Goal: Task Accomplishment & Management: Manage account settings

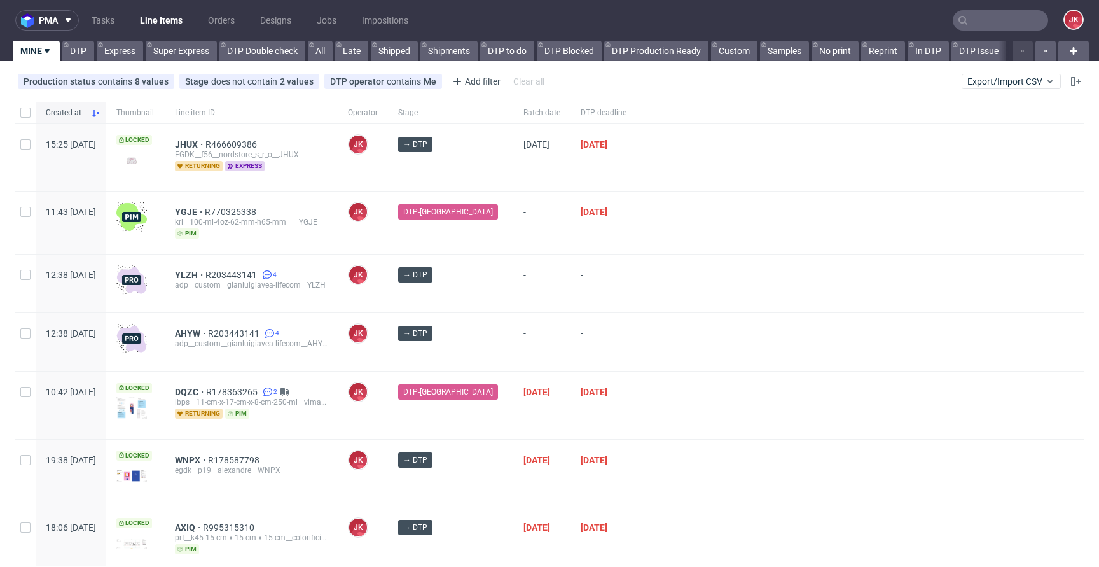
click at [484, 355] on div "→ DTP" at bounding box center [450, 342] width 125 height 58
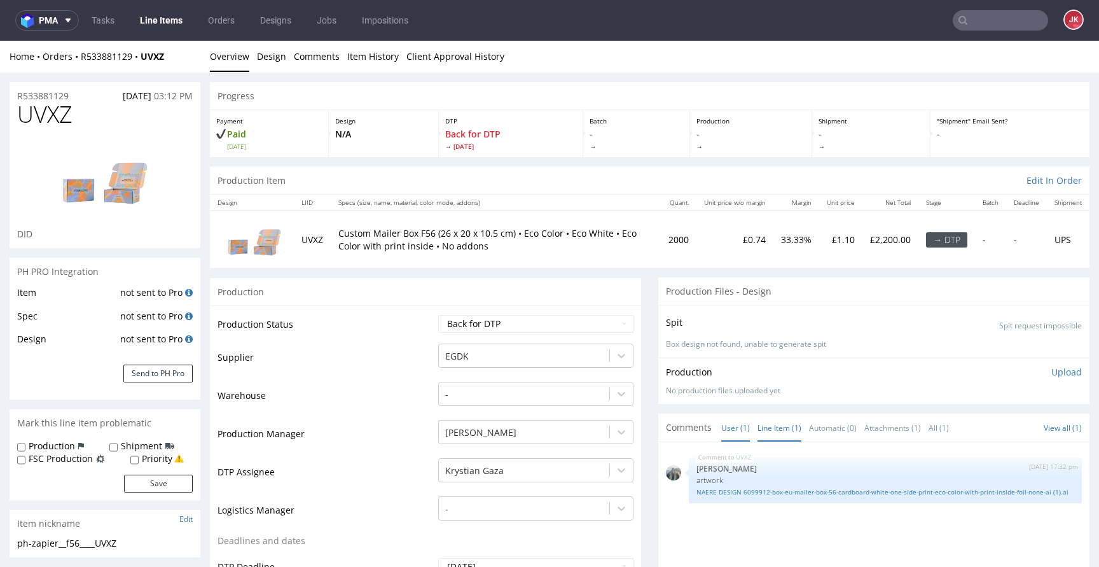
click at [762, 425] on link "Line Item (1)" at bounding box center [779, 427] width 44 height 27
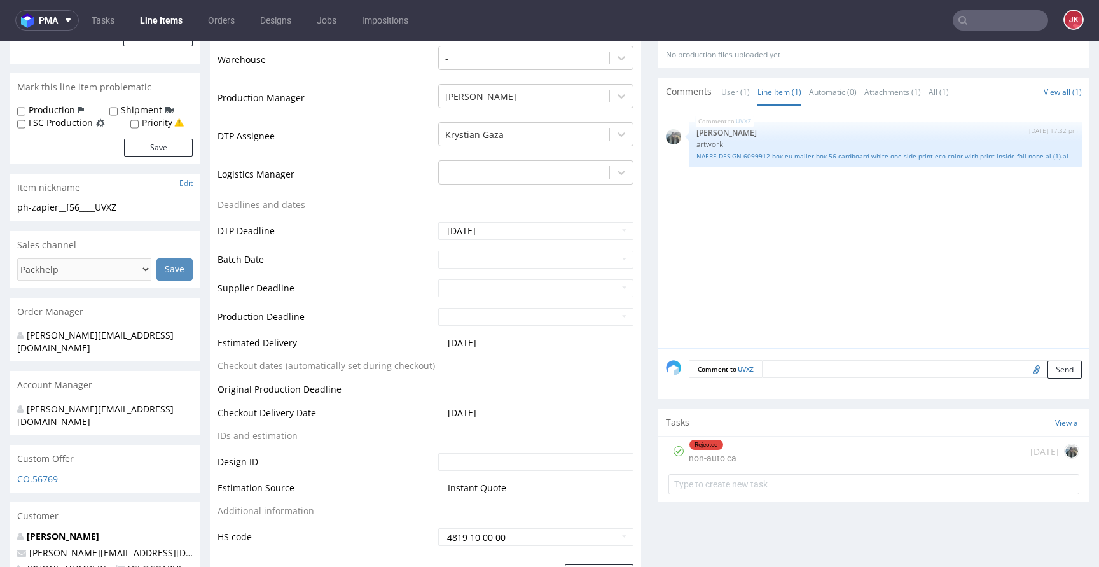
scroll to position [408, 0]
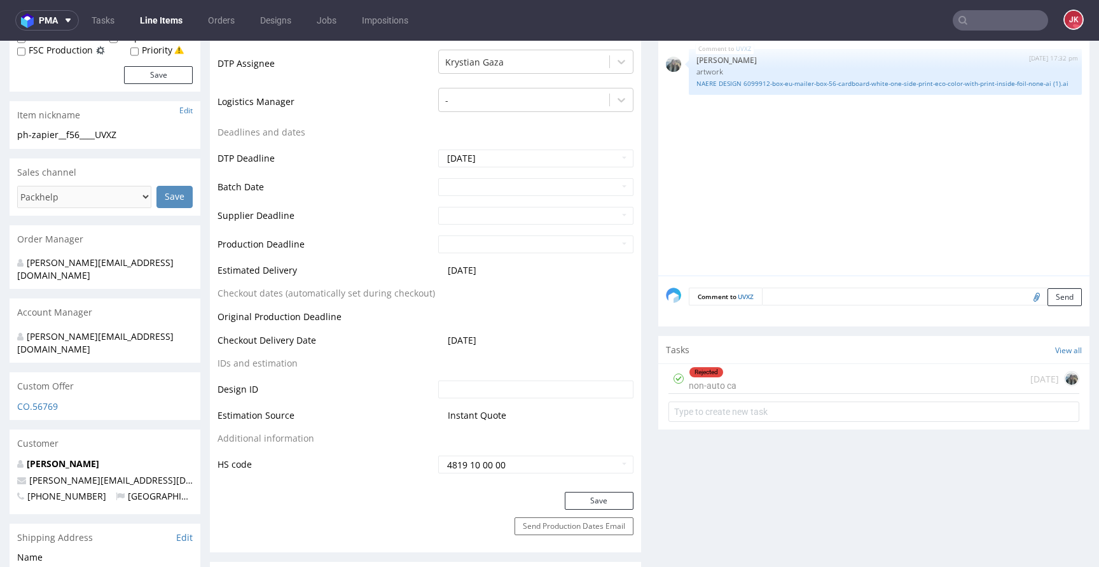
click at [703, 371] on div "Rejected" at bounding box center [706, 372] width 34 height 10
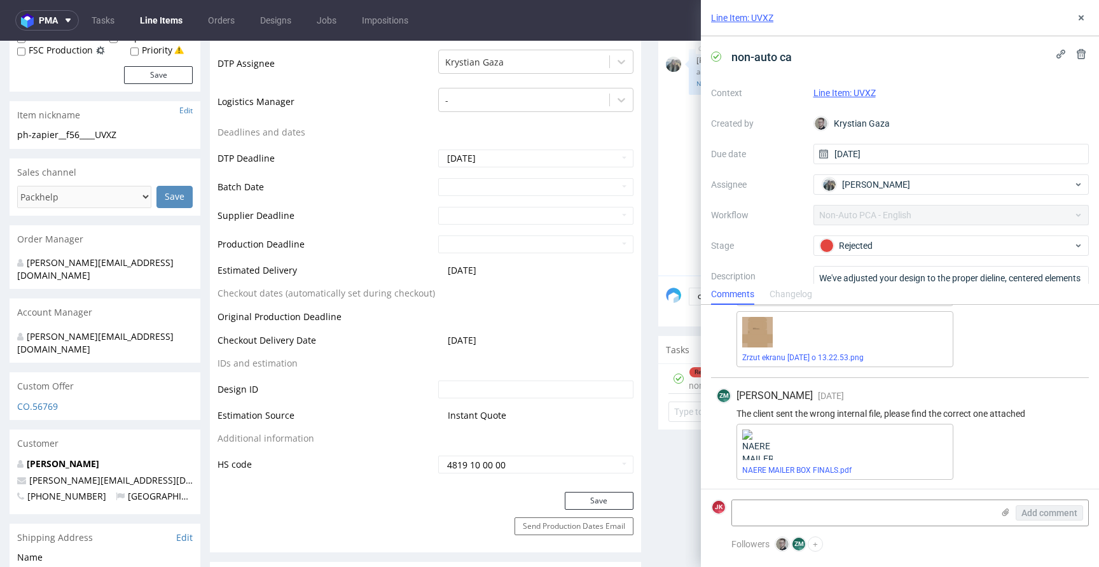
scroll to position [162, 0]
click at [800, 471] on link "NAERE MAILER BOX FINALS.pdf" at bounding box center [796, 469] width 109 height 9
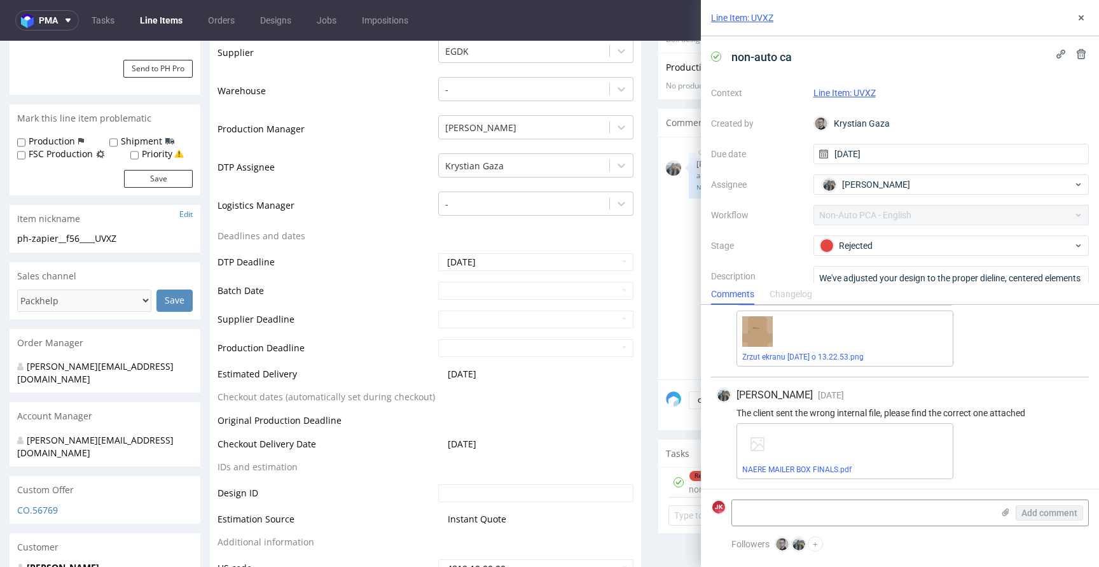
scroll to position [0, 0]
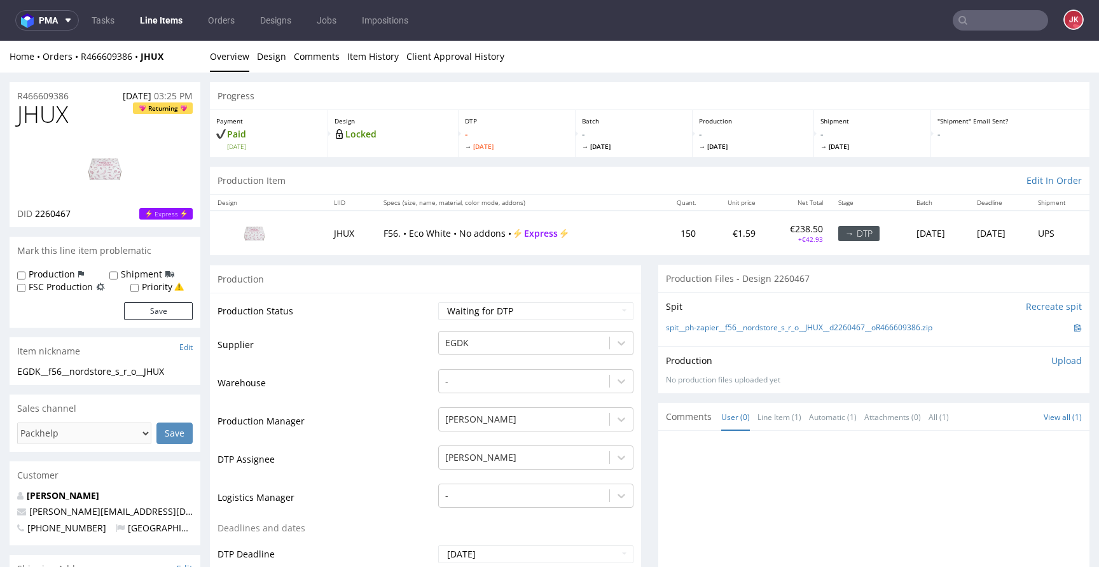
click at [146, 286] on label "Priority" at bounding box center [157, 286] width 31 height 13
click at [139, 286] on input "Priority" at bounding box center [134, 288] width 8 height 10
checkbox input "true"
click at [146, 317] on button "Save" at bounding box center [158, 311] width 69 height 18
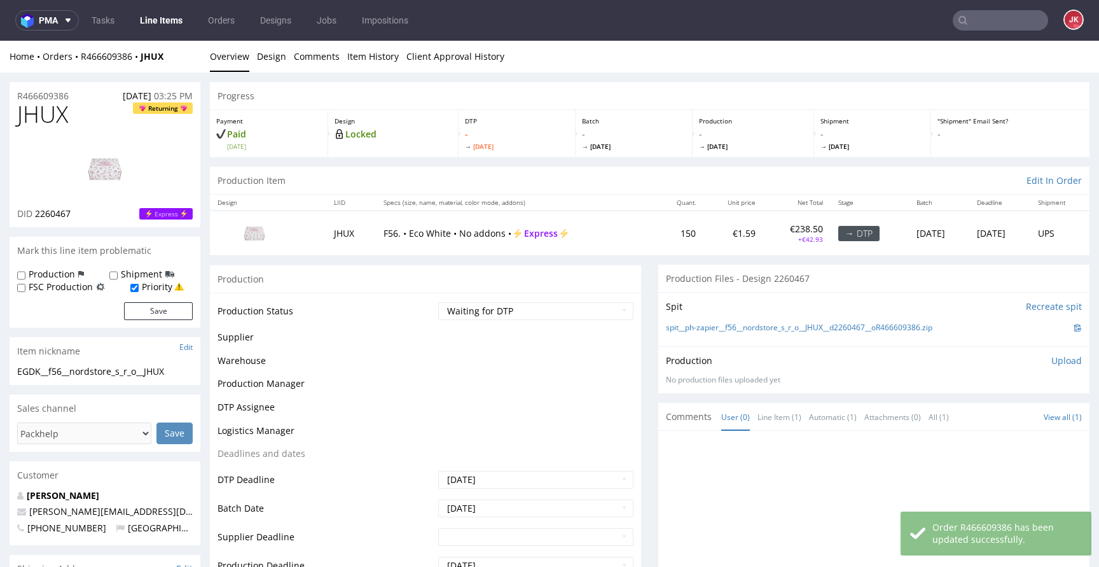
click at [525, 296] on div "Production Status Waiting for Artwork Waiting for Diecut Waiting for Mockup Wai…" at bounding box center [425, 540] width 431 height 497
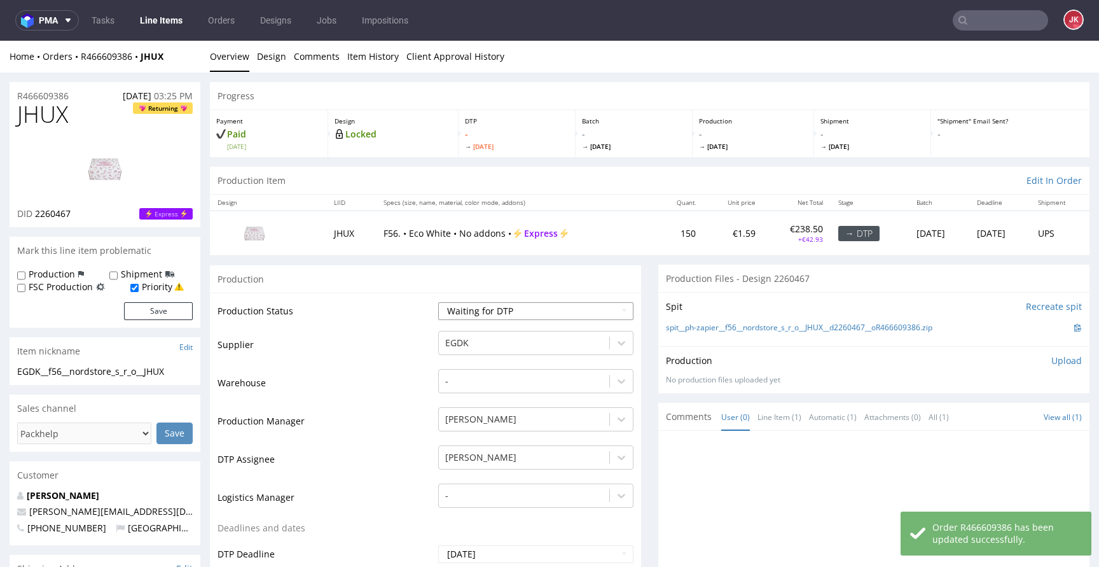
click at [514, 311] on select "Waiting for Artwork Waiting for Diecut Waiting for Mockup Waiting for DTP Waiti…" at bounding box center [535, 311] width 195 height 18
select select "dtp_in_process"
click at [438, 302] on select "Waiting for Artwork Waiting for Diecut Waiting for Mockup Waiting for DTP Waiti…" at bounding box center [535, 311] width 195 height 18
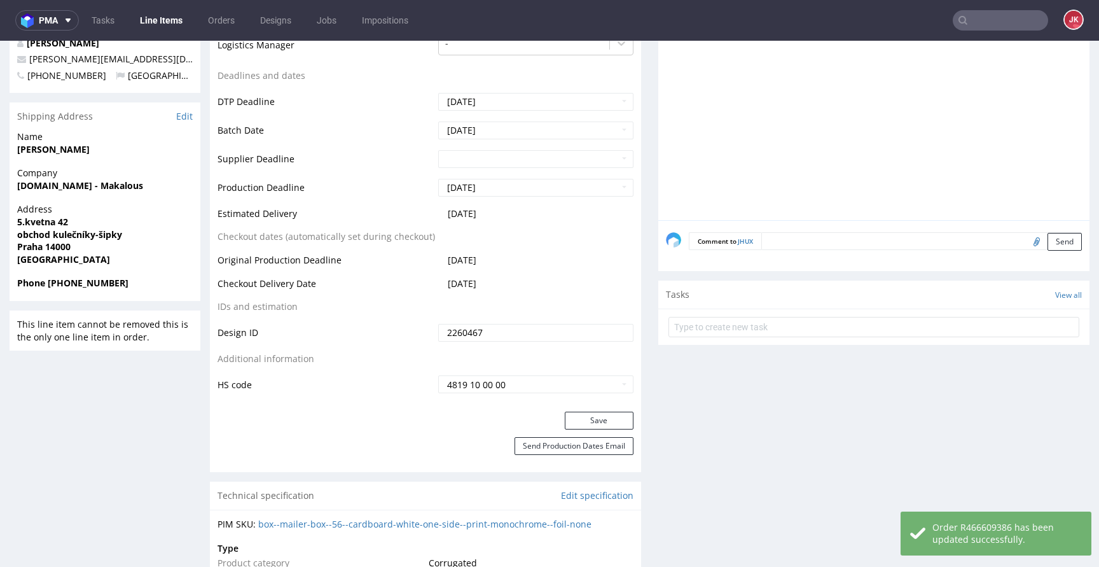
scroll to position [507, 0]
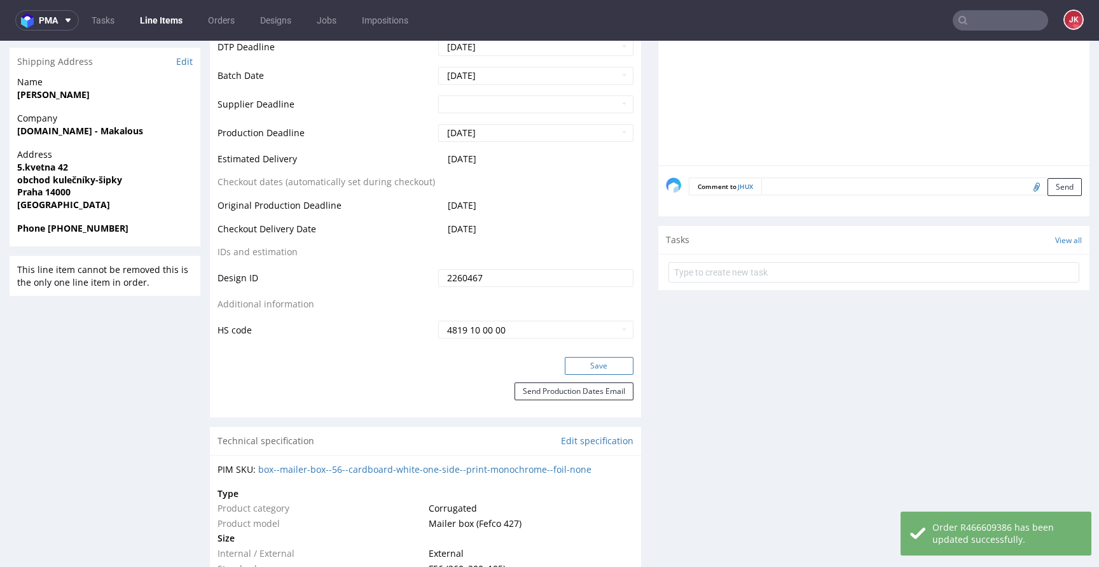
click at [608, 366] on button "Save" at bounding box center [599, 366] width 69 height 18
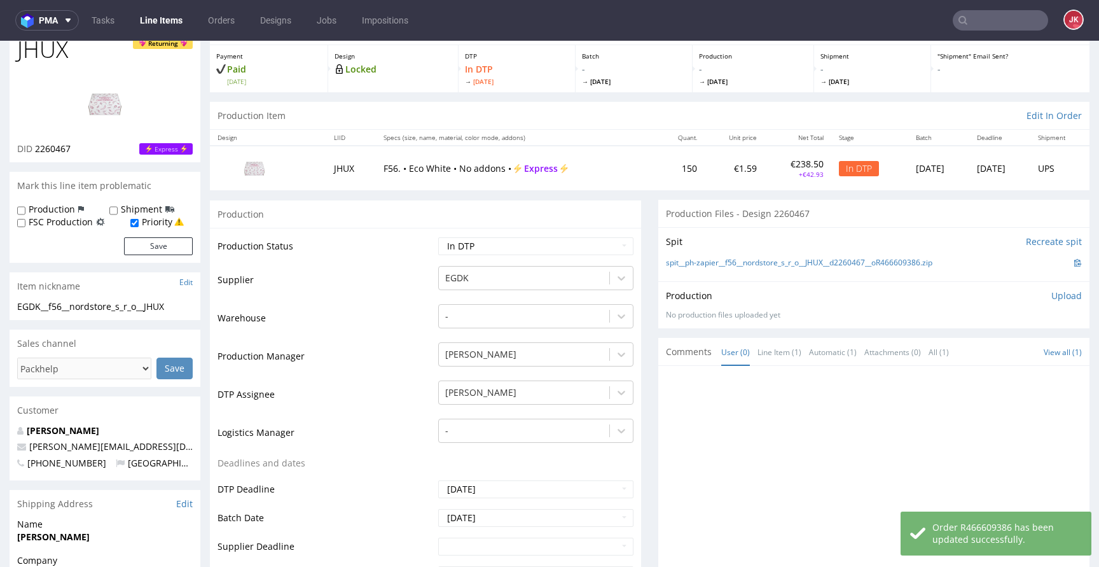
scroll to position [0, 0]
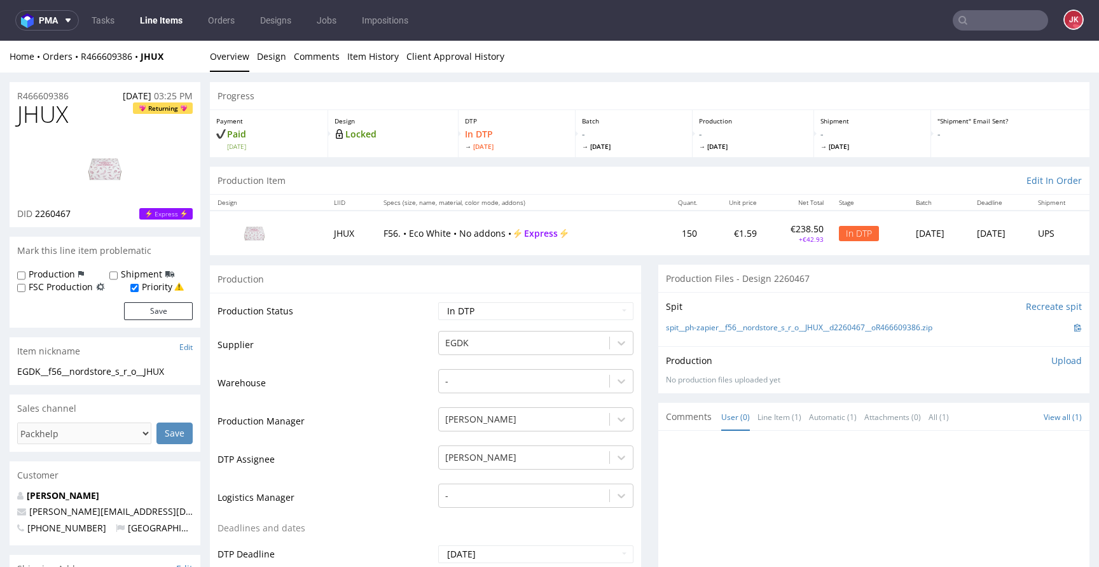
click at [424, 312] on td "Production Status" at bounding box center [325, 315] width 217 height 29
click at [277, 46] on link "Design" at bounding box center [271, 56] width 29 height 31
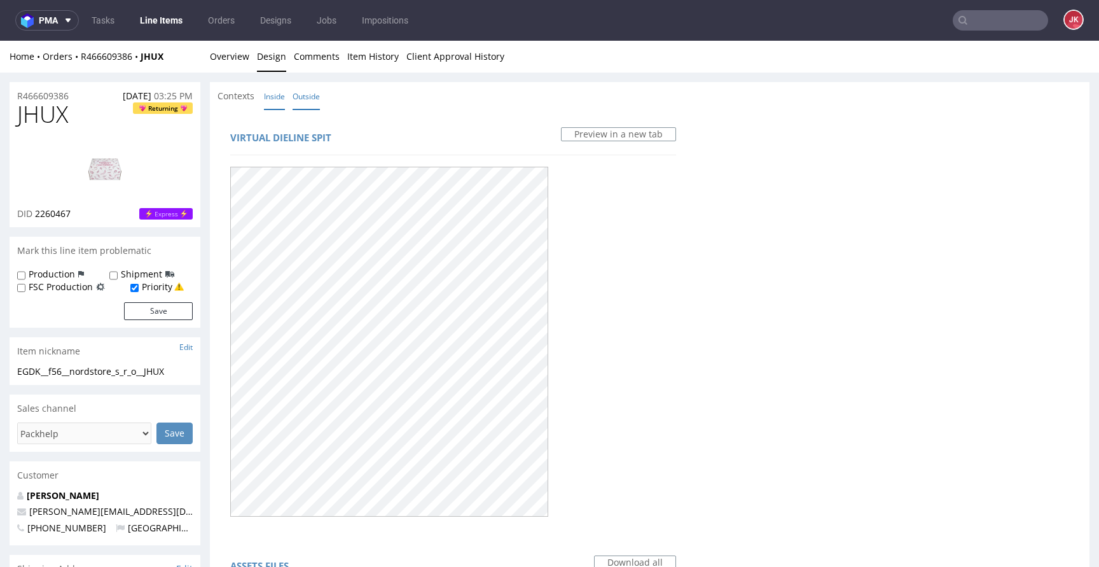
click at [273, 92] on link "Inside" at bounding box center [274, 96] width 21 height 27
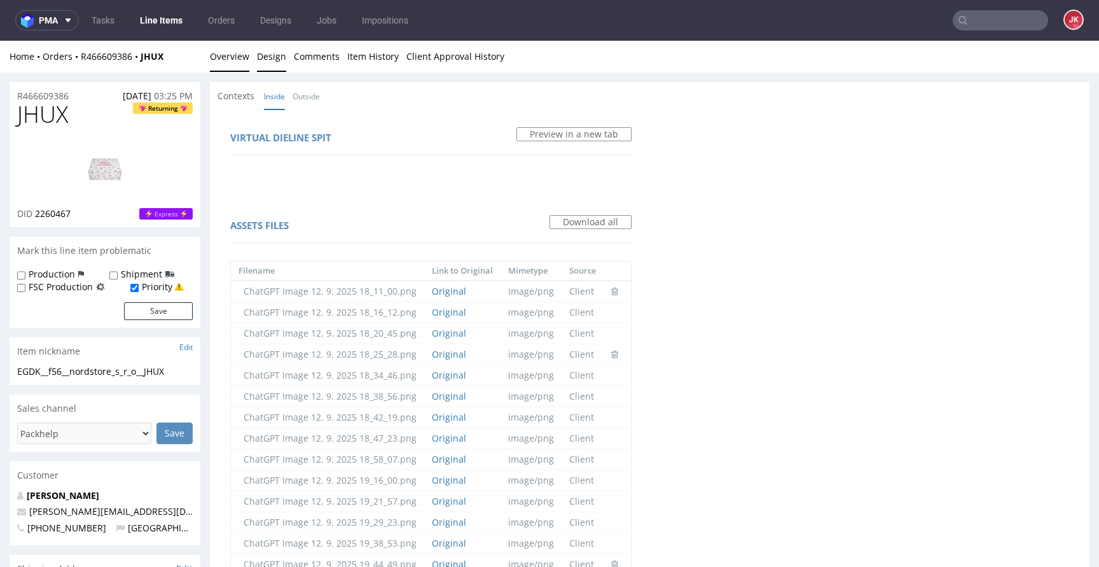
click at [226, 60] on link "Overview" at bounding box center [229, 56] width 39 height 31
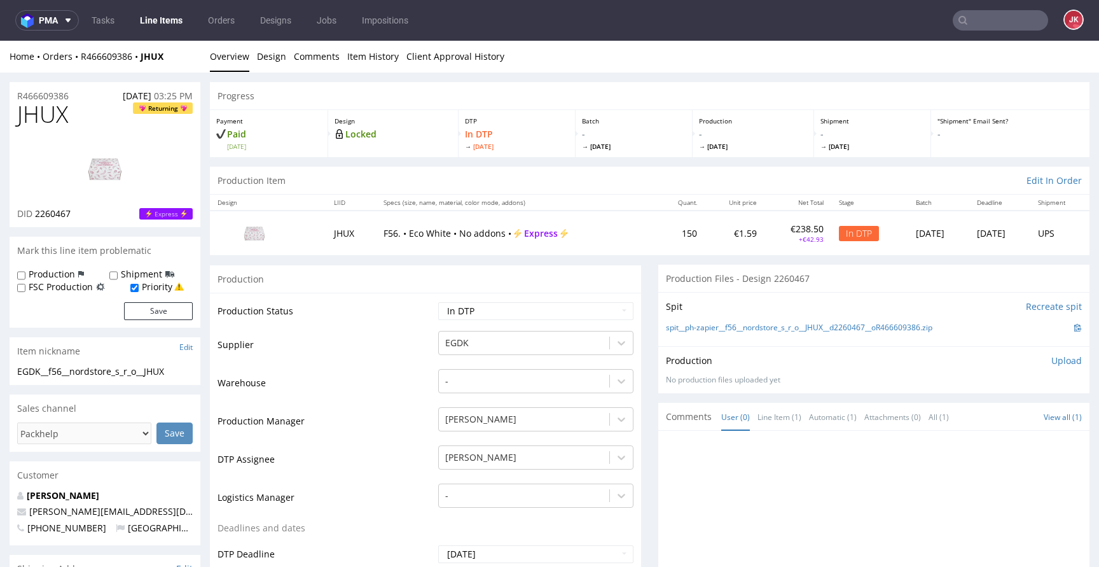
click at [58, 119] on span "JHUX" at bounding box center [42, 114] width 51 height 25
copy span "JHUX"
click at [51, 112] on span "JHUX" at bounding box center [42, 114] width 51 height 25
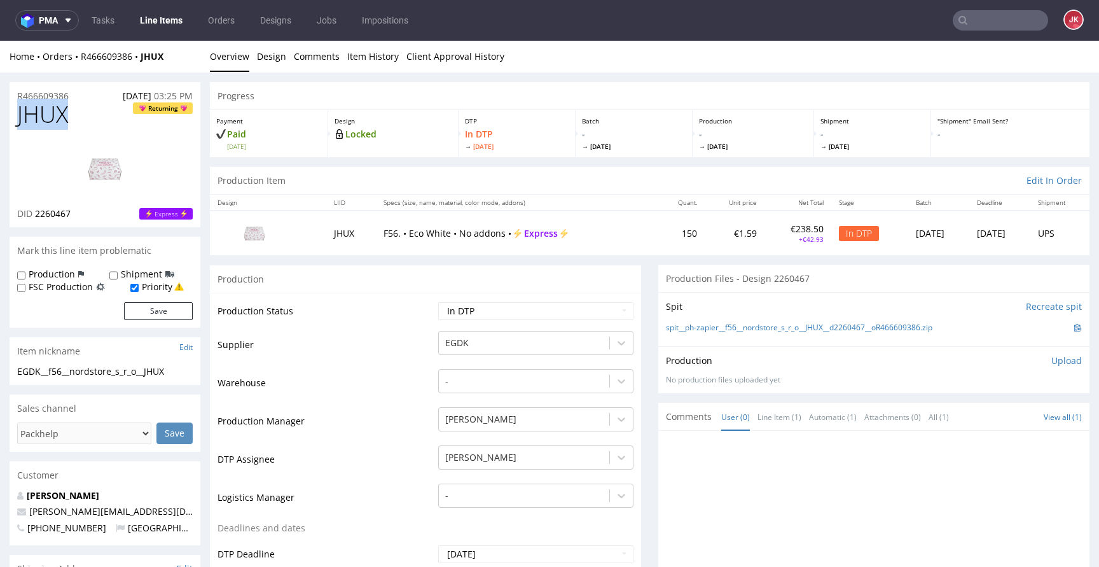
click at [51, 112] on span "JHUX" at bounding box center [42, 114] width 51 height 25
copy span "JHUX"
click at [57, 215] on span "2260467" at bounding box center [53, 213] width 36 height 12
copy span "2260467"
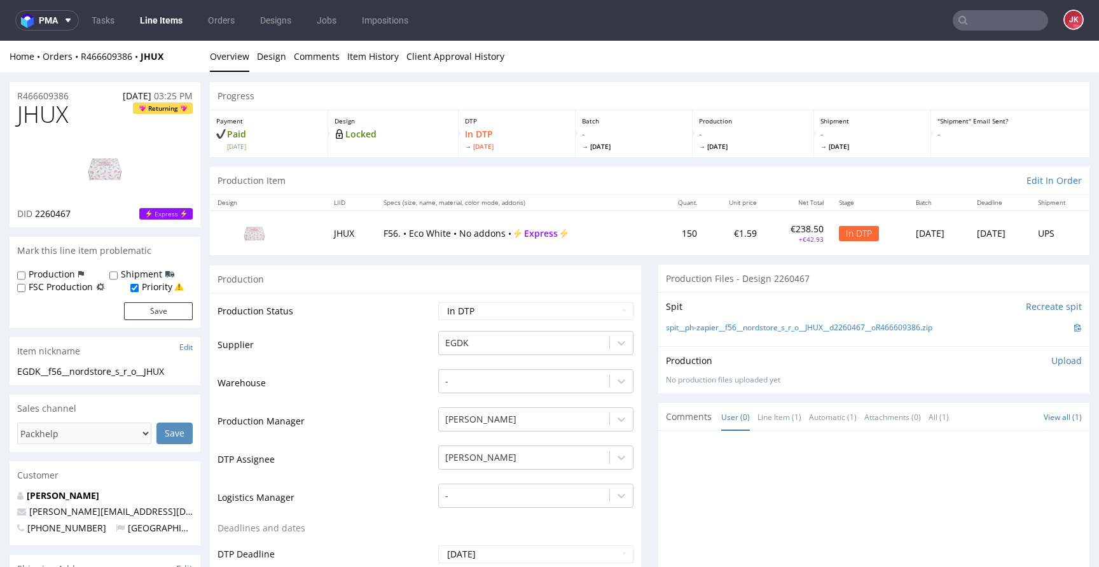
click at [252, 65] on div "Home Orders R466609386 JHUX Overview Design Comments Item History Client Approv…" at bounding box center [549, 57] width 1099 height 32
click at [257, 63] on link "Design" at bounding box center [271, 56] width 29 height 31
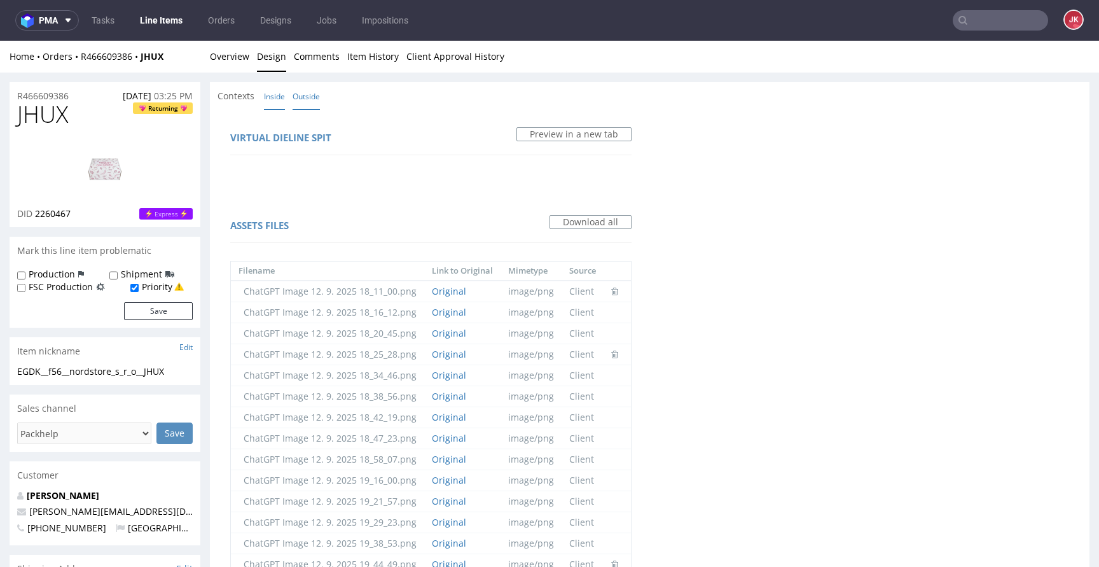
click at [314, 99] on link "Outside" at bounding box center [305, 96] width 27 height 27
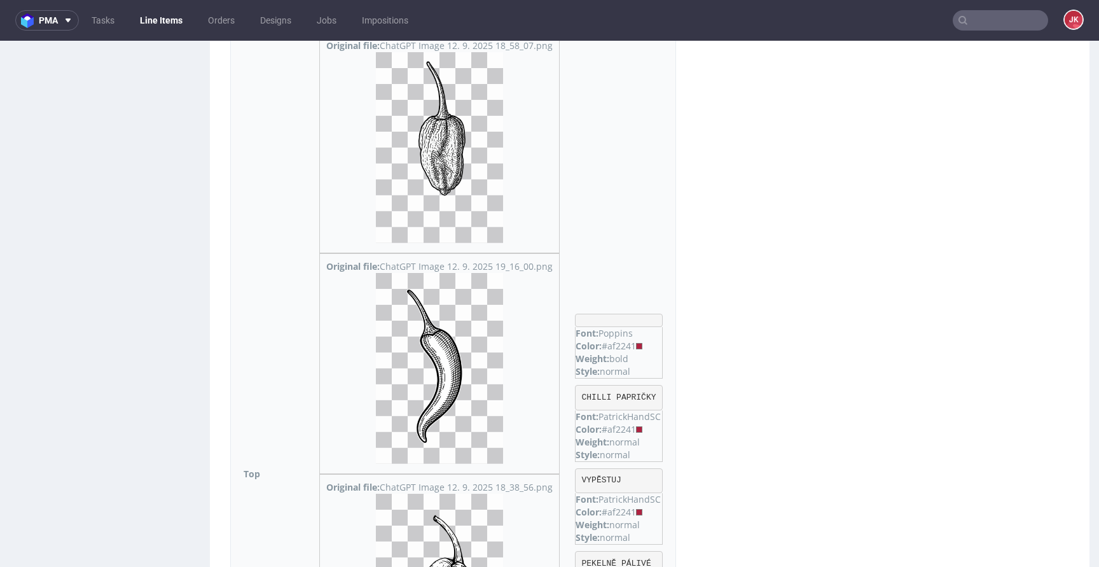
scroll to position [3004, 0]
click at [633, 341] on div "Color: #af2241" at bounding box center [618, 344] width 86 height 13
copy div "af2241"
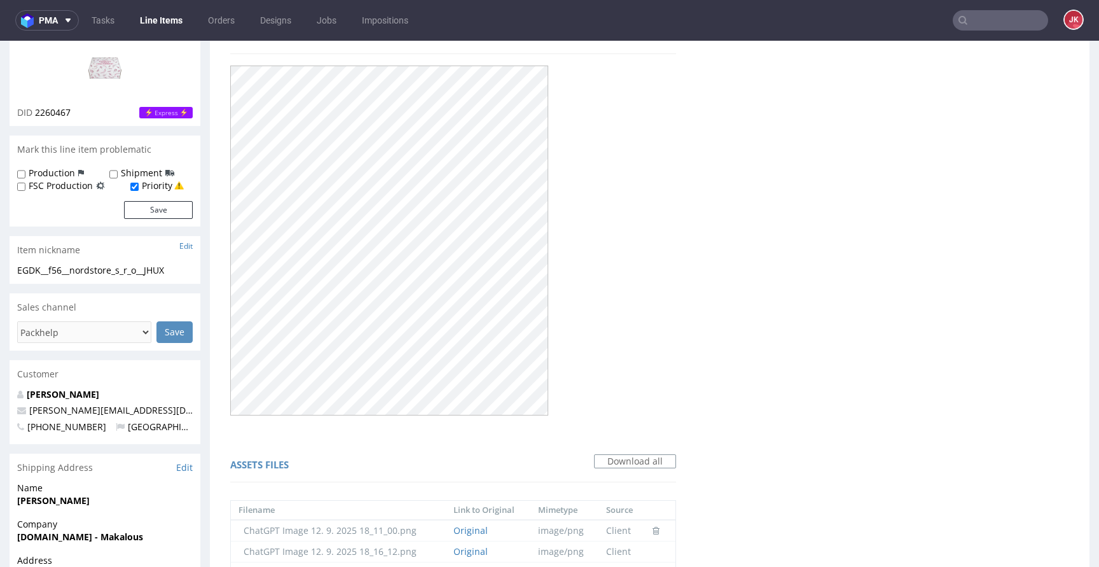
scroll to position [0, 0]
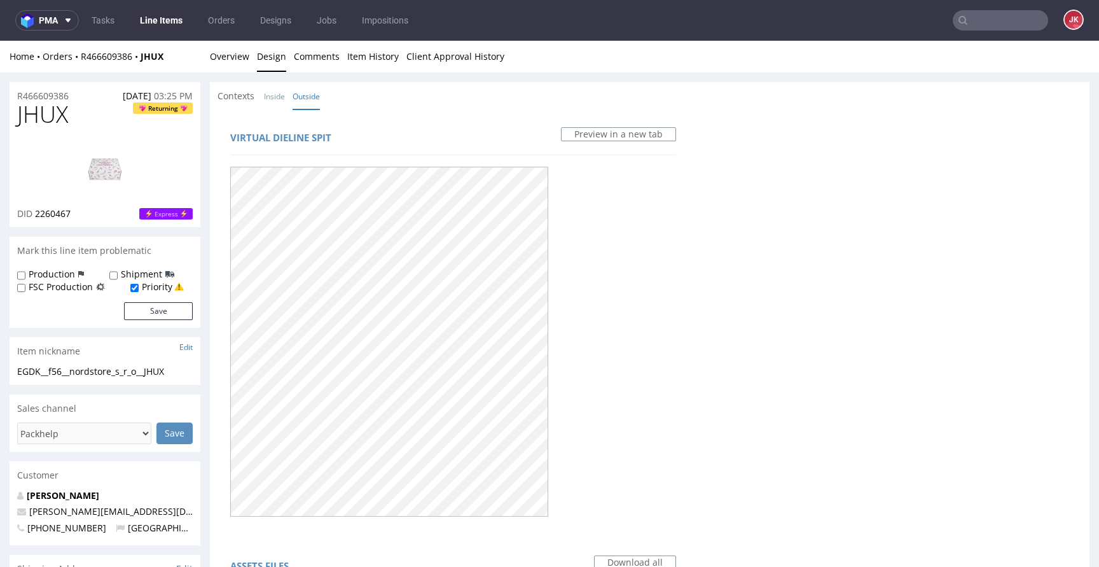
click at [215, 41] on div "Home Orders R466609386 JHUX Overview Design Comments Item History Client Approv…" at bounding box center [549, 57] width 1099 height 32
click at [215, 50] on link "Overview" at bounding box center [229, 56] width 39 height 31
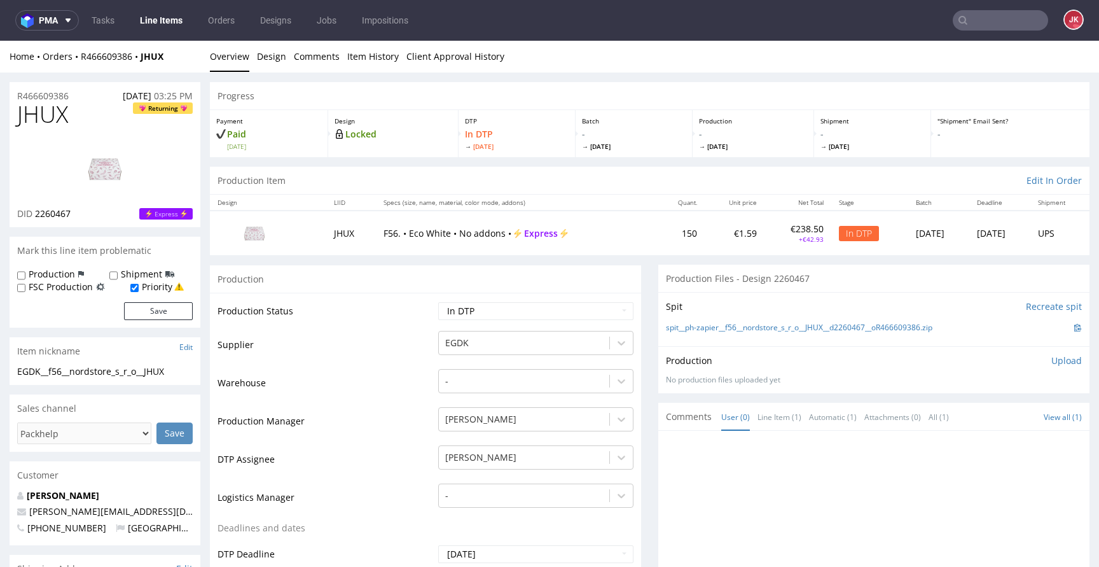
click at [39, 114] on span "JHUX" at bounding box center [42, 114] width 51 height 25
copy span "JHUX"
click at [352, 323] on td "Production Status" at bounding box center [325, 315] width 217 height 29
drag, startPoint x: 144, startPoint y: 370, endPoint x: 0, endPoint y: 375, distance: 144.4
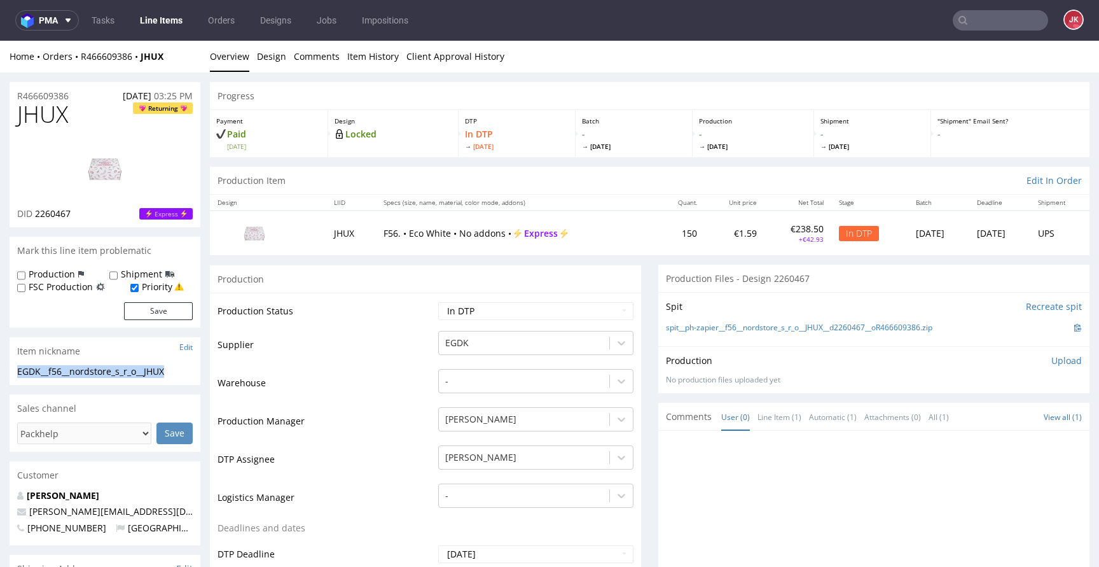
copy div "EGDK__f56__nordstore_s_r_o__JHUX"
drag, startPoint x: 83, startPoint y: 93, endPoint x: 0, endPoint y: 93, distance: 83.3
copy p "R466609386"
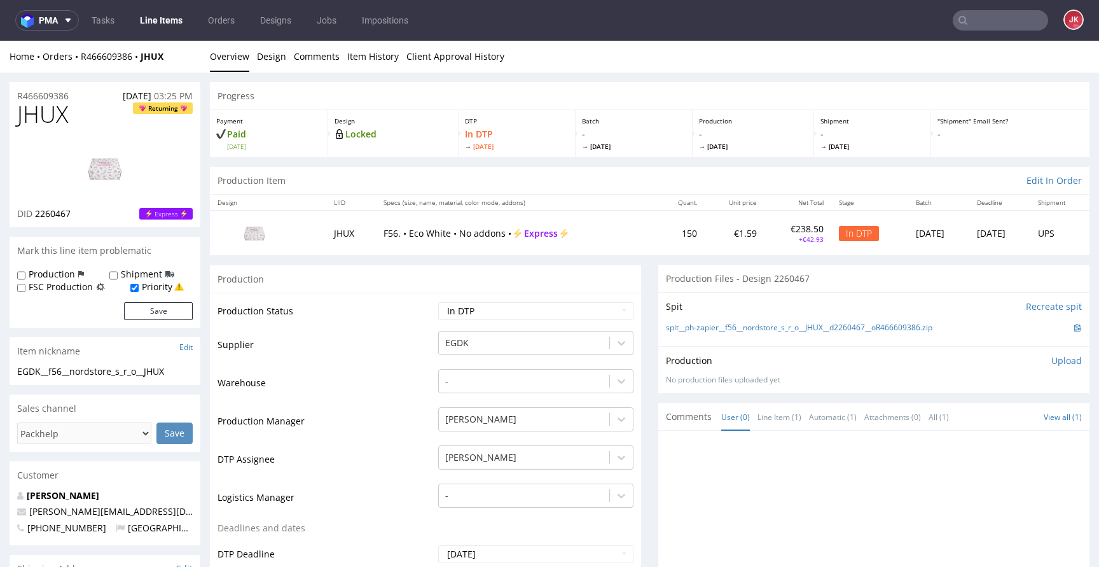
click at [1051, 360] on p "Upload" at bounding box center [1066, 360] width 31 height 13
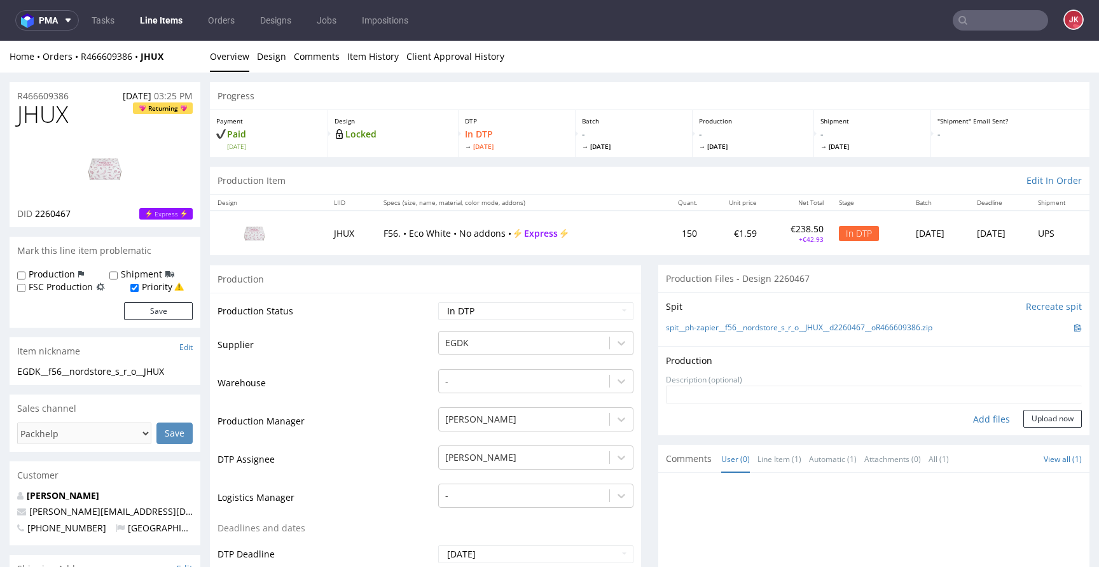
click at [987, 413] on div "Add files" at bounding box center [992, 418] width 64 height 19
type input "C:\fakepath\EGDK__f56__nordstore_s_r_o__JHUX__d2260467__oR466609386__outside.pdf"
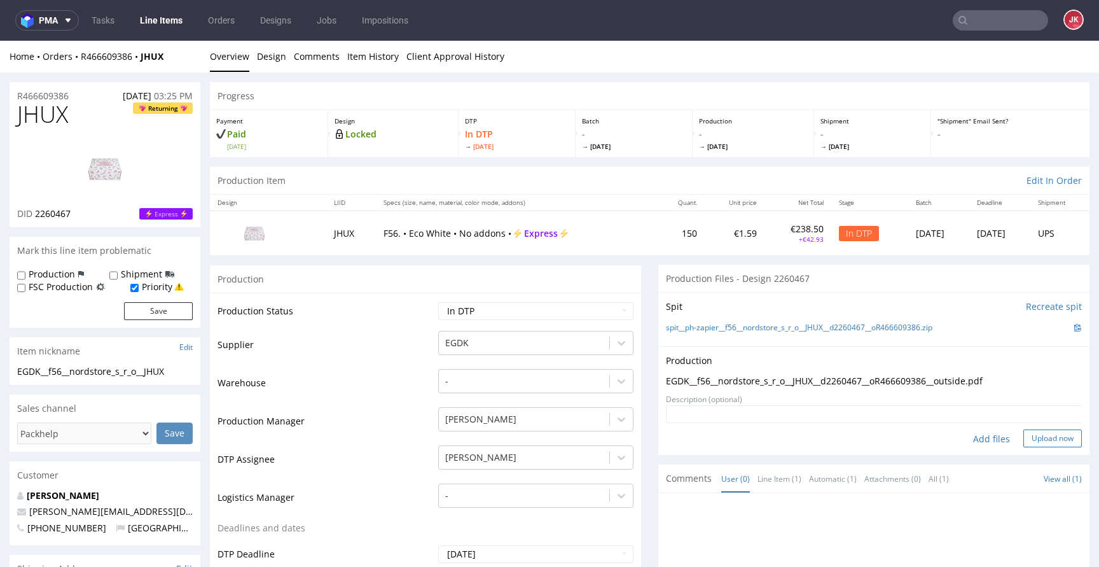
click at [1033, 433] on button "Upload now" at bounding box center [1052, 438] width 58 height 18
click at [113, 175] on img at bounding box center [105, 168] width 102 height 57
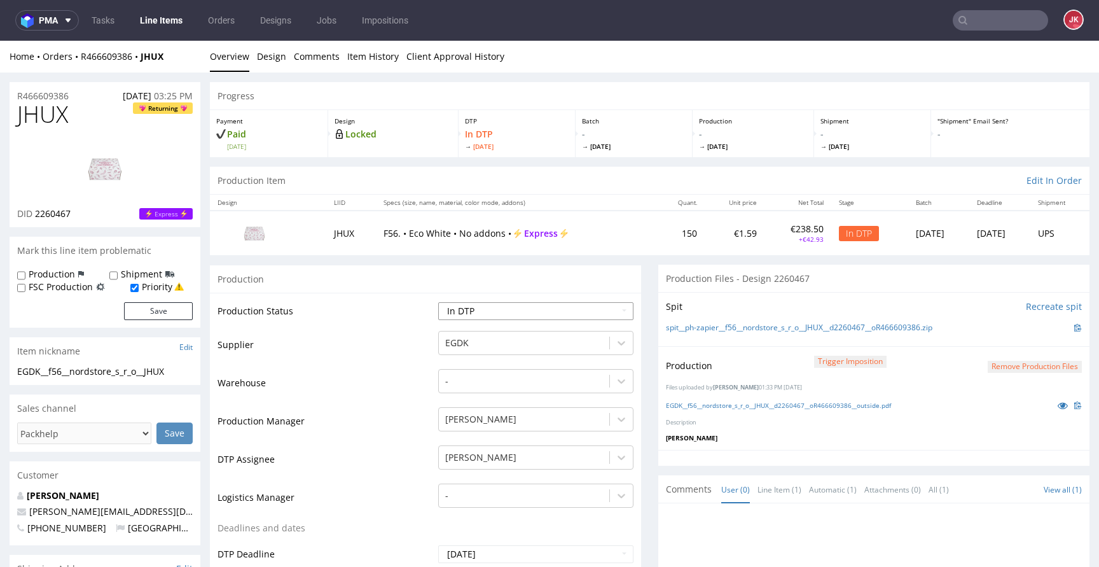
click at [597, 312] on select "Waiting for Artwork Waiting for Diecut Waiting for Mockup Waiting for DTP Waiti…" at bounding box center [535, 311] width 195 height 18
select select "dtp_production_ready"
click at [438, 302] on select "Waiting for Artwork Waiting for Diecut Waiting for Mockup Waiting for DTP Waiti…" at bounding box center [535, 311] width 195 height 18
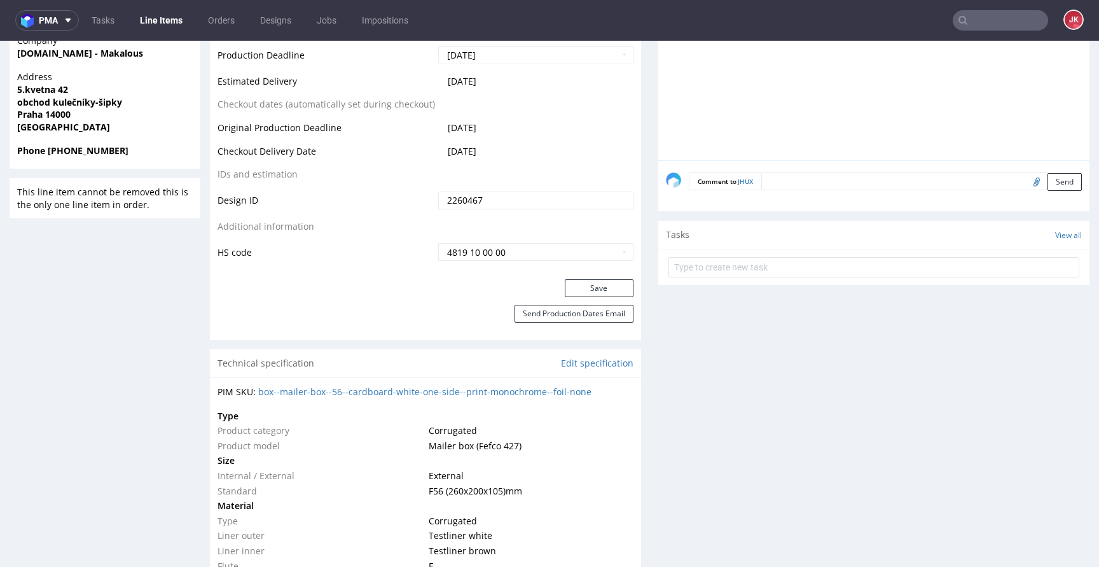
scroll to position [617, 0]
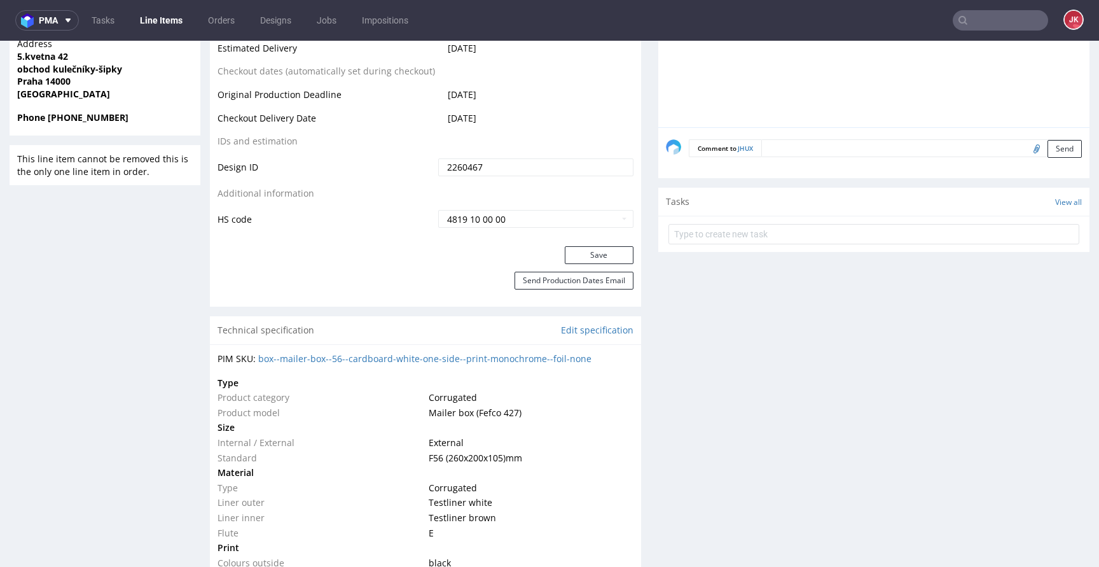
click at [577, 249] on button "Save" at bounding box center [599, 255] width 69 height 18
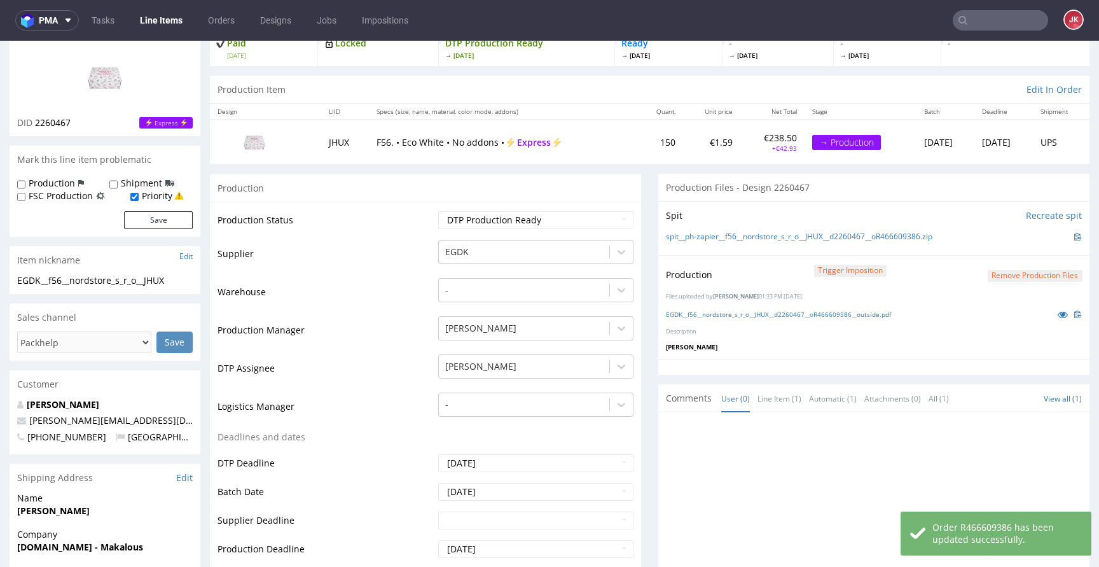
scroll to position [0, 0]
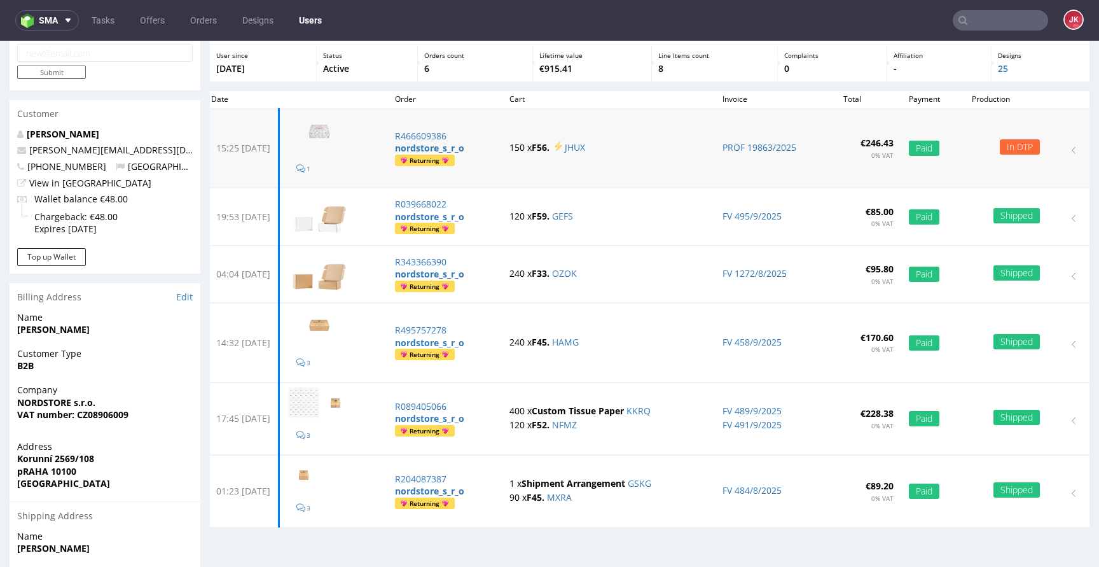
scroll to position [44, 0]
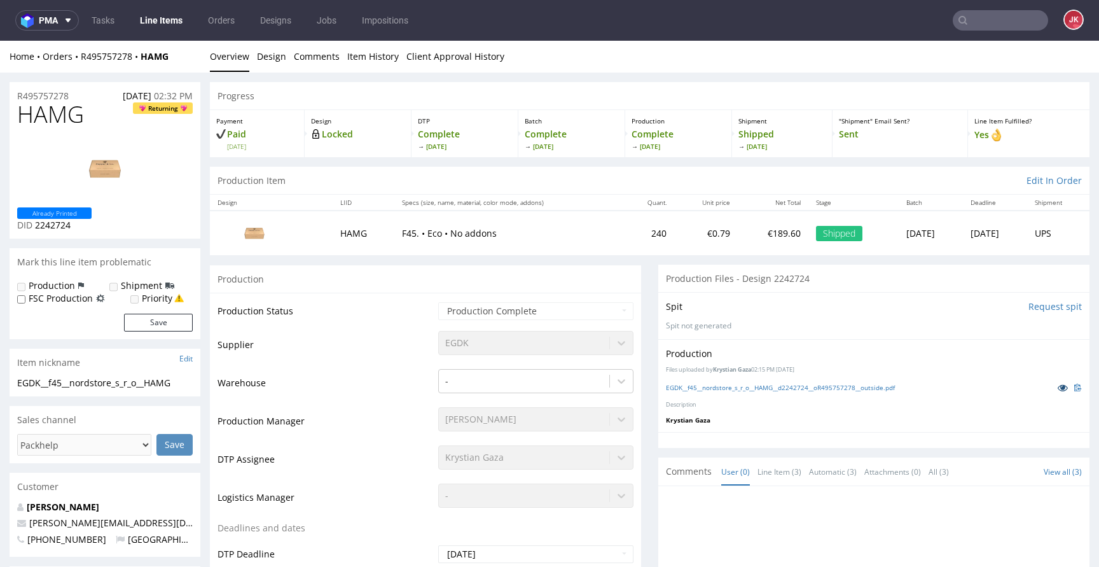
click at [1057, 389] on icon at bounding box center [1062, 387] width 10 height 9
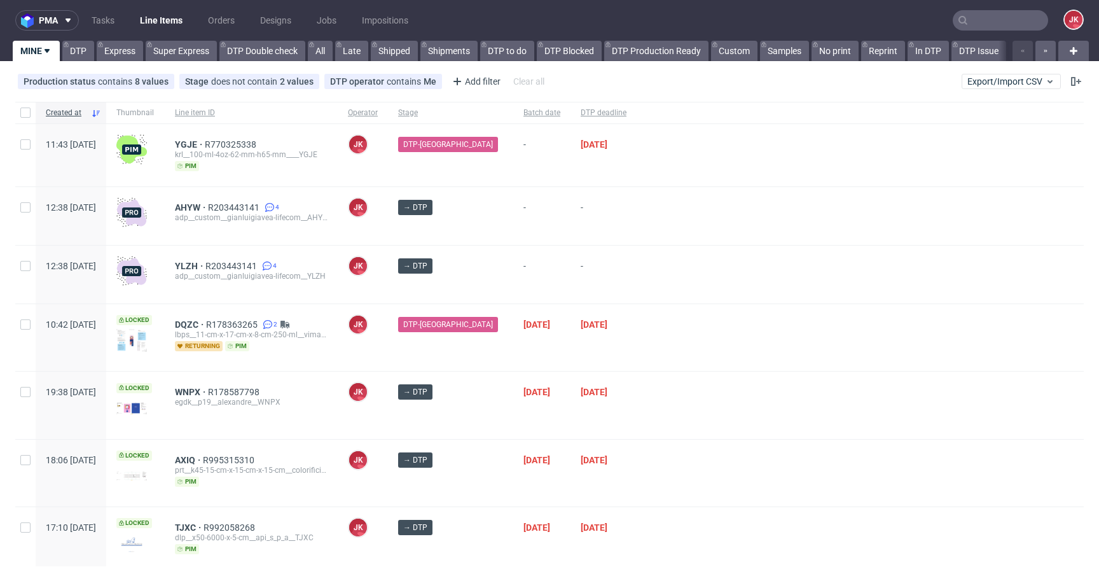
click at [639, 348] on div at bounding box center [859, 337] width 447 height 67
click at [206, 327] on span "DQZC" at bounding box center [190, 324] width 31 height 10
click at [698, 333] on div at bounding box center [859, 337] width 447 height 67
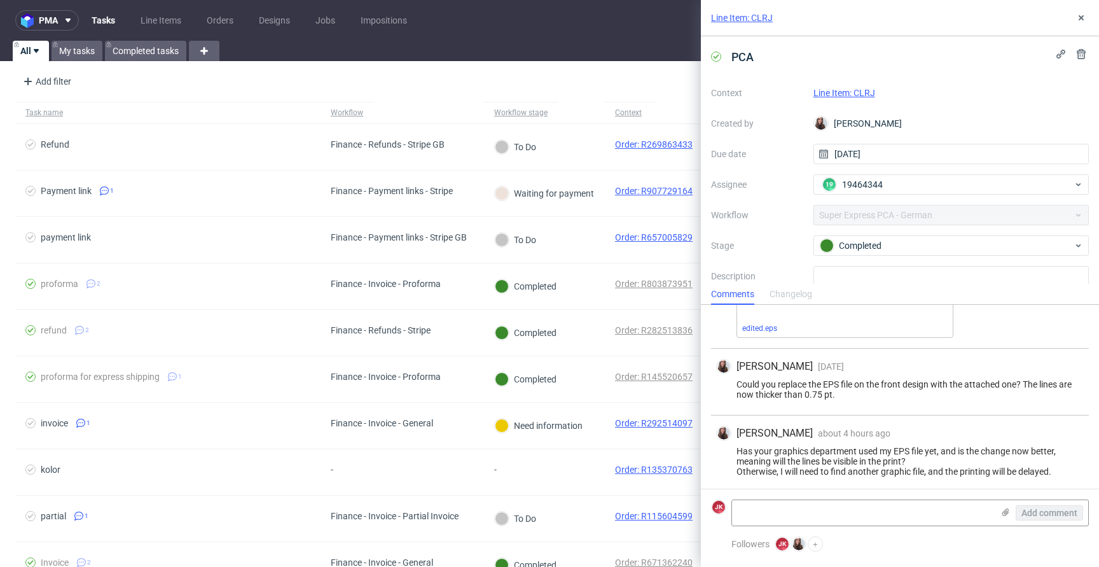
scroll to position [71, 0]
click at [837, 92] on link "Line Item: CLRJ" at bounding box center [844, 93] width 62 height 10
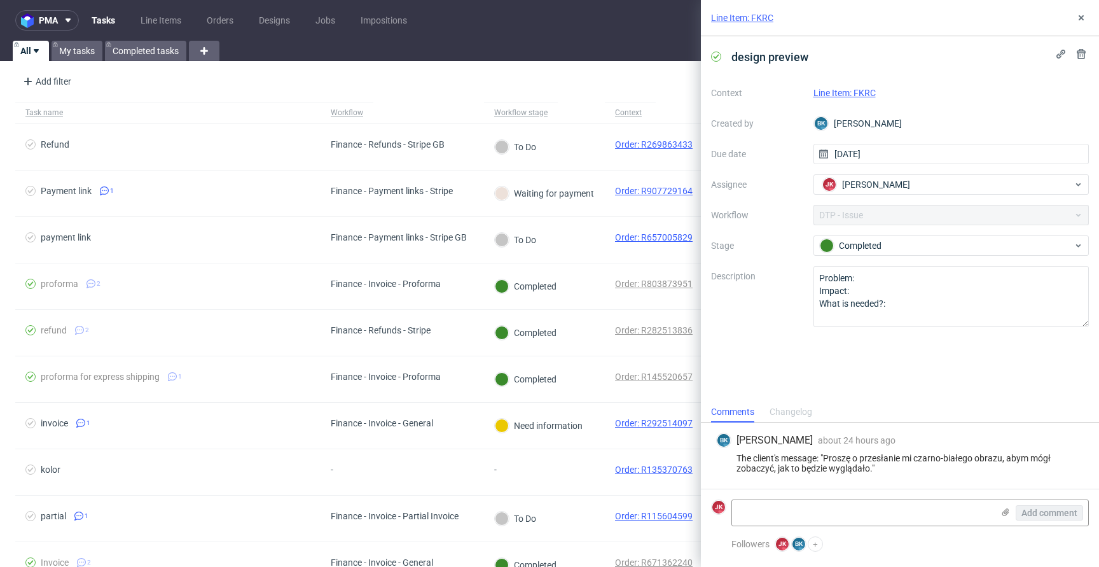
click at [837, 95] on link "Line Item: FKRC" at bounding box center [844, 93] width 62 height 10
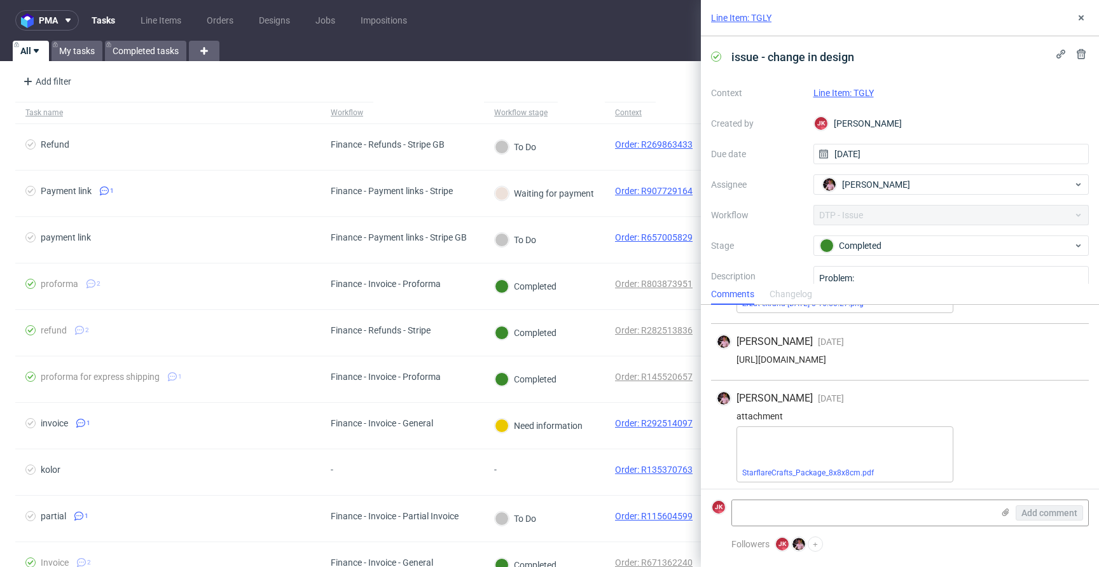
scroll to position [117, 0]
click at [843, 93] on link "Line Item: TGLY" at bounding box center [843, 93] width 60 height 10
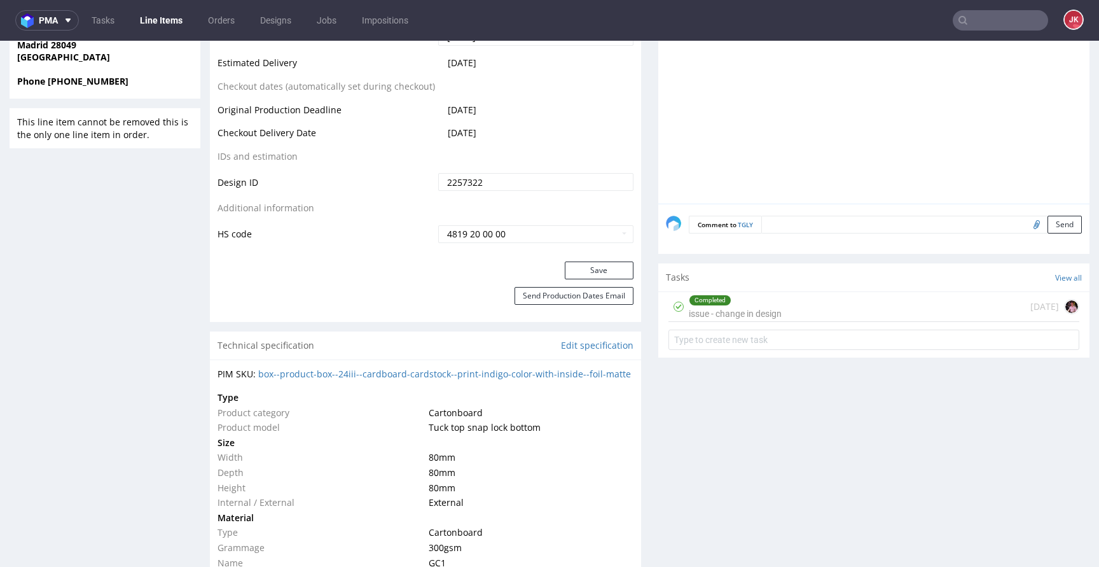
scroll to position [673, 0]
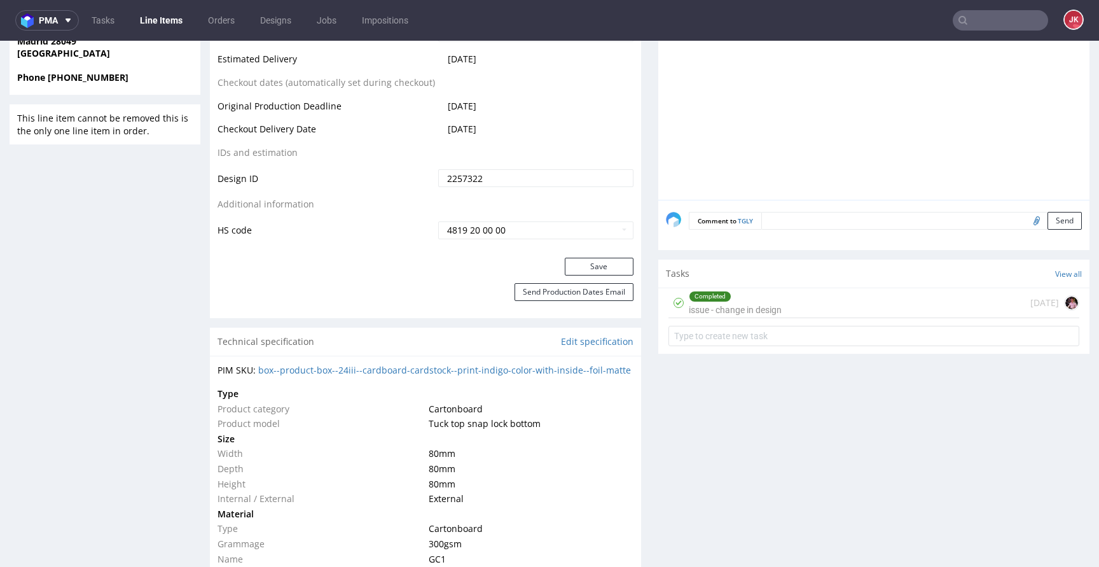
click at [762, 304] on div "Completed issue - change in design" at bounding box center [735, 302] width 93 height 29
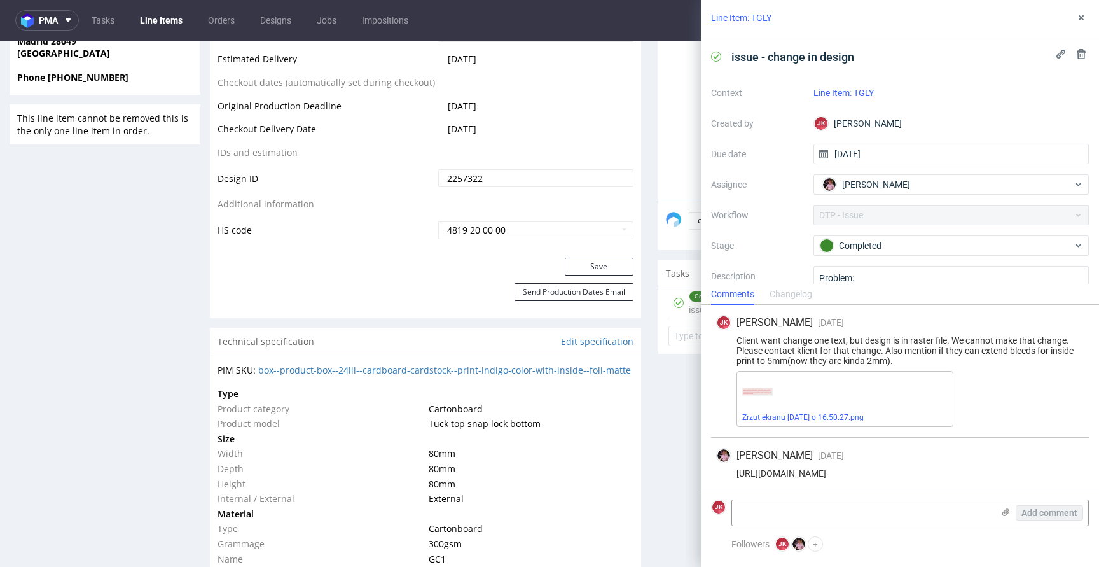
click at [814, 418] on link "Zrzut ekranu 2025-09-11 o 16.50.27.png" at bounding box center [802, 417] width 121 height 9
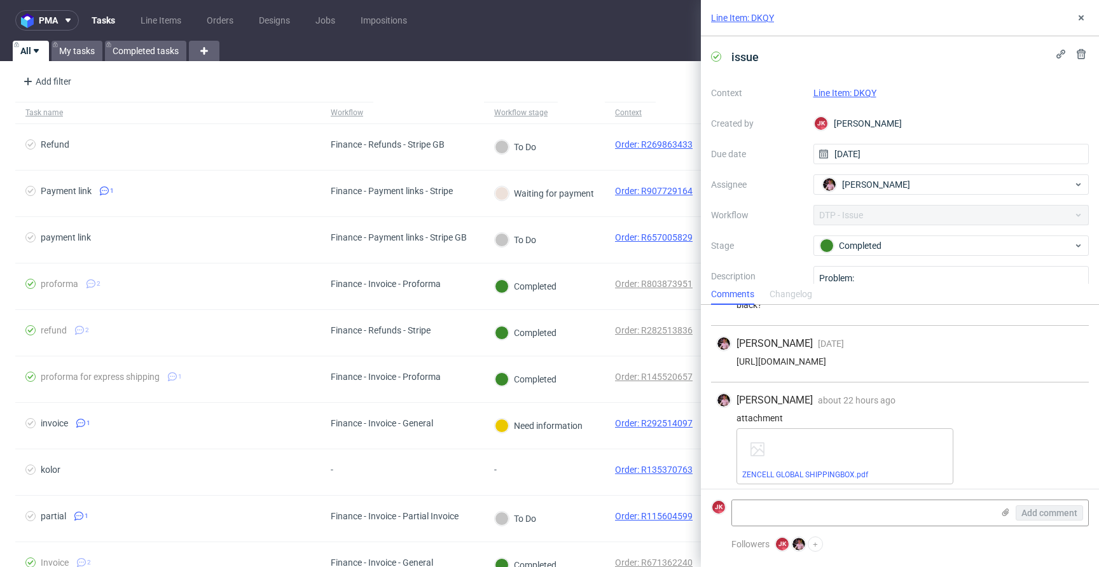
scroll to position [81, 0]
click at [856, 86] on div "Line Item: DKQY" at bounding box center [951, 92] width 276 height 15
click at [850, 88] on link "Line Item: DKQY" at bounding box center [844, 93] width 63 height 10
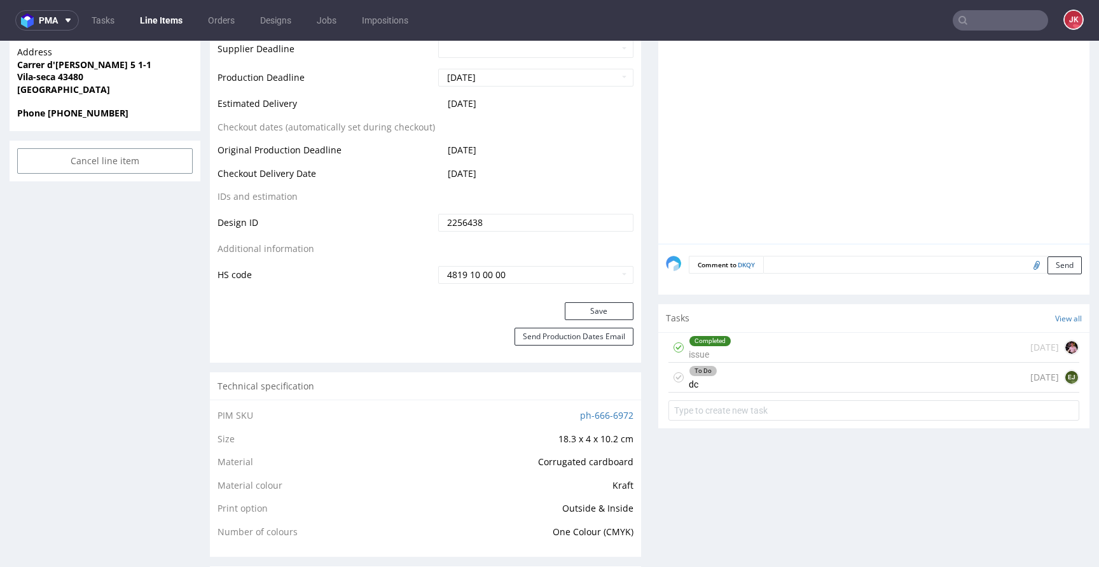
scroll to position [538, 0]
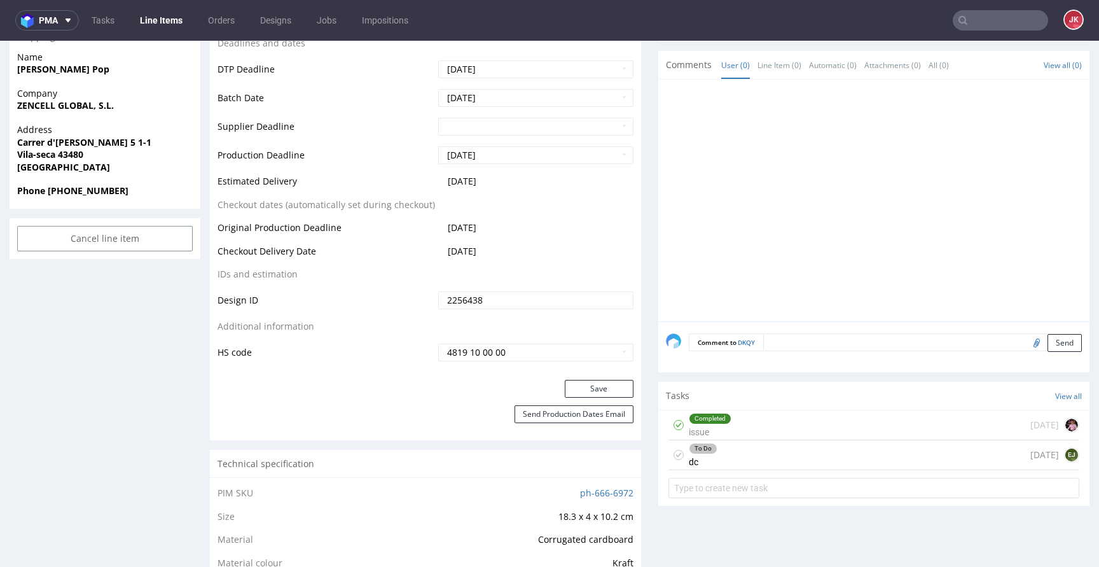
click at [695, 453] on div "To Do dc" at bounding box center [703, 454] width 29 height 29
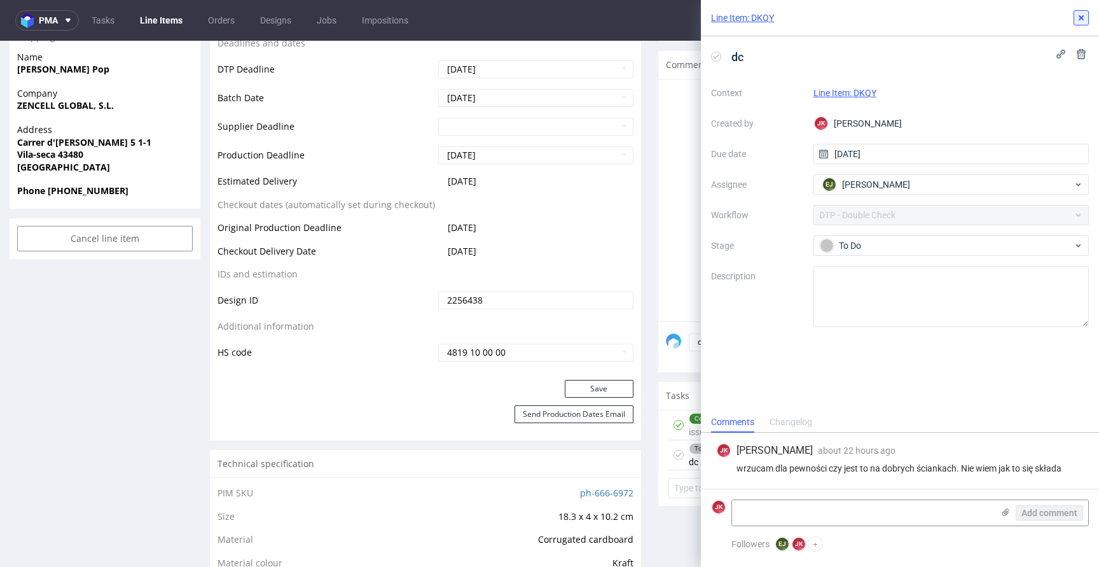
click at [1080, 12] on button at bounding box center [1080, 17] width 15 height 15
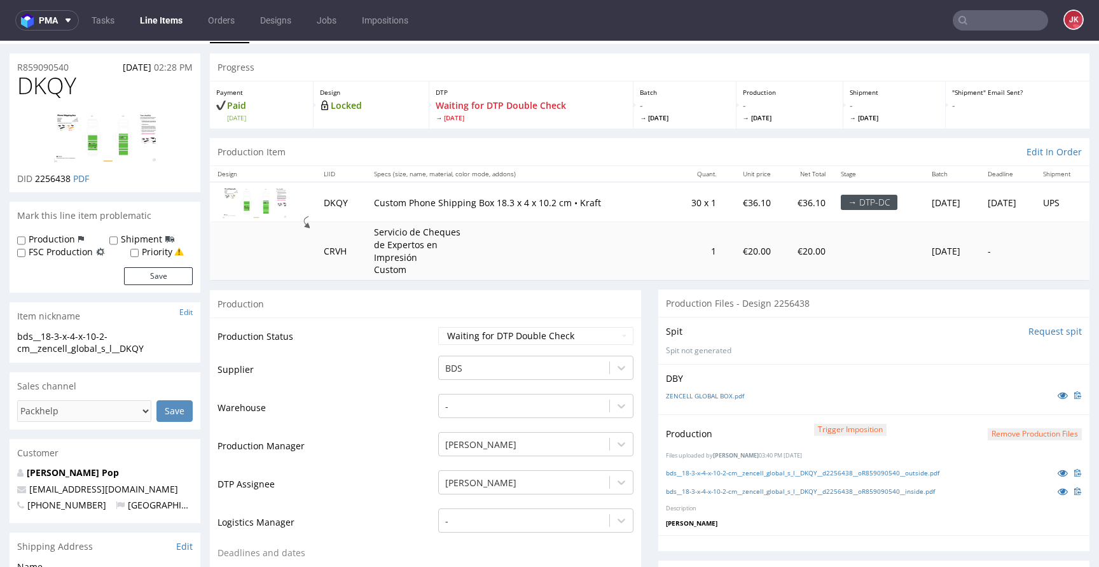
scroll to position [12, 0]
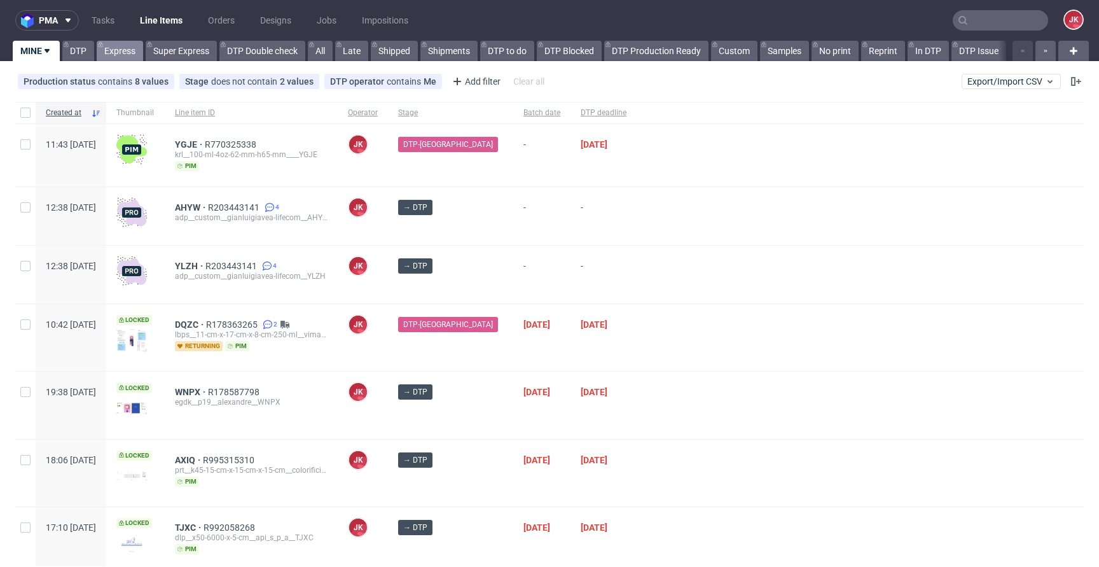
click at [128, 45] on link "Express" at bounding box center [120, 51] width 46 height 20
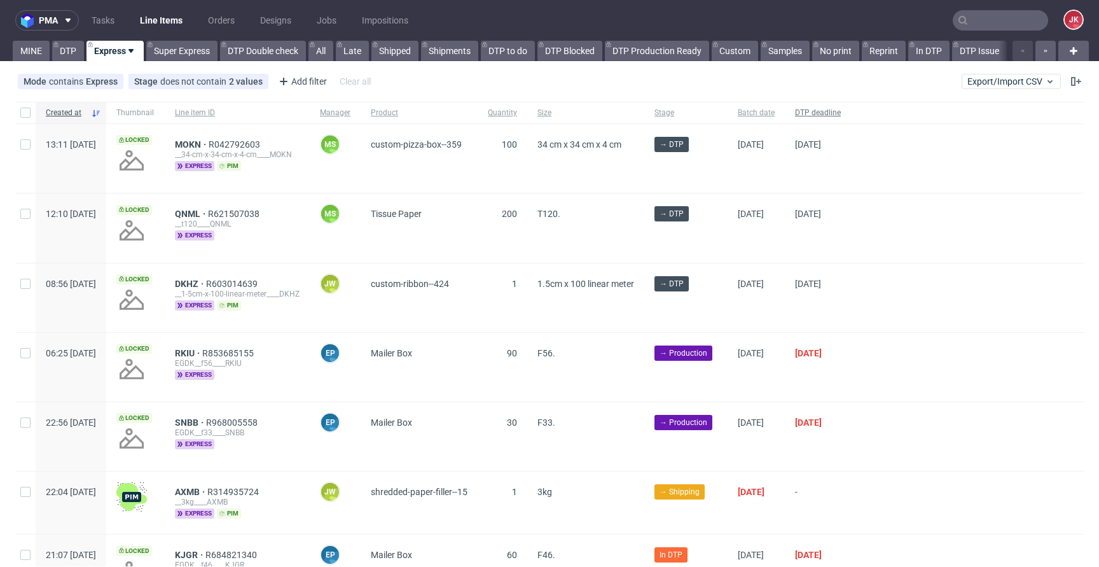
click at [841, 110] on span "DTP deadline" at bounding box center [818, 112] width 46 height 11
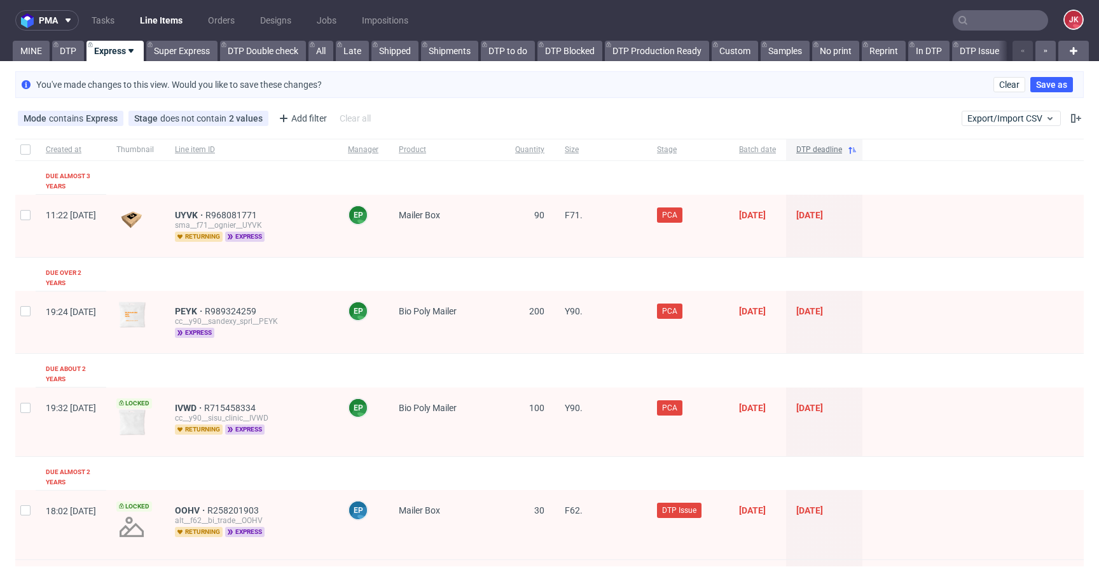
click at [842, 148] on span "DTP deadline" at bounding box center [819, 149] width 46 height 11
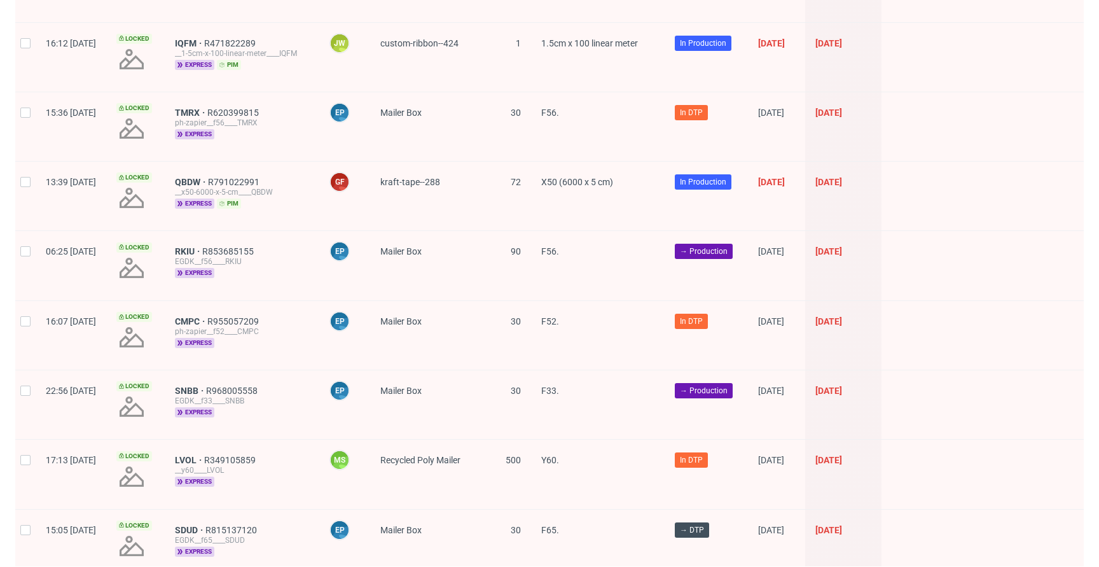
scroll to position [1813, 0]
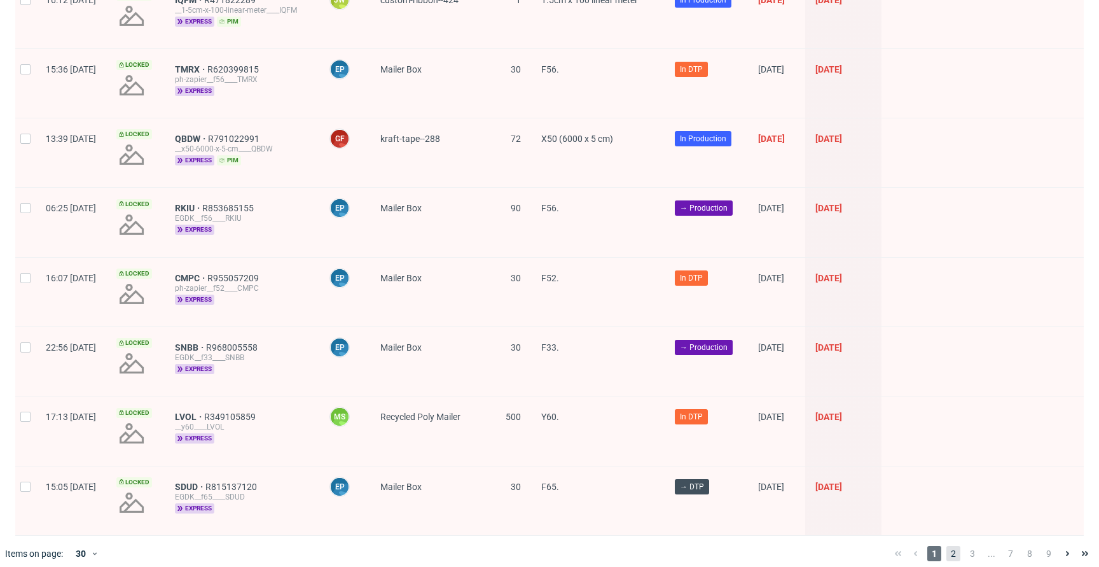
click at [947, 546] on span "2" at bounding box center [953, 553] width 14 height 15
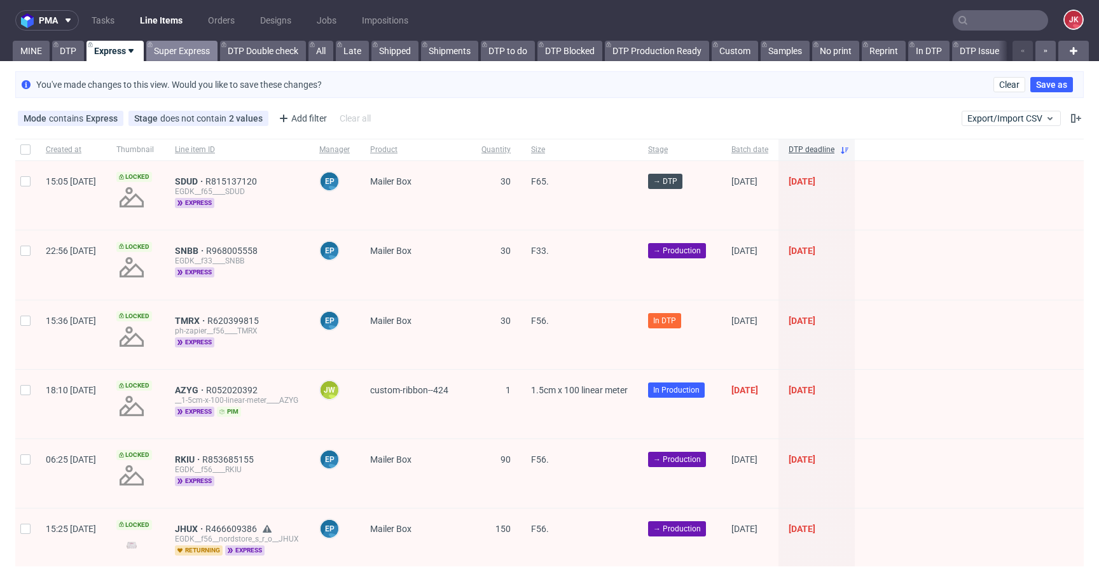
click at [184, 60] on link "Super Express" at bounding box center [181, 51] width 71 height 20
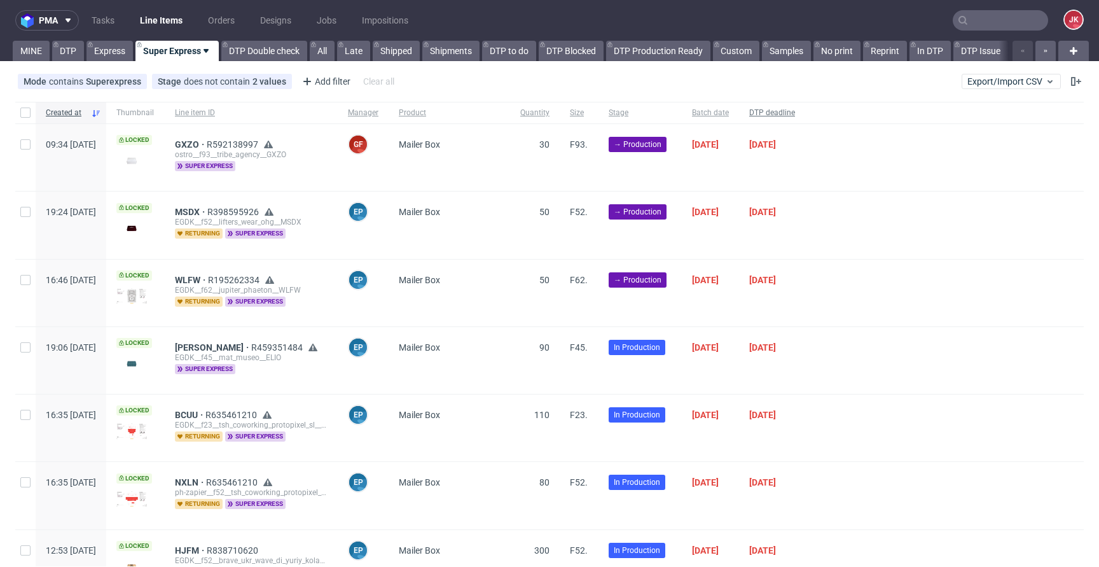
click at [795, 115] on span "DTP deadline" at bounding box center [772, 112] width 46 height 11
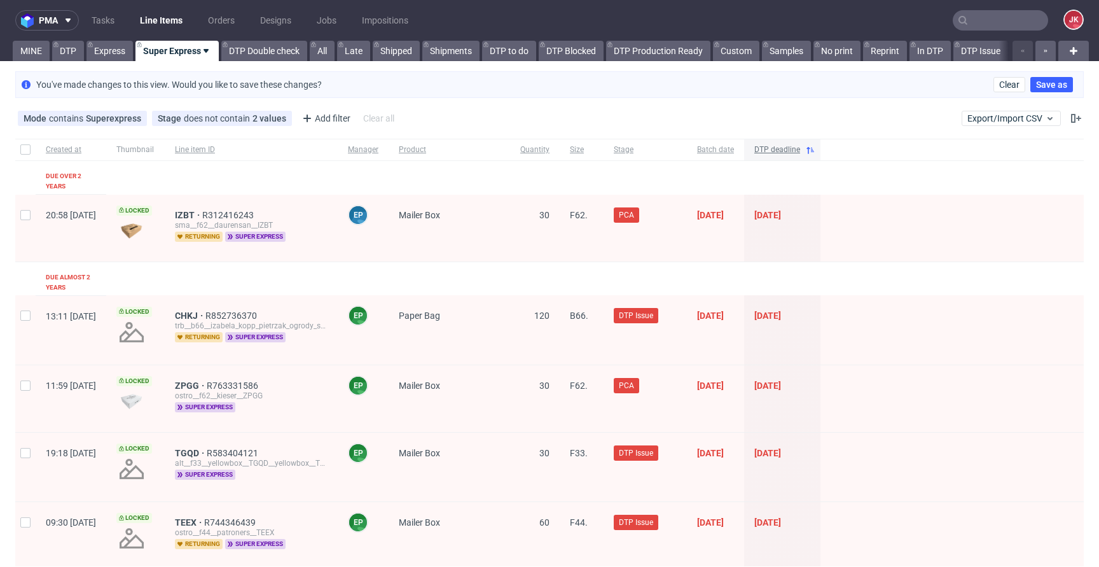
click at [800, 148] on span "DTP deadline" at bounding box center [777, 149] width 46 height 11
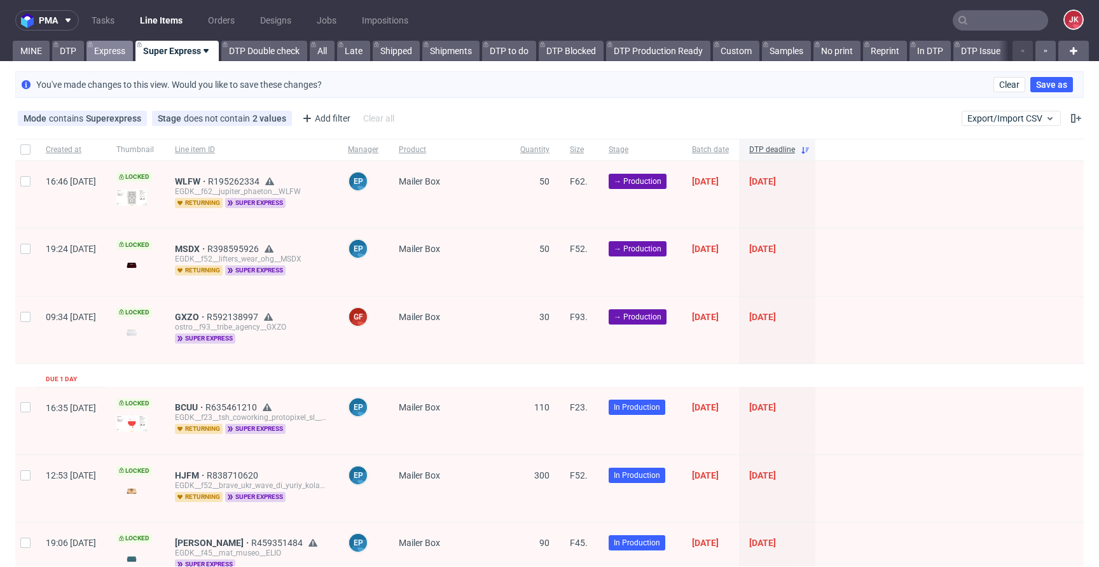
click at [109, 46] on link "Express" at bounding box center [109, 51] width 46 height 20
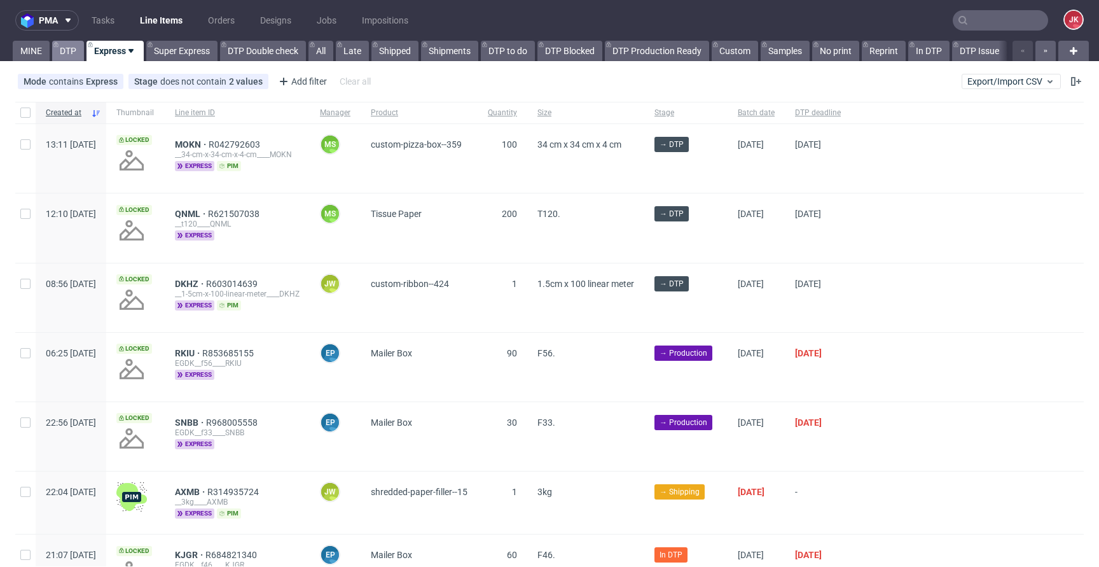
click at [71, 50] on link "DTP" at bounding box center [68, 51] width 32 height 20
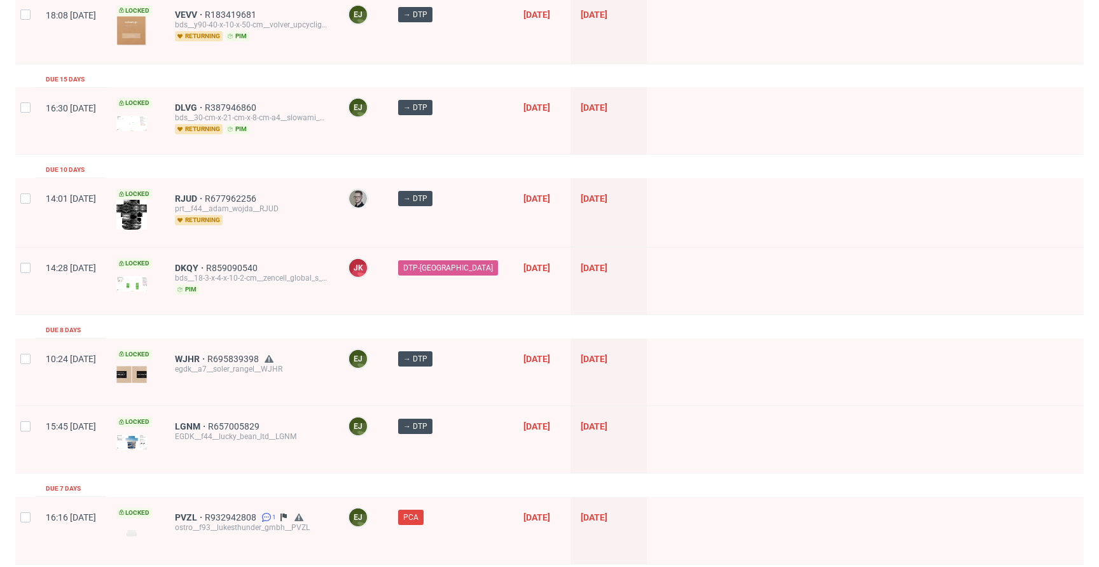
scroll to position [217, 0]
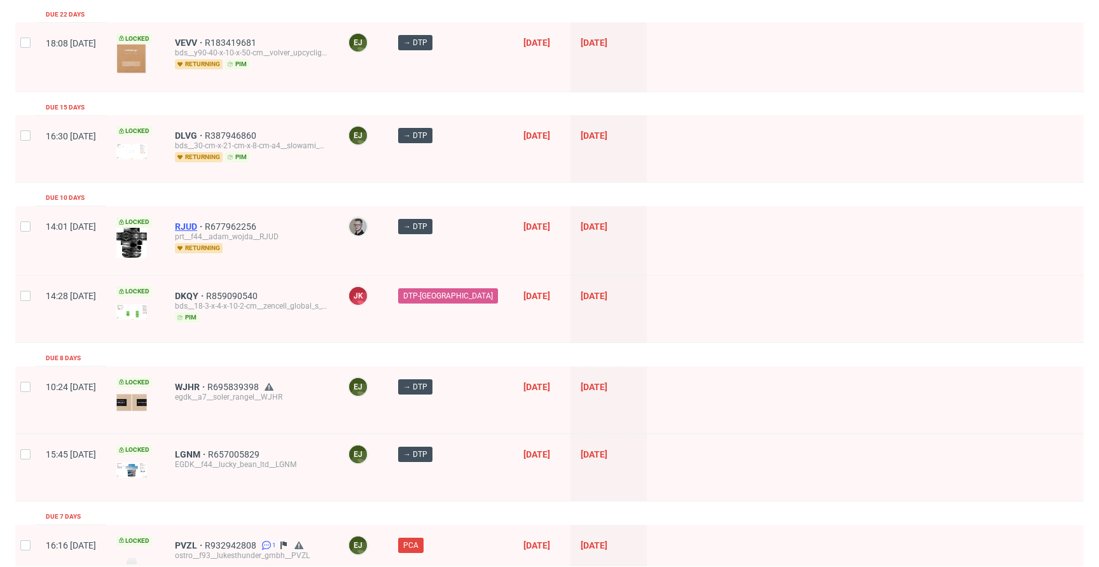
click at [205, 227] on span "RJUD" at bounding box center [190, 226] width 30 height 10
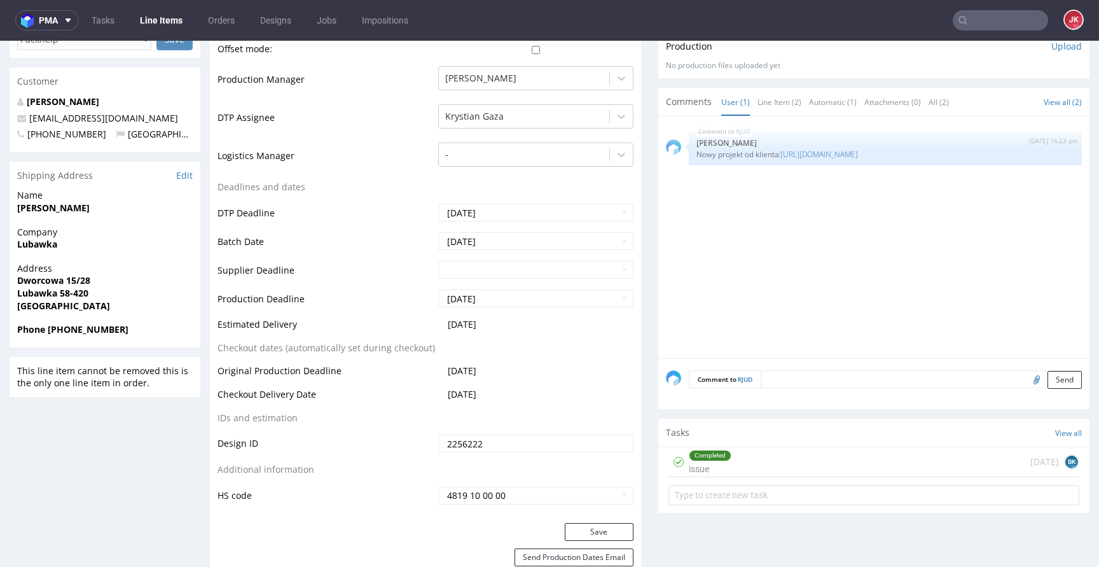
scroll to position [439, 0]
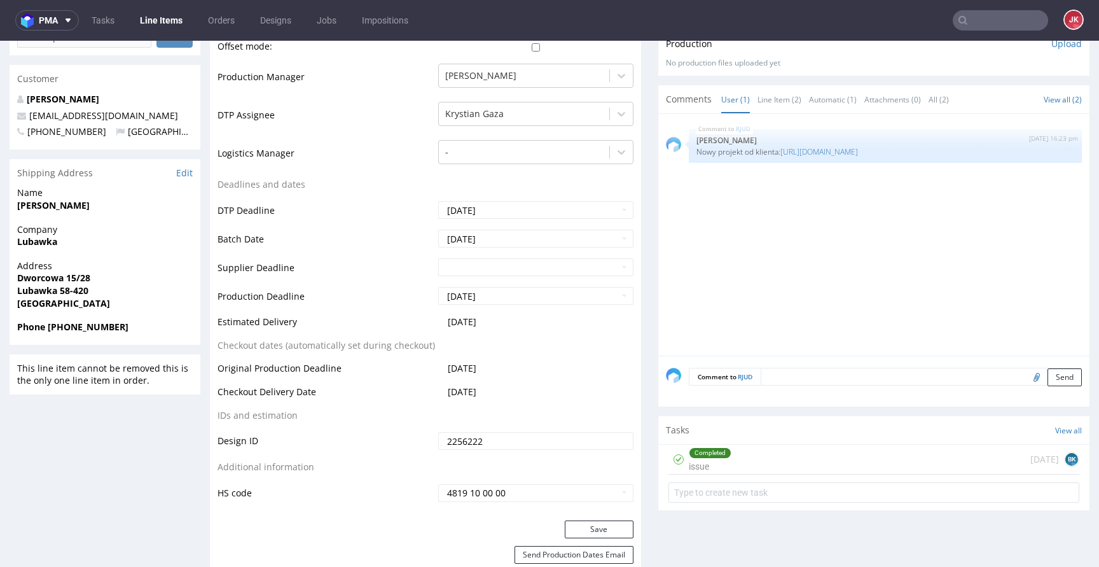
click at [689, 452] on div "Completed" at bounding box center [709, 453] width 41 height 10
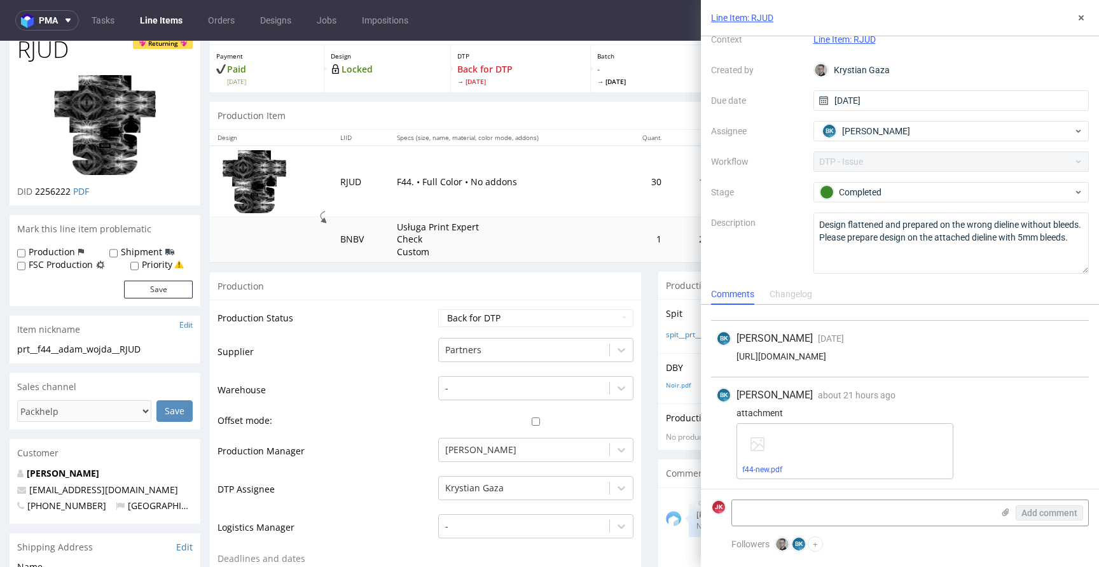
scroll to position [43, 0]
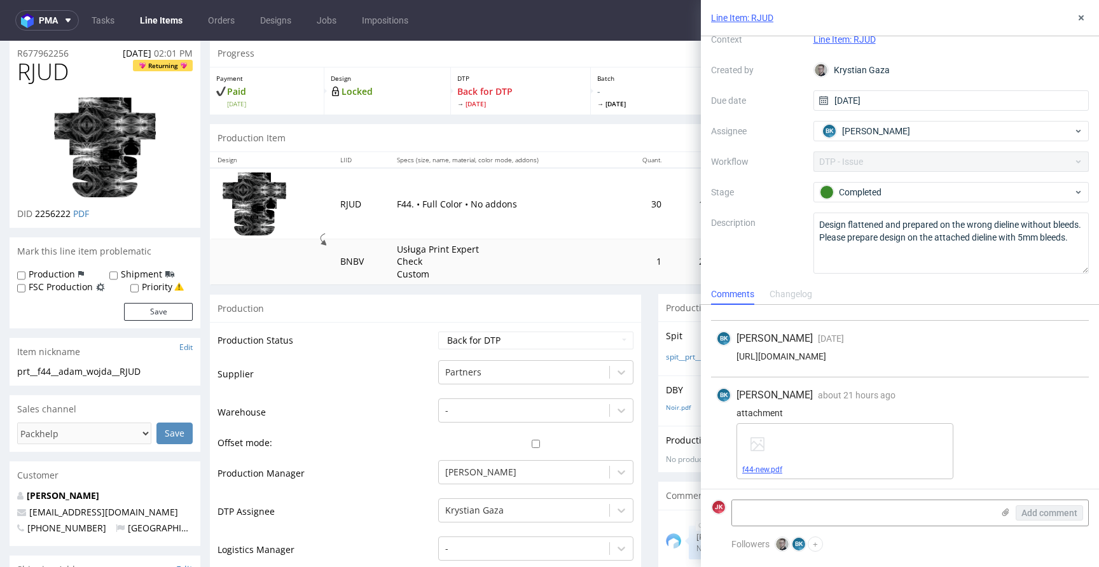
click at [767, 471] on link "f44-new.pdf" at bounding box center [762, 469] width 40 height 9
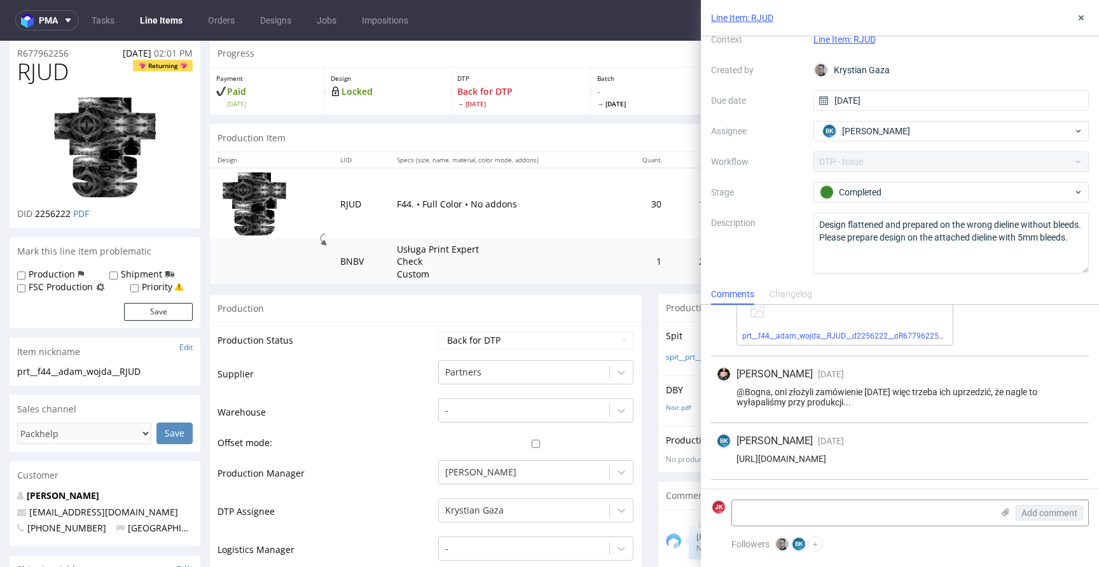
scroll to position [0, 0]
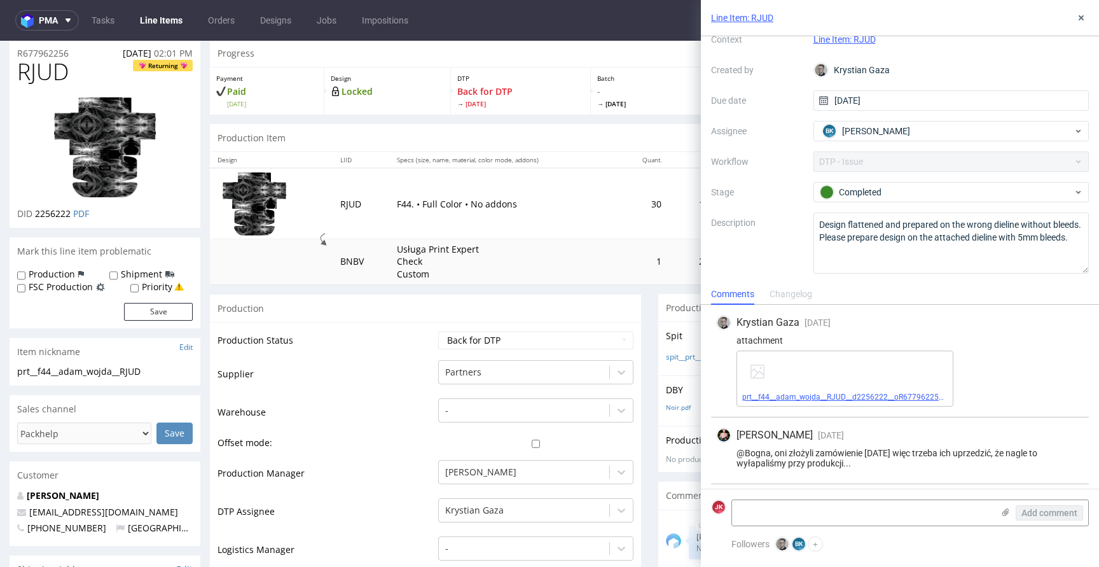
click at [799, 396] on link "prt__f44__adam_wojda__RJUD__d2256222__oR677962256__latest__outside.pdf" at bounding box center [878, 396] width 272 height 9
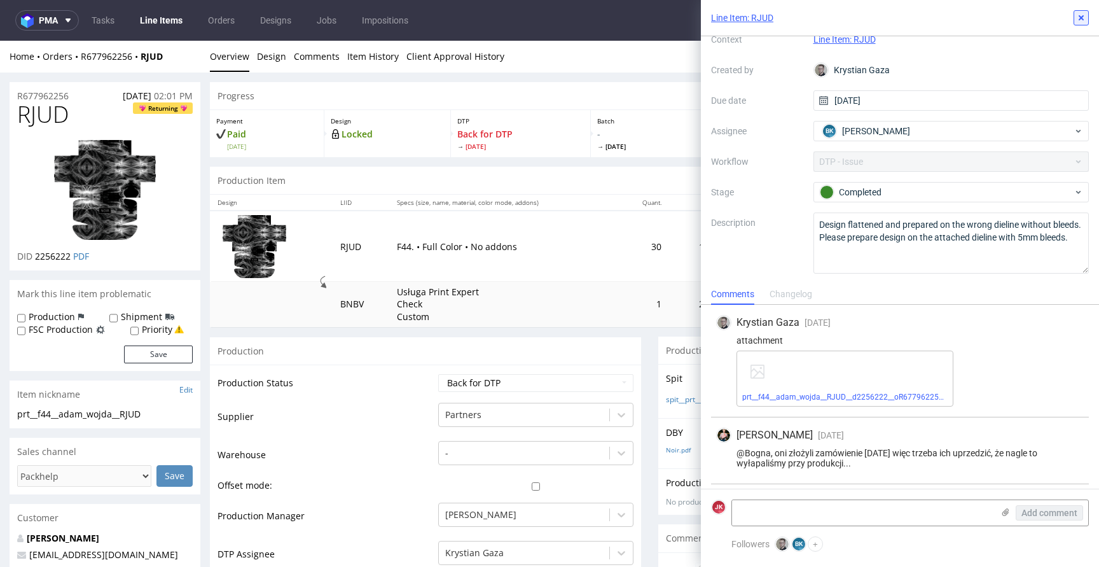
click at [1079, 22] on icon at bounding box center [1081, 18] width 10 height 10
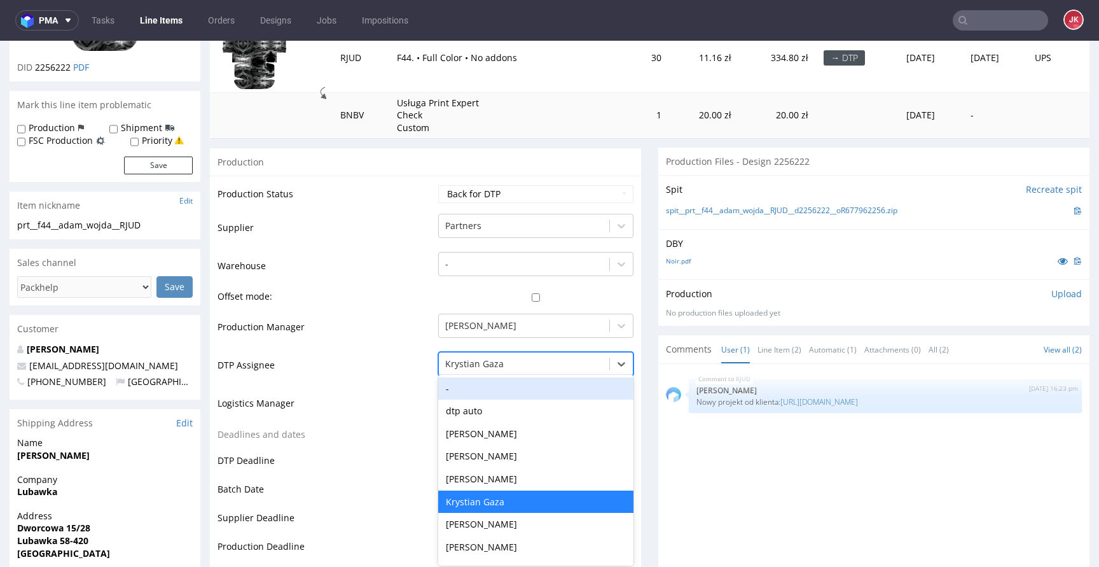
click at [488, 369] on div "-, 1 of 31. 31 results available. Use Up and Down to choose options, press Ente…" at bounding box center [535, 361] width 195 height 18
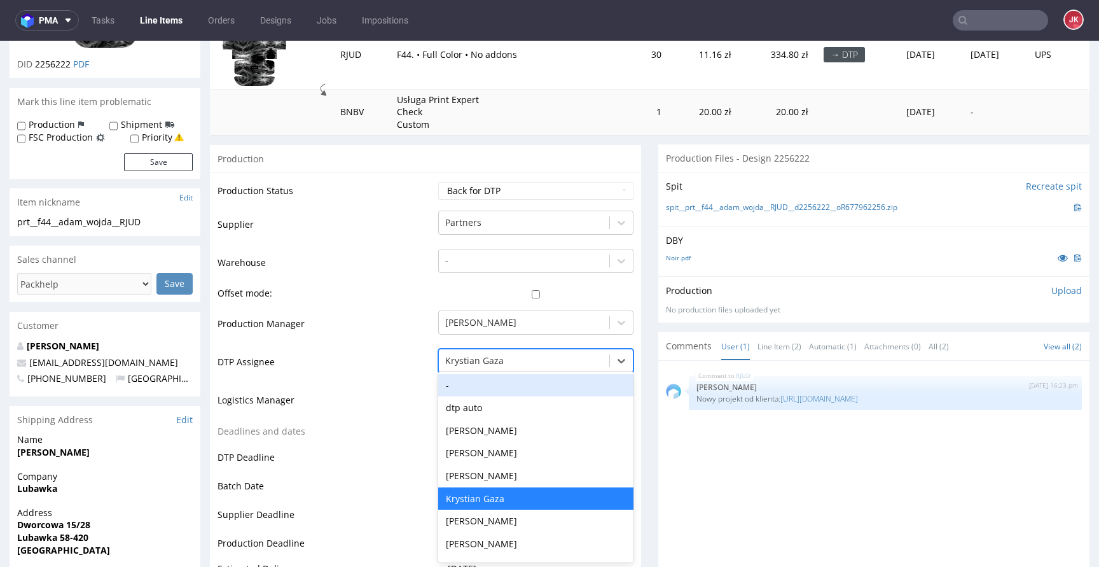
scroll to position [192, 0]
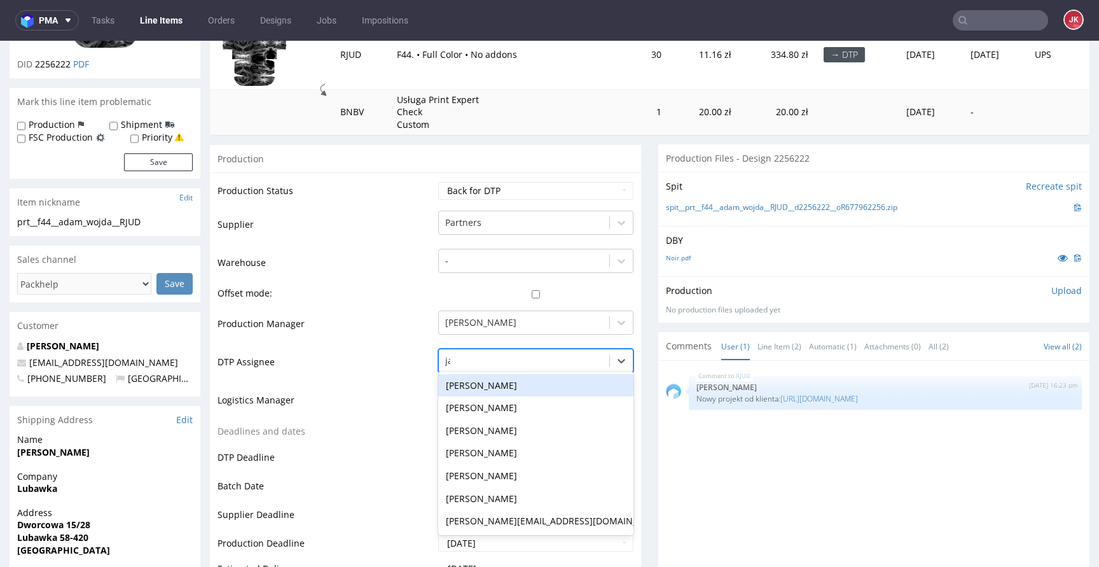
type input "jan"
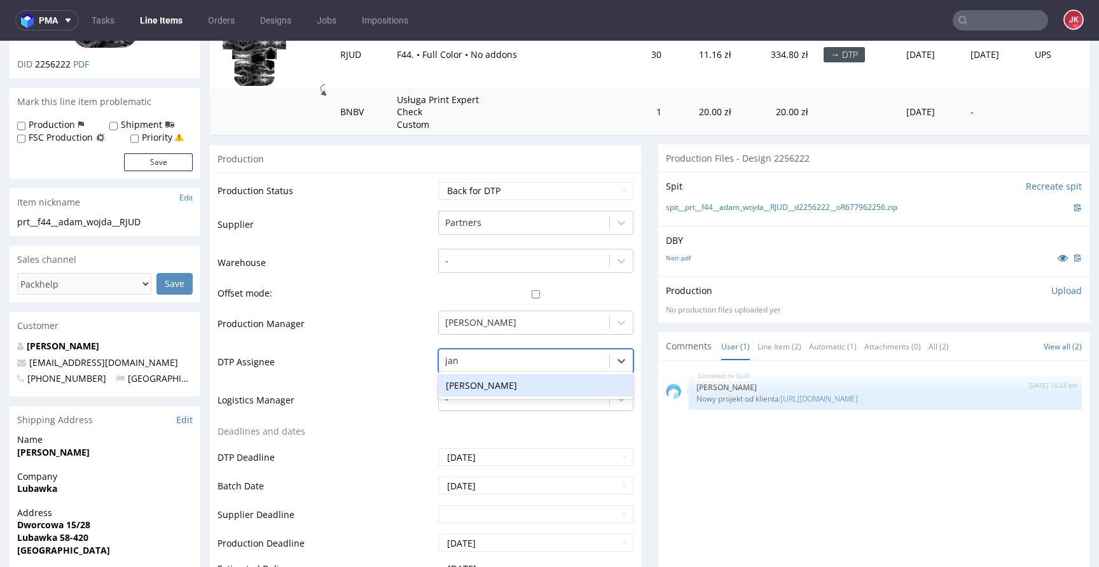
click at [501, 385] on div "[PERSON_NAME]" at bounding box center [535, 385] width 195 height 23
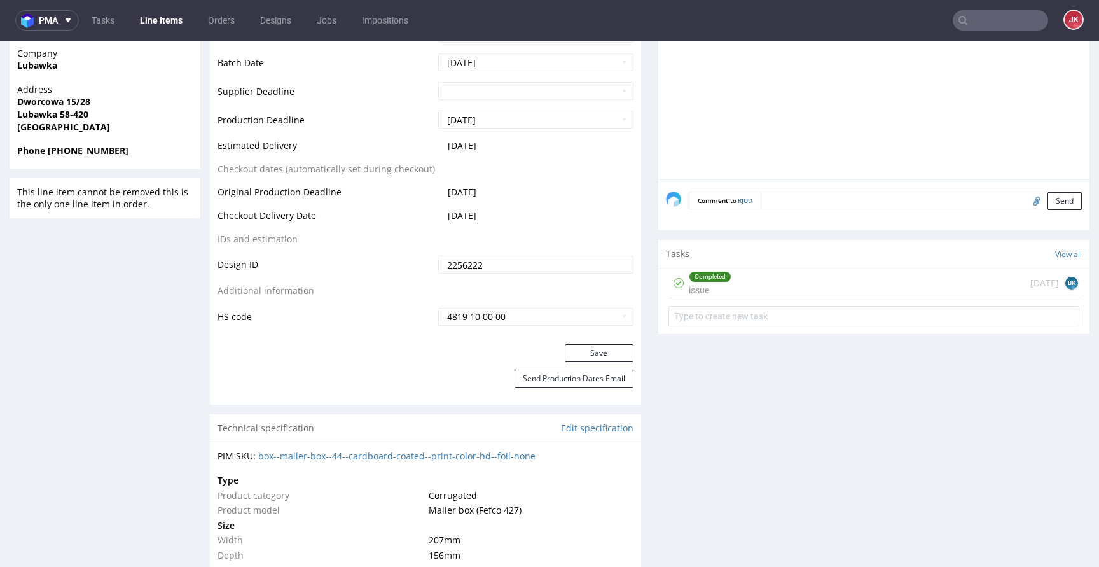
scroll to position [695, 0]
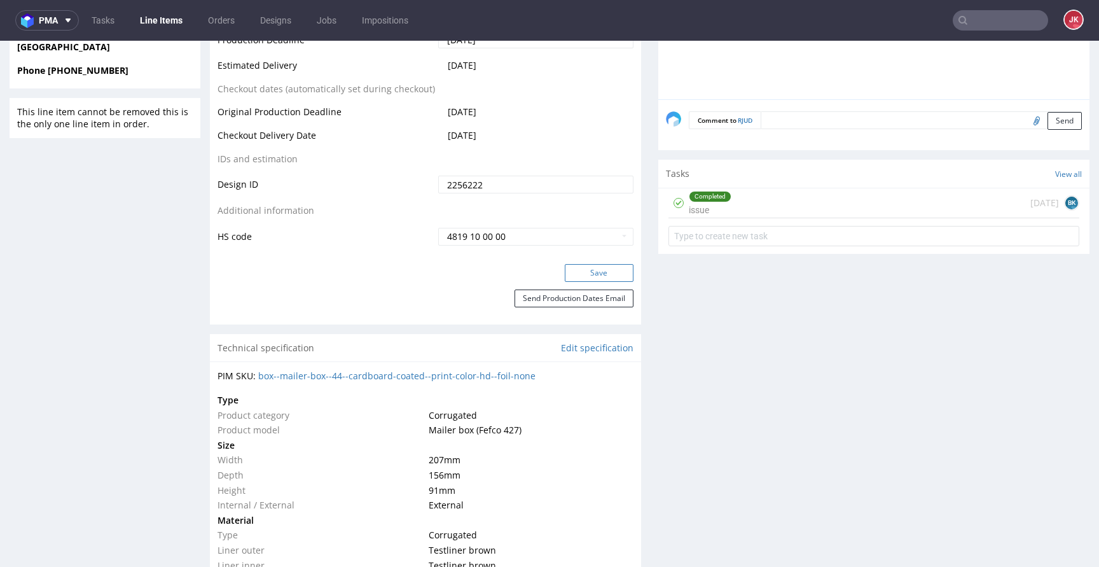
click at [574, 267] on button "Save" at bounding box center [599, 273] width 69 height 18
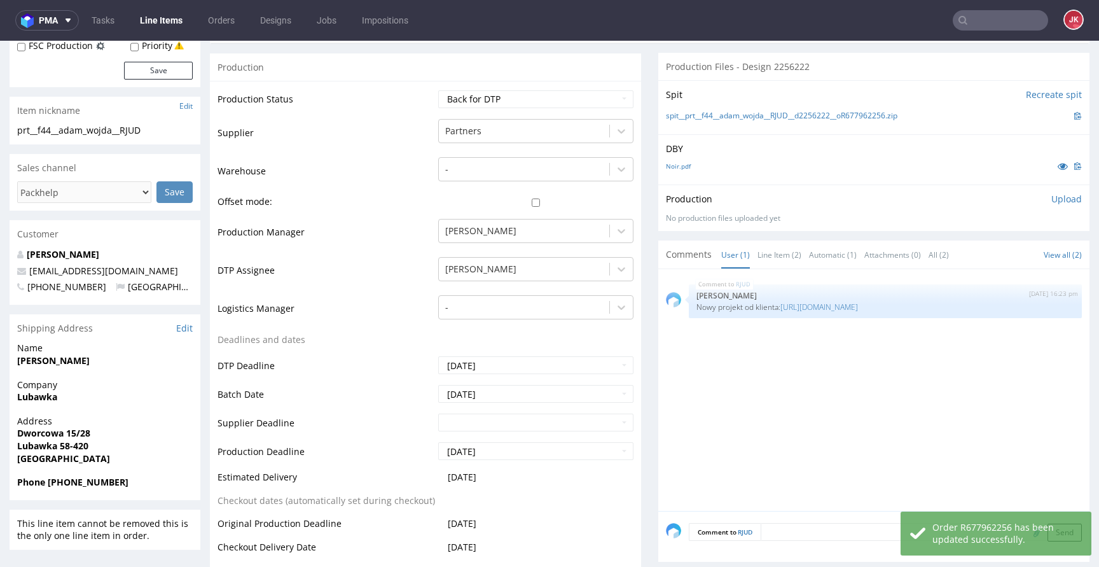
scroll to position [0, 0]
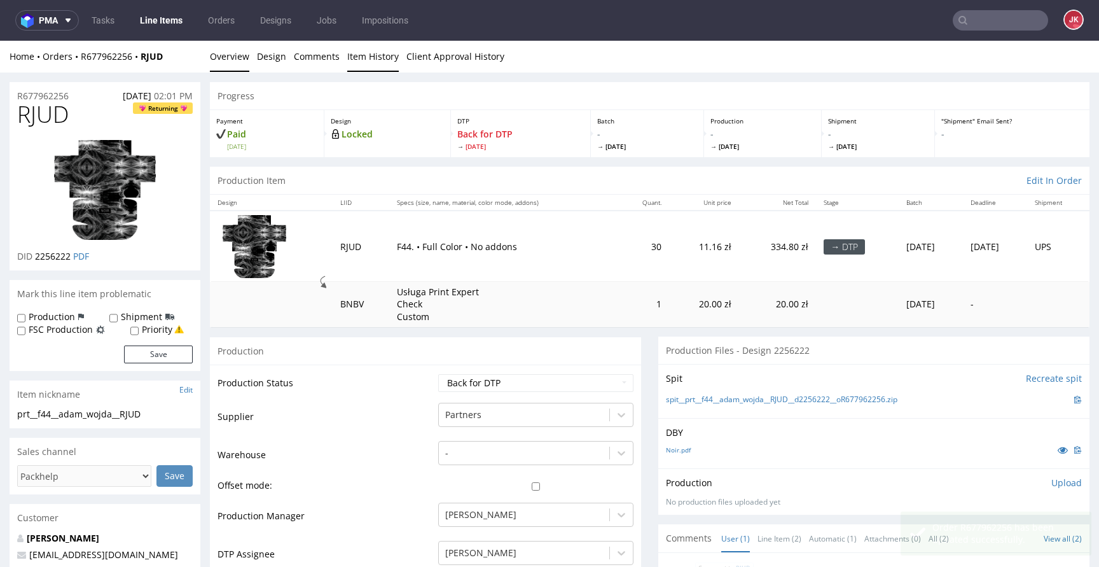
click at [365, 55] on link "Item History" at bounding box center [373, 56] width 52 height 31
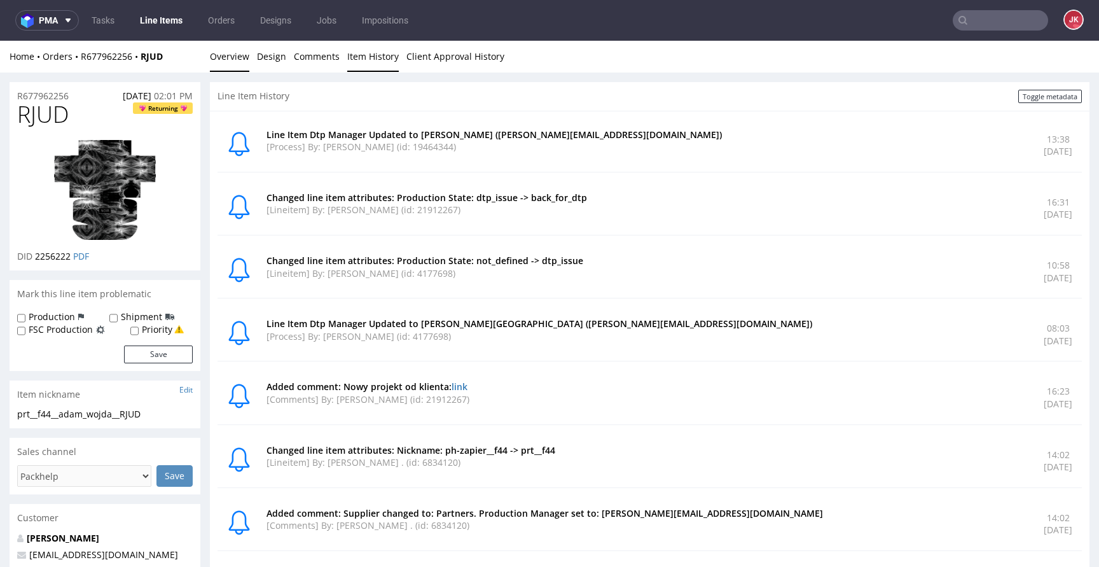
click at [240, 64] on link "Overview" at bounding box center [229, 56] width 39 height 31
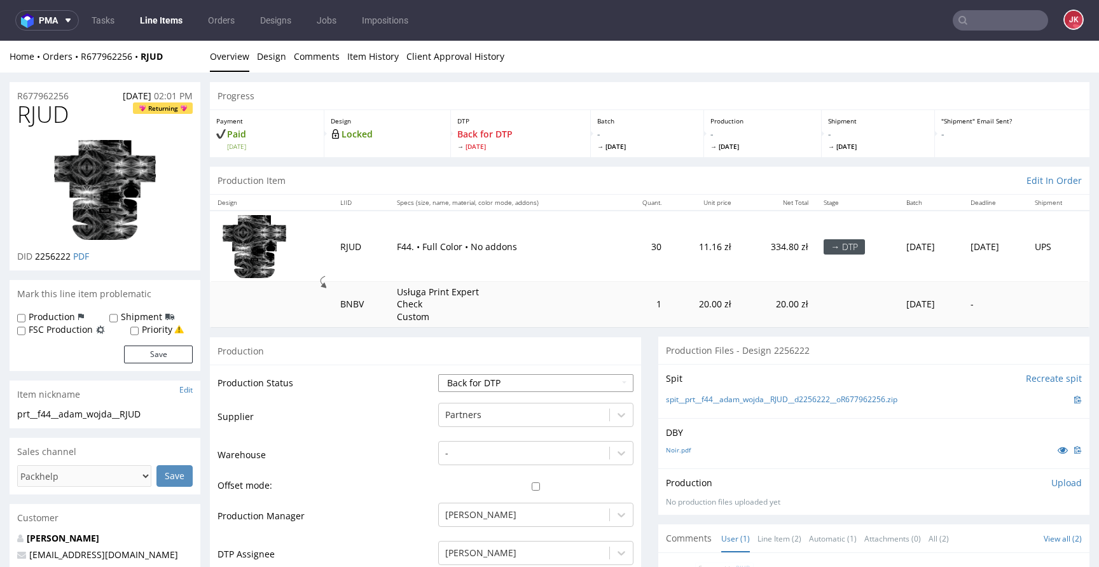
click at [486, 375] on select "Waiting for Artwork Waiting for Diecut Waiting for Mockup Waiting for DTP Waiti…" at bounding box center [535, 383] width 195 height 18
select select "dtp_in_process"
click at [438, 374] on select "Waiting for Artwork Waiting for Diecut Waiting for Mockup Waiting for DTP Waiti…" at bounding box center [535, 383] width 195 height 18
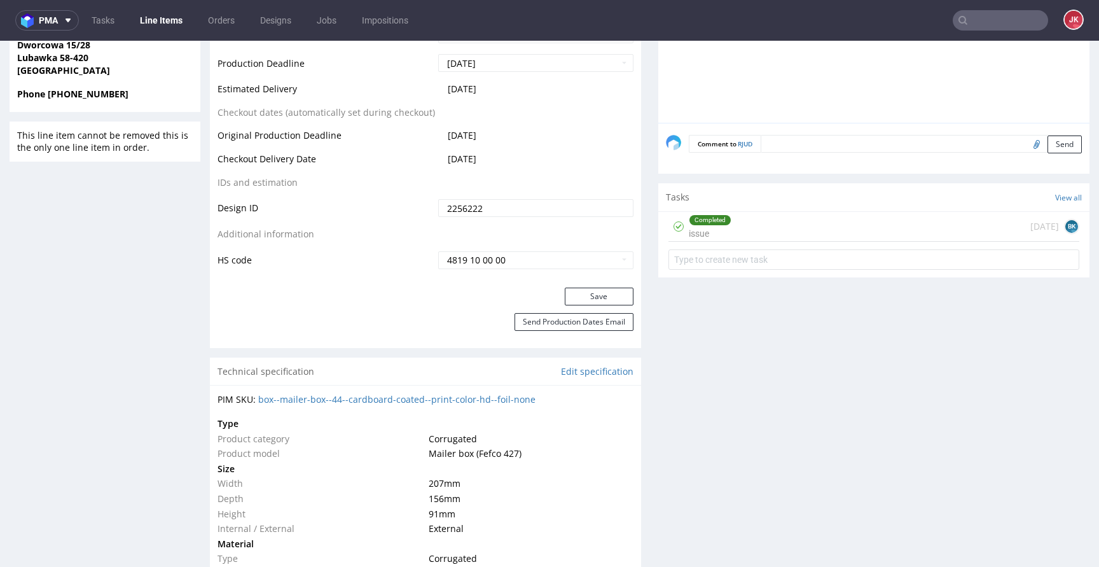
scroll to position [762, 0]
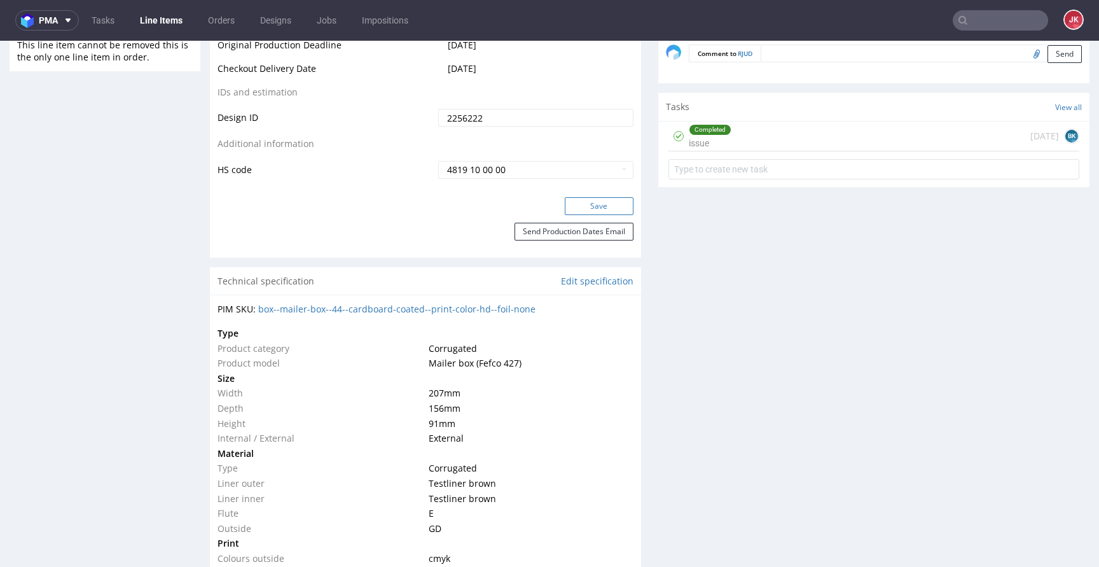
click at [584, 212] on button "Save" at bounding box center [599, 206] width 69 height 18
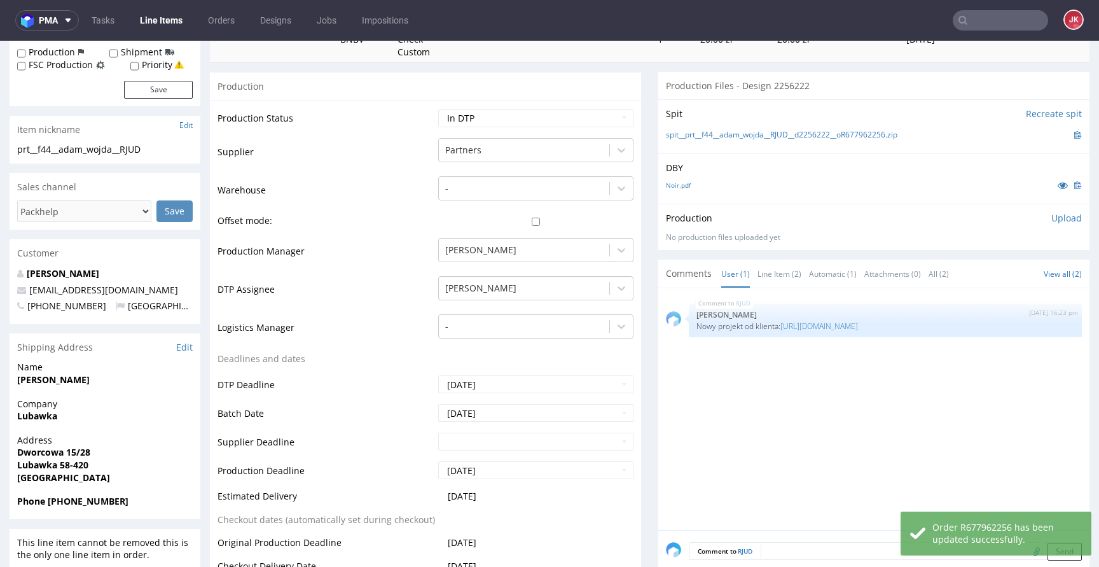
scroll to position [0, 0]
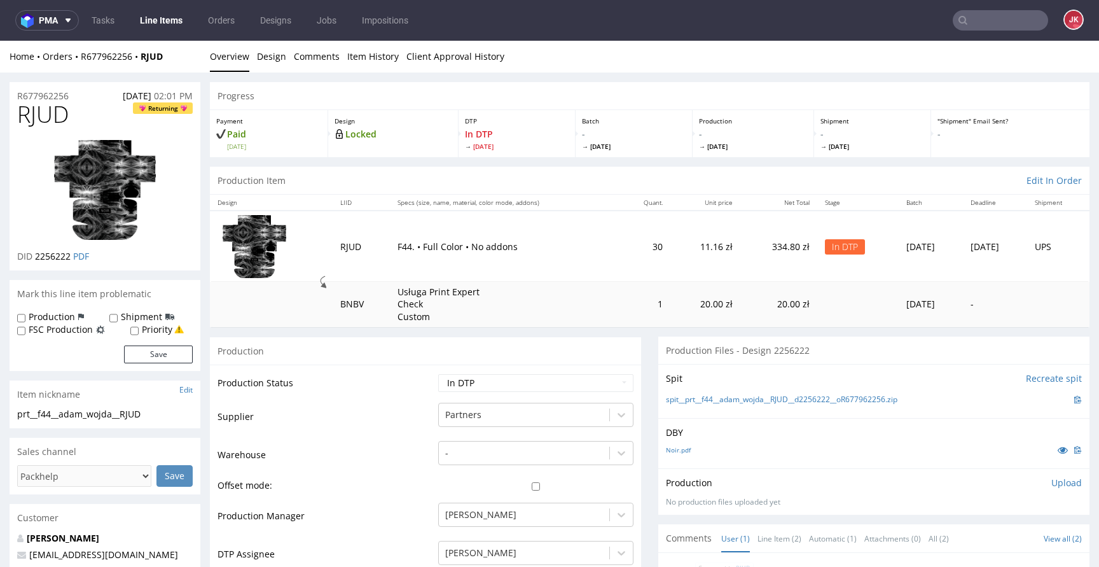
click at [51, 116] on span "RJUD" at bounding box center [43, 114] width 52 height 25
copy span "RJUD"
click at [354, 446] on td "Warehouse" at bounding box center [325, 458] width 217 height 38
drag, startPoint x: 132, startPoint y: 416, endPoint x: 0, endPoint y: 416, distance: 132.3
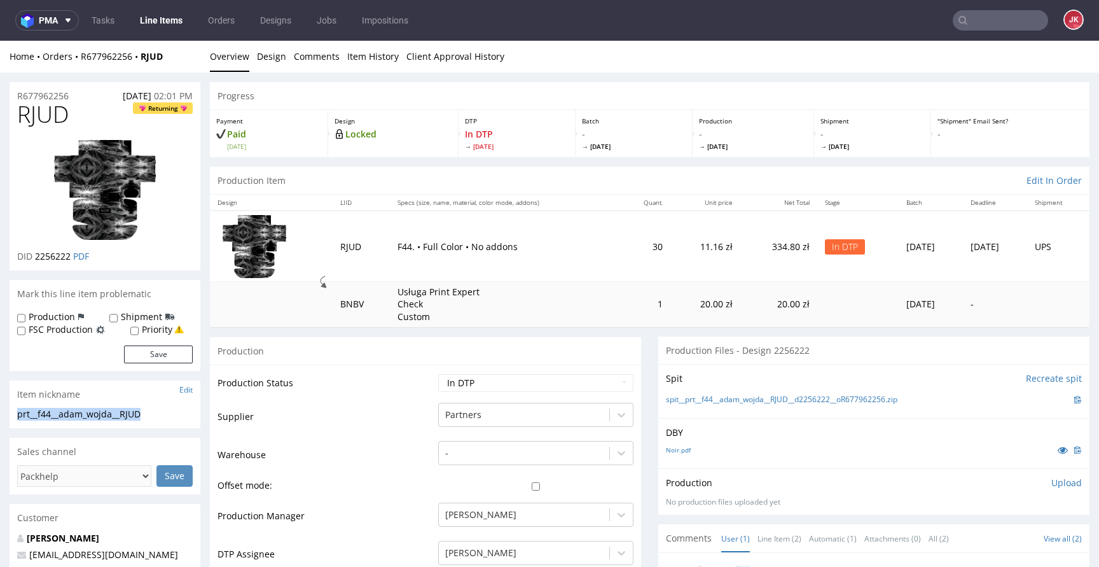
copy div "prt__f44__adam_wojda__RJUD"
click at [155, 415] on div "prt__f44__adam_wojda__RJUD" at bounding box center [104, 414] width 175 height 13
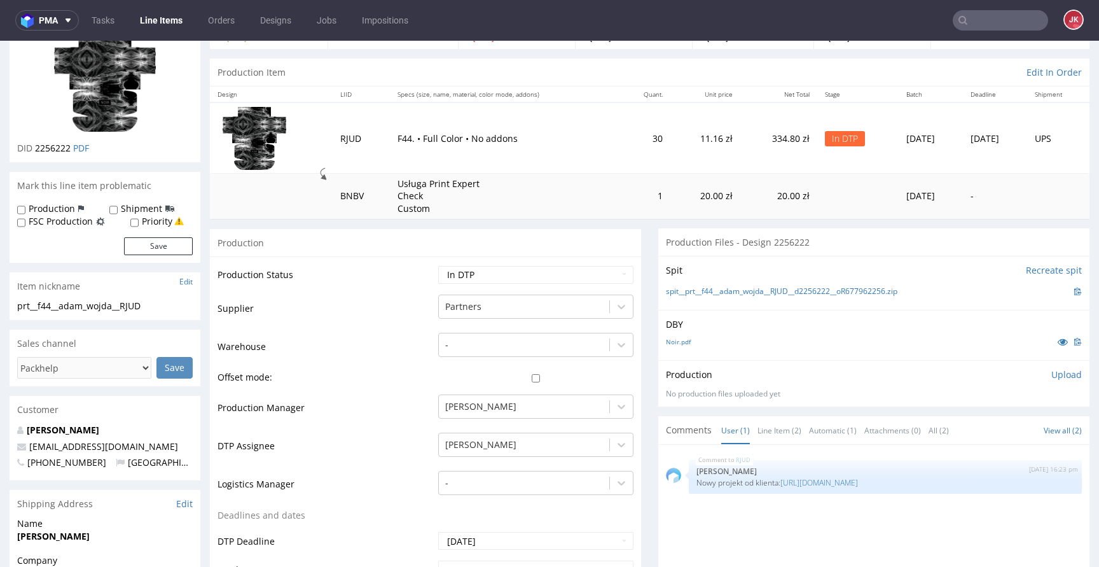
scroll to position [109, 0]
click at [1051, 373] on p "Upload" at bounding box center [1066, 373] width 31 height 13
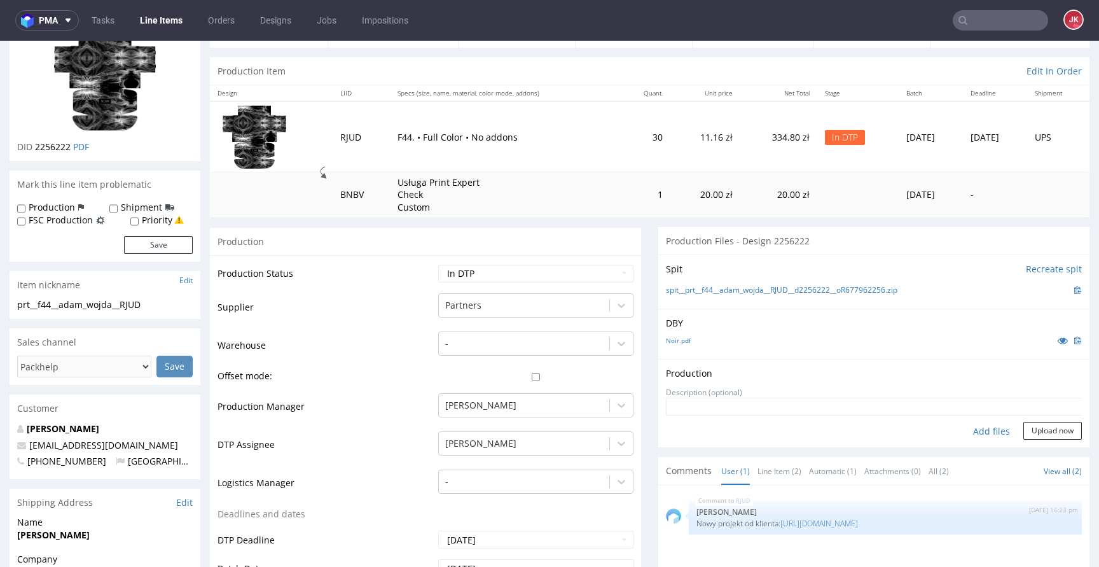
click at [960, 429] on div "Add files" at bounding box center [992, 431] width 64 height 19
type input "C:\fakepath\prt__f44__adam_wojda__RJUD__d2256222__oR677962256__latest__outside.…"
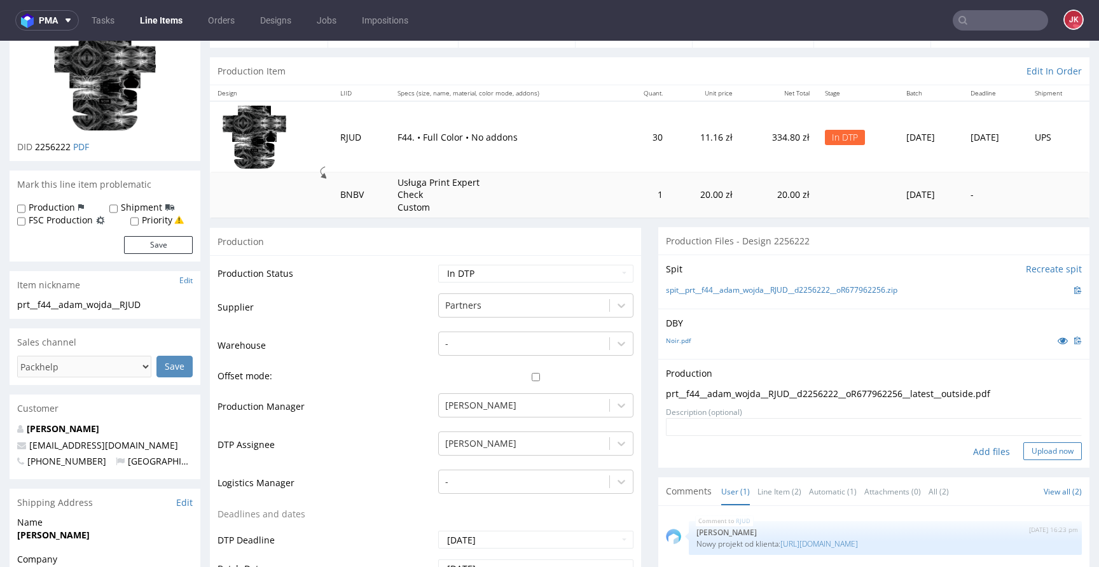
click at [1026, 458] on button "Upload now" at bounding box center [1052, 451] width 58 height 18
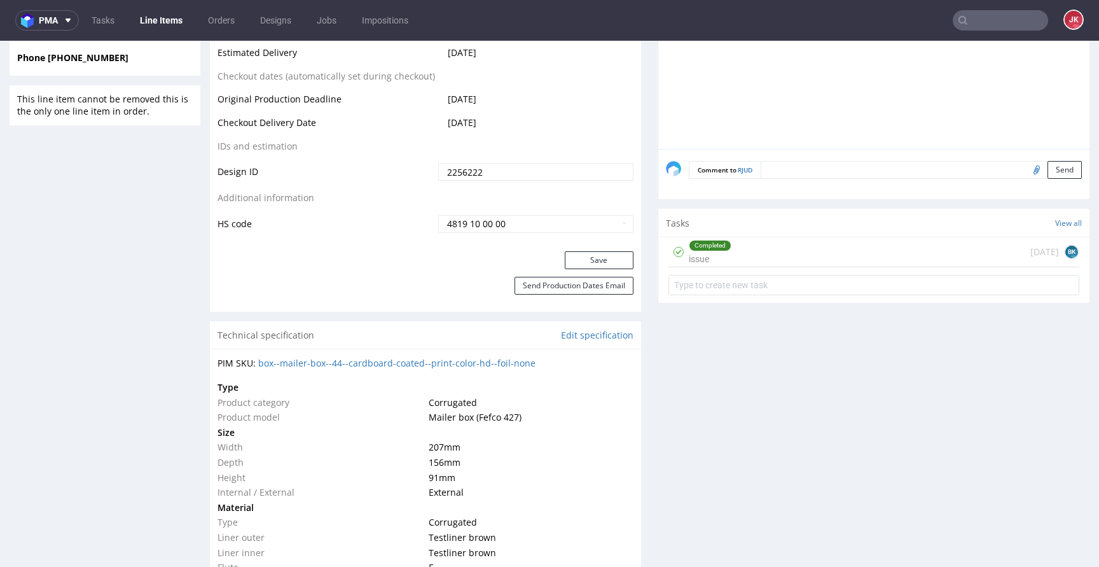
scroll to position [724, 0]
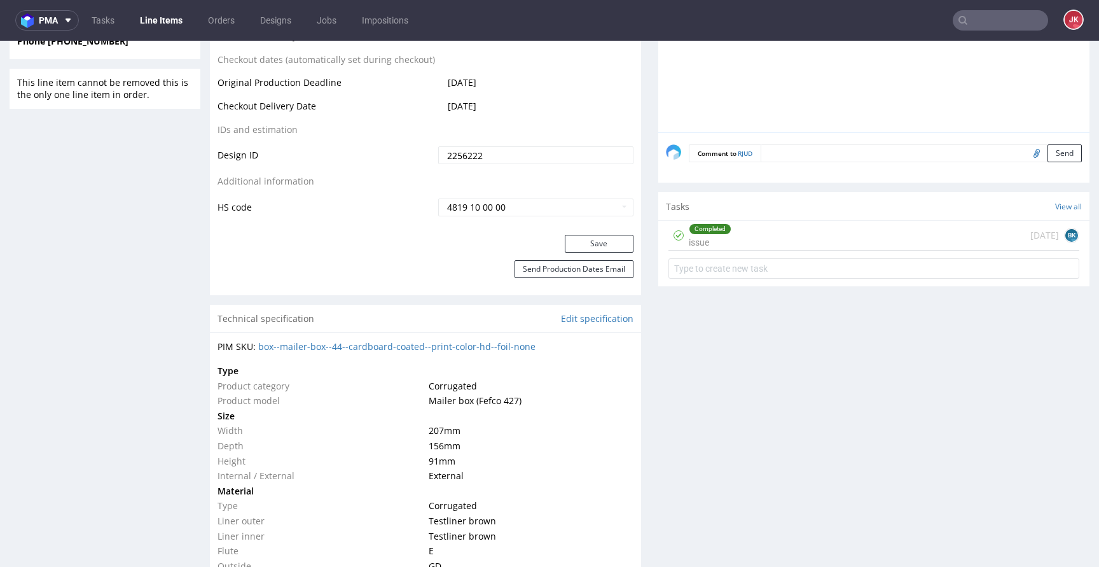
click at [710, 233] on div "Completed" at bounding box center [709, 229] width 41 height 10
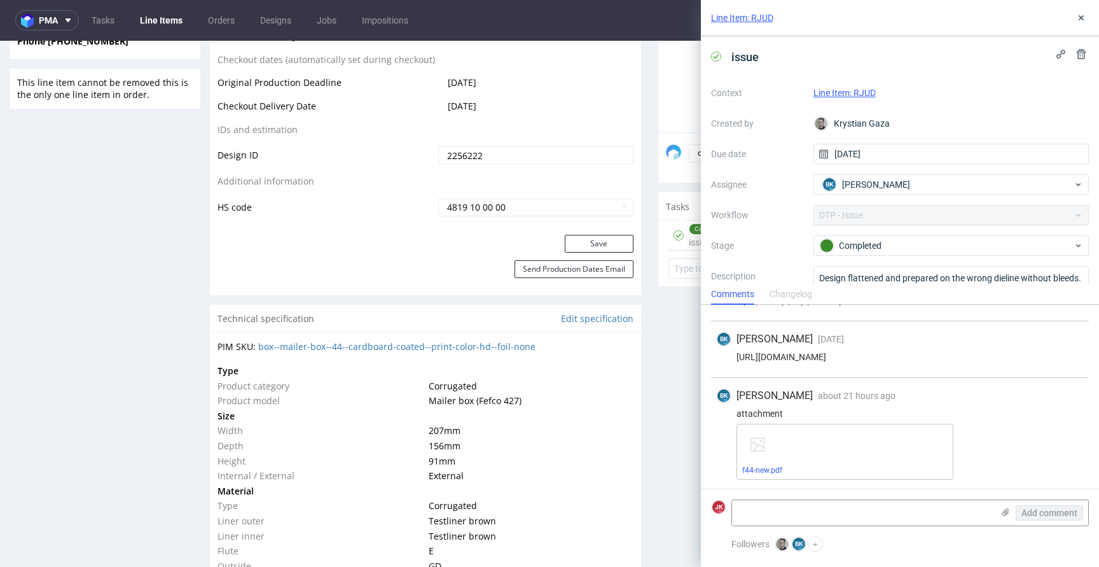
scroll to position [163, 0]
click at [1080, 22] on icon at bounding box center [1081, 18] width 10 height 10
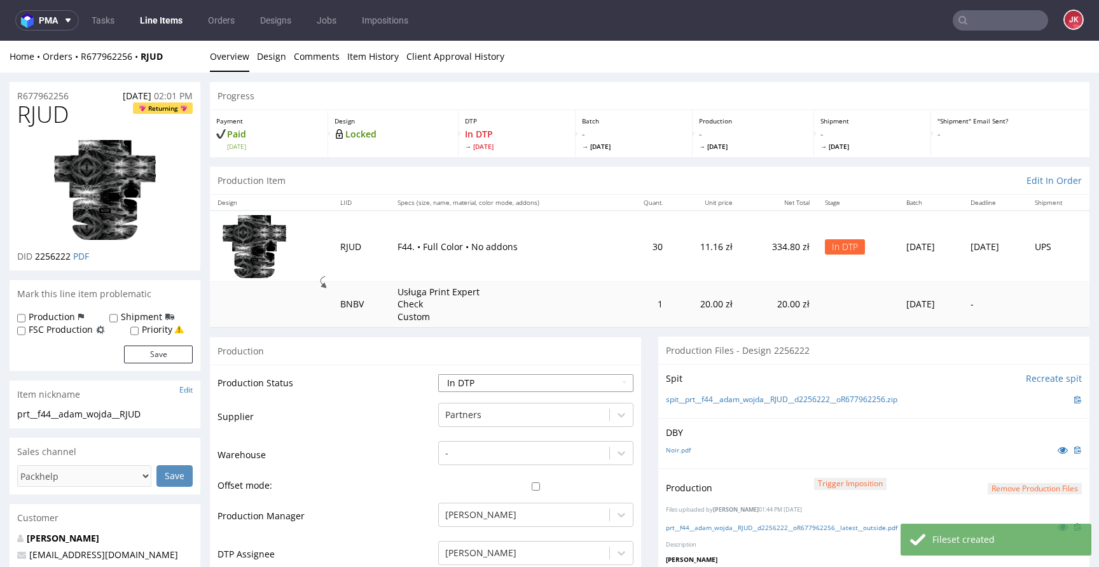
click at [523, 383] on select "Waiting for Artwork Waiting for Diecut Waiting for Mockup Waiting for DTP Waiti…" at bounding box center [535, 383] width 195 height 18
select select "dtp_production_ready"
click at [438, 374] on select "Waiting for Artwork Waiting for Diecut Waiting for Mockup Waiting for DTP Waiti…" at bounding box center [535, 383] width 195 height 18
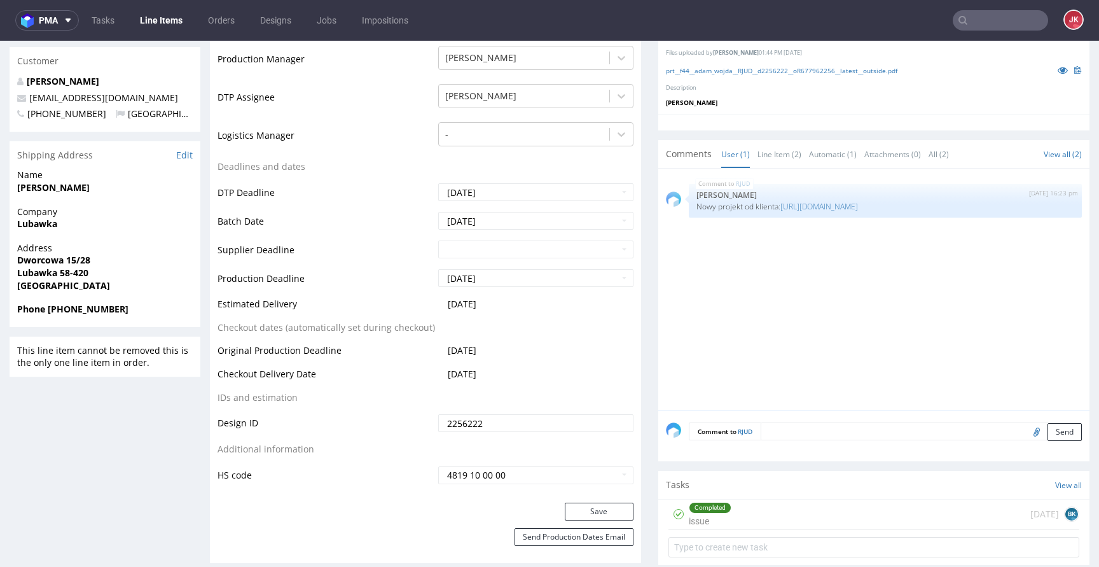
scroll to position [604, 0]
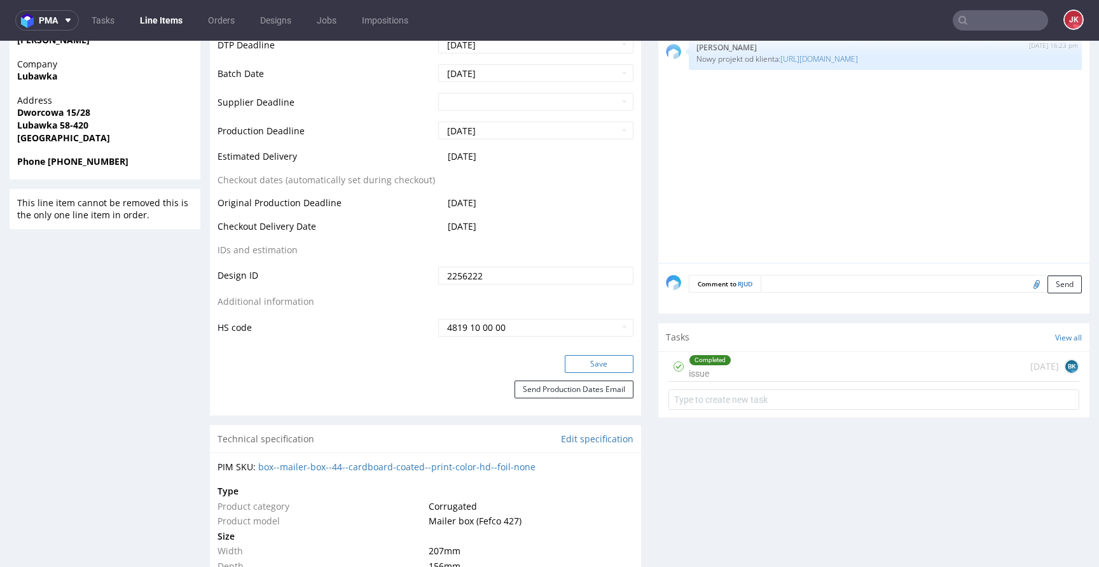
click at [608, 358] on button "Save" at bounding box center [599, 364] width 69 height 18
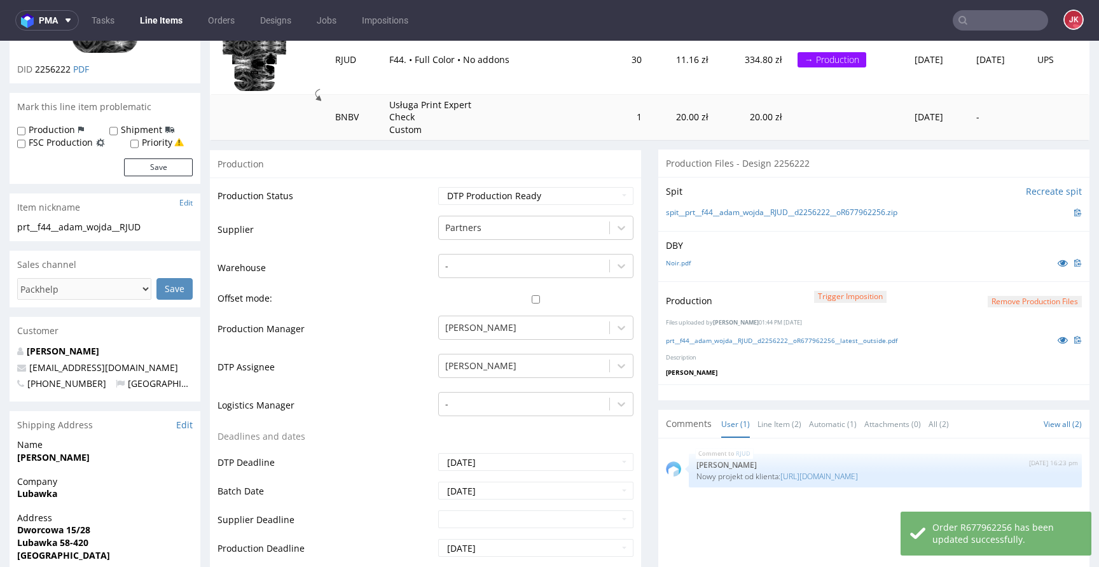
scroll to position [0, 0]
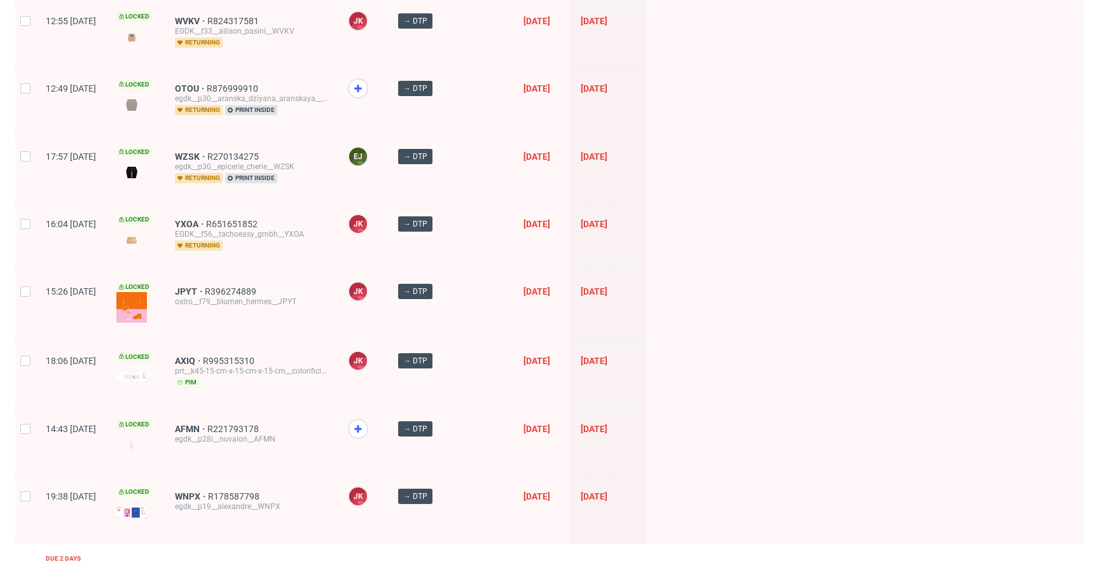
scroll to position [1672, 0]
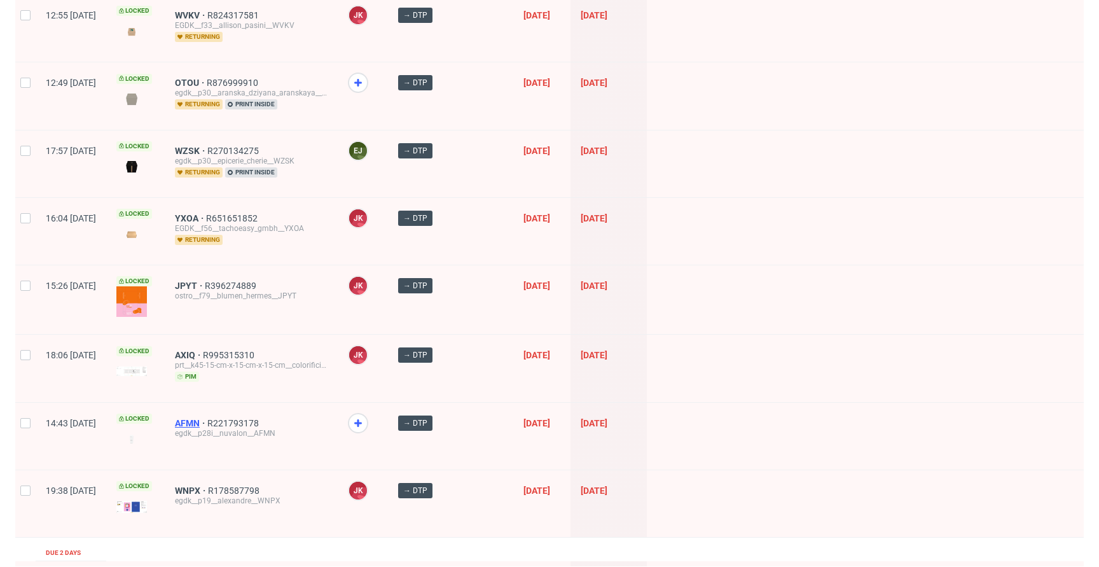
click at [207, 418] on span "AFMN" at bounding box center [191, 423] width 32 height 10
click at [659, 289] on div at bounding box center [865, 299] width 437 height 69
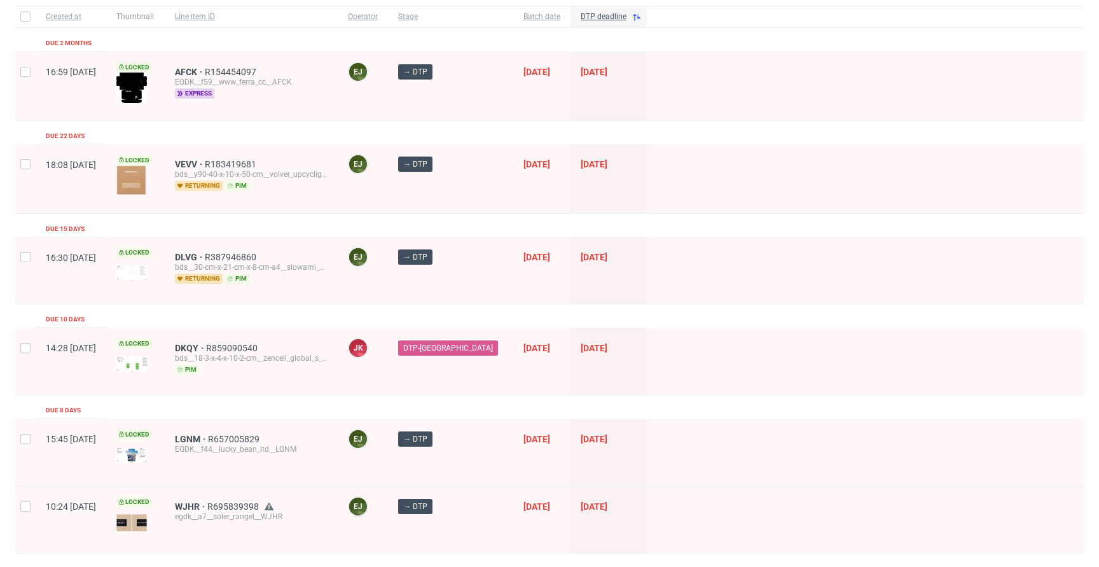
scroll to position [0, 0]
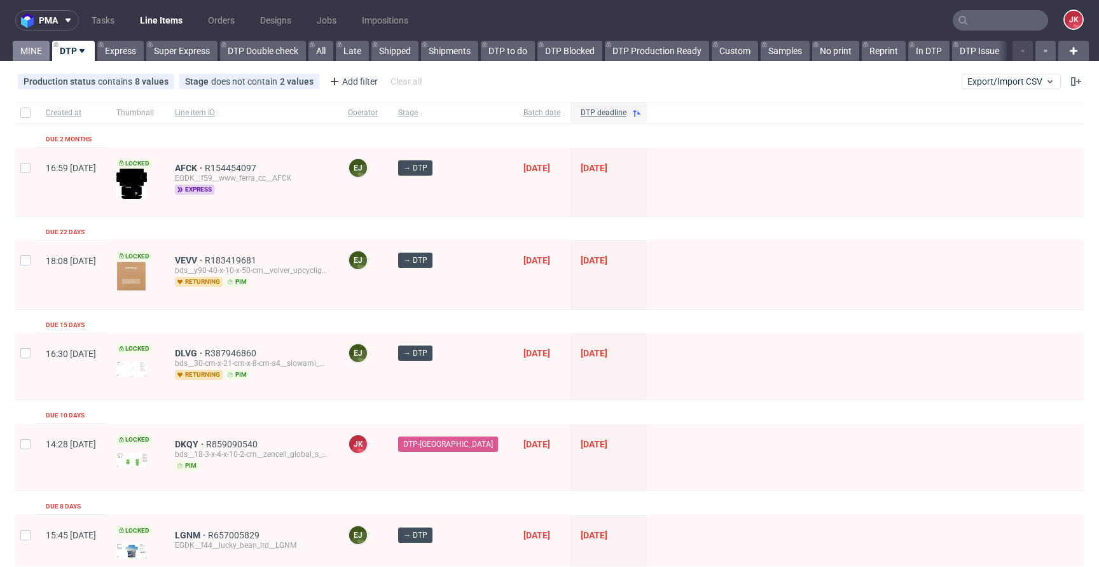
click at [39, 50] on link "MINE" at bounding box center [31, 51] width 37 height 20
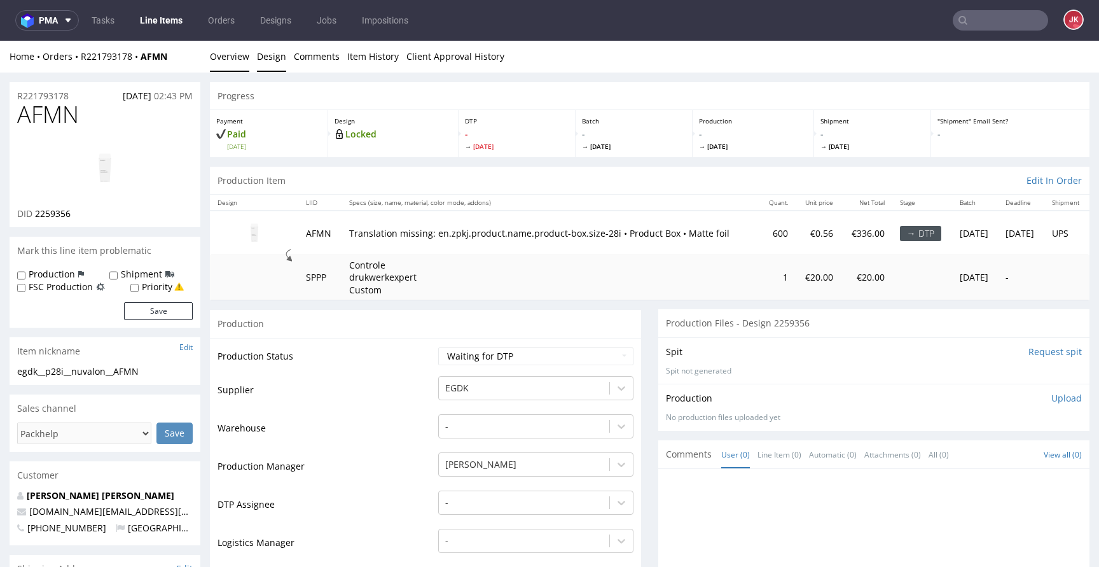
click at [271, 57] on link "Design" at bounding box center [271, 56] width 29 height 31
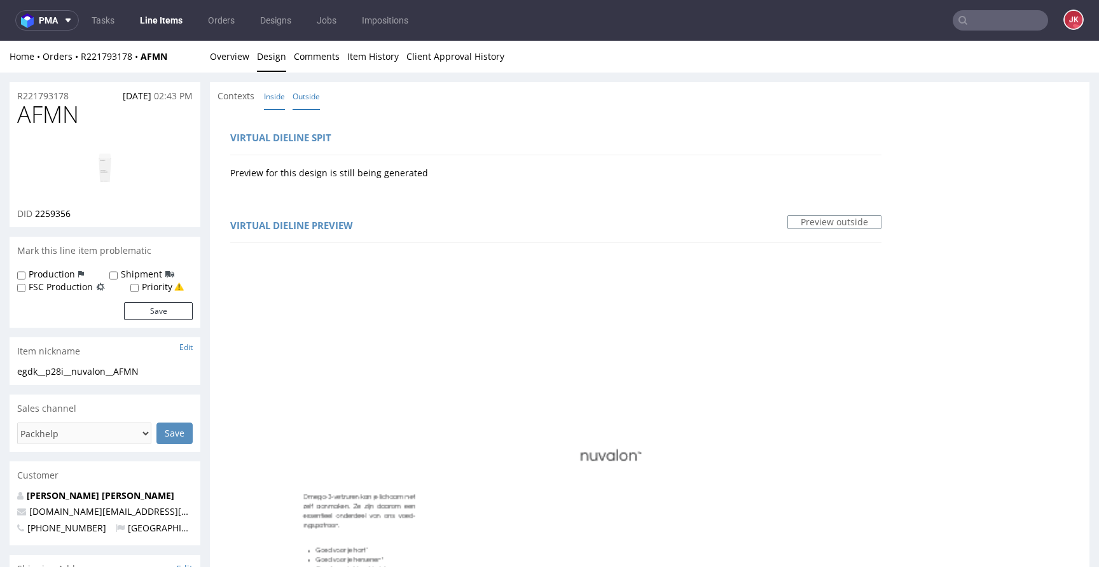
click at [265, 97] on link "Inside" at bounding box center [274, 96] width 21 height 27
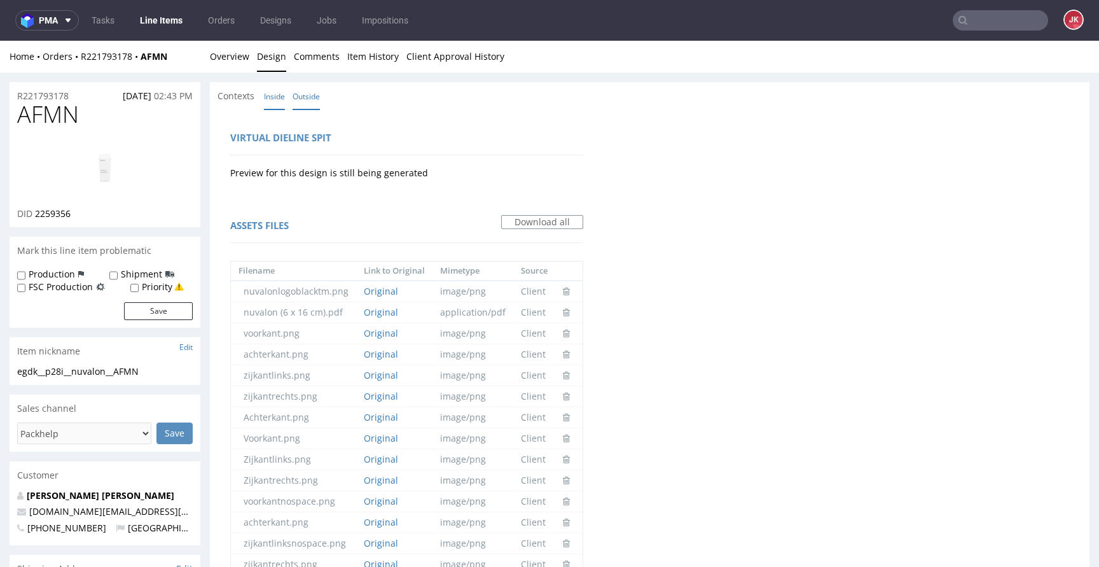
click at [301, 94] on link "Outside" at bounding box center [305, 96] width 27 height 27
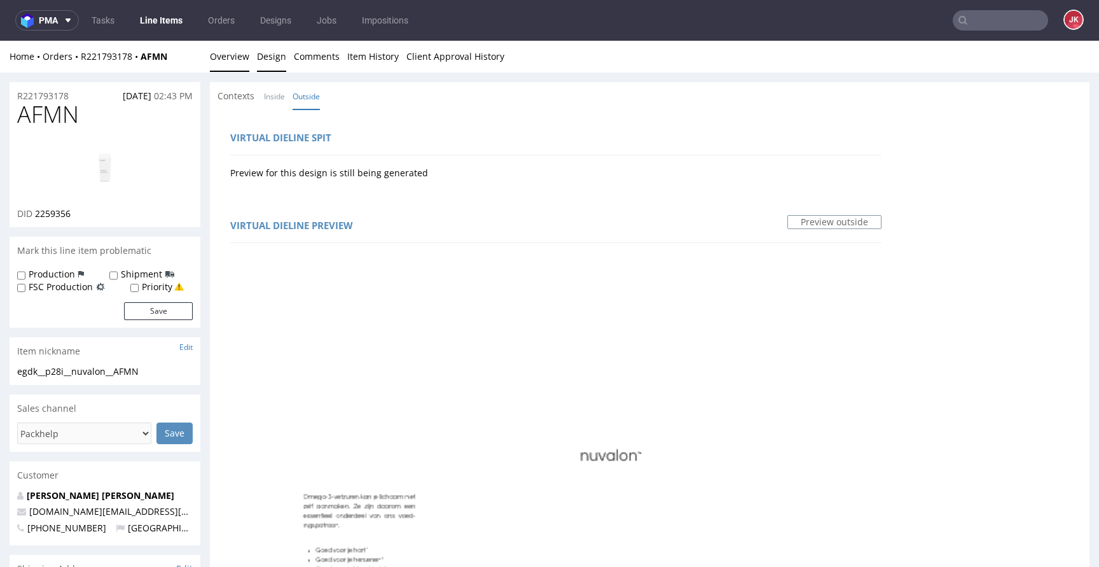
click at [243, 69] on link "Overview" at bounding box center [229, 56] width 39 height 31
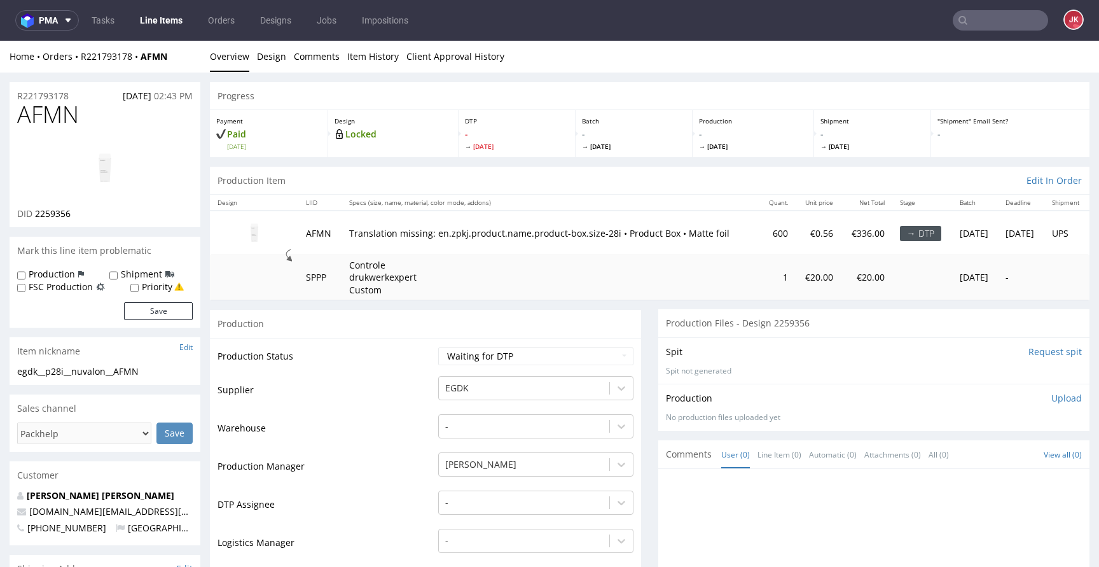
click at [139, 141] on img at bounding box center [105, 168] width 102 height 57
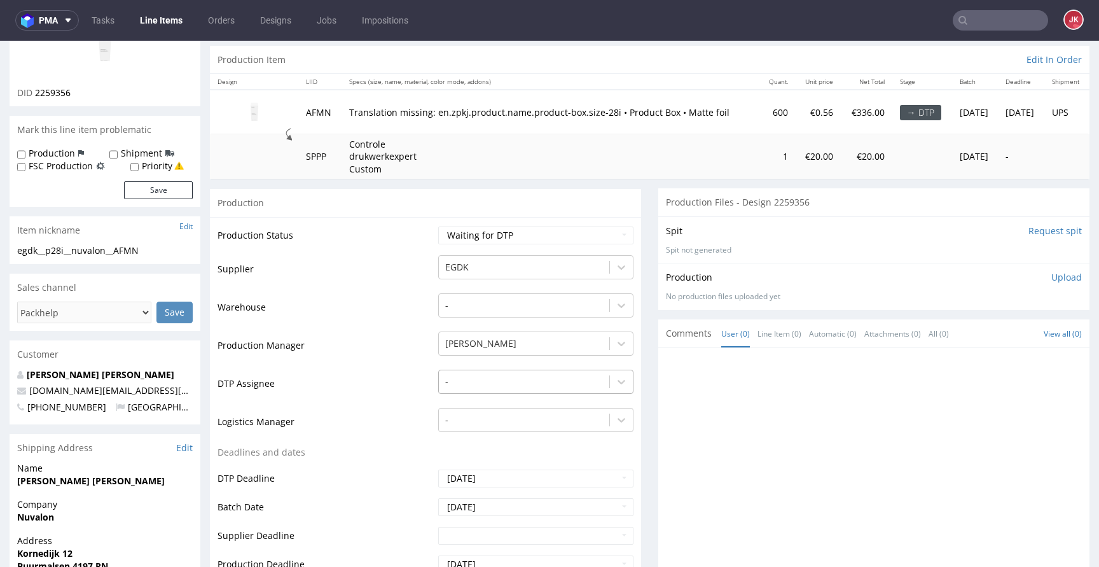
click at [492, 383] on div "-" at bounding box center [535, 378] width 195 height 18
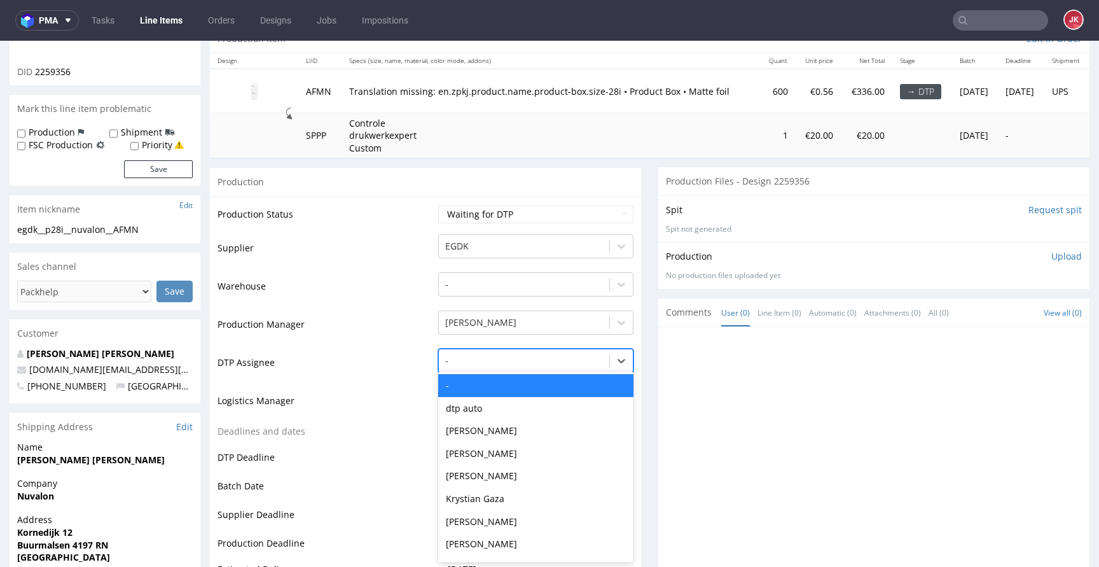
scroll to position [142, 0]
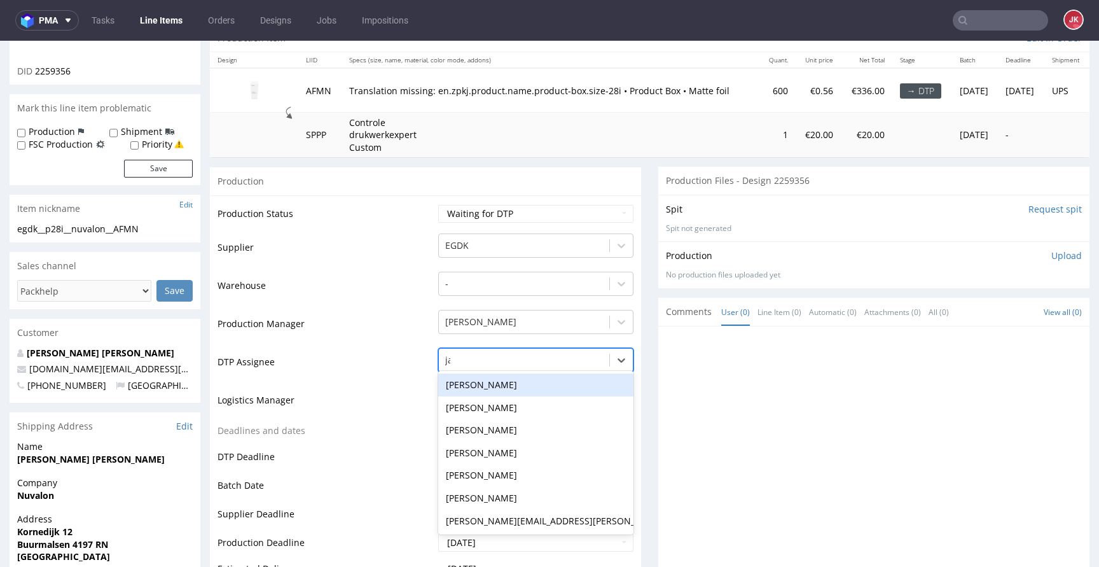
type input "jan"
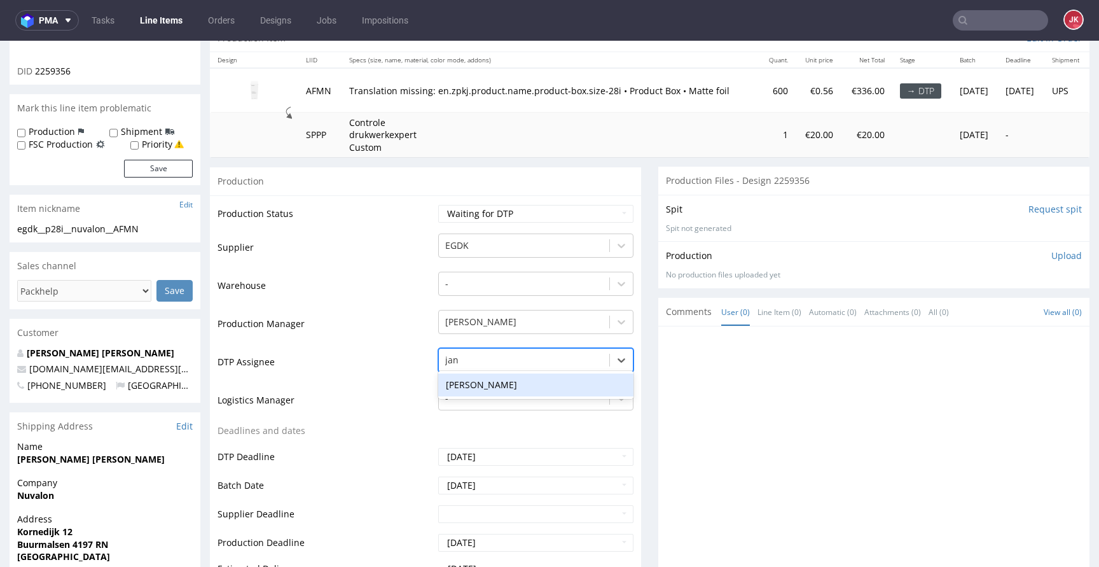
click at [495, 385] on div "[PERSON_NAME]" at bounding box center [535, 384] width 195 height 23
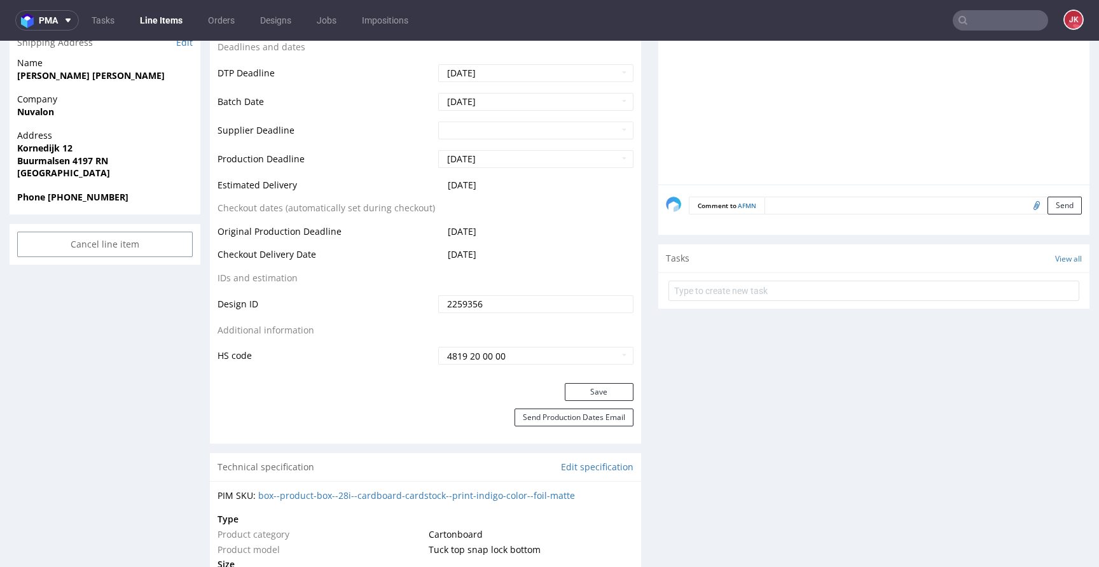
scroll to position [535, 0]
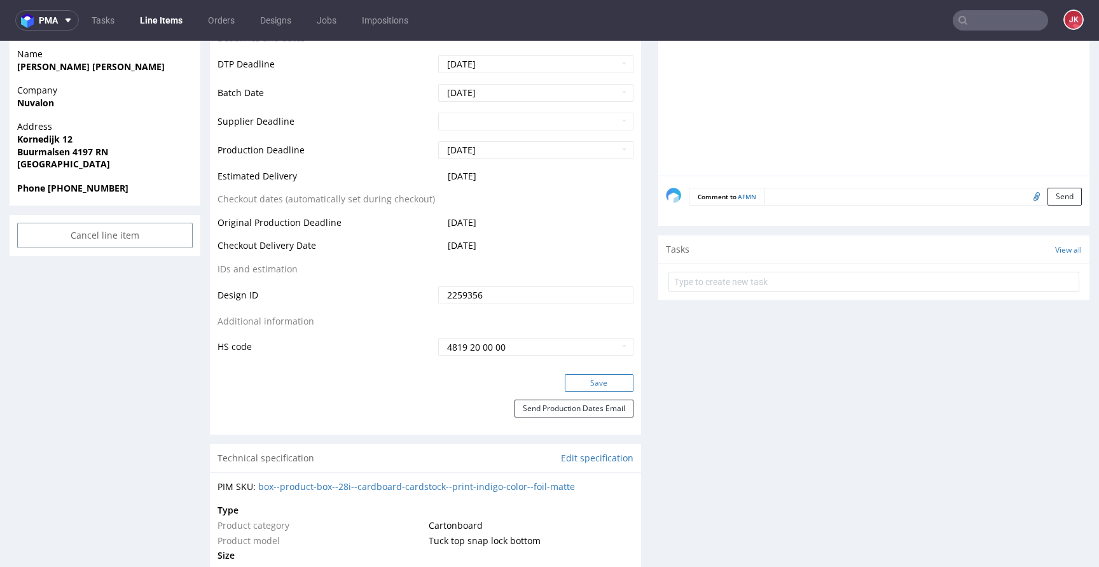
click at [574, 384] on button "Save" at bounding box center [599, 383] width 69 height 18
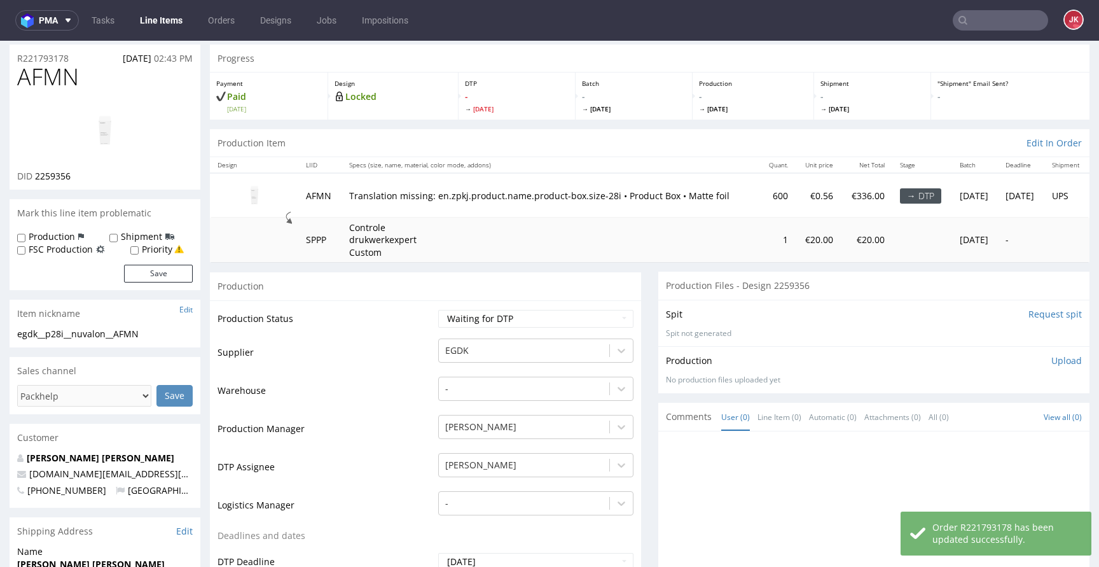
scroll to position [0, 0]
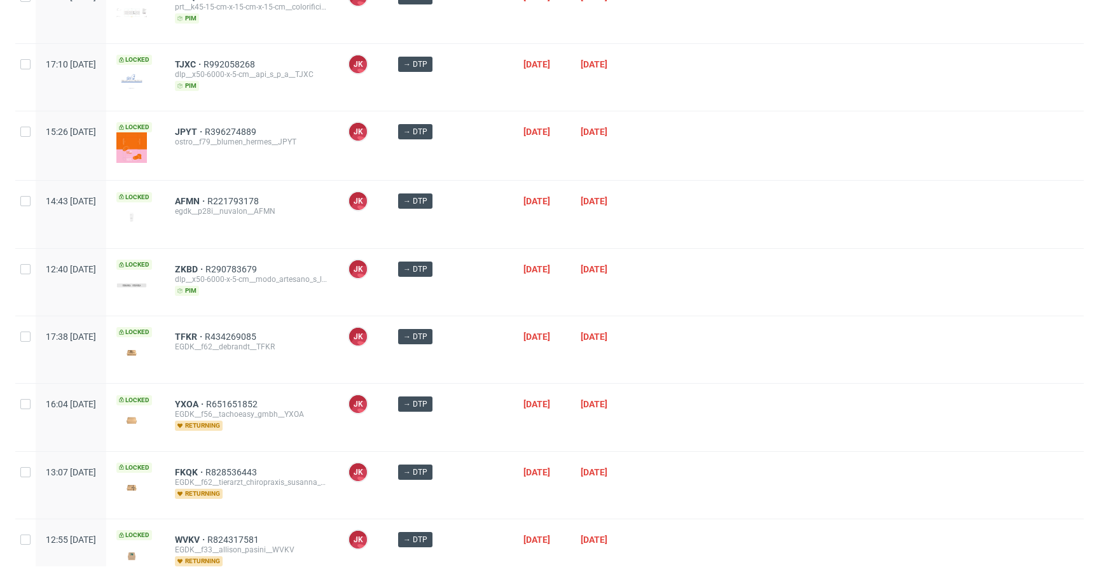
scroll to position [656, 0]
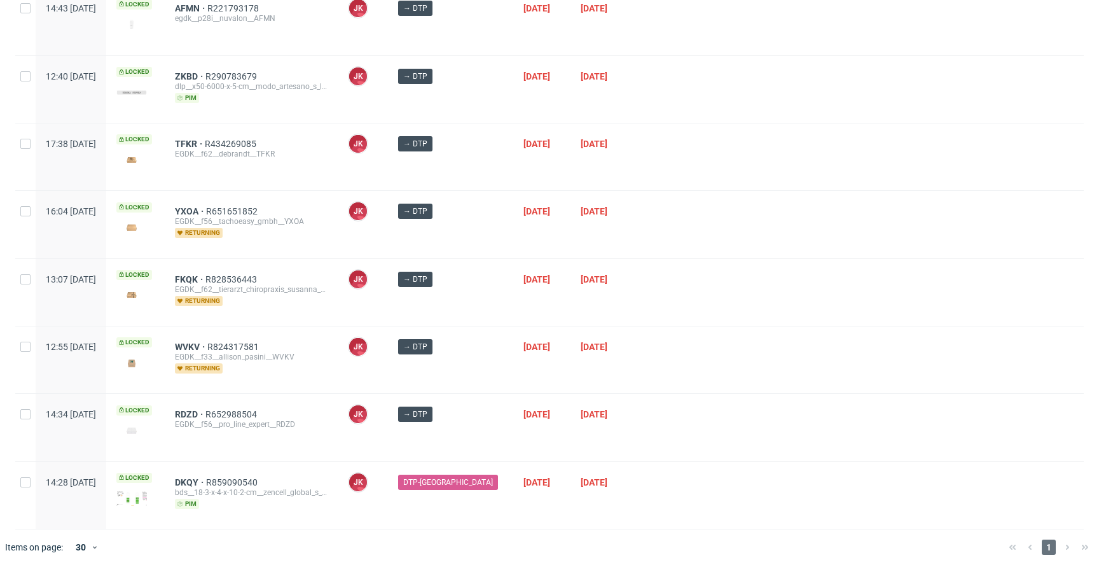
click at [636, 378] on div at bounding box center [859, 359] width 447 height 67
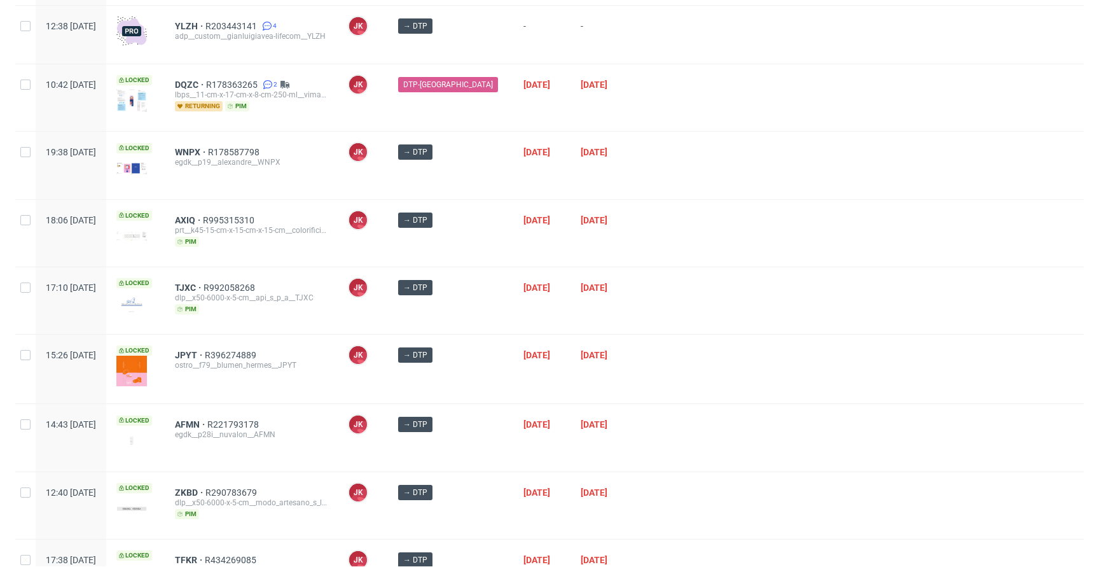
scroll to position [0, 0]
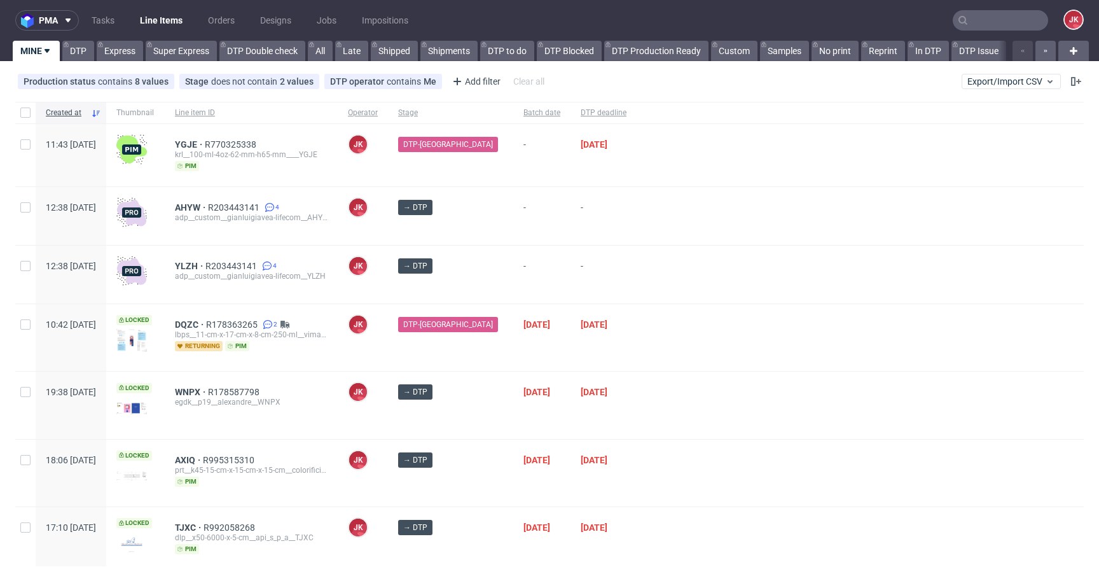
click at [636, 260] on div at bounding box center [859, 274] width 447 height 58
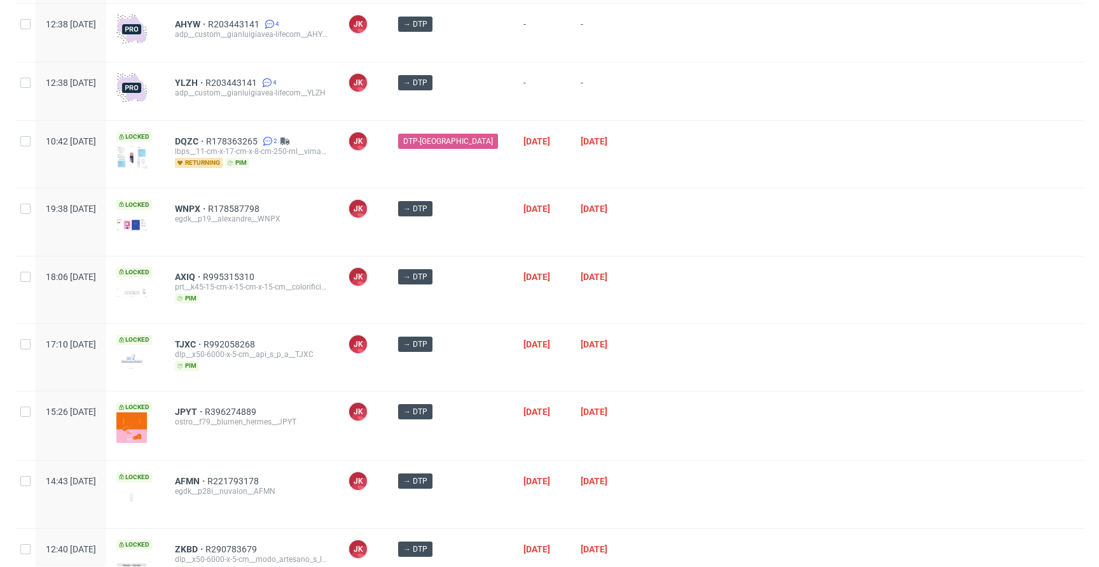
scroll to position [196, 0]
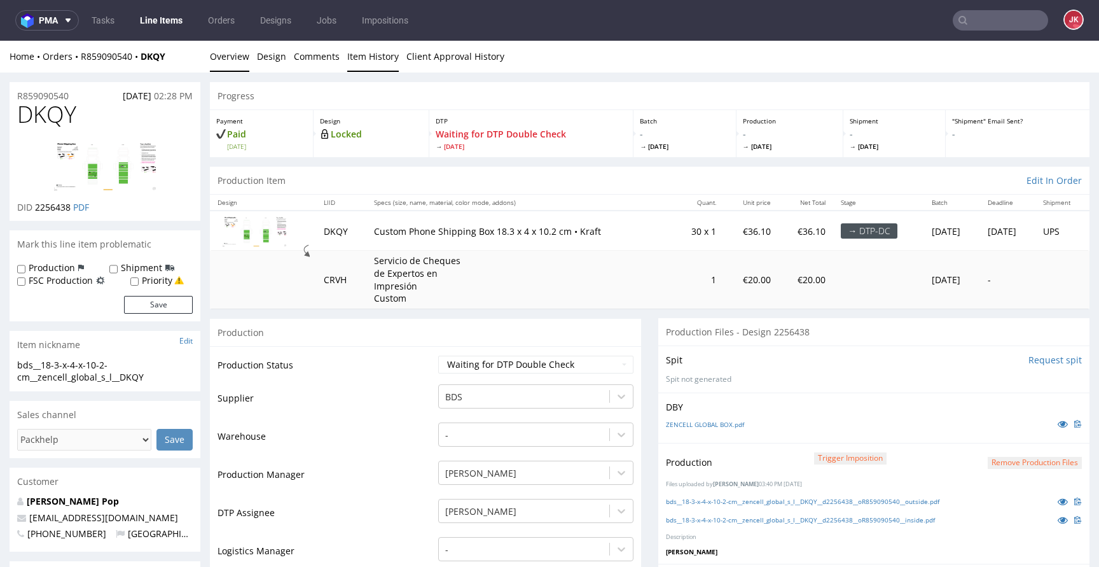
click at [373, 52] on link "Item History" at bounding box center [373, 56] width 52 height 31
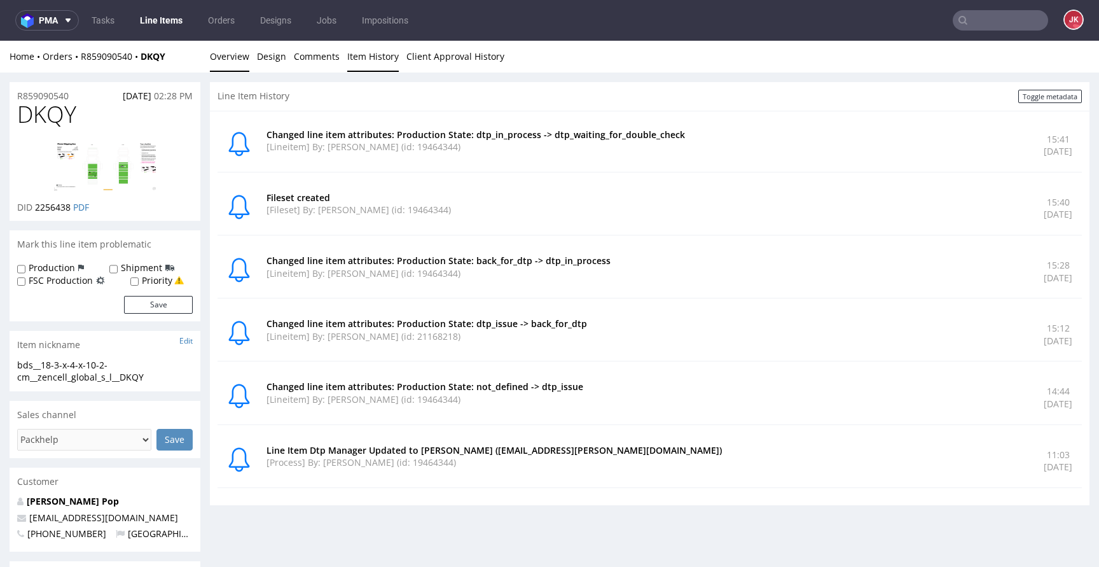
click at [238, 67] on link "Overview" at bounding box center [229, 56] width 39 height 31
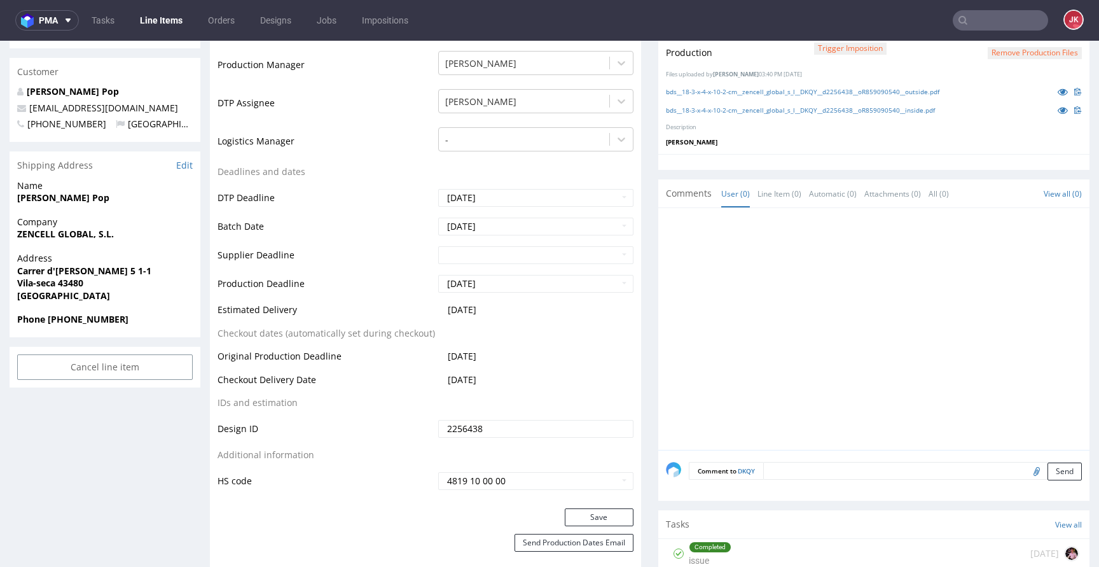
scroll to position [640, 0]
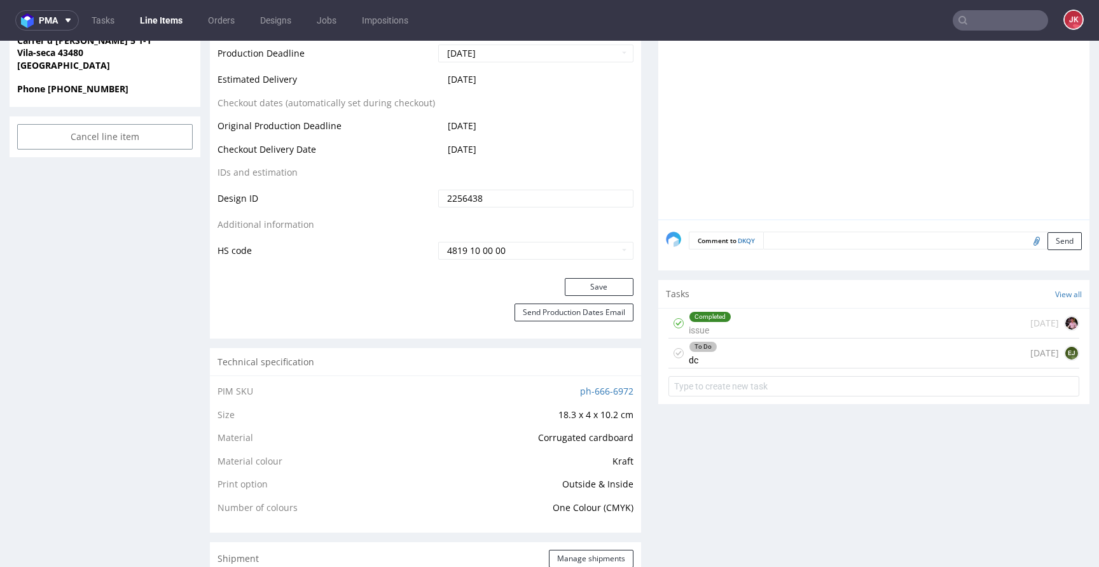
click at [713, 361] on div "To Do dc 1 day ago EJ" at bounding box center [873, 353] width 411 height 30
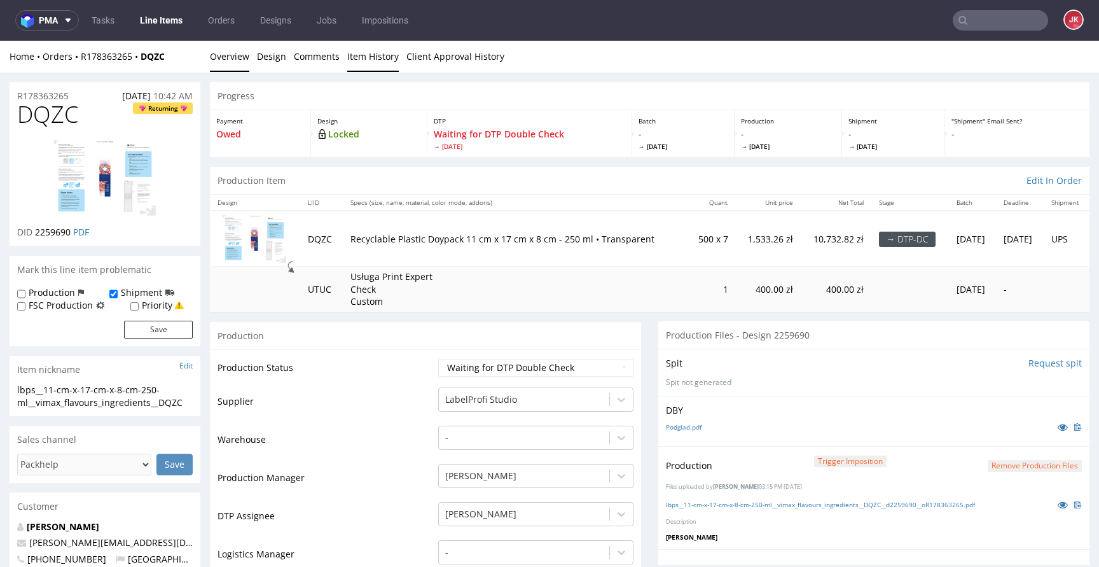
click at [368, 54] on link "Item History" at bounding box center [373, 56] width 52 height 31
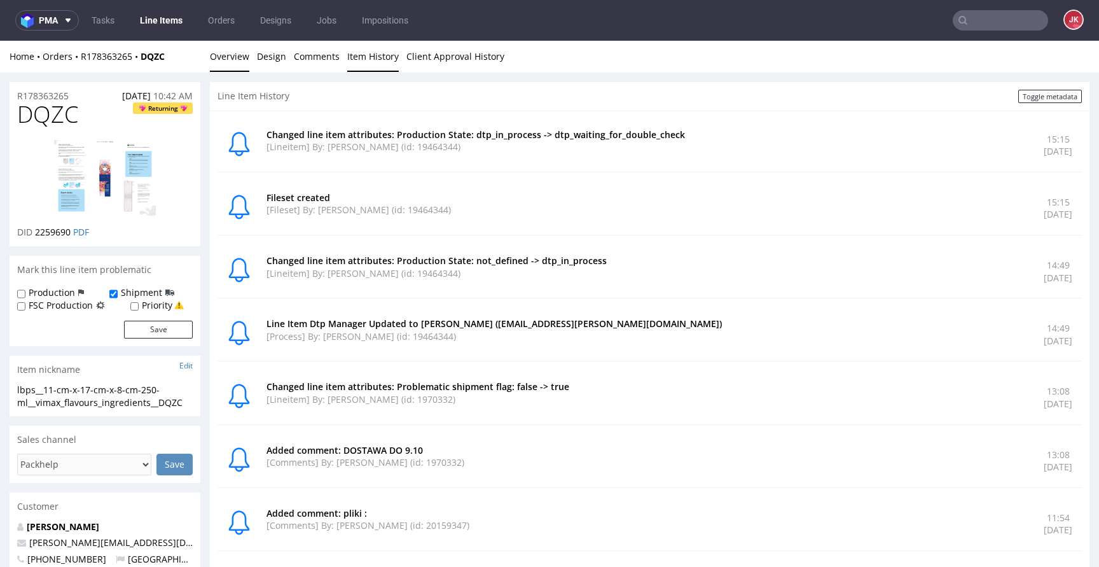
click at [231, 57] on link "Overview" at bounding box center [229, 56] width 39 height 31
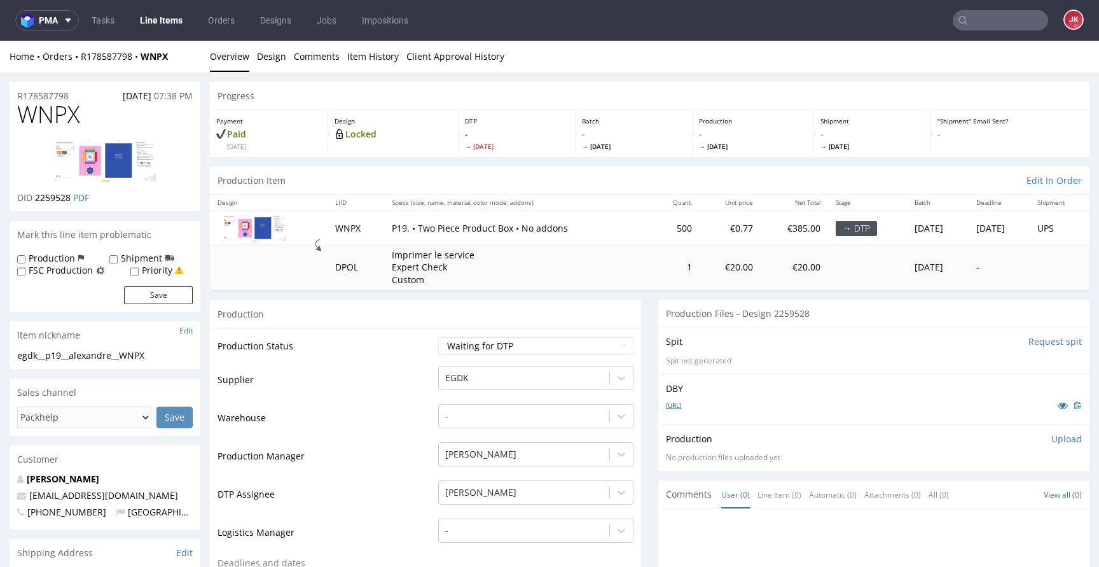
click at [681, 406] on link "[URL]" at bounding box center [673, 405] width 15 height 9
drag, startPoint x: 127, startPoint y: 356, endPoint x: 0, endPoint y: 356, distance: 126.5
copy div "egdk__p19__alexandre__WNPX"
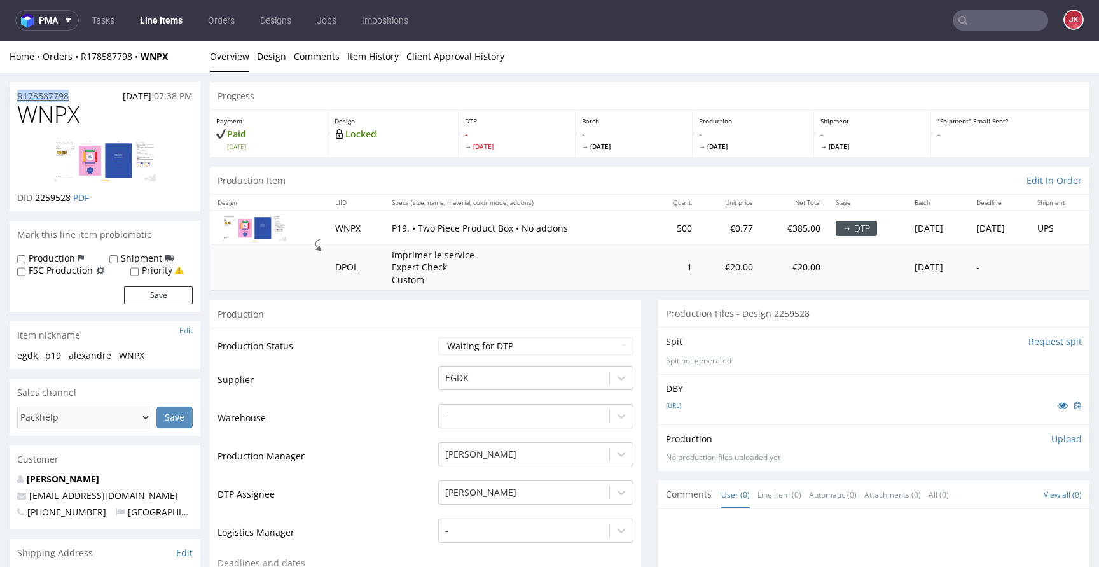
drag, startPoint x: 83, startPoint y: 96, endPoint x: 21, endPoint y: 98, distance: 62.3
copy p "R178587798"
drag, startPoint x: 34, startPoint y: 200, endPoint x: 71, endPoint y: 202, distance: 36.3
click at [71, 202] on span "2259528" at bounding box center [53, 197] width 36 height 12
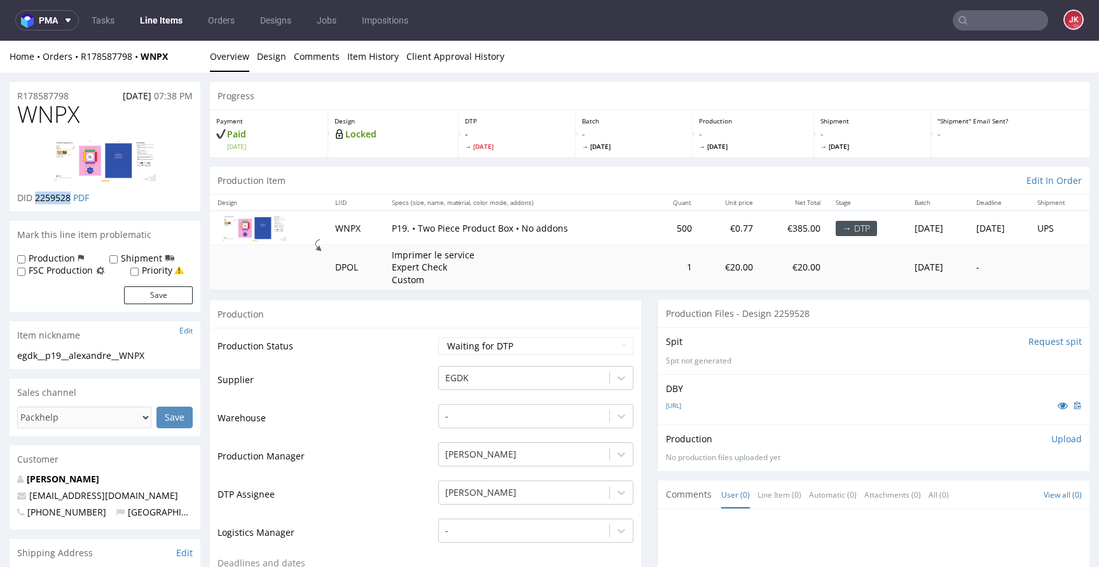
copy span "2259528"
click at [373, 366] on td "Supplier" at bounding box center [325, 383] width 217 height 38
click at [528, 347] on select "Waiting for Artwork Waiting for Diecut Waiting for Mockup Waiting for DTP Waiti…" at bounding box center [535, 346] width 195 height 18
select select "dtp_in_process"
click at [438, 337] on select "Waiting for Artwork Waiting for Diecut Waiting for Mockup Waiting for DTP Waiti…" at bounding box center [535, 346] width 195 height 18
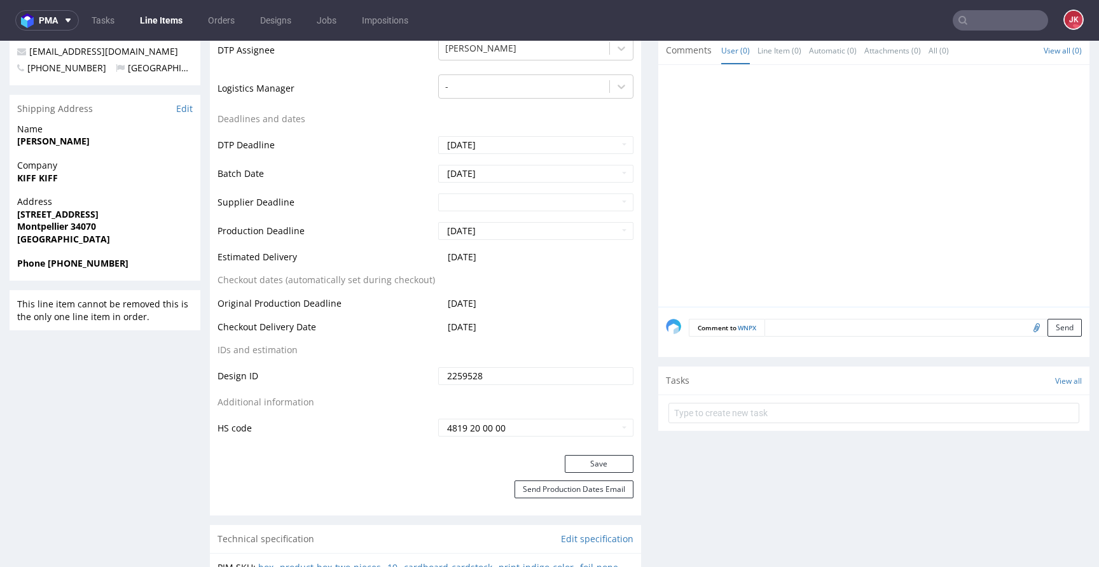
scroll to position [446, 0]
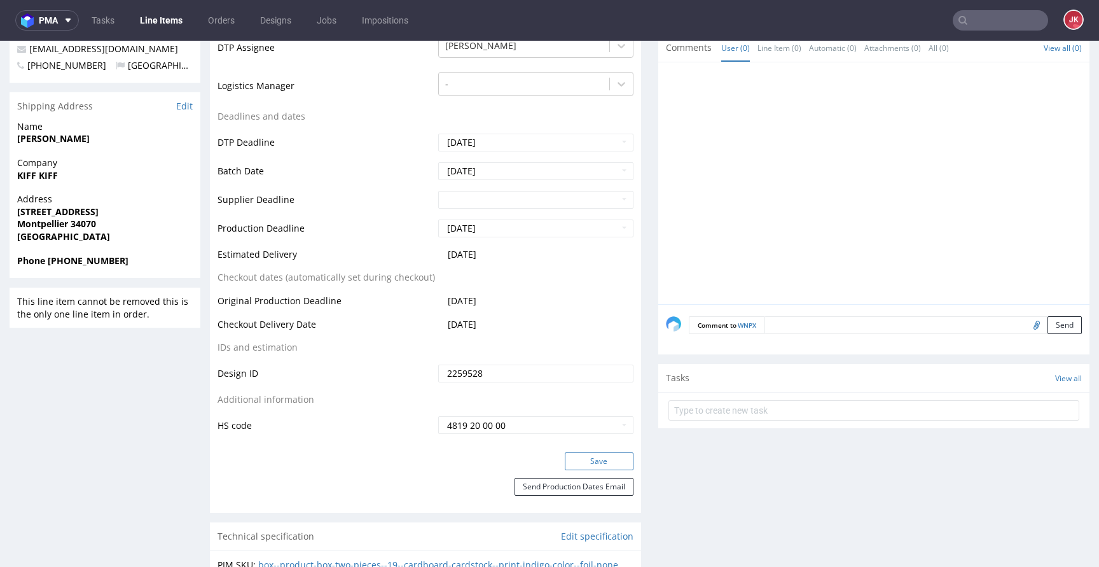
click at [597, 454] on button "Save" at bounding box center [599, 461] width 69 height 18
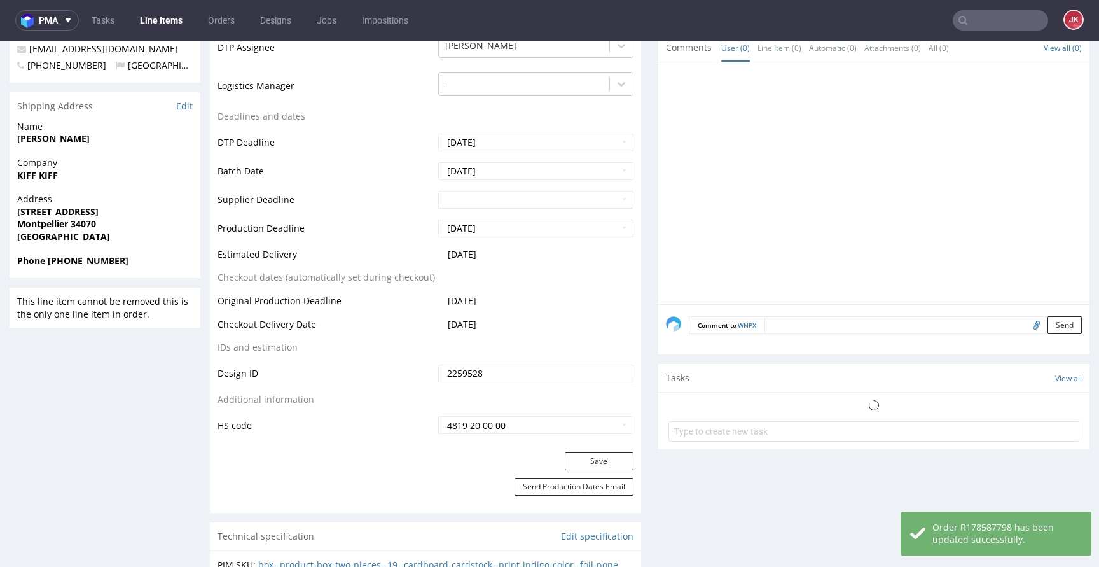
scroll to position [0, 0]
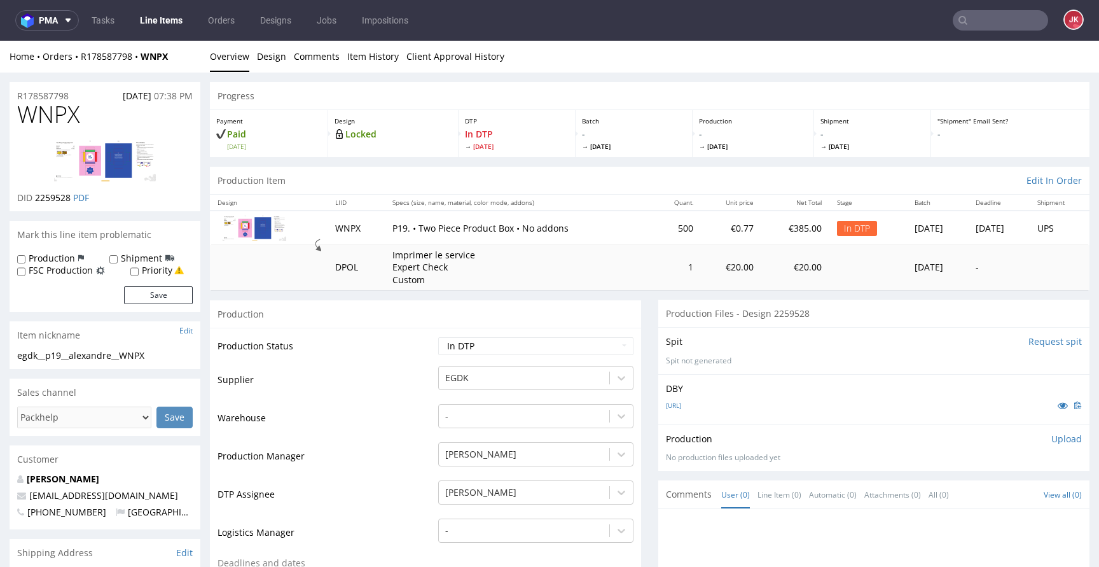
click at [378, 376] on td "Supplier" at bounding box center [325, 383] width 217 height 38
drag, startPoint x: 180, startPoint y: 354, endPoint x: 12, endPoint y: 354, distance: 167.9
click at [12, 354] on div "egdk__p19__alexandre__WNPX egdk__p19 __alexandre__WNPX Update" at bounding box center [105, 359] width 191 height 20
copy div "egdk__p19__alexandre__WNPX"
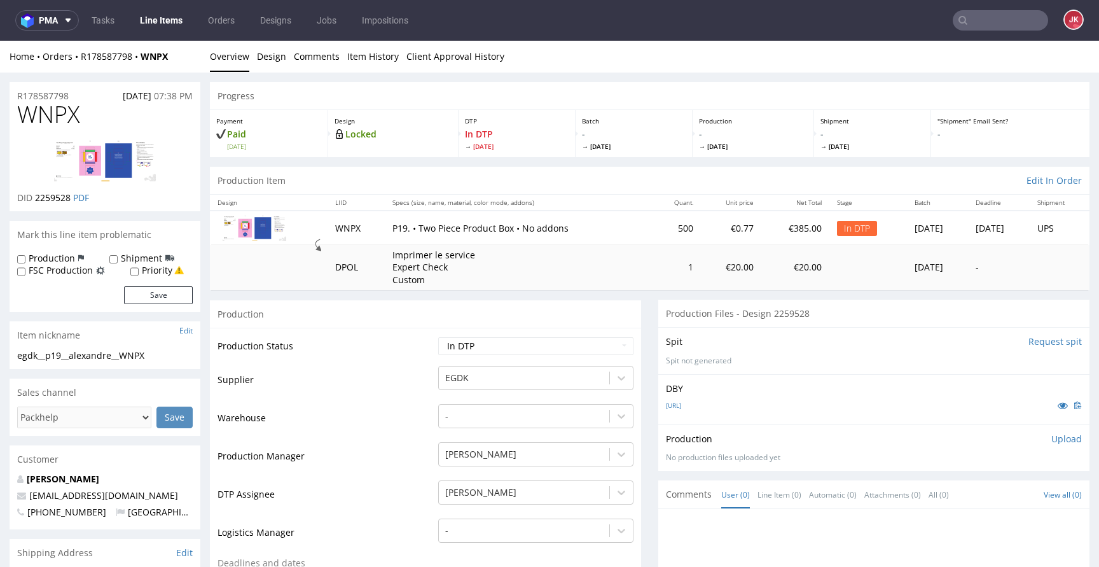
click at [1054, 441] on p "Upload" at bounding box center [1066, 438] width 31 height 13
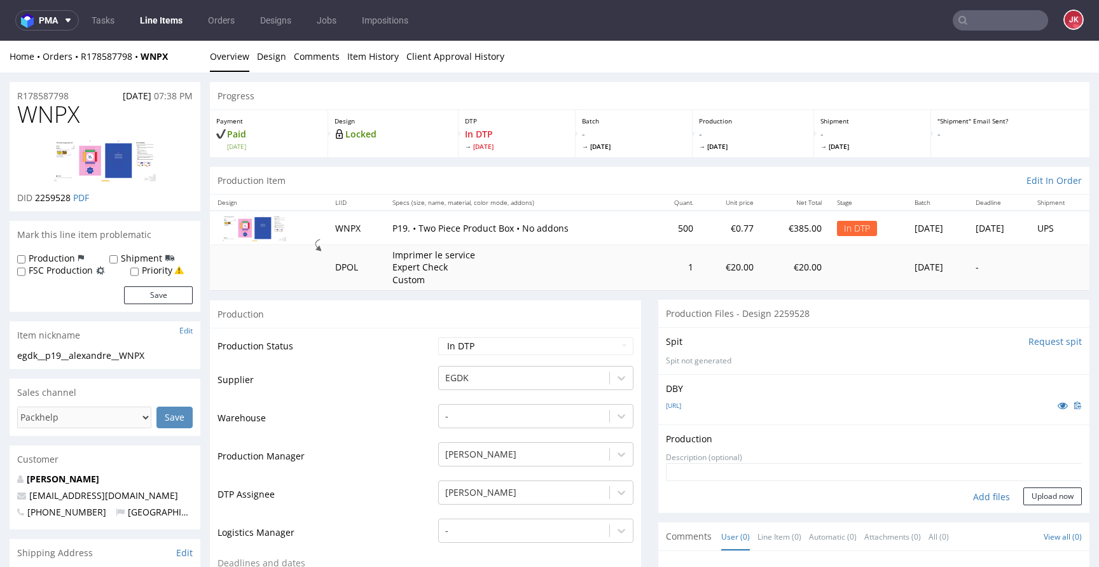
click at [960, 500] on div "Add files" at bounding box center [992, 496] width 64 height 19
type input "C:\fakepath\egdk__p19__alexandre__WNPX__d2259528__oR178587798__lid.pdf"
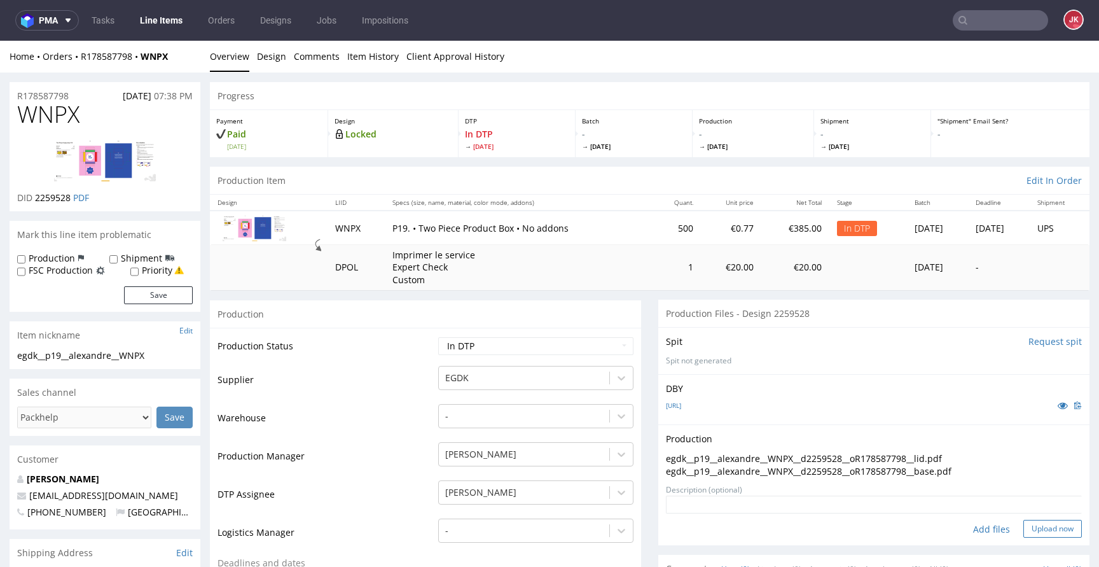
click at [1029, 526] on button "Upload now" at bounding box center [1052, 528] width 58 height 18
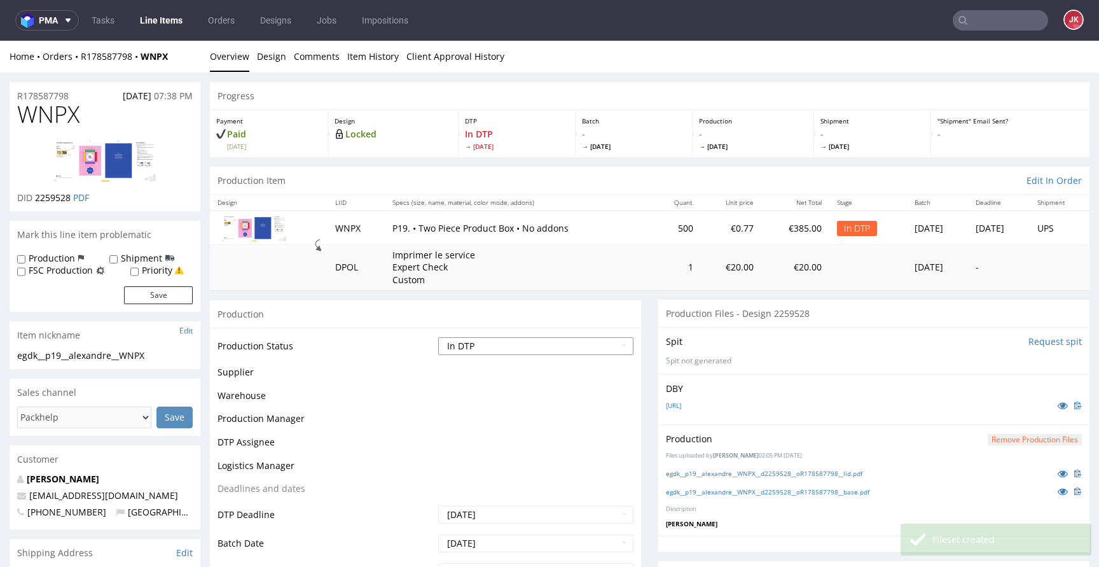
click at [523, 343] on select "Waiting for Artwork Waiting for Diecut Waiting for Mockup Waiting for DTP Waiti…" at bounding box center [535, 346] width 195 height 18
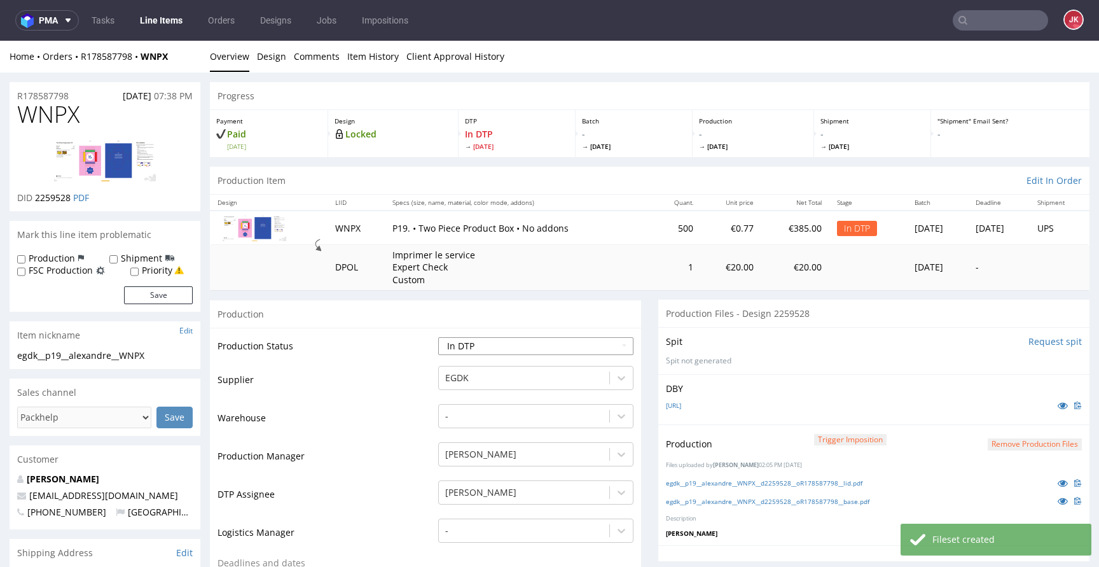
select select "dtp_production_ready"
click at [438, 337] on select "Waiting for Artwork Waiting for Diecut Waiting for Mockup Waiting for DTP Waiti…" at bounding box center [535, 346] width 195 height 18
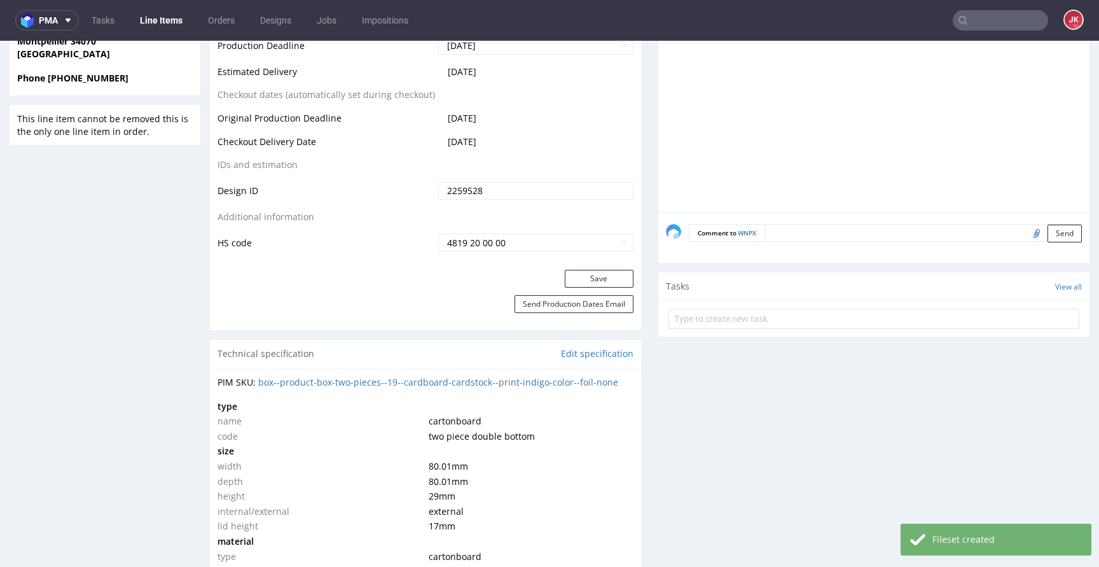
scroll to position [647, 0]
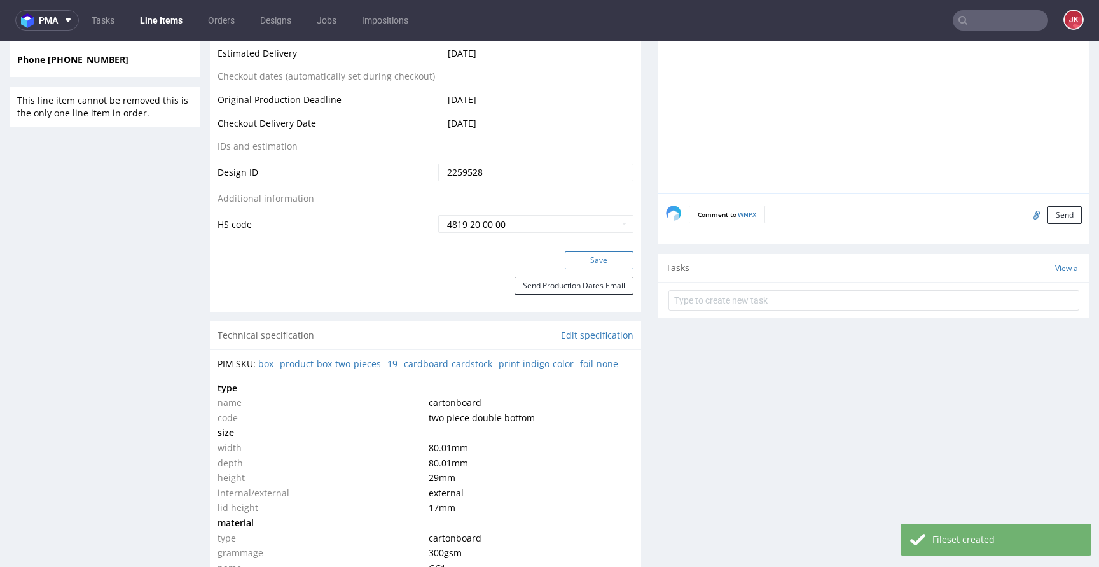
click at [589, 254] on button "Save" at bounding box center [599, 260] width 69 height 18
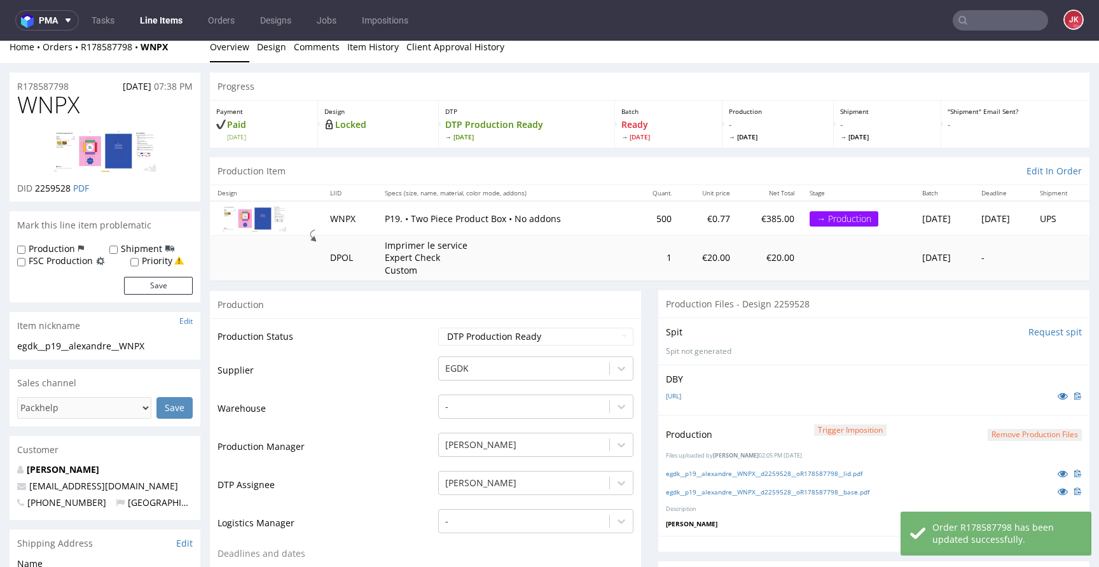
scroll to position [0, 0]
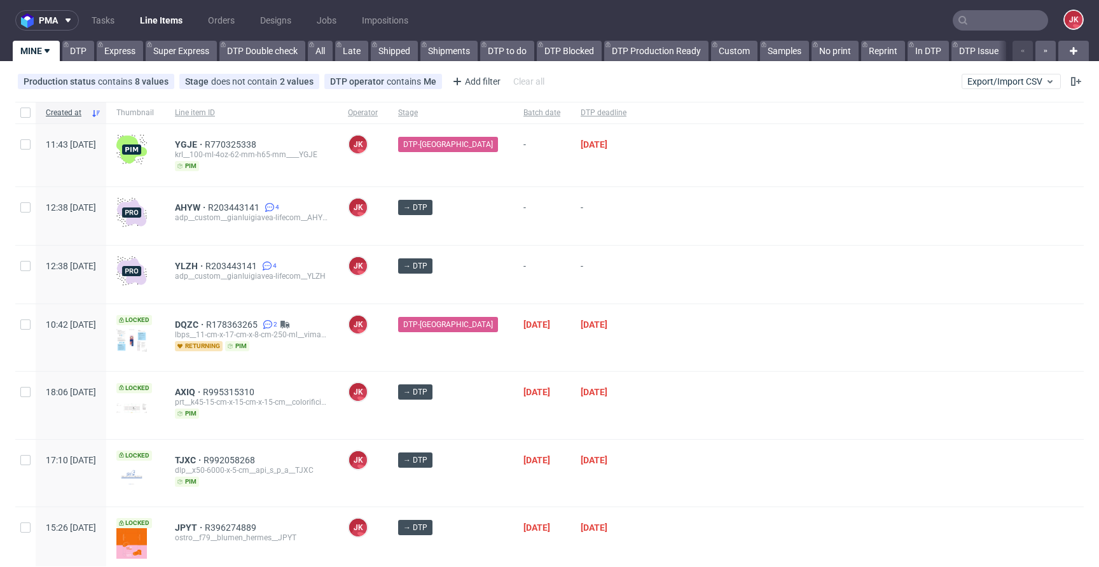
click at [636, 285] on div at bounding box center [859, 274] width 447 height 58
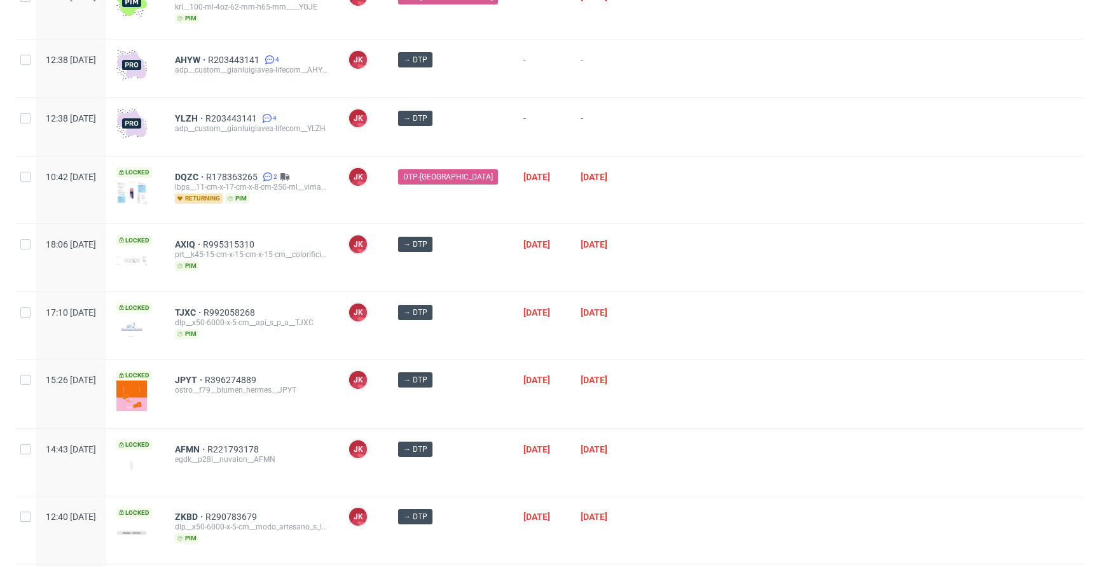
scroll to position [149, 0]
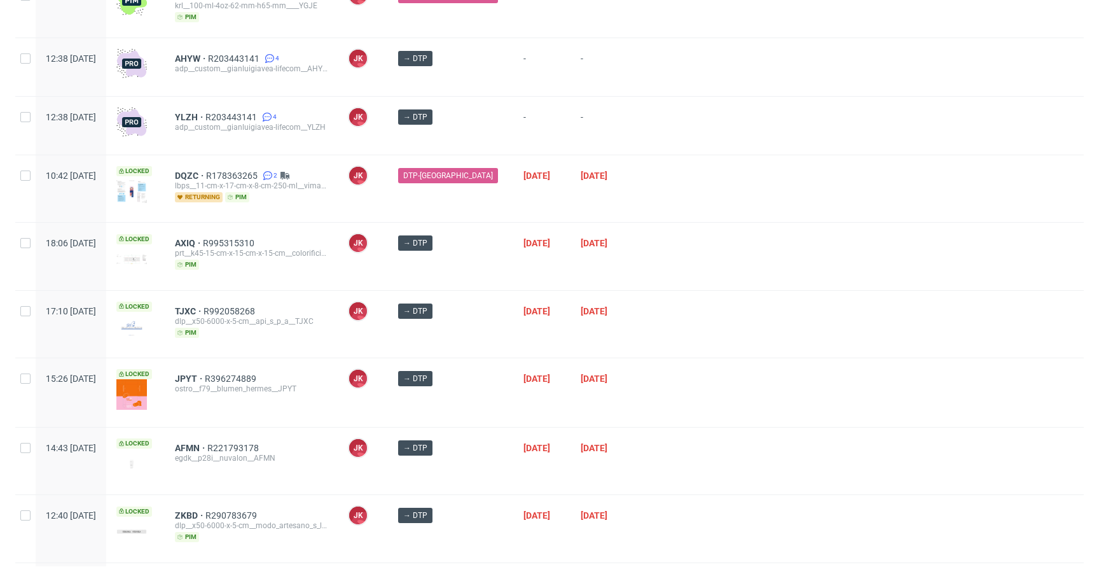
click at [636, 261] on div at bounding box center [859, 256] width 447 height 67
click at [203, 241] on span "AXIQ" at bounding box center [189, 243] width 28 height 10
click at [698, 268] on div at bounding box center [859, 256] width 447 height 67
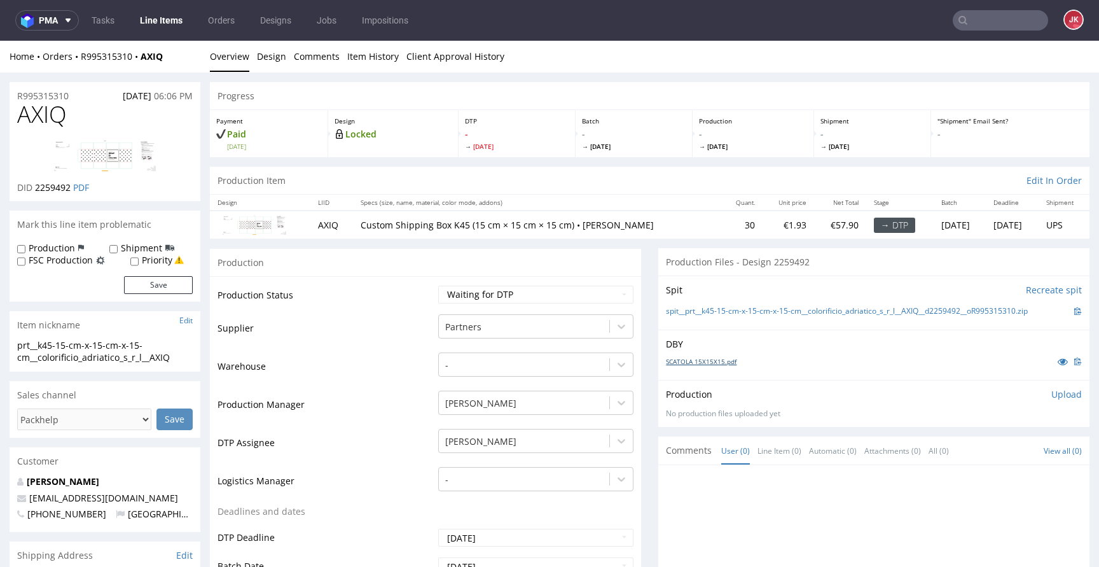
click at [719, 361] on link "SCATOLA 15X15X15.pdf" at bounding box center [701, 361] width 71 height 9
click at [422, 322] on td "Supplier" at bounding box center [325, 332] width 217 height 38
click at [548, 302] on select "Waiting for Artwork Waiting for Diecut Waiting for Mockup Waiting for DTP Waiti…" at bounding box center [535, 295] width 195 height 18
select select "dtp_in_process"
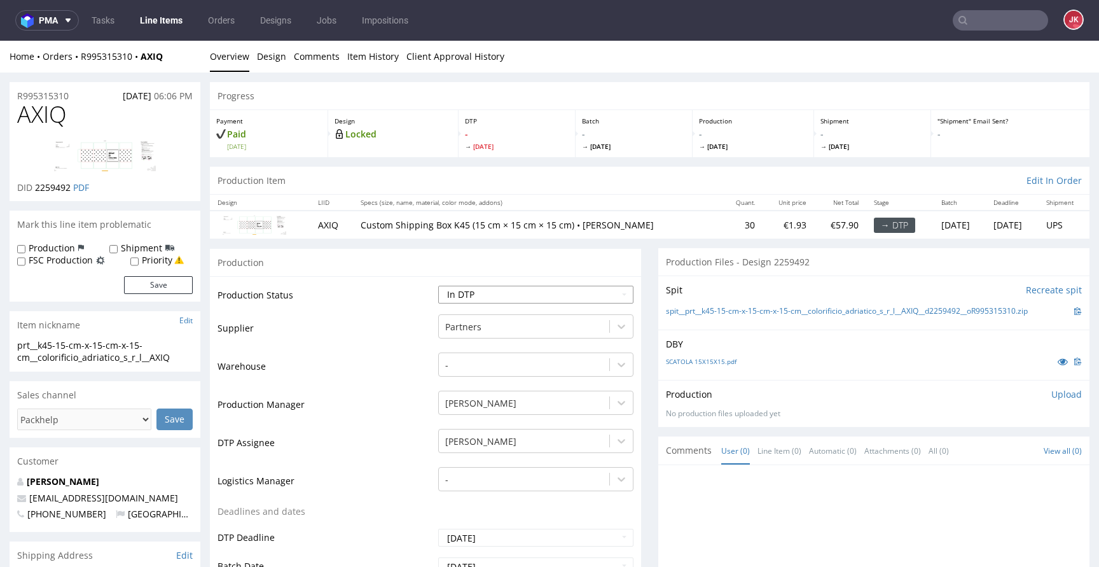
click at [438, 286] on select "Waiting for Artwork Waiting for Diecut Waiting for Mockup Waiting for DTP Waiti…" at bounding box center [535, 295] width 195 height 18
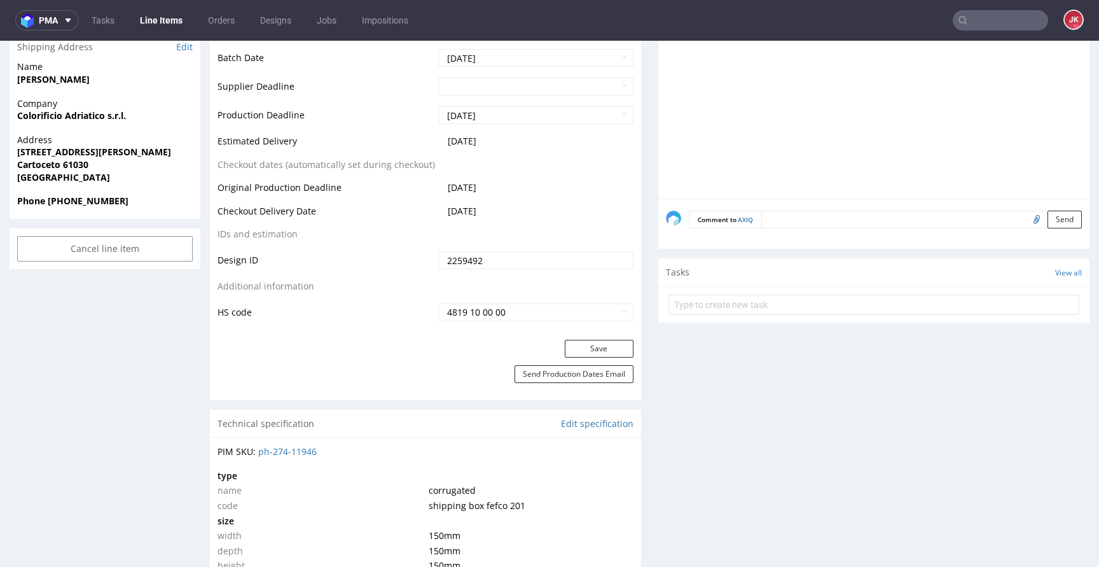
scroll to position [521, 0]
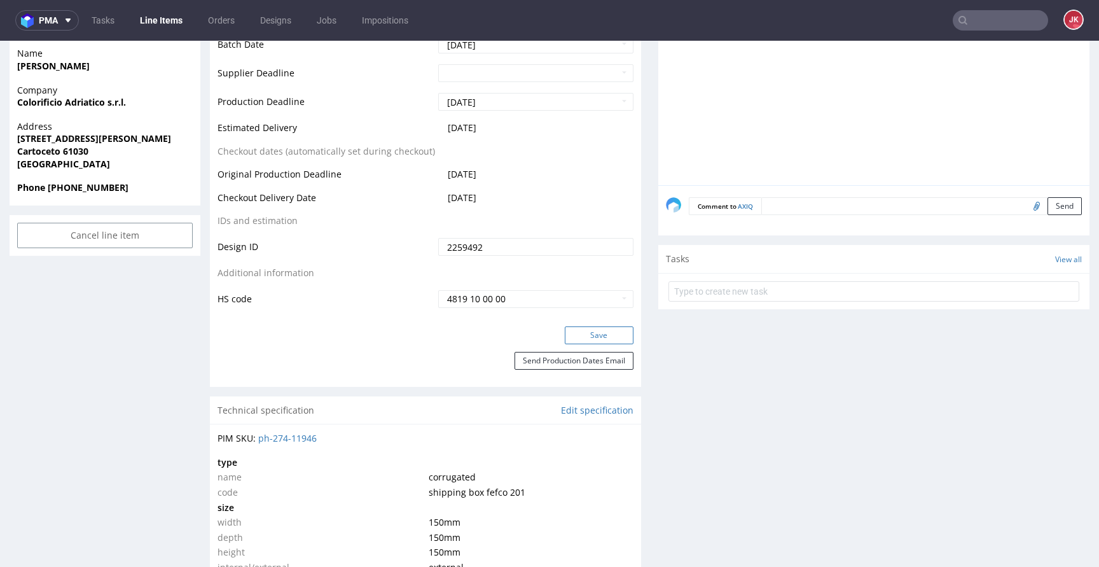
click at [588, 340] on button "Save" at bounding box center [599, 335] width 69 height 18
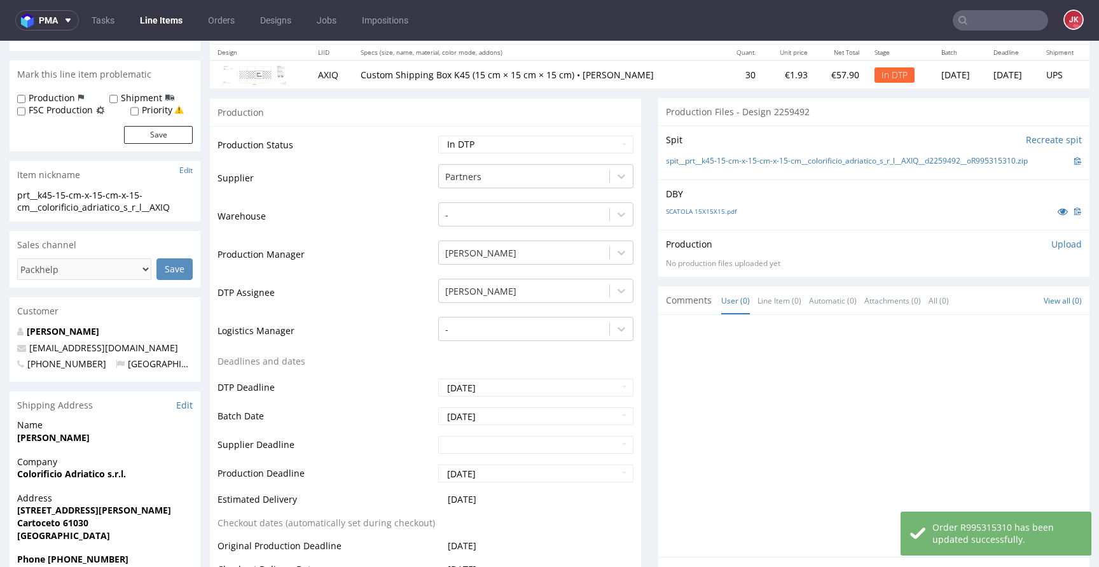
scroll to position [0, 0]
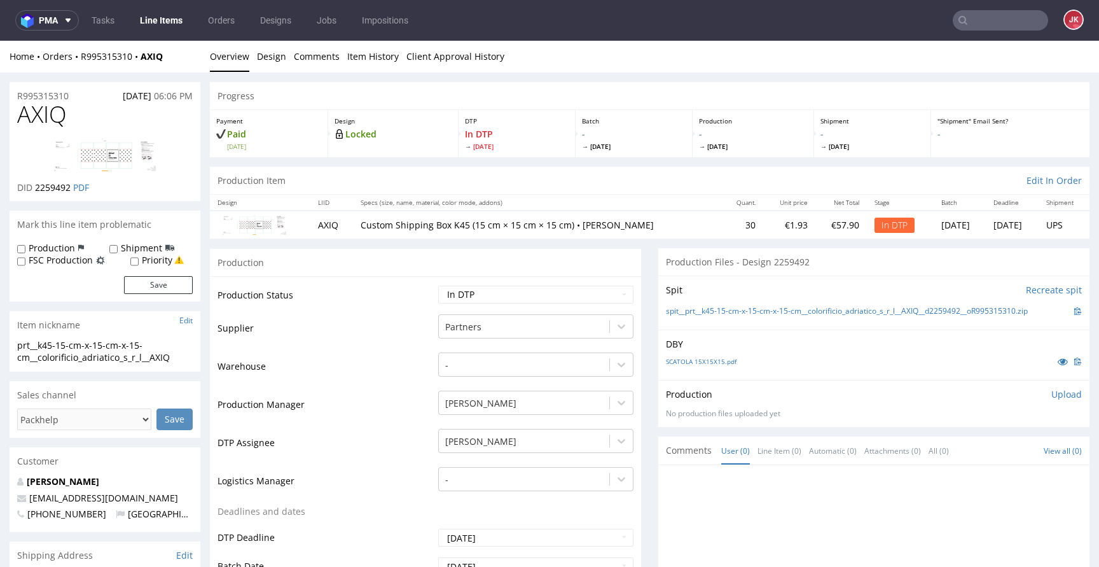
click at [365, 313] on td "Supplier" at bounding box center [325, 332] width 217 height 38
drag, startPoint x: 182, startPoint y: 355, endPoint x: 0, endPoint y: 344, distance: 182.8
copy div "prt__k45-15-cm-x-15-cm-x-15-cm__colorificio_adriatico_s_r_l__AXIQ"
drag, startPoint x: 84, startPoint y: 94, endPoint x: 0, endPoint y: 99, distance: 84.1
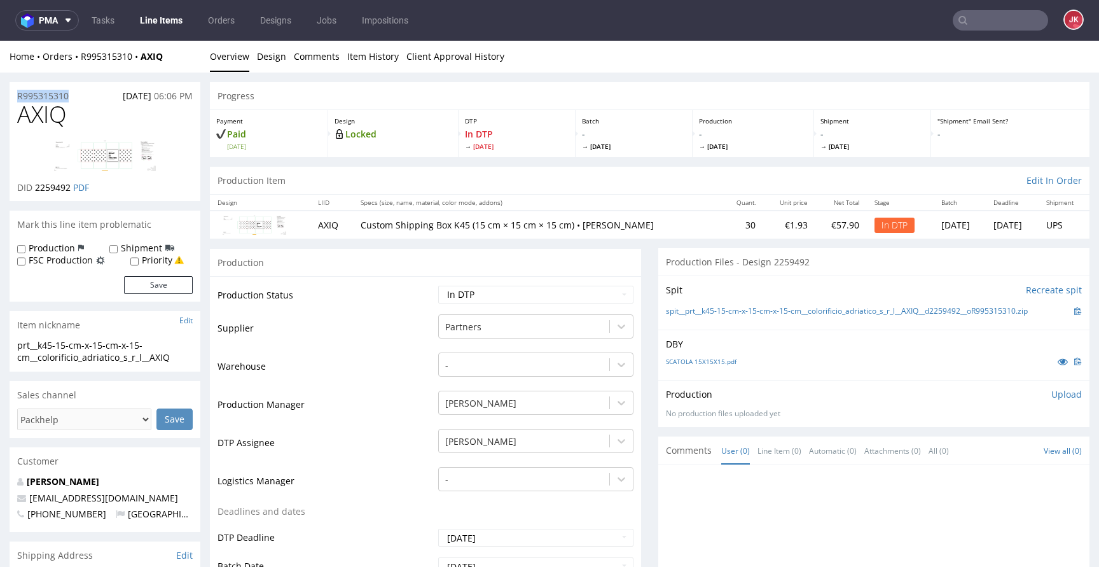
copy p "R995315310"
drag, startPoint x: 36, startPoint y: 189, endPoint x: 72, endPoint y: 191, distance: 36.3
click at [72, 191] on p "DID 2259492 PDF" at bounding box center [53, 187] width 72 height 13
copy span "2259492"
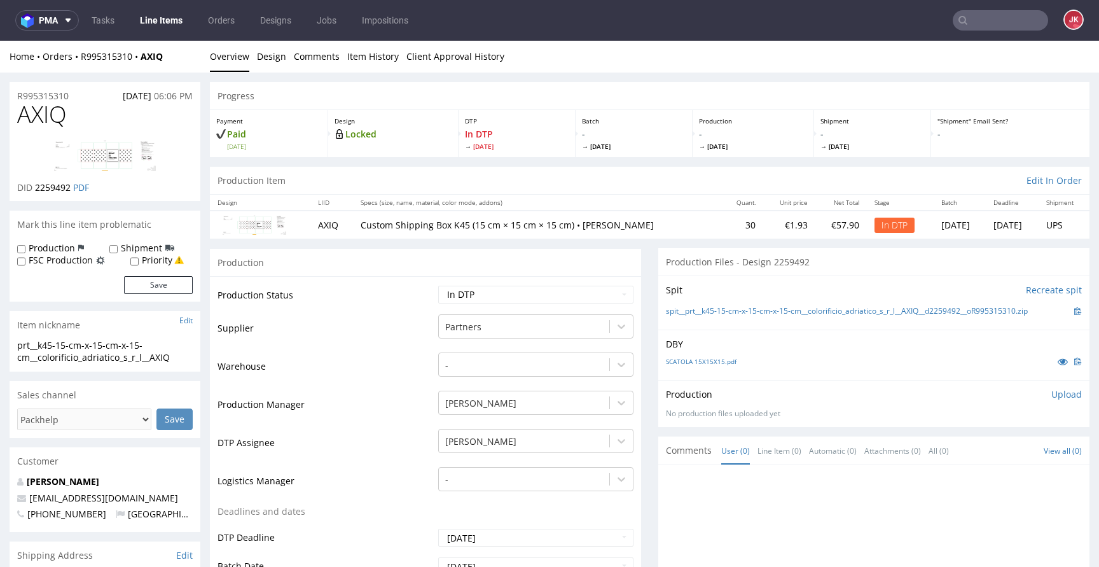
click at [1053, 395] on p "Upload" at bounding box center [1066, 394] width 31 height 13
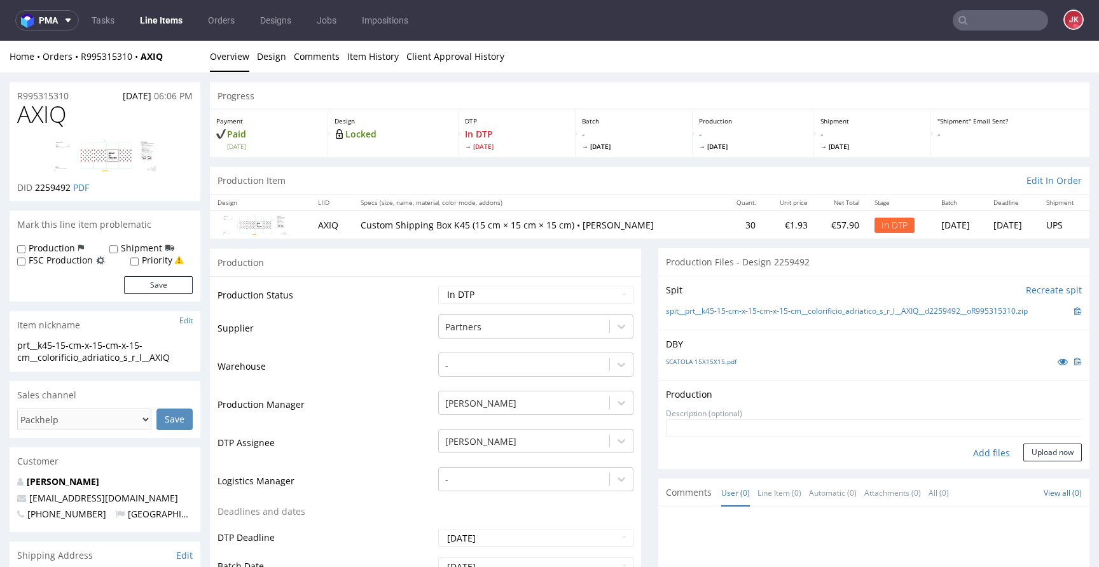
click at [976, 446] on div "Add files" at bounding box center [992, 452] width 64 height 19
click at [971, 457] on div "Add files" at bounding box center [992, 452] width 64 height 19
type input "C:\fakepath\prt__k45-15-cm-x-15-cm-x-15-cm__colorificio_adriatico_s_r_l__AXIQ__…"
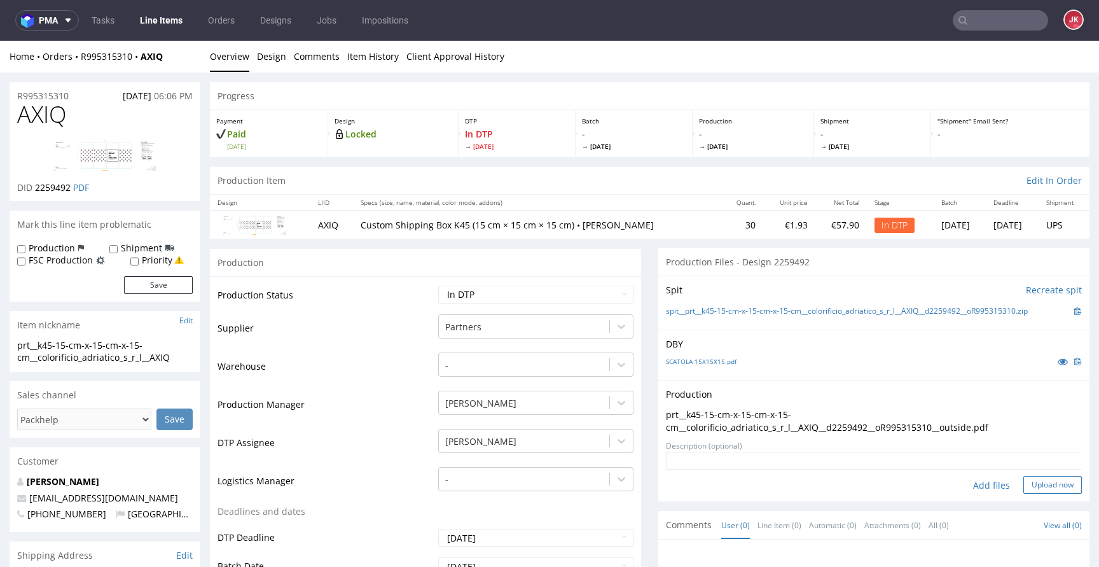
click at [1042, 489] on button "Upload now" at bounding box center [1052, 485] width 58 height 18
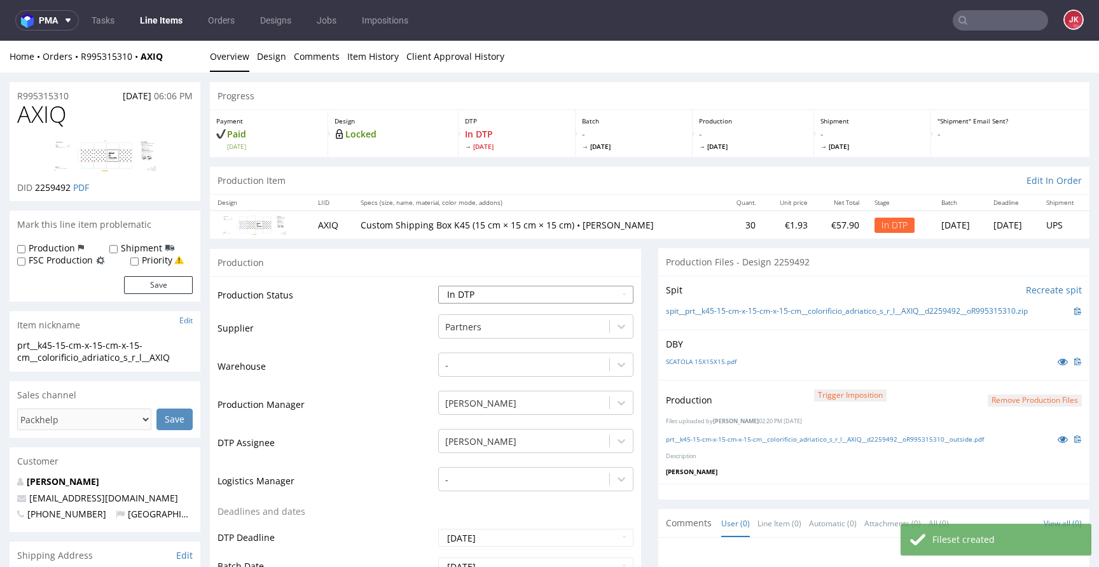
click at [602, 299] on select "Waiting for Artwork Waiting for Diecut Waiting for Mockup Waiting for DTP Waiti…" at bounding box center [535, 295] width 195 height 18
select select "dtp_production_ready"
click at [438, 286] on select "Waiting for Artwork Waiting for Diecut Waiting for Mockup Waiting for DTP Waiti…" at bounding box center [535, 295] width 195 height 18
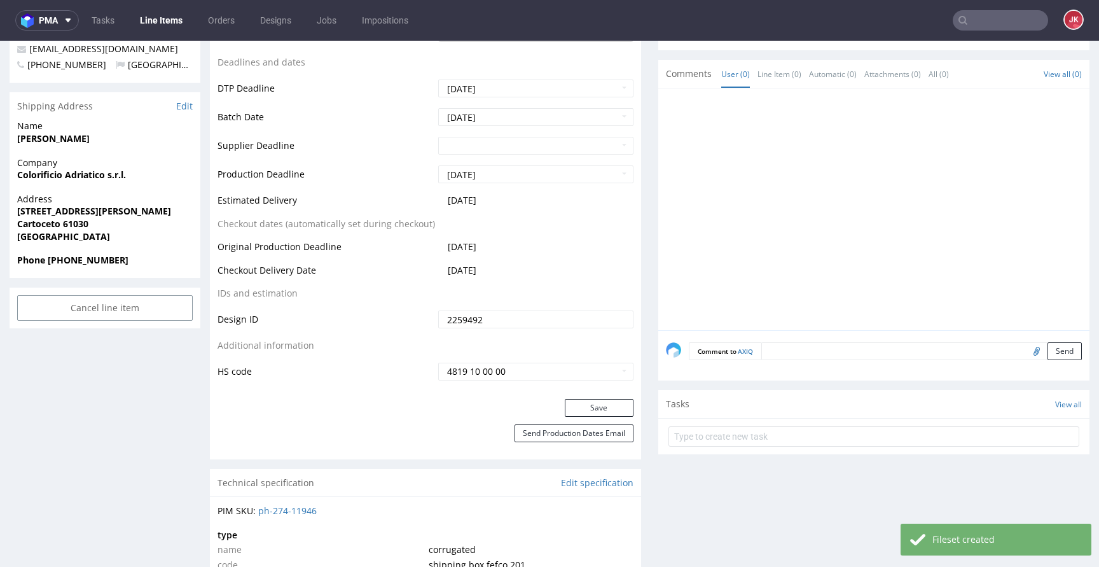
scroll to position [454, 0]
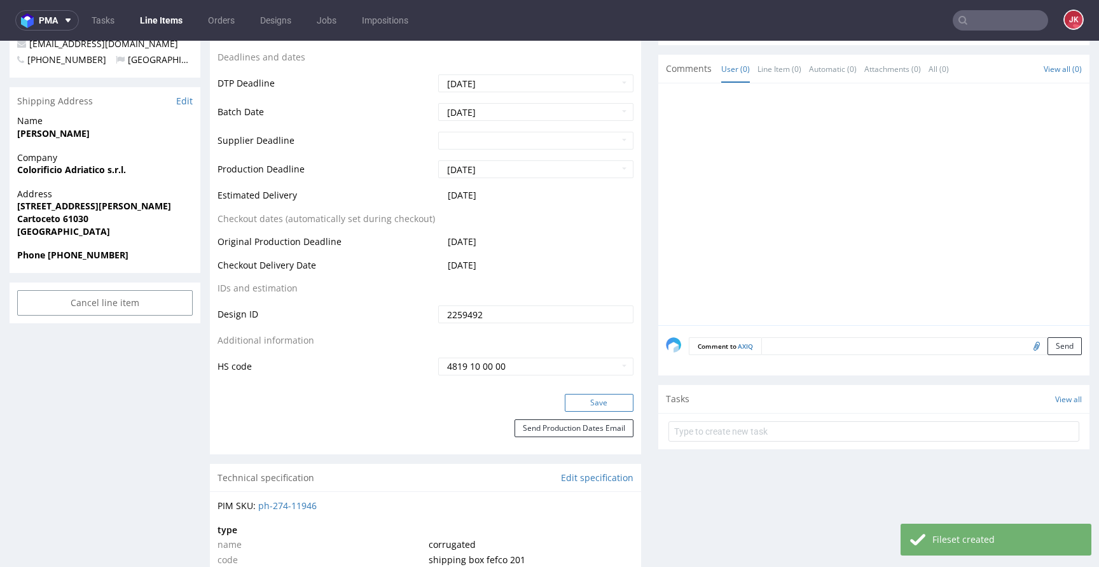
click at [570, 395] on button "Save" at bounding box center [599, 403] width 69 height 18
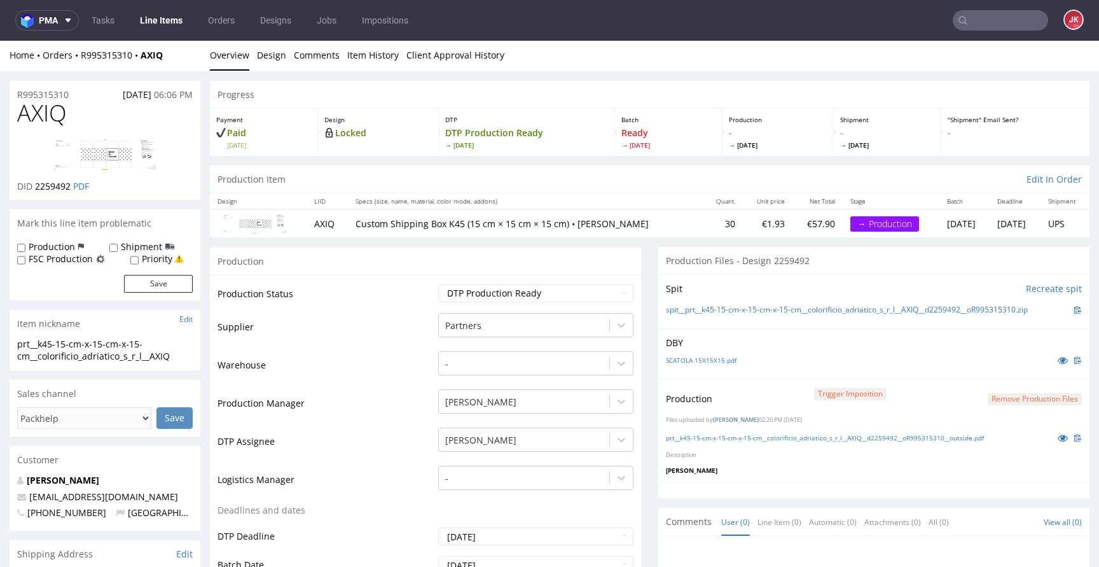
scroll to position [0, 0]
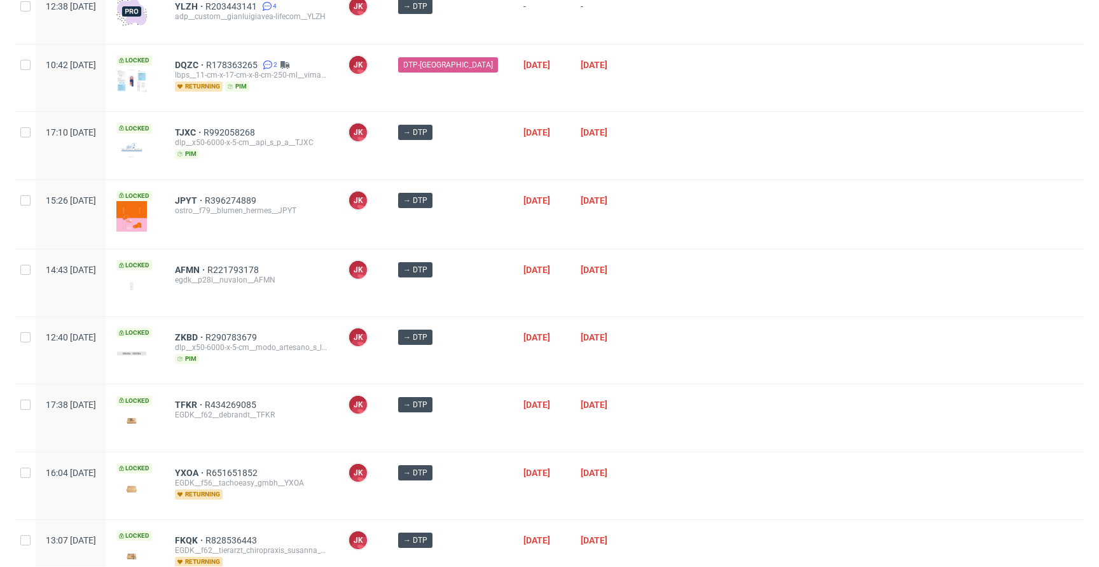
scroll to position [260, 0]
click at [724, 296] on div at bounding box center [859, 282] width 447 height 67
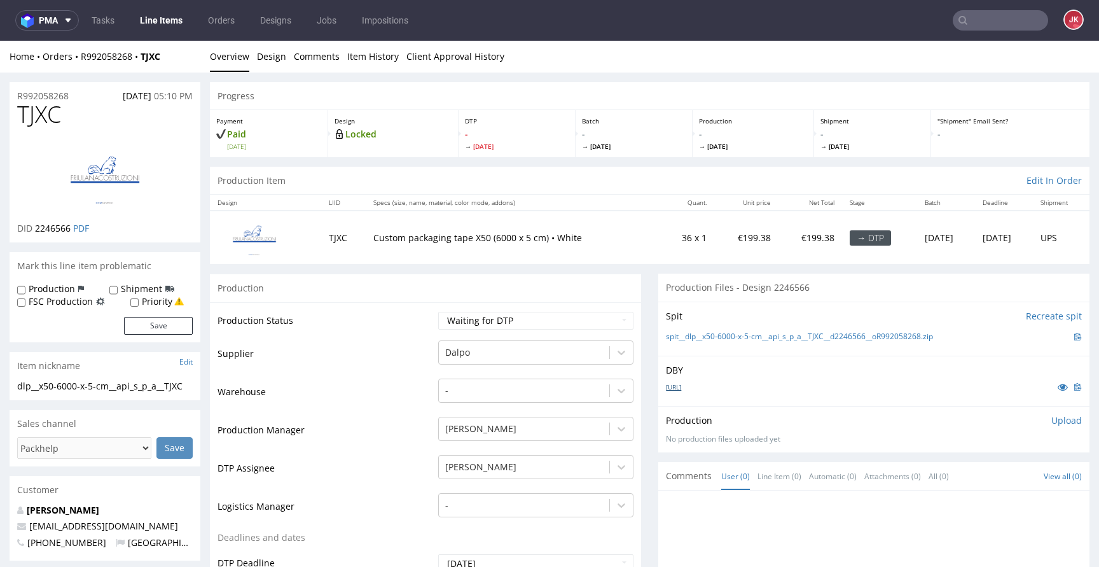
click at [670, 385] on link "[URL]" at bounding box center [673, 386] width 15 height 9
click at [610, 317] on select "Waiting for Artwork Waiting for Diecut Waiting for Mockup Waiting for DTP Waiti…" at bounding box center [535, 321] width 195 height 18
click at [504, 328] on select "Waiting for Artwork Waiting for Diecut Waiting for Mockup Waiting for DTP Waiti…" at bounding box center [535, 321] width 195 height 18
click at [438, 312] on select "Waiting for Artwork Waiting for Diecut Waiting for Mockup Waiting for DTP Waiti…" at bounding box center [535, 321] width 195 height 18
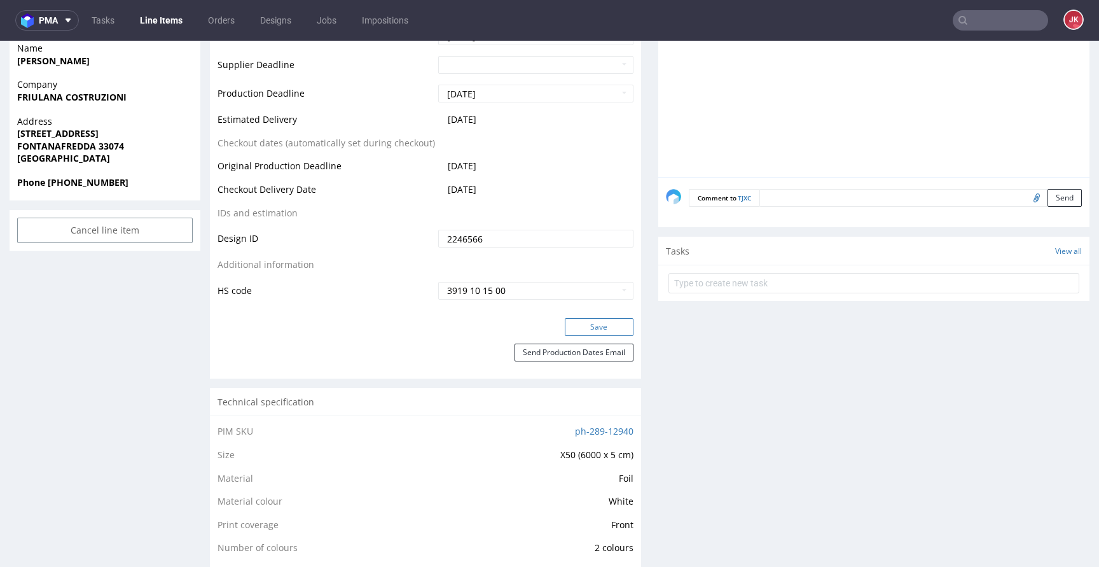
click at [579, 320] on button "Save" at bounding box center [599, 327] width 69 height 18
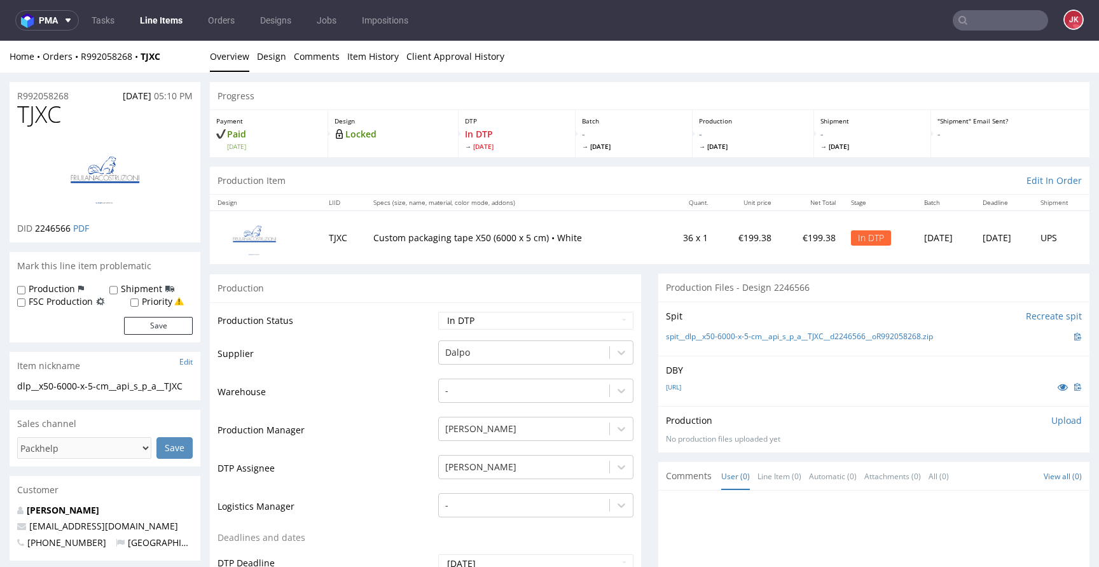
click at [502, 321] on select "Waiting for Artwork Waiting for Diecut Waiting for Mockup Waiting for DTP Waiti…" at bounding box center [535, 321] width 195 height 18
select select "dtp_ca_needed"
click at [438, 312] on select "Waiting for Artwork Waiting for Diecut Waiting for Mockup Waiting for DTP Waiti…" at bounding box center [535, 321] width 195 height 18
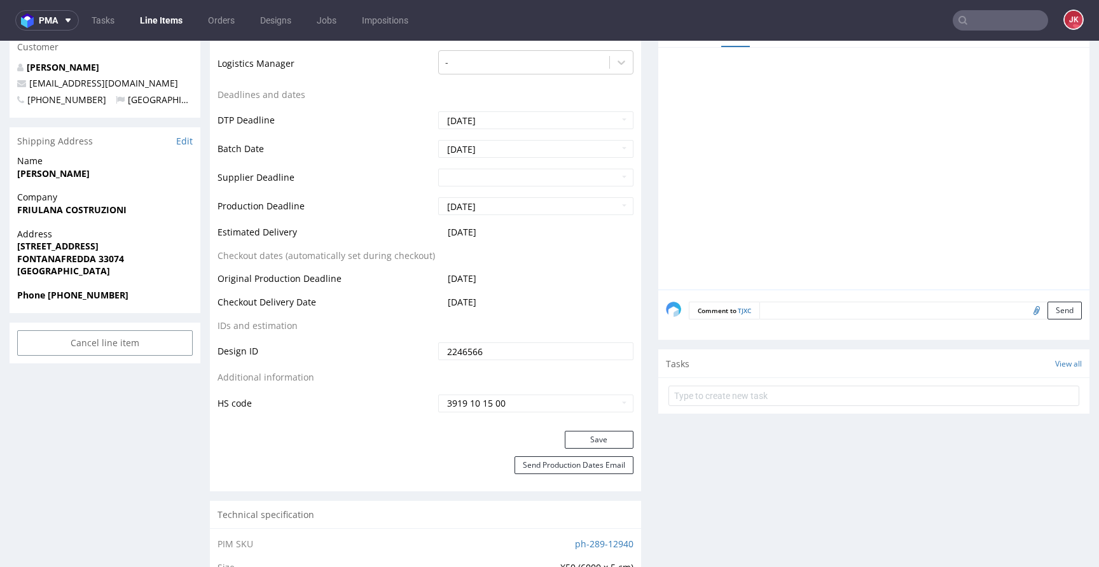
scroll to position [519, 0]
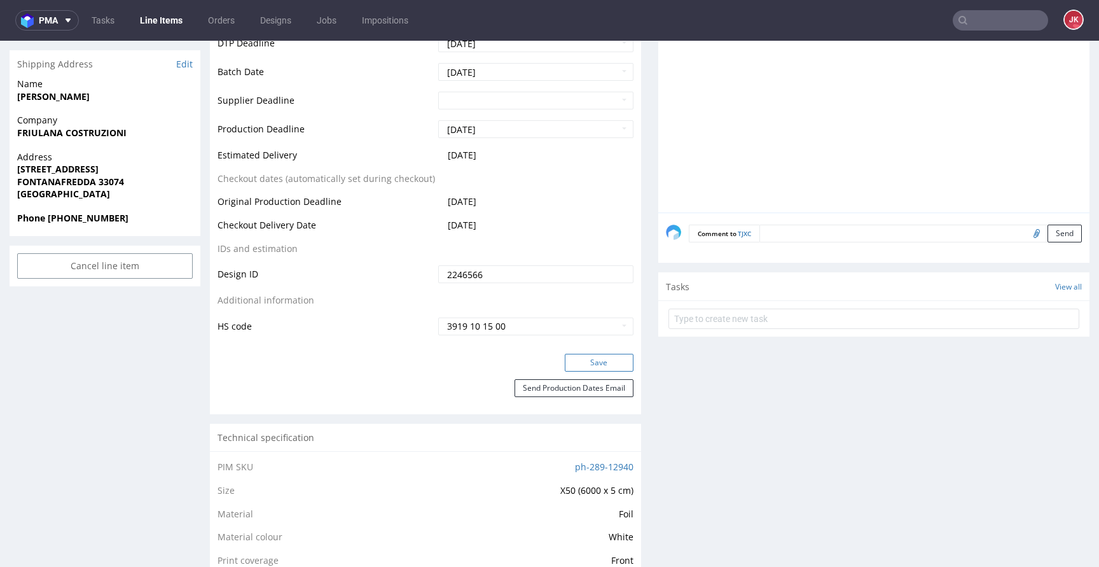
click at [573, 364] on button "Save" at bounding box center [599, 363] width 69 height 18
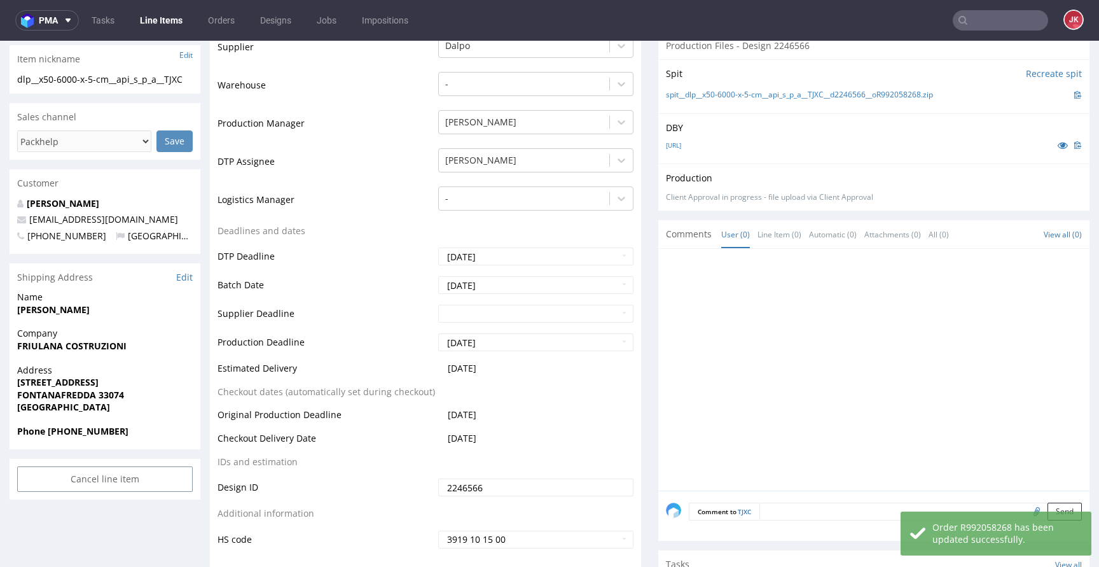
scroll to position [0, 0]
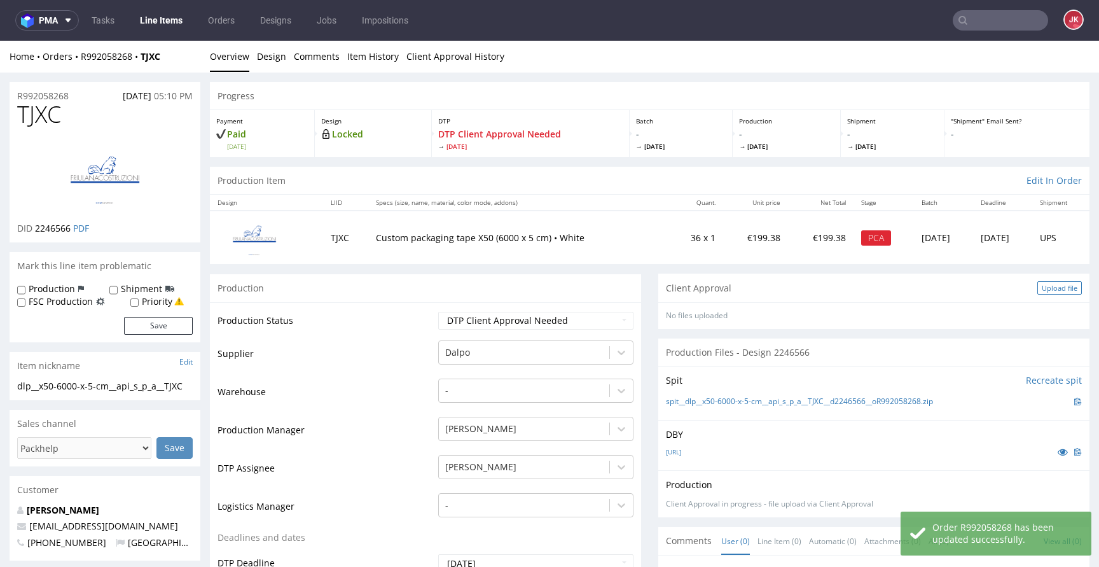
click at [1037, 292] on div "Upload file" at bounding box center [1059, 287] width 45 height 13
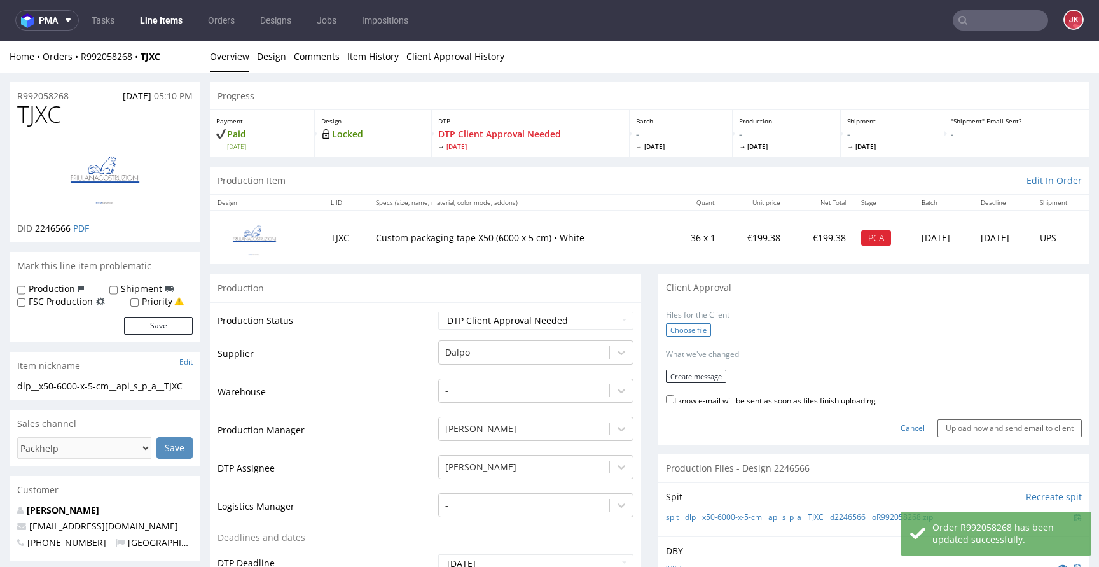
click at [666, 329] on label "Choose file" at bounding box center [688, 329] width 45 height 13
click at [0, 41] on input "Choose file" at bounding box center [0, 41] width 0 height 0
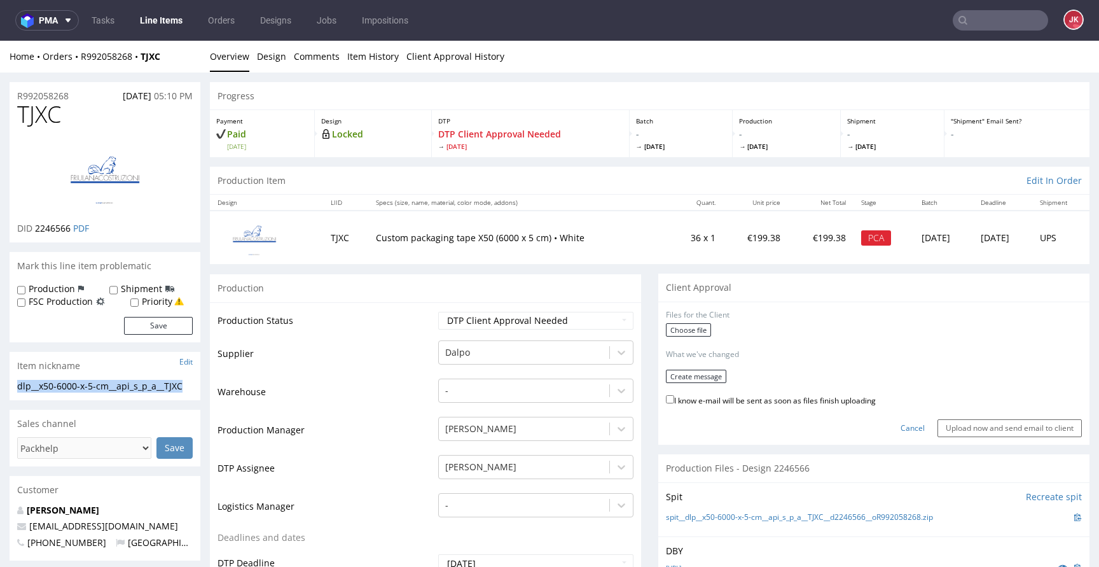
drag, startPoint x: 134, startPoint y: 397, endPoint x: 0, endPoint y: 384, distance: 134.8
copy div "dlp__x50-6000-x-5-cm__api_s_p_a__TJXC"
drag, startPoint x: 83, startPoint y: 97, endPoint x: 61, endPoint y: 108, distance: 24.5
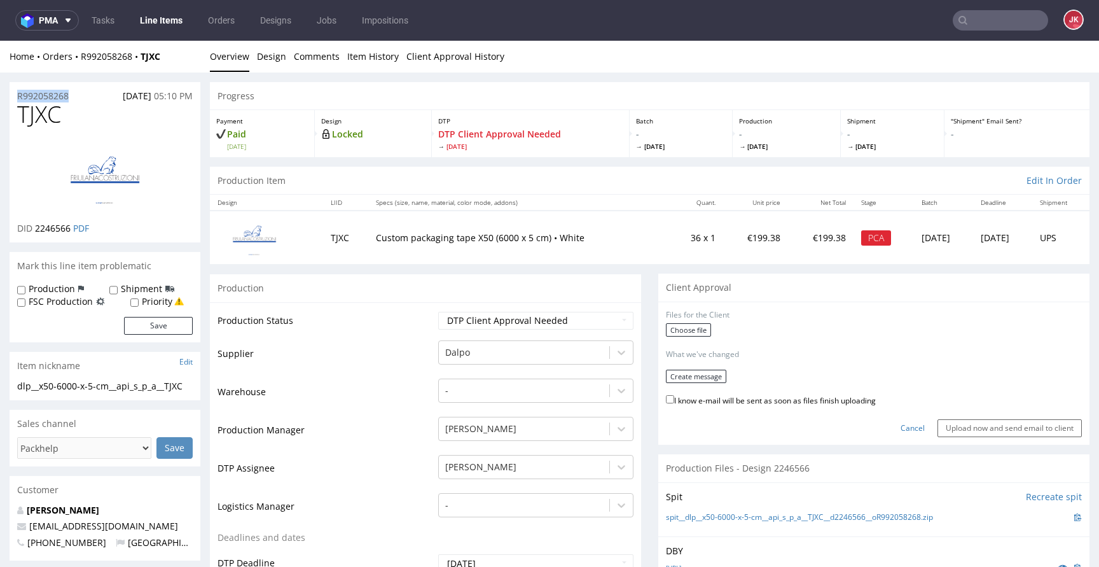
copy p "R992058268"
drag, startPoint x: 34, startPoint y: 230, endPoint x: 71, endPoint y: 233, distance: 37.6
click at [71, 233] on p "DID 2246566 PDF" at bounding box center [53, 228] width 72 height 13
copy span "2246566"
click at [693, 334] on label "Choose file" at bounding box center [688, 329] width 45 height 13
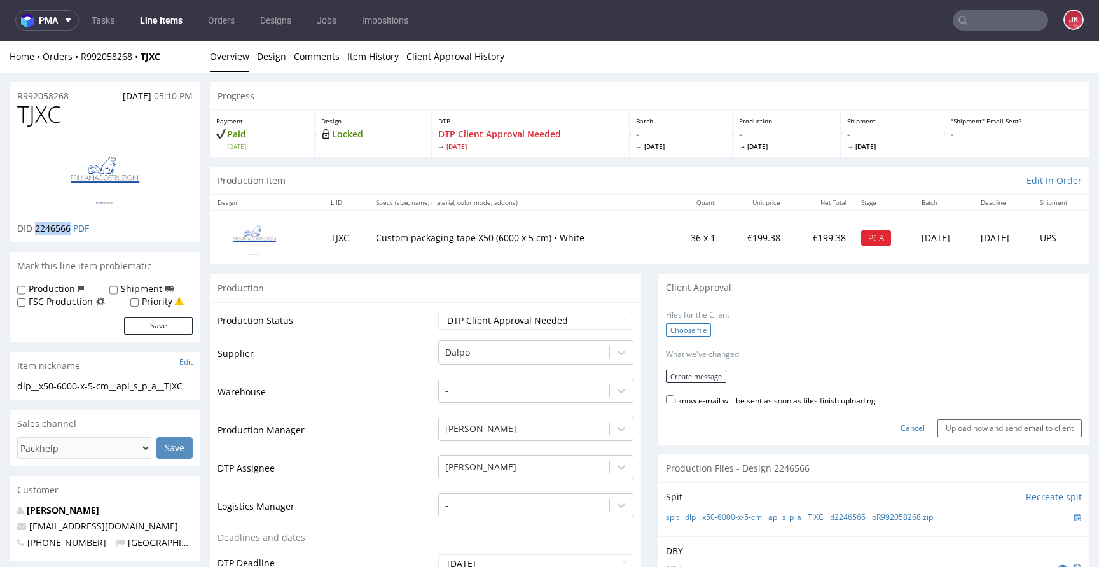
click at [0, 41] on input "Choose file" at bounding box center [0, 41] width 0 height 0
click at [684, 371] on button "Create message" at bounding box center [696, 372] width 60 height 13
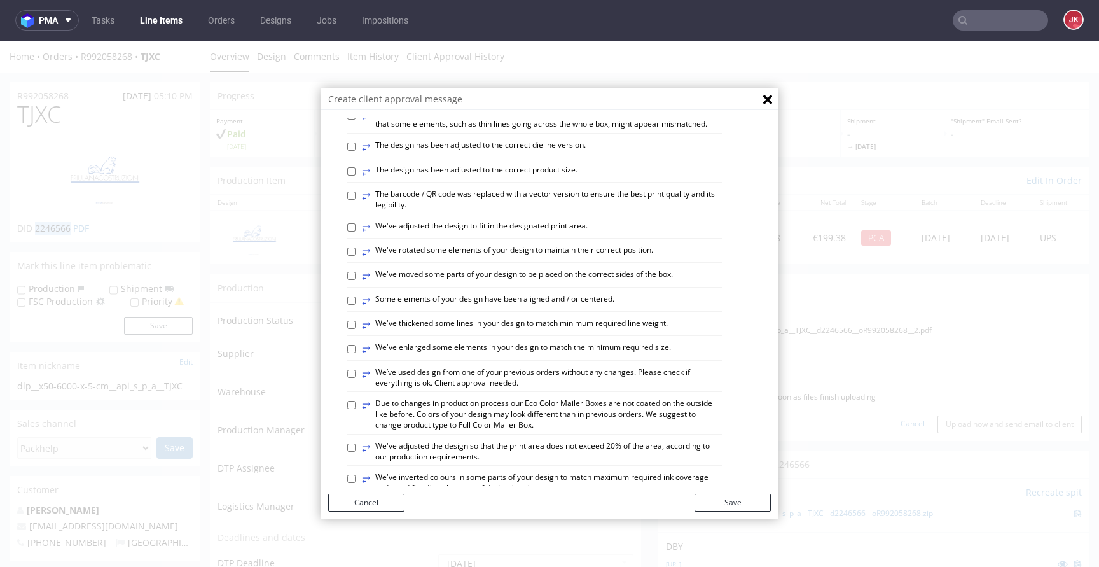
scroll to position [313, 0]
click at [439, 310] on label "⥂ Some elements of your design have been aligned and / or centered." at bounding box center [488, 303] width 252 height 14
click at [355, 306] on input "⥂ Some elements of your design have been aligned and / or centered." at bounding box center [351, 302] width 8 height 8
checkbox input "true"
click at [409, 156] on label "⥂ The design has been adjusted to the correct dieline version." at bounding box center [474, 149] width 224 height 14
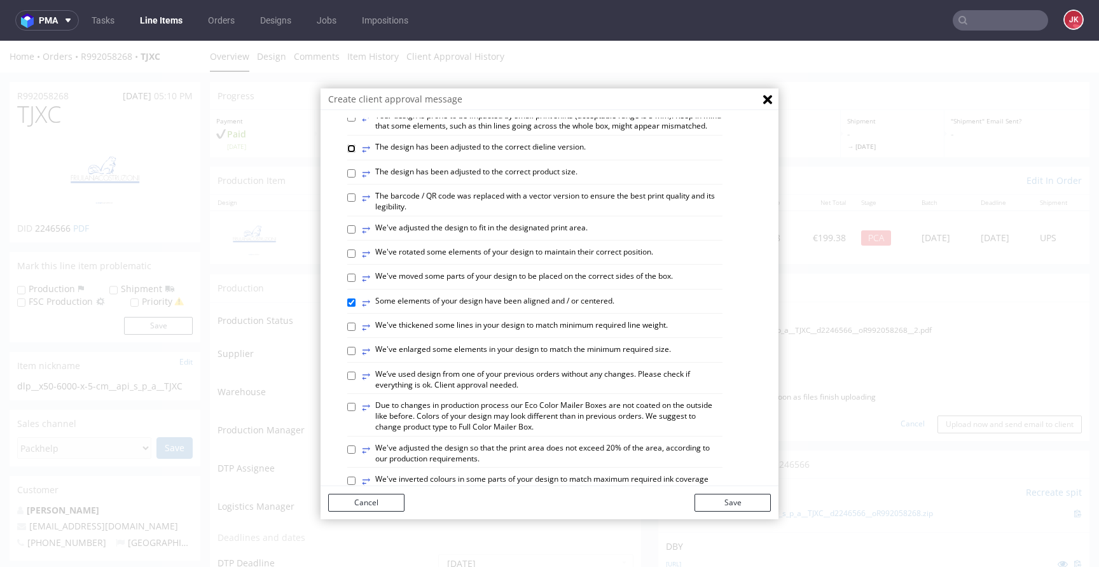
click at [355, 153] on input "⥂ The design has been adjusted to the correct dieline version." at bounding box center [351, 148] width 8 height 8
checkbox input "true"
click at [406, 181] on label "⥂ The design has been adjusted to the correct product size." at bounding box center [470, 174] width 216 height 14
click at [355, 177] on input "⥂ The design has been adjusted to the correct product size." at bounding box center [351, 173] width 8 height 8
click at [430, 181] on label "⥂ The design has been adjusted to the correct product size." at bounding box center [470, 174] width 216 height 14
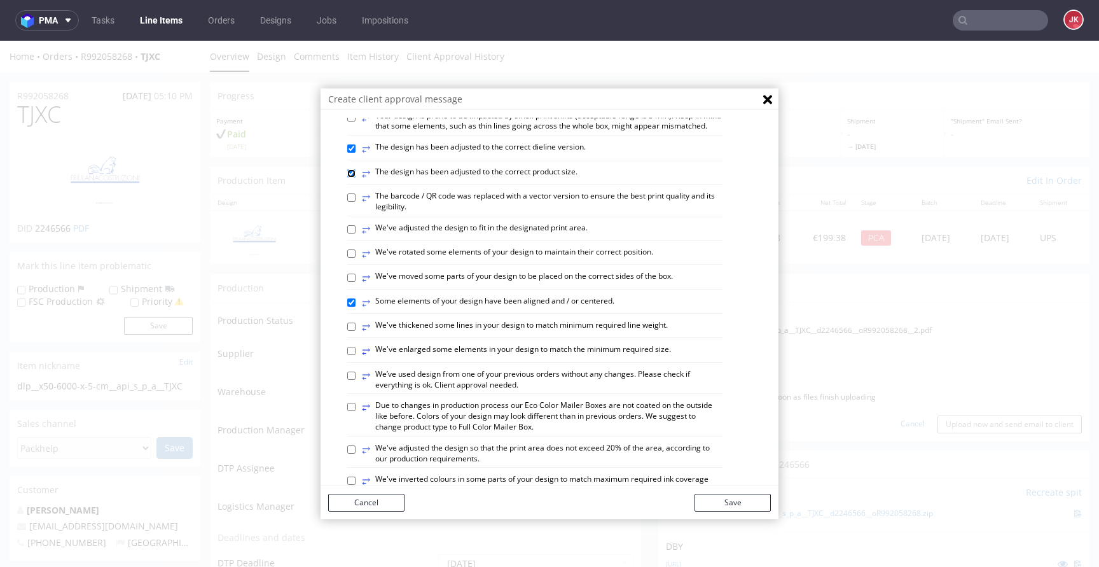
click at [355, 177] on input "⥂ The design has been adjusted to the correct product size." at bounding box center [351, 173] width 8 height 8
checkbox input "false"
click at [429, 237] on label "⥂ We've adjusted the design to fit in the designated print area." at bounding box center [475, 230] width 226 height 14
click at [355, 233] on input "⥂ We've adjusted the design to fit in the designated print area." at bounding box center [351, 229] width 8 height 8
checkbox input "true"
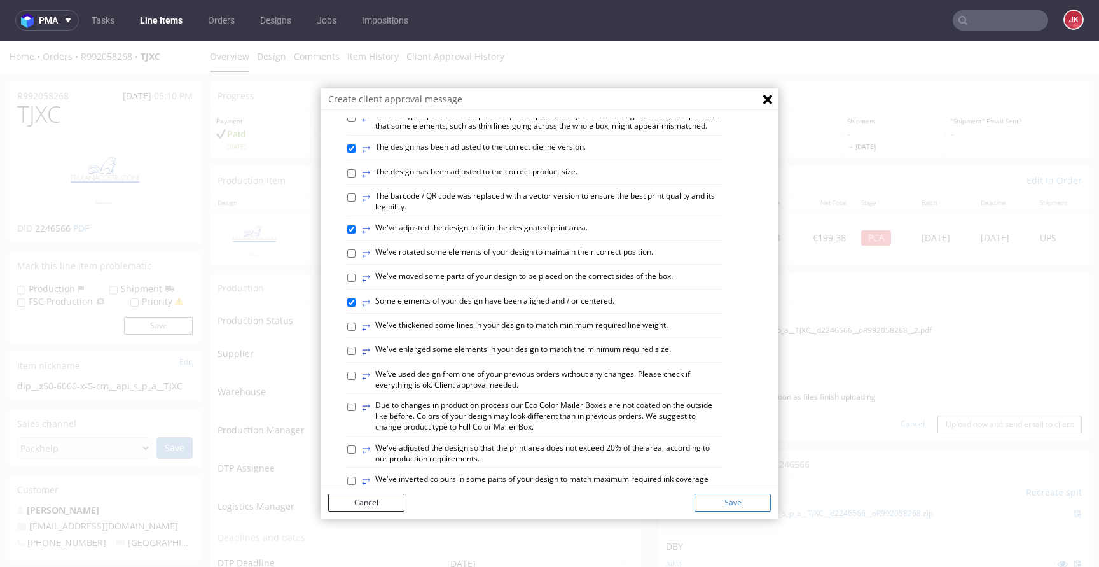
click at [735, 509] on button "Save" at bounding box center [732, 502] width 76 height 18
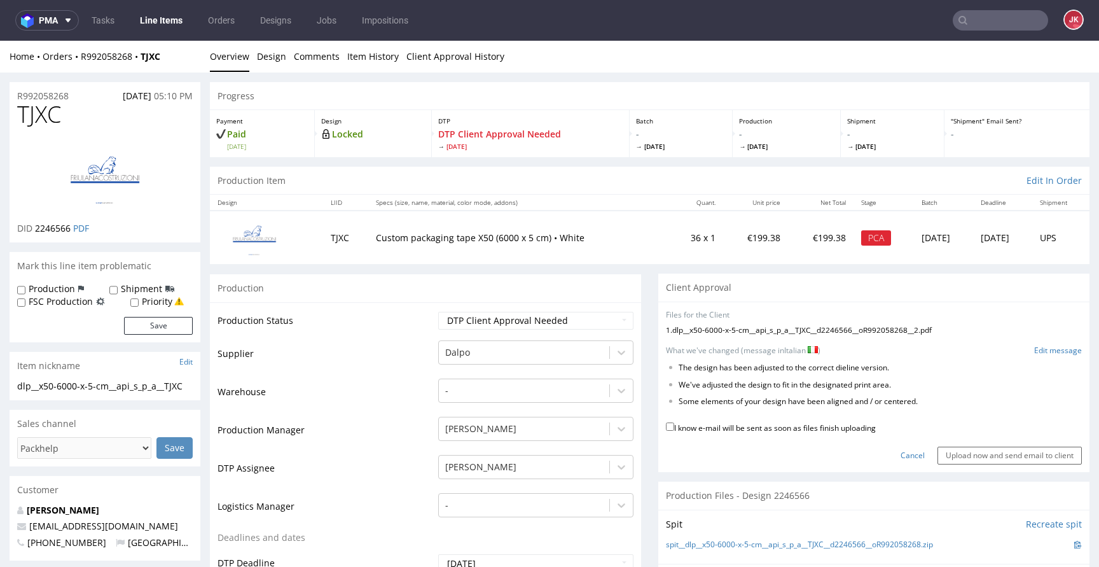
click at [741, 427] on label "I know e-mail will be sent as soon as files finish uploading" at bounding box center [771, 427] width 210 height 14
click at [674, 427] on input "I know e-mail will be sent as soon as files finish uploading" at bounding box center [670, 426] width 8 height 8
checkbox input "true"
click at [1041, 347] on link "Edit message" at bounding box center [1058, 350] width 48 height 11
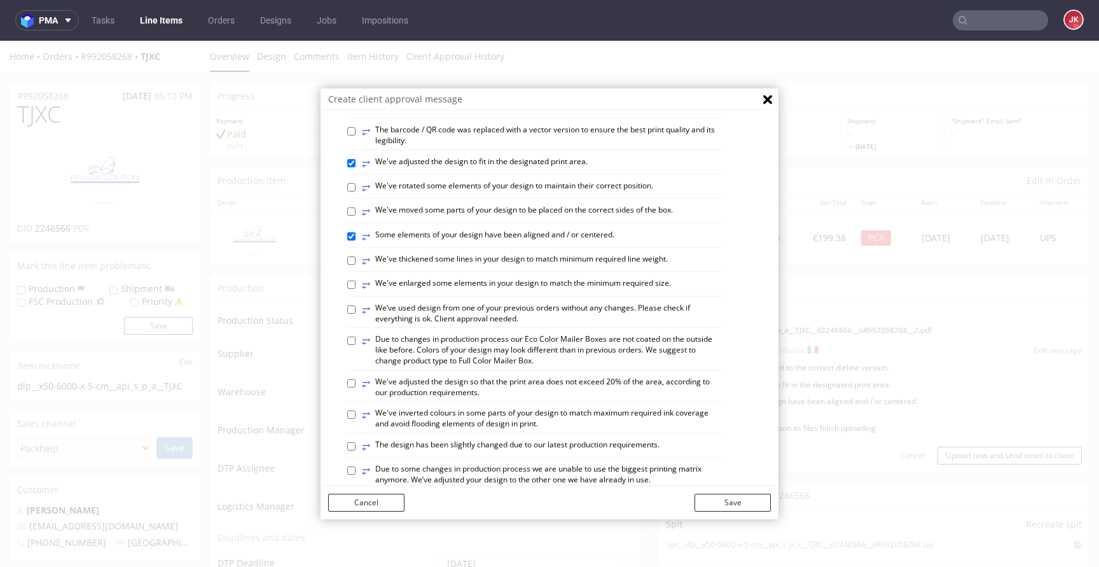
scroll to position [298, 0]
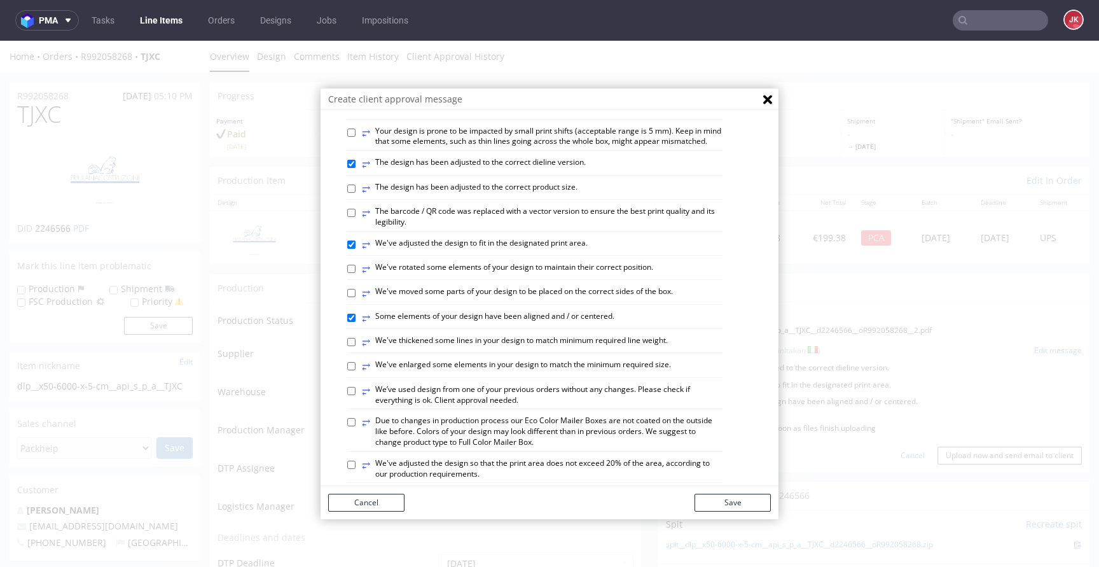
click at [413, 171] on label "⥂ The design has been adjusted to the correct dieline version." at bounding box center [474, 164] width 224 height 14
click at [355, 168] on input "⥂ The design has been adjusted to the correct dieline version." at bounding box center [351, 164] width 8 height 8
checkbox input "false"
click at [713, 493] on button "Save" at bounding box center [732, 502] width 76 height 18
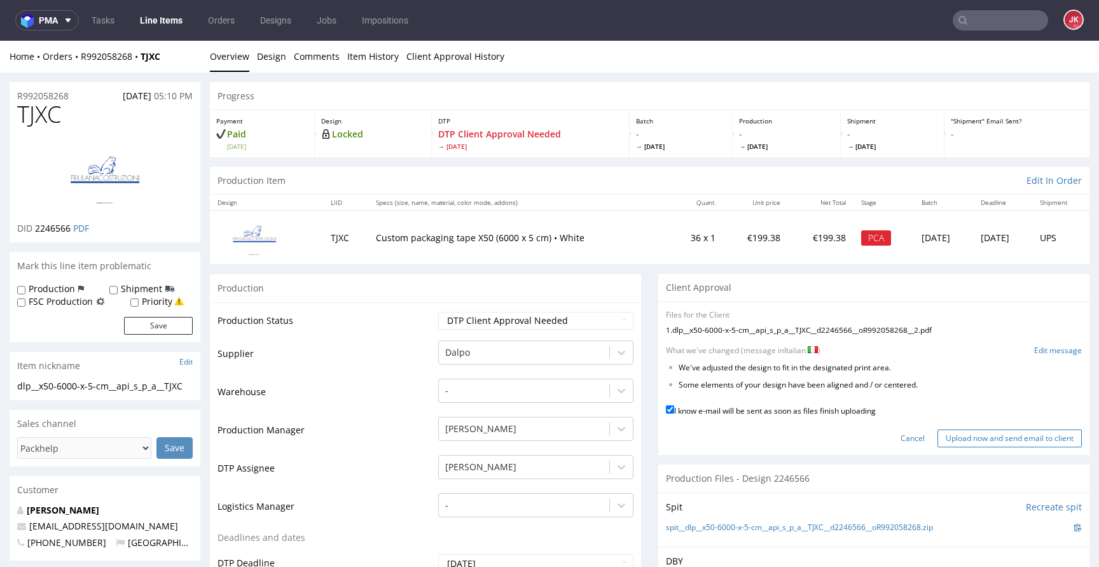
click at [957, 434] on input "Upload now and send email to client" at bounding box center [1009, 438] width 144 height 18
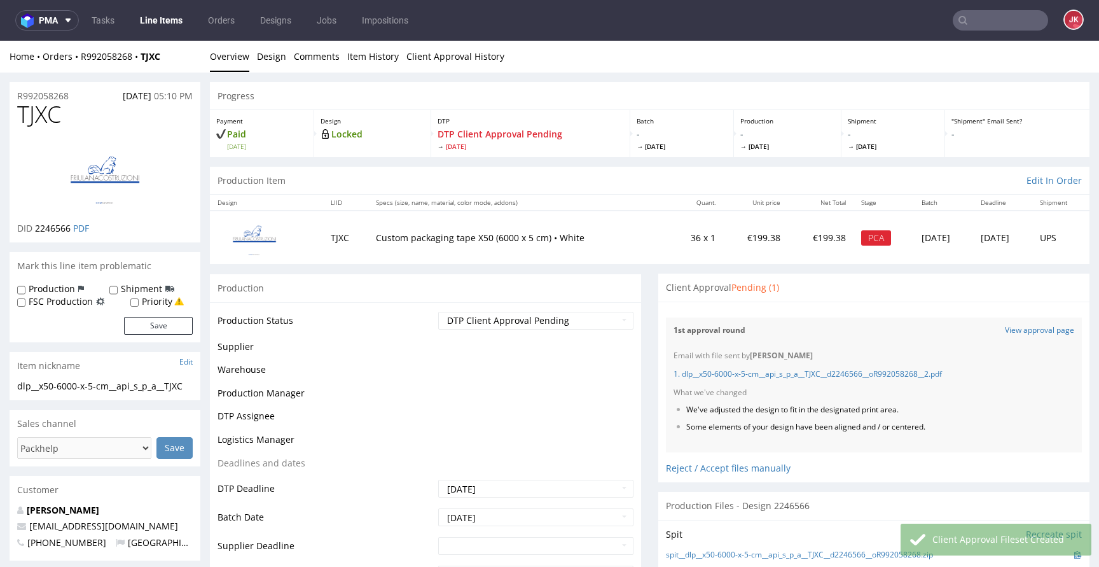
scroll to position [0, 0]
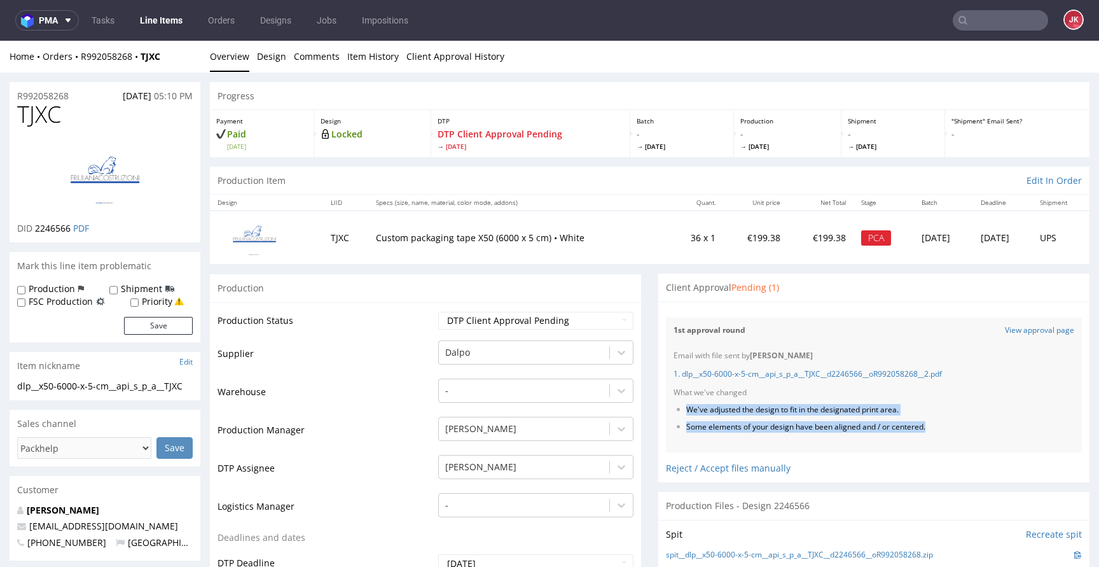
drag, startPoint x: 677, startPoint y: 408, endPoint x: 965, endPoint y: 427, distance: 289.3
click at [965, 427] on ul "We've adjusted the design to fit in the designated print area. Some elements of…" at bounding box center [873, 418] width 401 height 28
copy ul "We've adjusted the design to fit in the designated print area. Some elements of…"
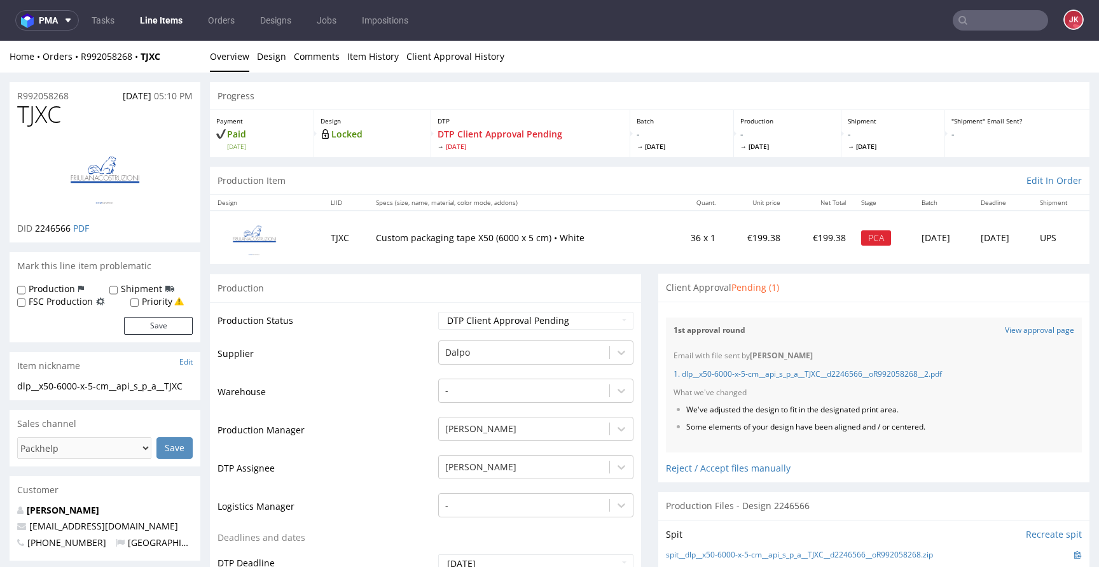
click at [45, 113] on span "TJXC" at bounding box center [39, 114] width 44 height 25
copy span "TJXC"
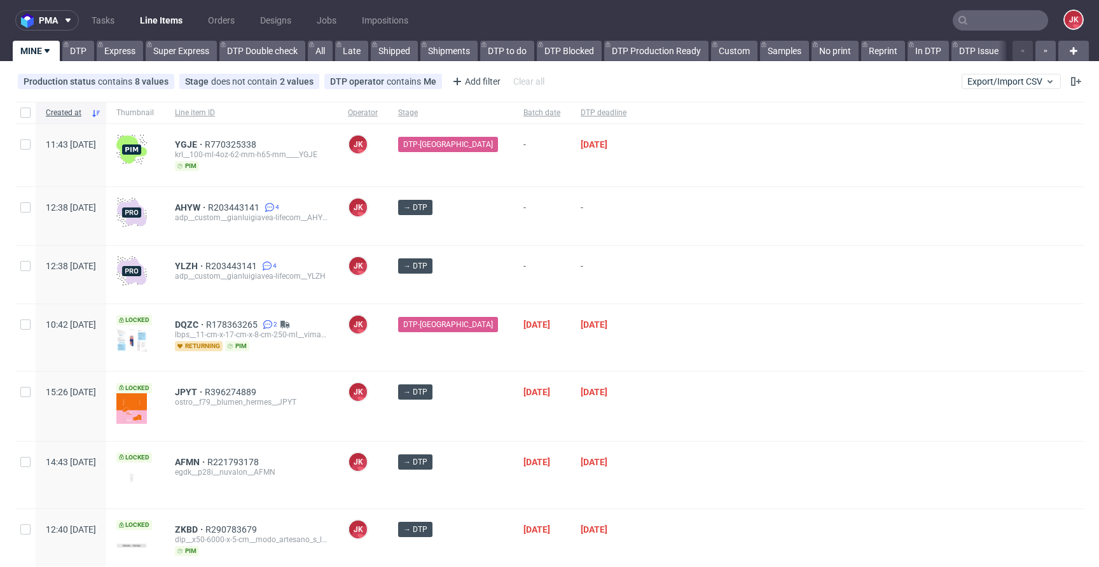
click at [645, 264] on div at bounding box center [859, 274] width 447 height 58
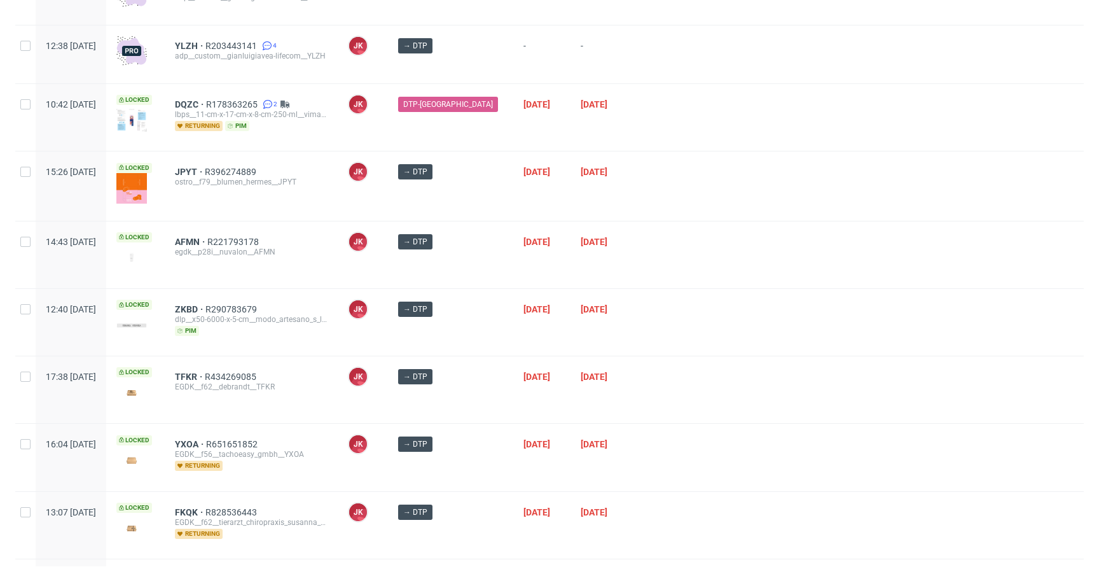
scroll to position [221, 0]
click at [698, 352] on div at bounding box center [859, 321] width 447 height 67
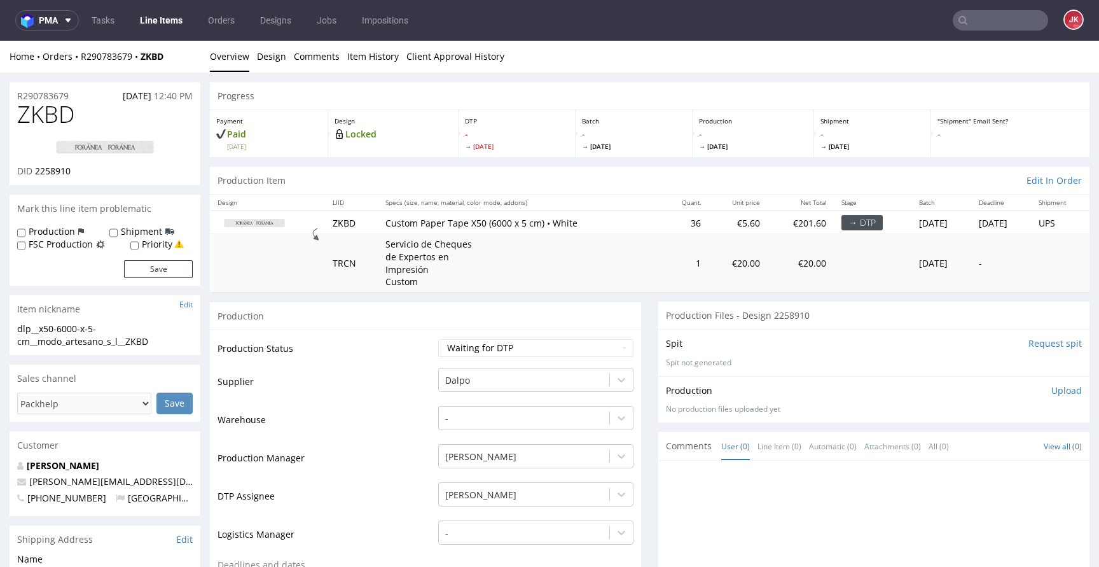
click at [516, 348] on select "Waiting for Artwork Waiting for Diecut Waiting for Mockup Waiting for DTP Waiti…" at bounding box center [535, 348] width 195 height 18
select select "dtp_in_process"
click at [438, 339] on select "Waiting for Artwork Waiting for Diecut Waiting for Mockup Waiting for DTP Waiti…" at bounding box center [535, 348] width 195 height 18
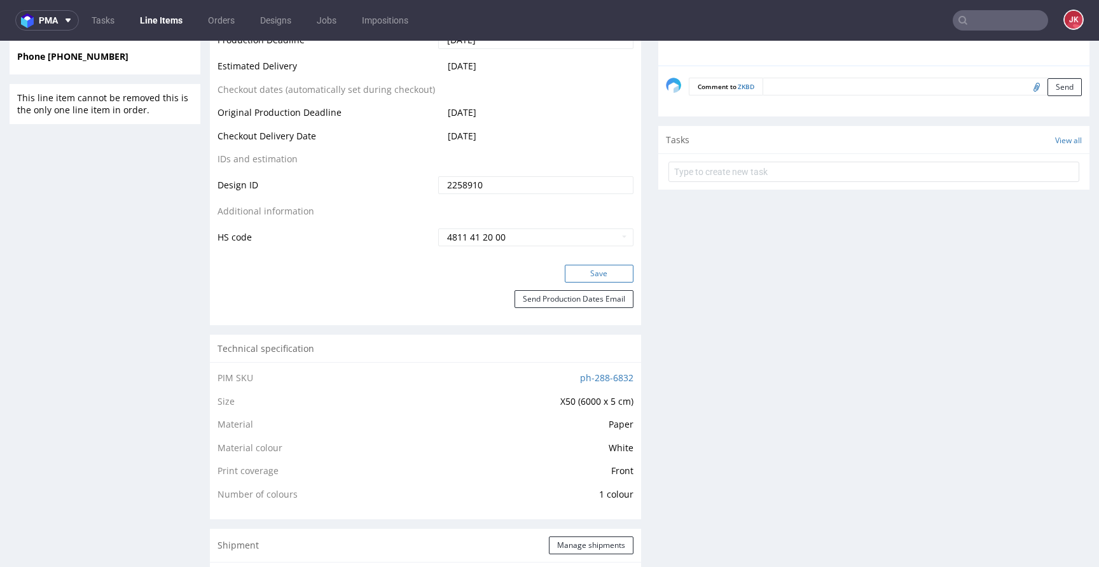
click at [591, 268] on button "Save" at bounding box center [599, 274] width 69 height 18
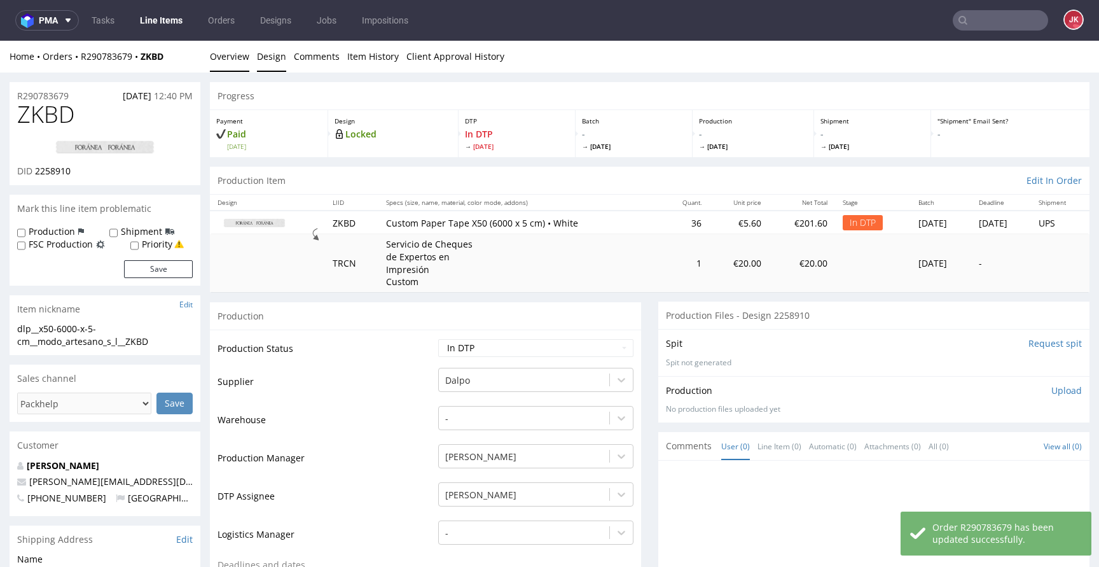
click at [272, 60] on link "Design" at bounding box center [271, 56] width 29 height 31
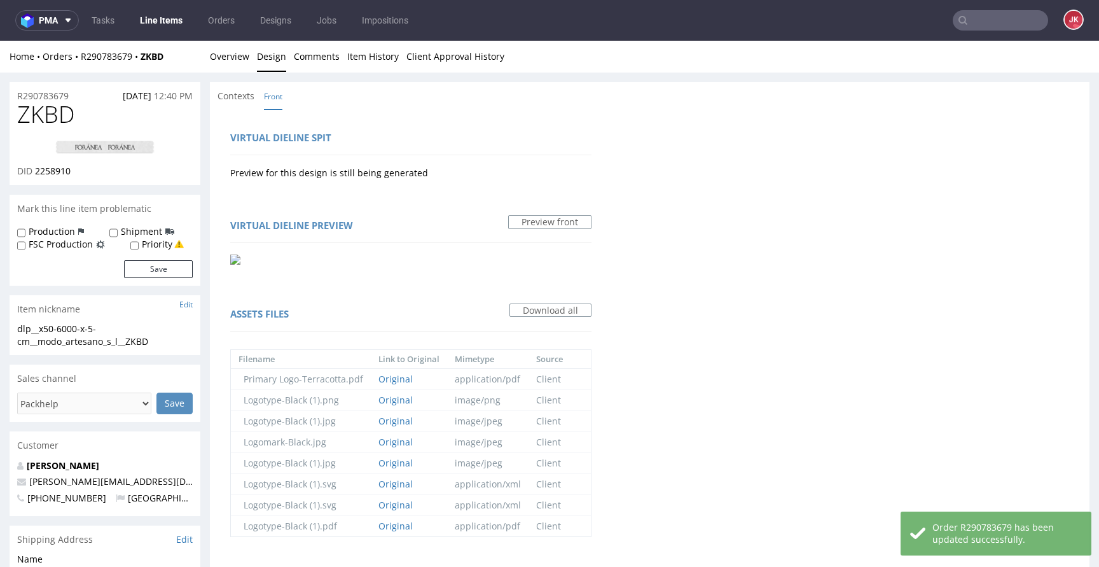
scroll to position [322, 0]
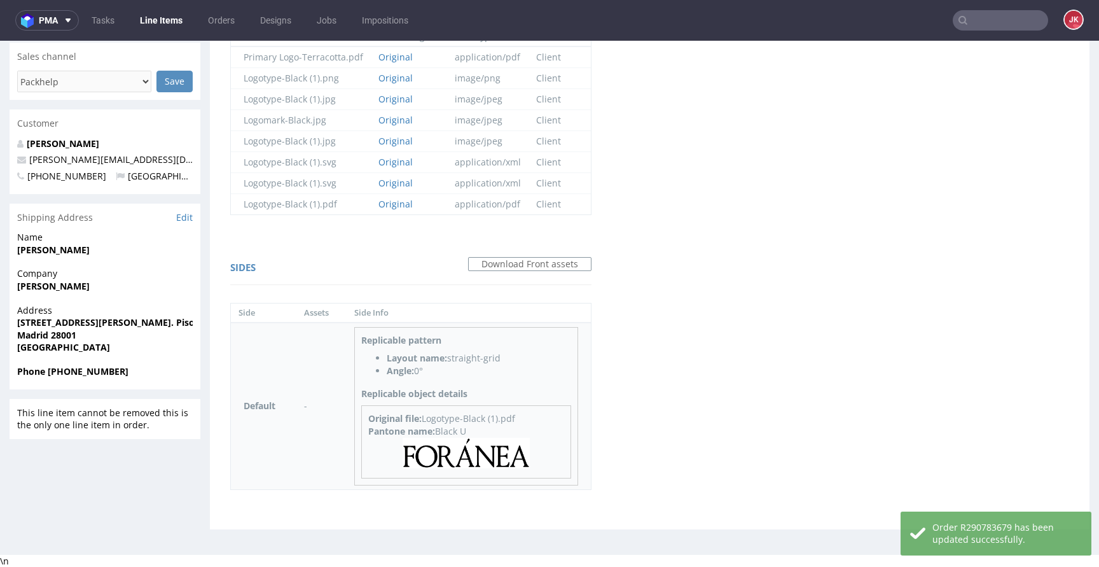
click at [483, 450] on img at bounding box center [465, 452] width 127 height 31
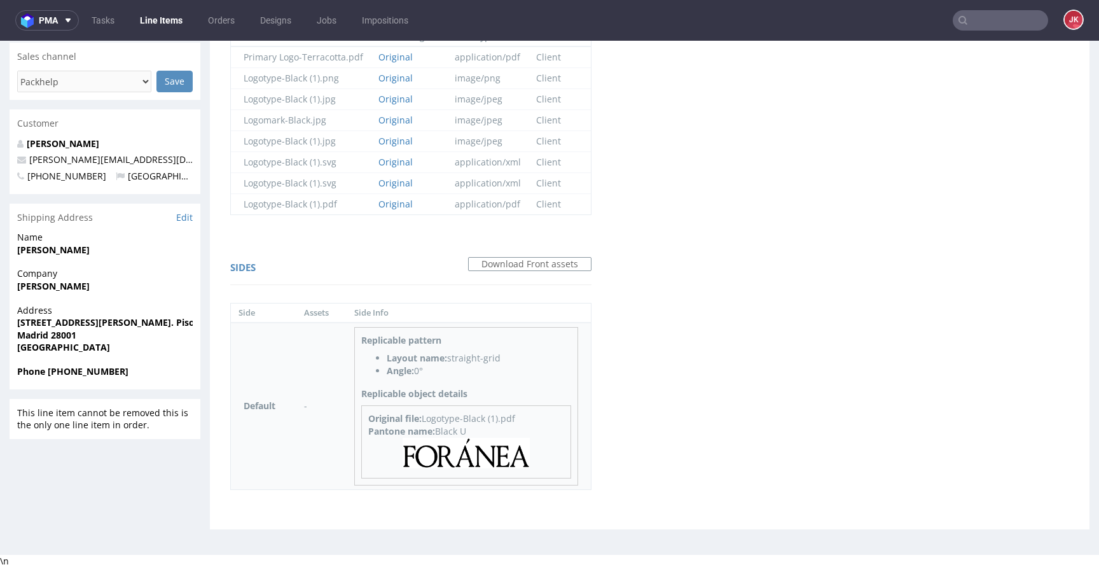
scroll to position [0, 0]
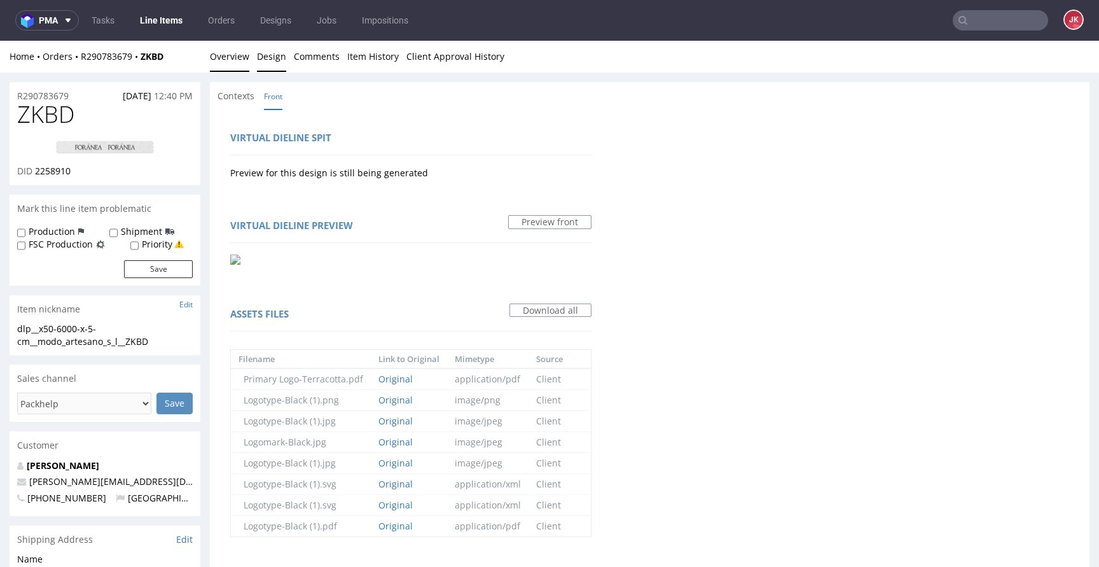
click at [241, 69] on link "Overview" at bounding box center [229, 56] width 39 height 31
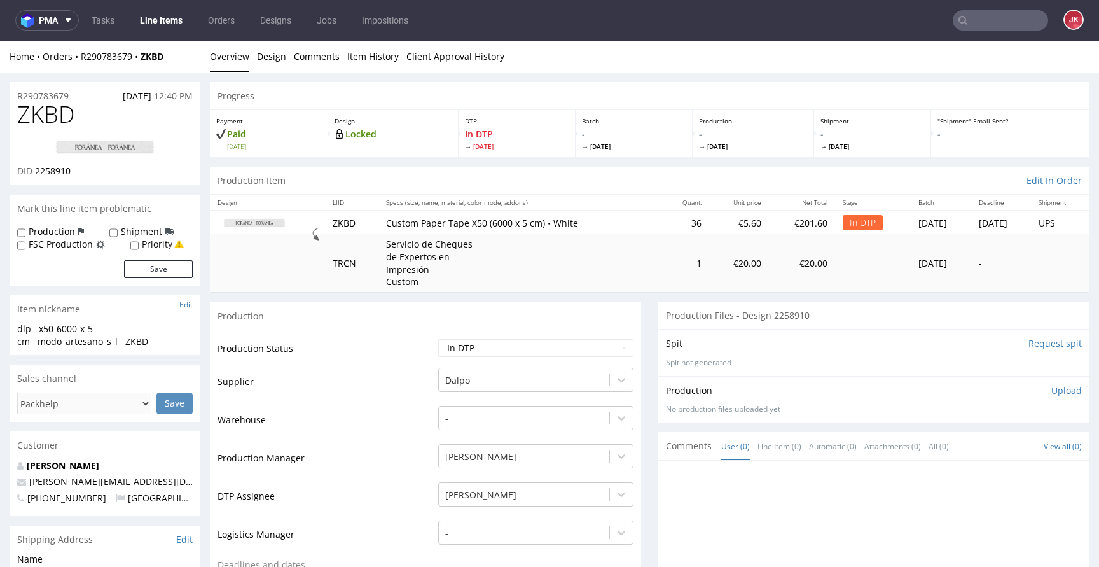
click at [139, 141] on img at bounding box center [105, 147] width 102 height 15
click at [46, 114] on span "ZKBD" at bounding box center [45, 114] width 57 height 25
copy span "ZKBD"
drag, startPoint x: 36, startPoint y: 173, endPoint x: 92, endPoint y: 171, distance: 56.0
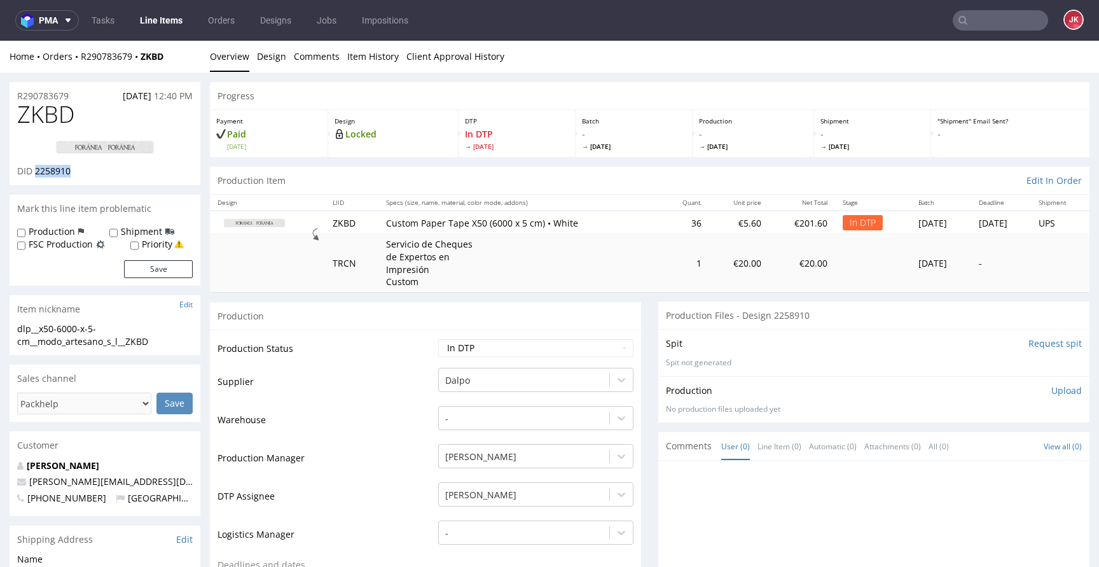
click at [92, 171] on div "DID 2258910" at bounding box center [104, 171] width 175 height 13
copy span "2258910"
click at [313, 364] on td "Production Status" at bounding box center [325, 352] width 217 height 29
drag, startPoint x: 175, startPoint y: 338, endPoint x: 0, endPoint y: 321, distance: 176.3
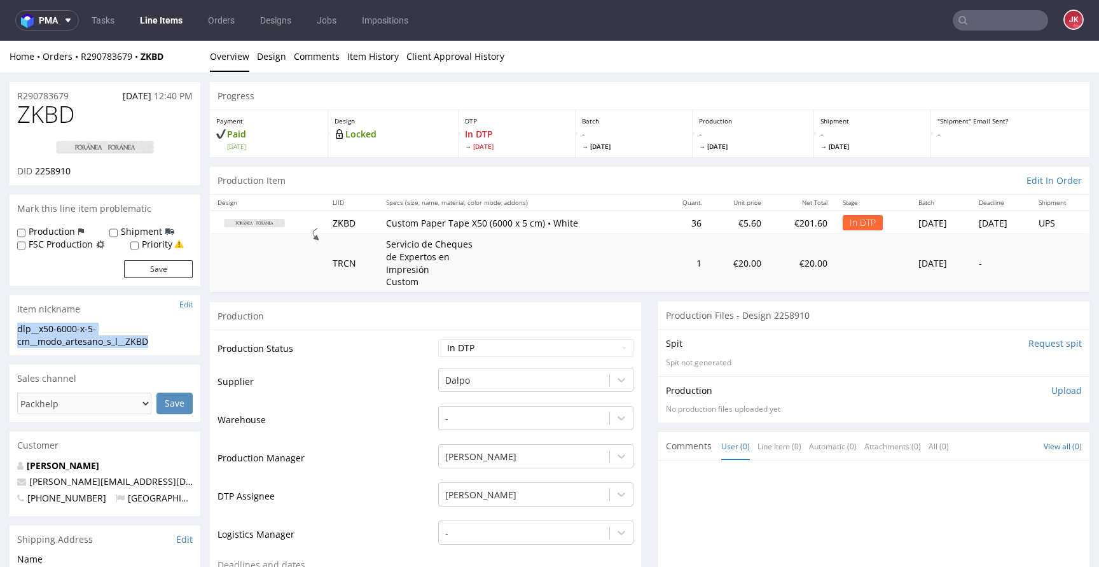
copy section "dlp__x50-6000-x-5-cm__modo_artesano_s_l__ZKBD"
drag, startPoint x: 85, startPoint y: 95, endPoint x: 0, endPoint y: 99, distance: 84.7
copy p "R290783679"
drag, startPoint x: 35, startPoint y: 174, endPoint x: 90, endPoint y: 170, distance: 55.4
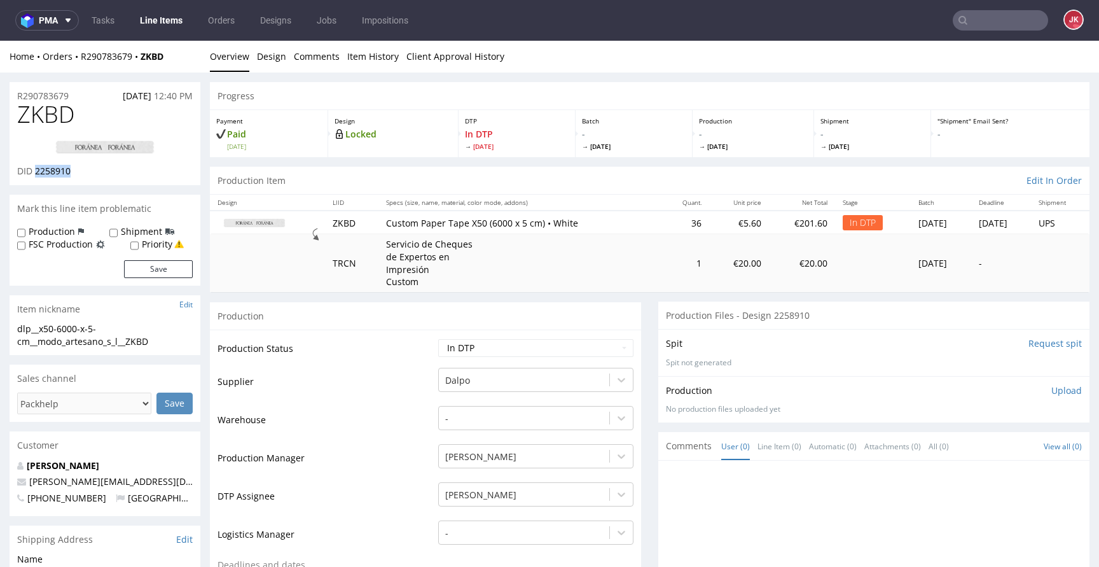
click at [90, 170] on div "DID 2258910" at bounding box center [104, 171] width 175 height 13
copy span "2258910"
click at [1059, 392] on p "Upload" at bounding box center [1066, 390] width 31 height 13
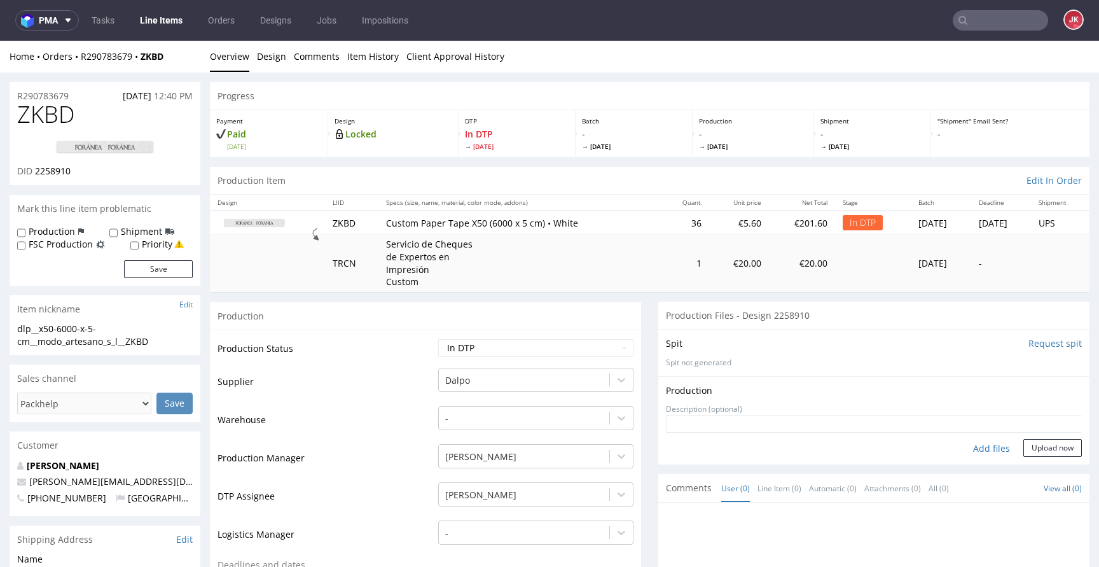
click at [964, 449] on div "Add files" at bounding box center [992, 448] width 64 height 19
type input "C:\fakepath\dlp__x50-6000-x-5-cm__modo_artesano_s_l__ZKBD__d2258910__oR29078367…"
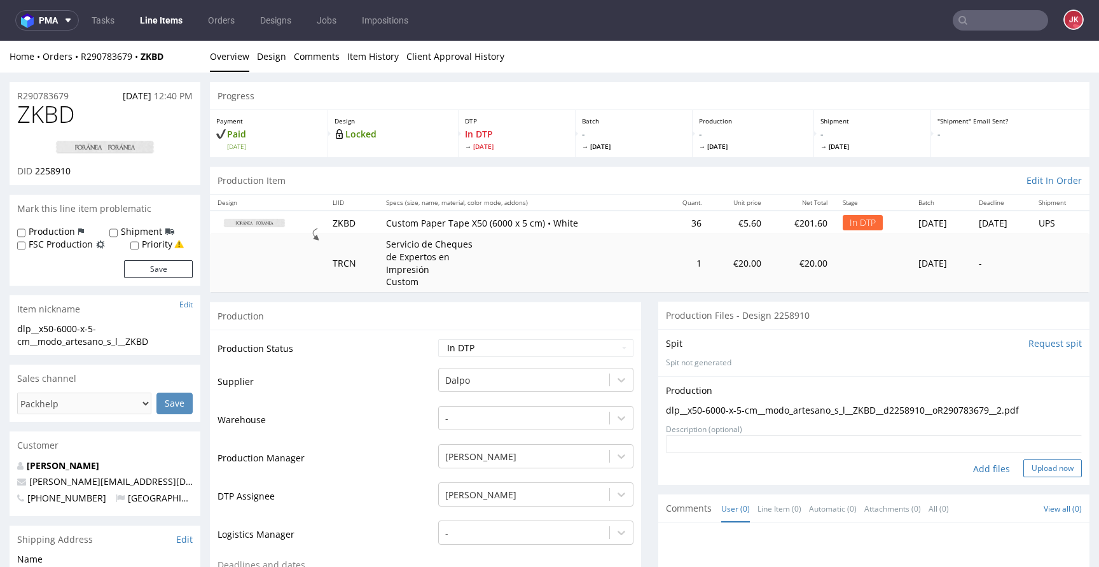
click at [1023, 469] on button "Upload now" at bounding box center [1052, 468] width 58 height 18
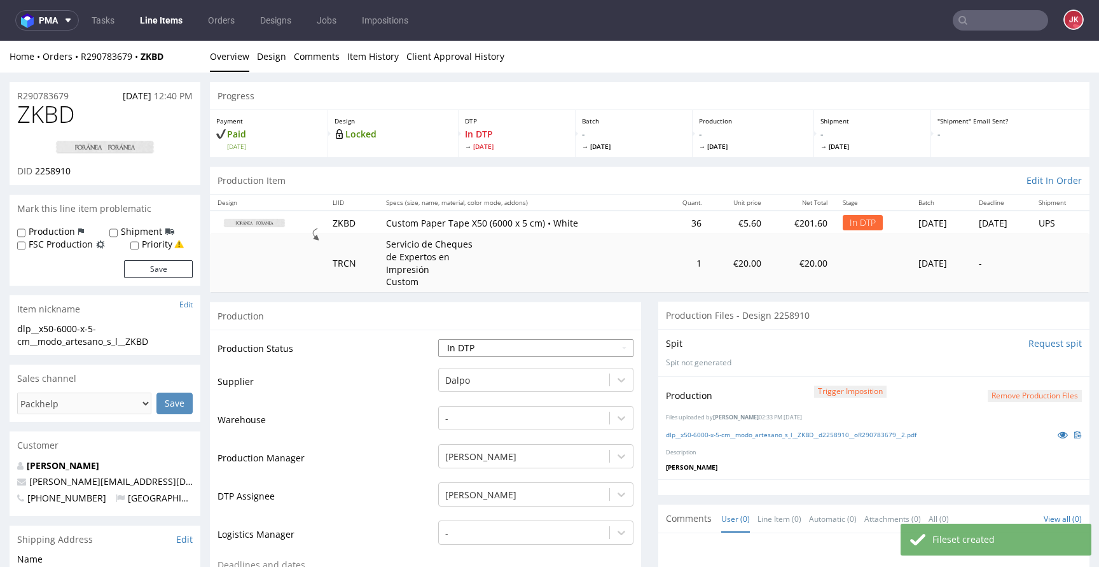
click at [547, 354] on select "Waiting for Artwork Waiting for Diecut Waiting for Mockup Waiting for DTP Waiti…" at bounding box center [535, 348] width 195 height 18
select select "dtp_production_ready"
click at [438, 339] on select "Waiting for Artwork Waiting for Diecut Waiting for Mockup Waiting for DTP Waiti…" at bounding box center [535, 348] width 195 height 18
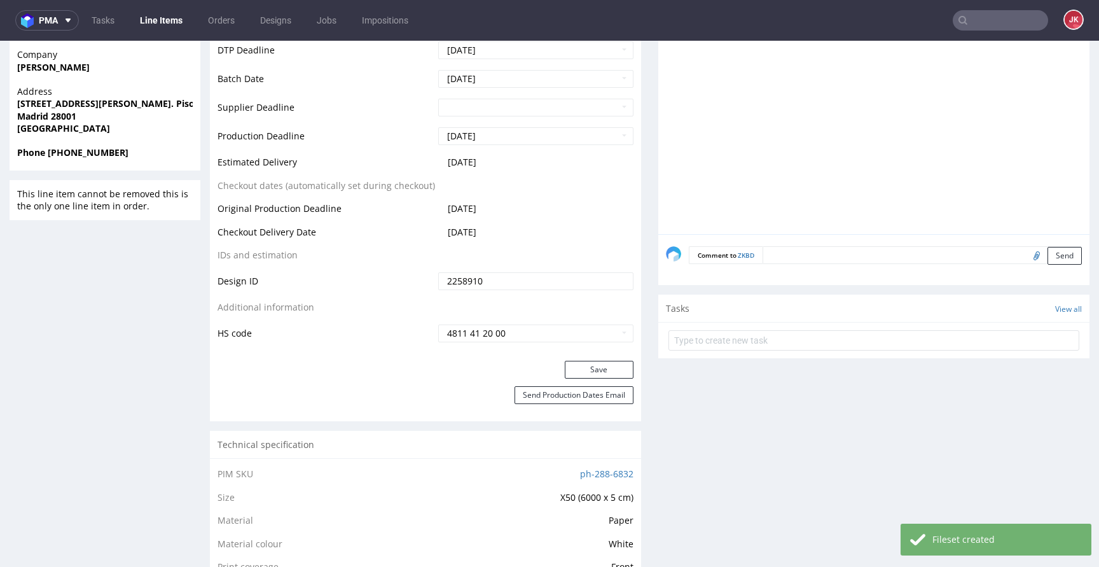
scroll to position [502, 0]
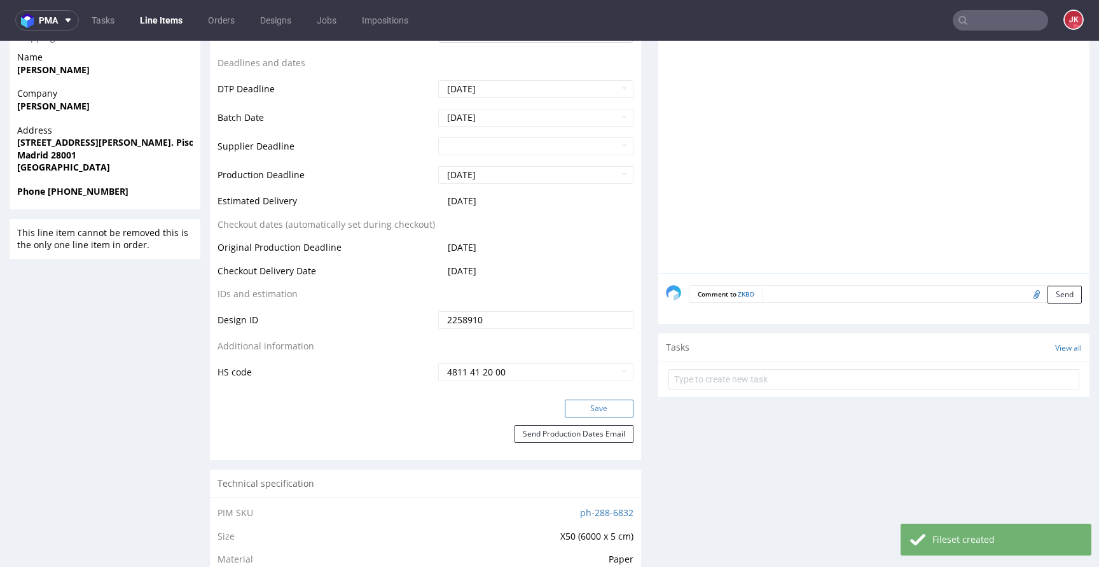
click at [591, 409] on button "Save" at bounding box center [599, 408] width 69 height 18
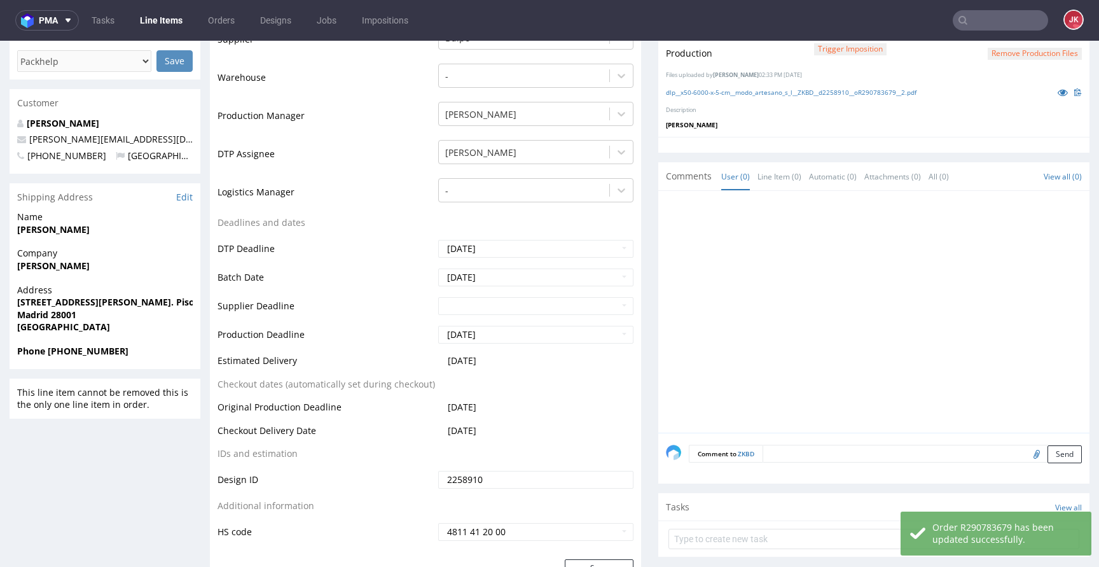
scroll to position [0, 0]
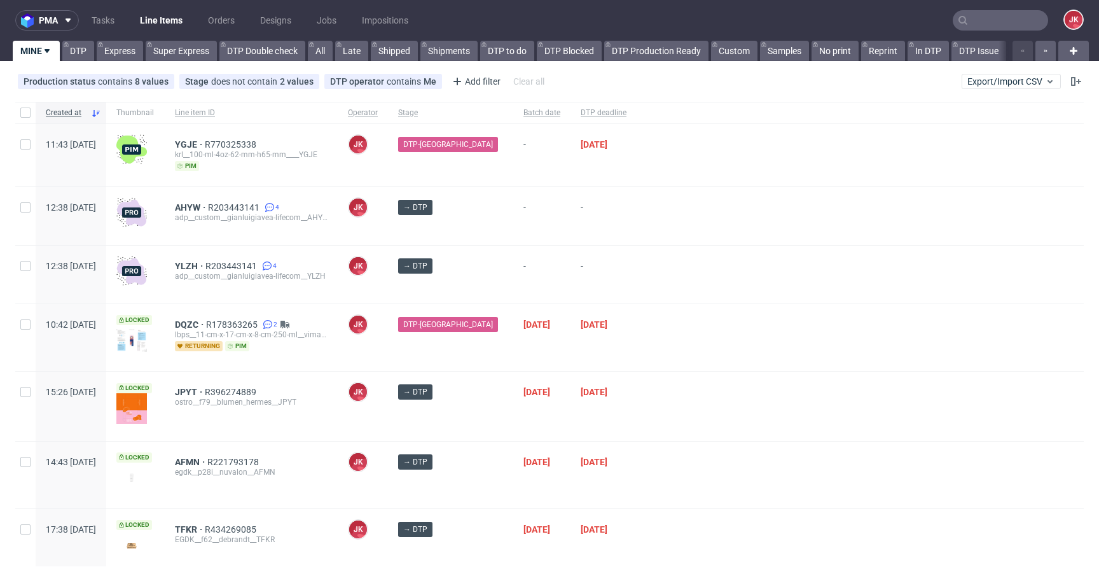
click at [995, 26] on input "text" at bounding box center [1000, 20] width 95 height 20
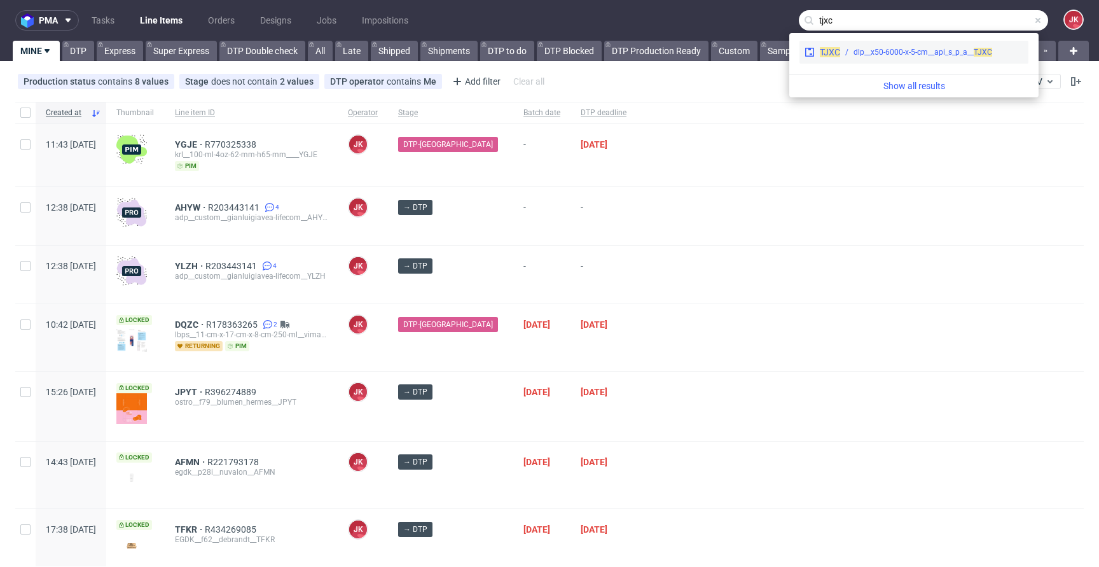
type input "tjxc"
click at [932, 53] on div "dlp__x50-6000-x-5-cm__api_s_p_a__ TJXC" at bounding box center [922, 51] width 139 height 11
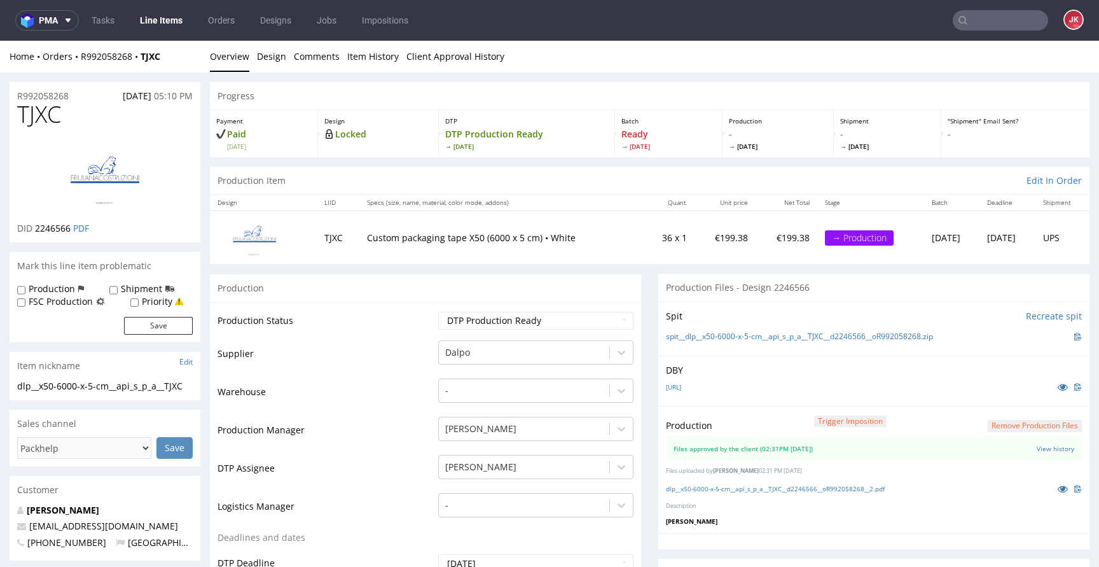
click at [45, 111] on span "TJXC" at bounding box center [39, 114] width 44 height 25
copy span "TJXC"
click at [57, 231] on span "2246566" at bounding box center [53, 228] width 36 height 12
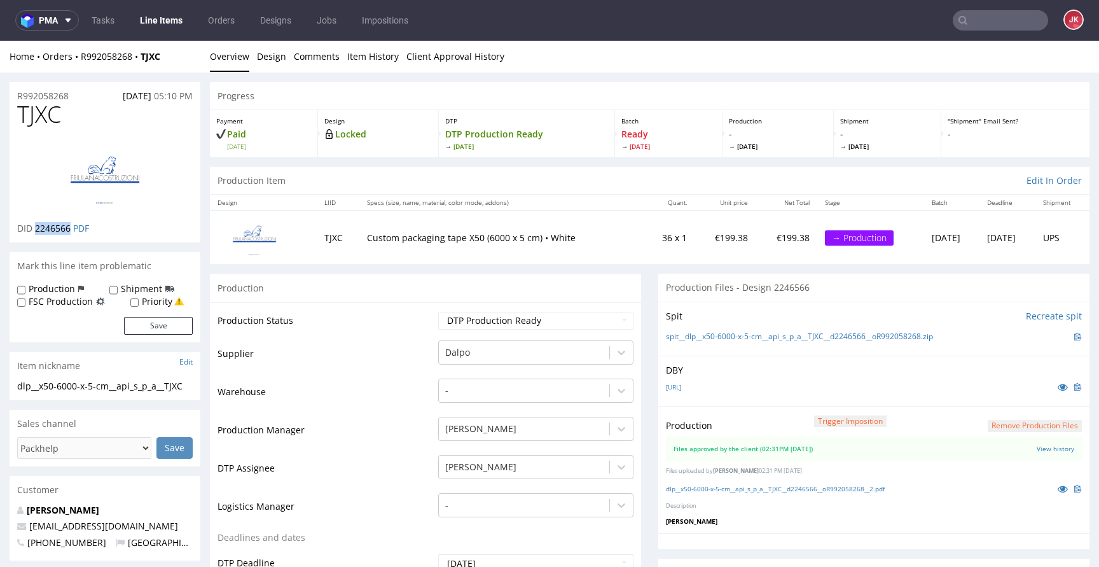
copy span "2246566"
click at [1031, 425] on button "Remove production files" at bounding box center [1034, 426] width 94 height 12
click at [1000, 408] on div "Yes No" at bounding box center [1014, 397] width 106 height 31
click at [1000, 399] on link "Yes" at bounding box center [995, 396] width 36 height 19
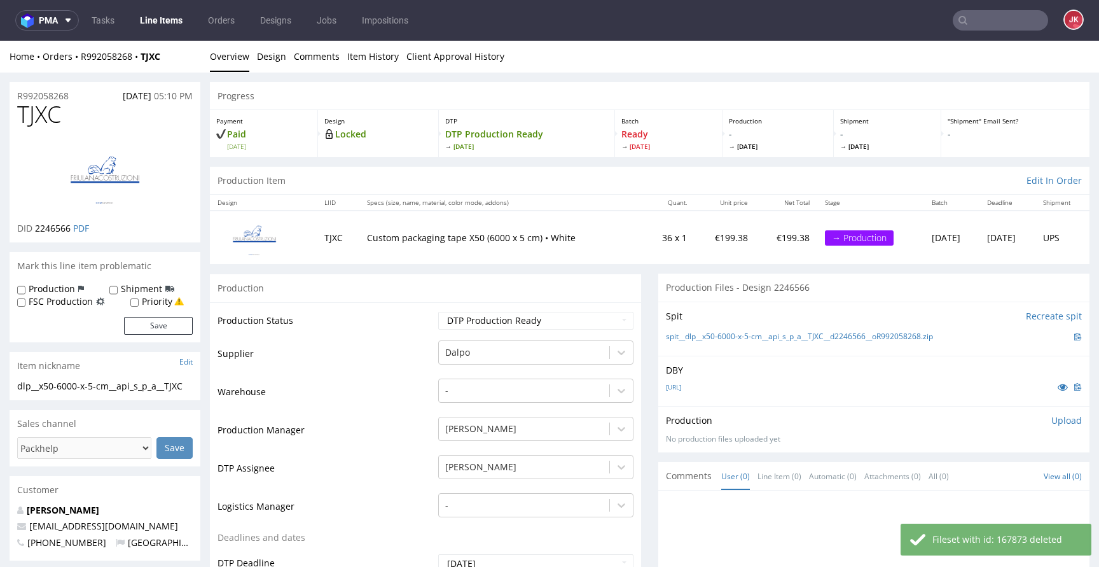
click at [1057, 422] on p "Upload" at bounding box center [1066, 420] width 31 height 13
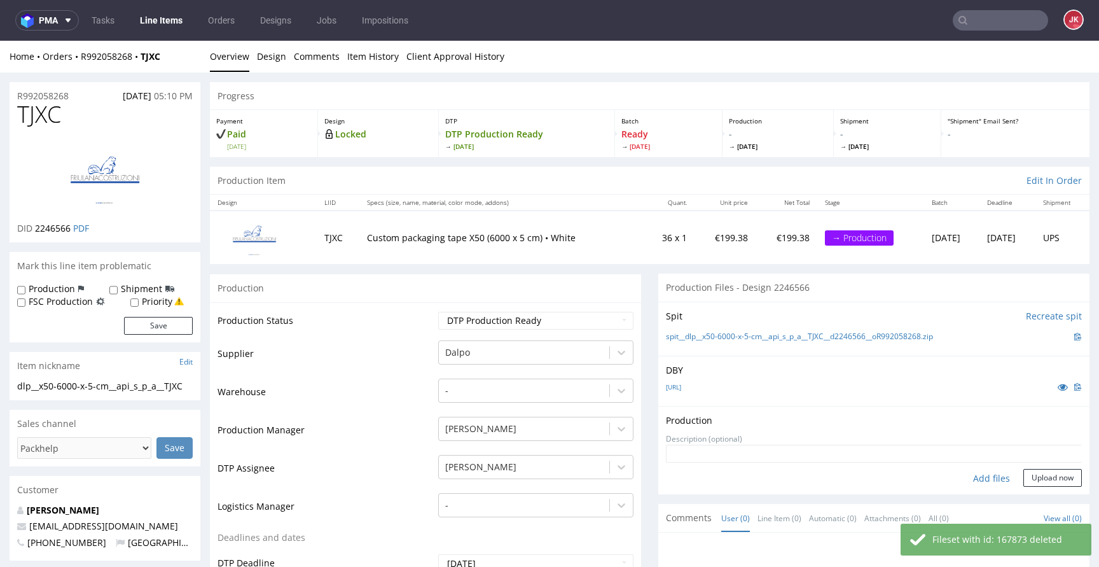
click at [976, 481] on div "Add files" at bounding box center [992, 478] width 64 height 19
type input "C:\fakepath\dlp__x50-6000-x-5-cm__api_s_p_a__TJXC__d2246566__oR992058268__2.pdf"
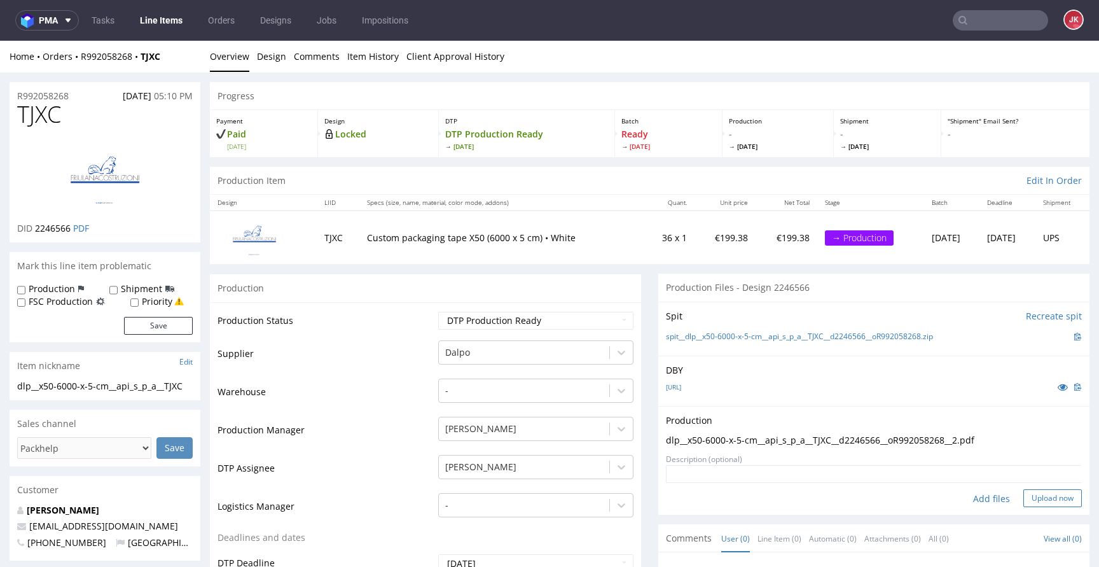
click at [1033, 493] on button "Upload now" at bounding box center [1052, 498] width 58 height 18
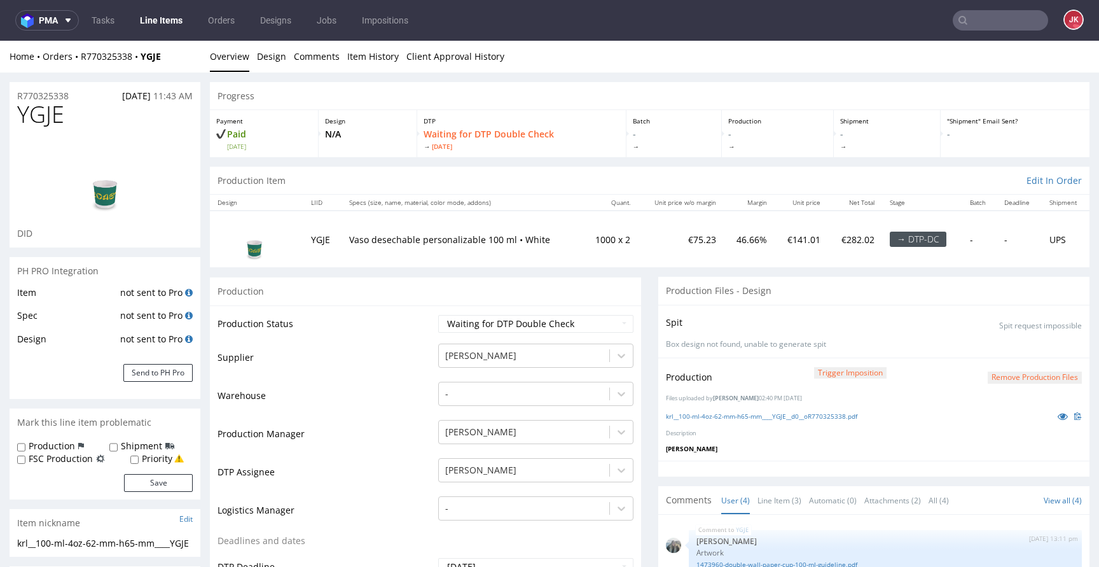
click at [416, 371] on td "Supplier" at bounding box center [325, 361] width 217 height 38
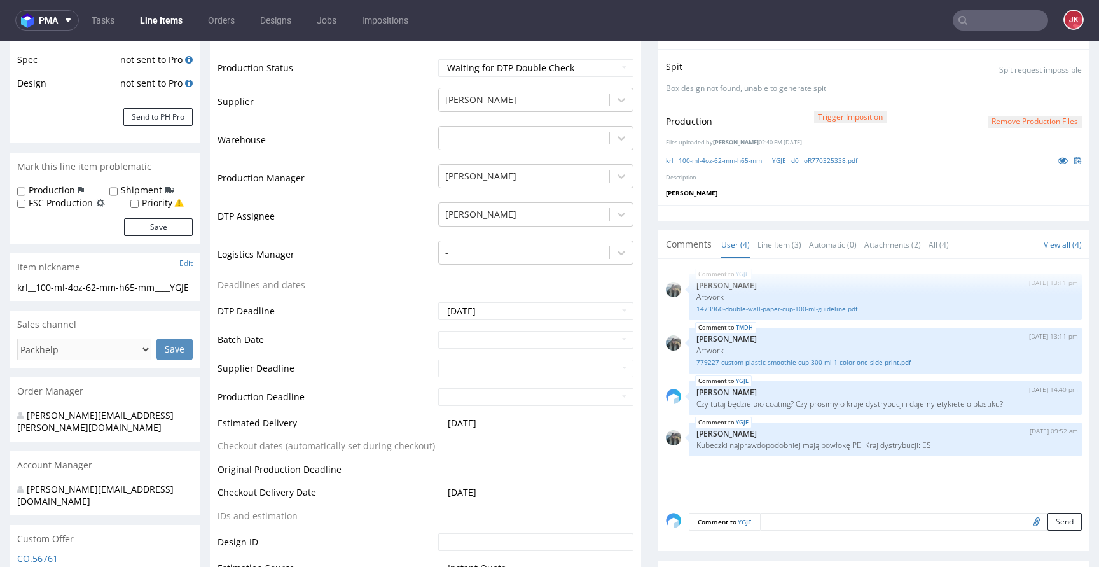
scroll to position [256, 0]
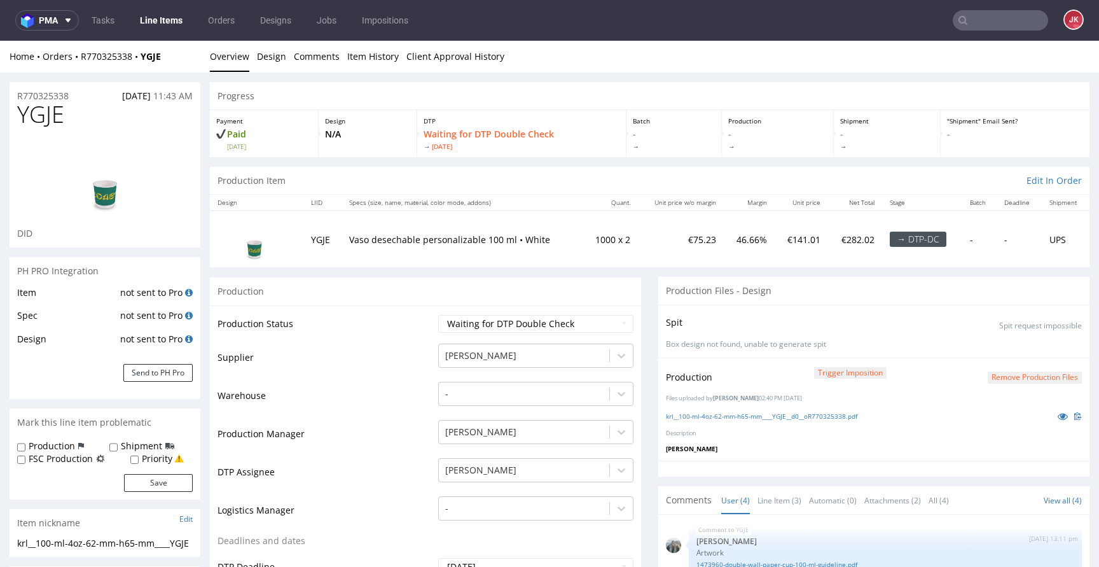
click at [141, 21] on link "Line Items" at bounding box center [161, 20] width 58 height 20
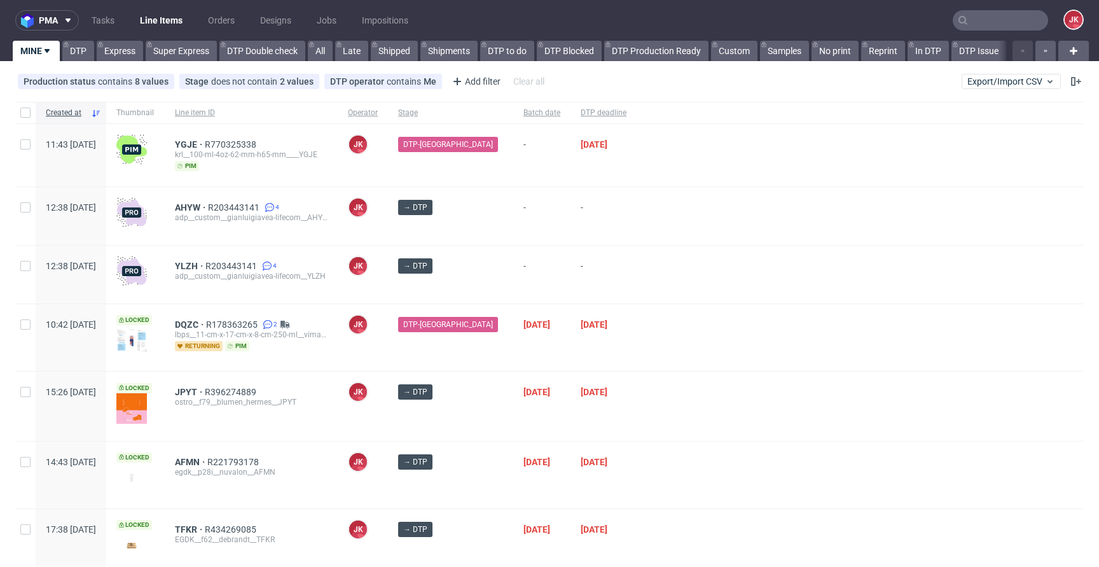
click at [338, 242] on div "AHYW R203443141 4 adp__custom__gianluigiavea-lifecom__AHYW" at bounding box center [251, 216] width 173 height 58
click at [688, 270] on div at bounding box center [859, 274] width 447 height 58
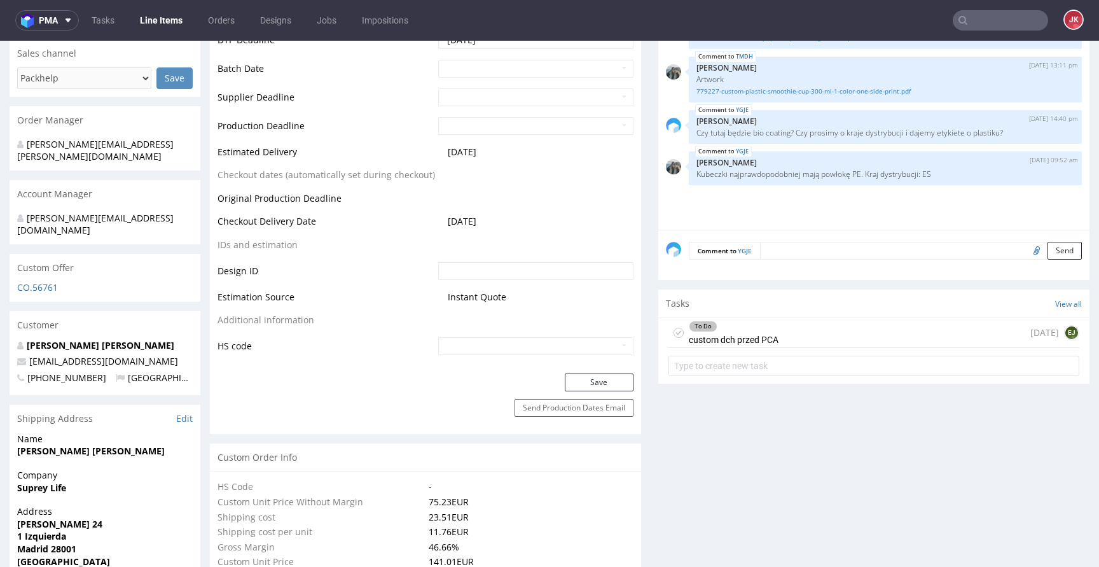
scroll to position [543, 0]
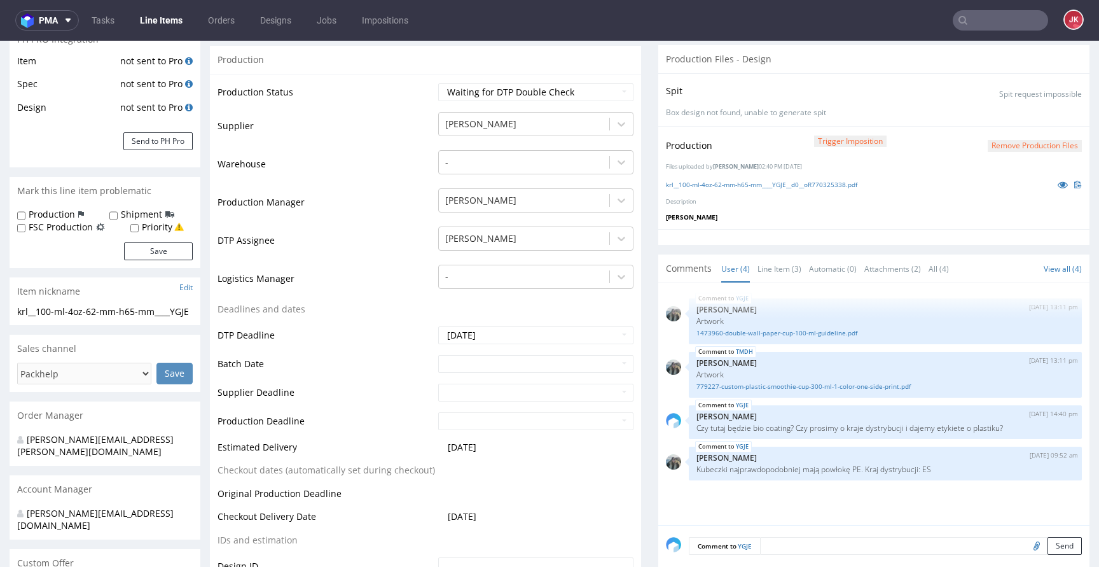
scroll to position [270, 0]
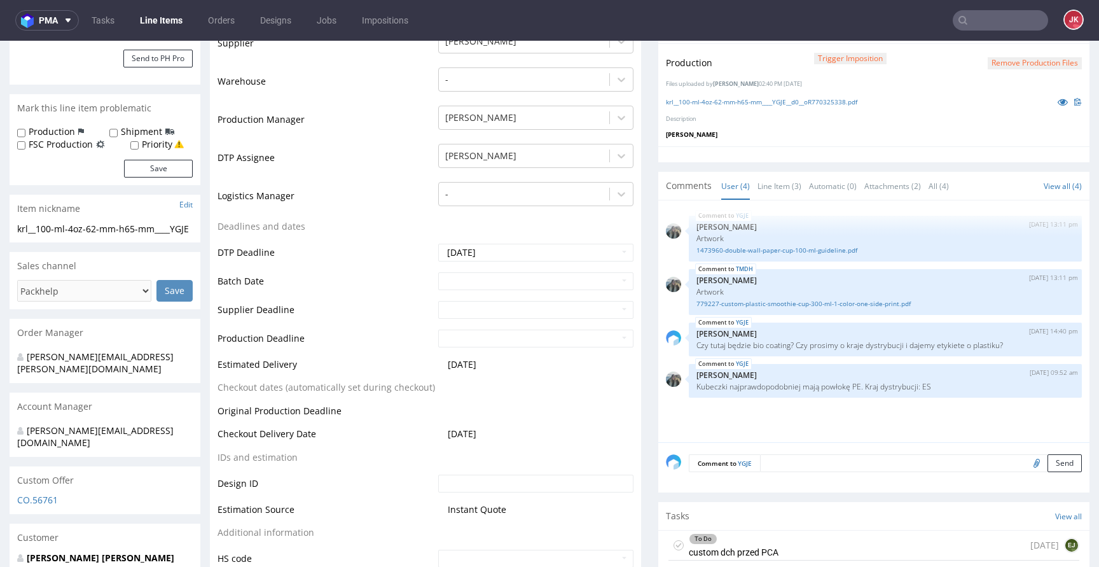
scroll to position [0, 0]
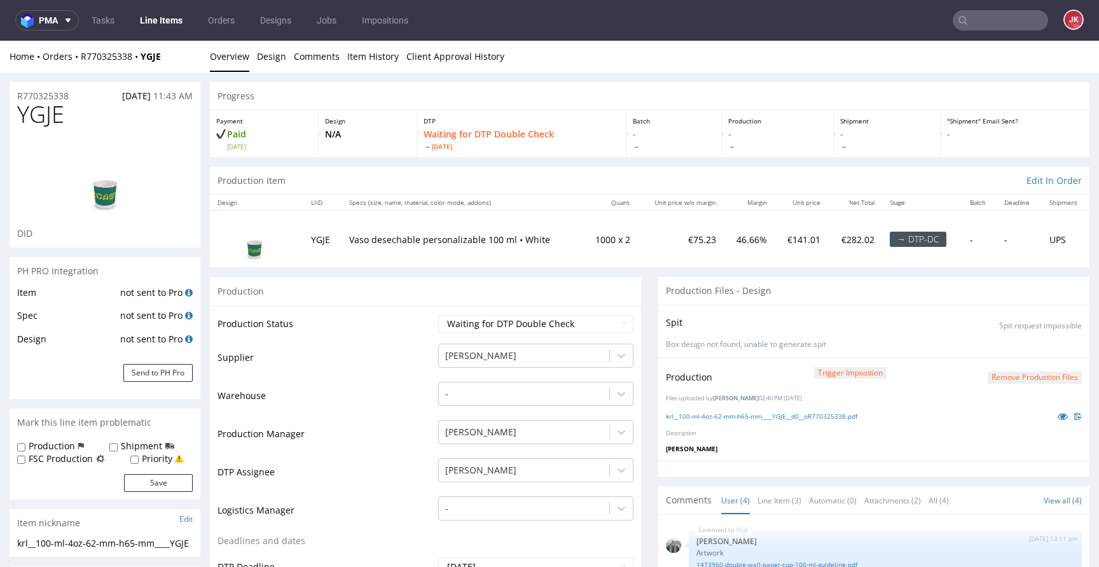
click at [1004, 379] on button "Remove production files" at bounding box center [1034, 377] width 94 height 12
click at [995, 359] on div "Yes No" at bounding box center [1014, 348] width 106 height 31
click at [996, 348] on link "Yes" at bounding box center [995, 348] width 36 height 19
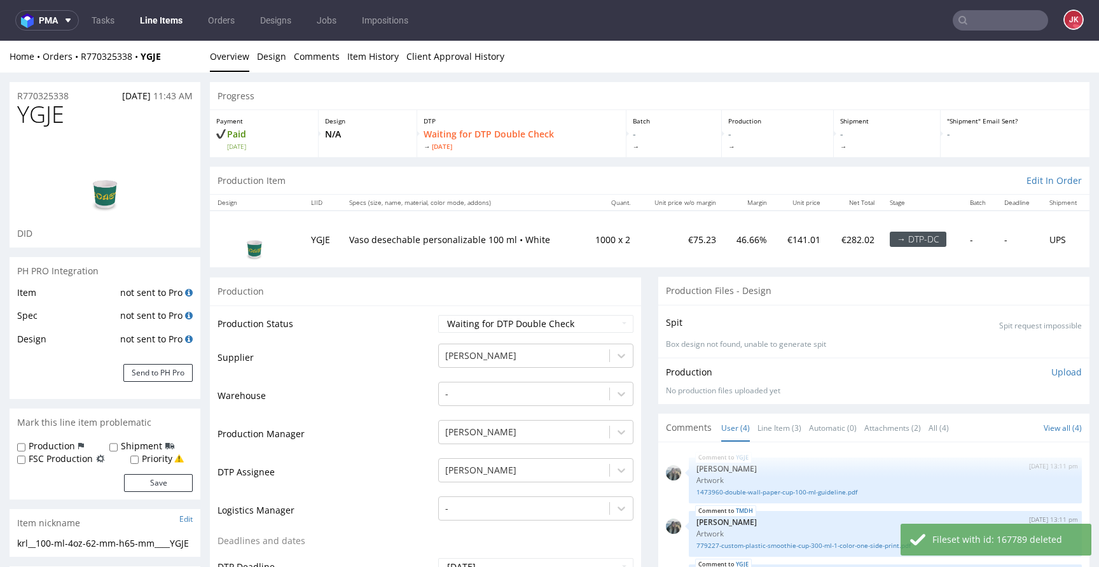
click at [1051, 375] on p "Upload" at bounding box center [1066, 372] width 31 height 13
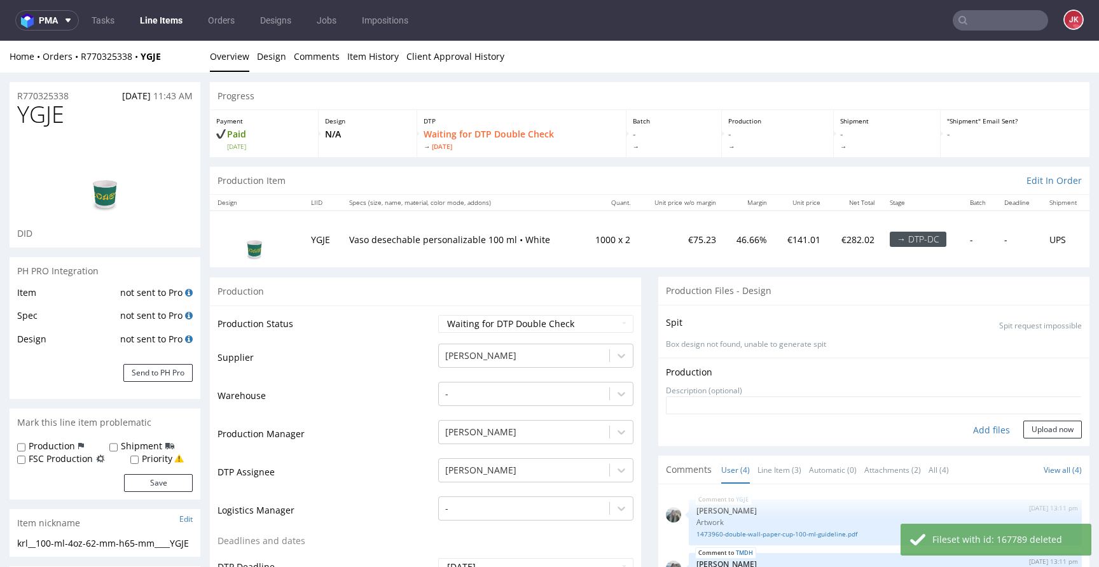
click at [977, 426] on div "Add files" at bounding box center [992, 429] width 64 height 19
type input "C:\fakepath\krl__100-ml-4oz-62-mm-h65-mm____YGJE__d0__oR770325338.pdf"
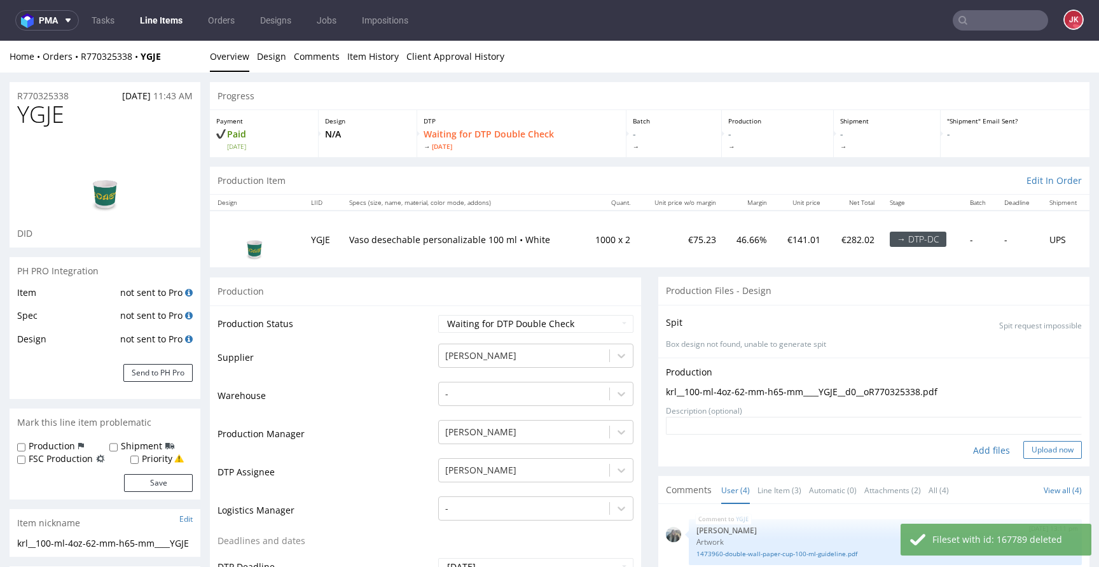
click at [1035, 452] on button "Upload now" at bounding box center [1052, 450] width 58 height 18
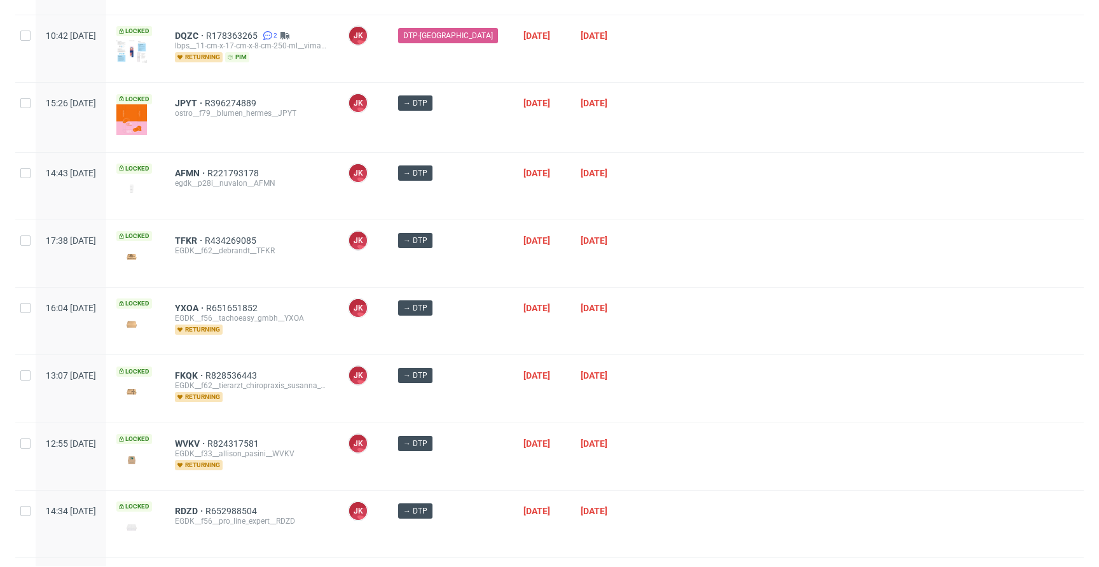
scroll to position [220, 0]
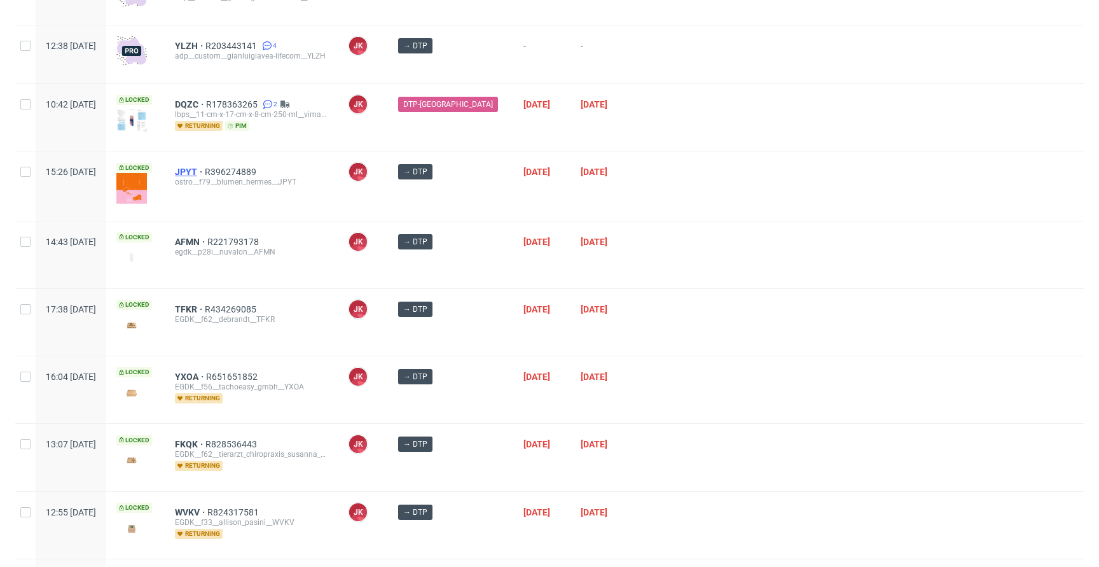
click at [205, 170] on span "JPYT" at bounding box center [190, 172] width 30 height 10
click at [752, 308] on div at bounding box center [859, 322] width 447 height 67
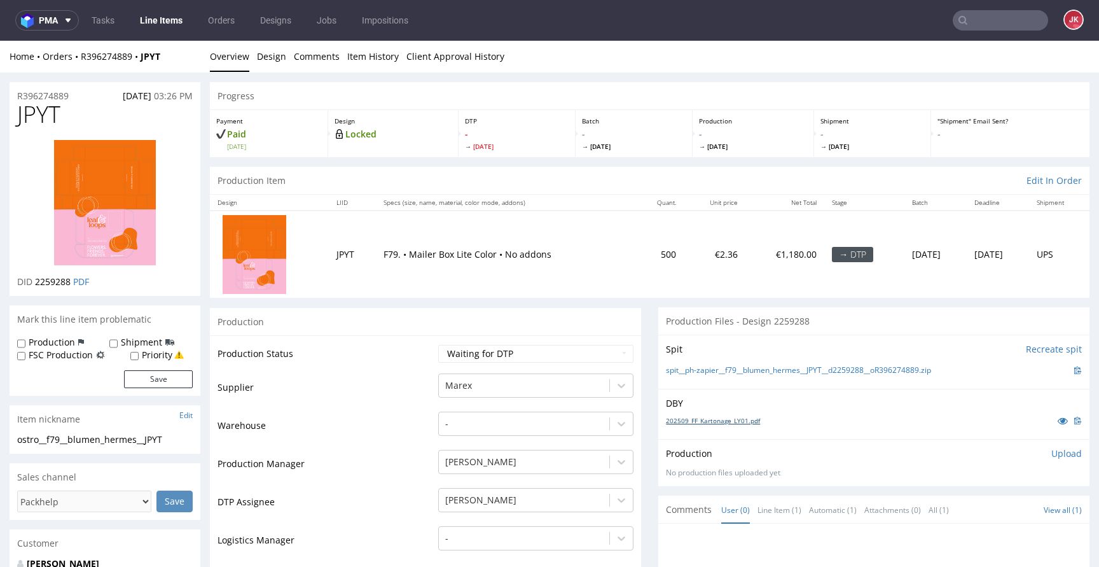
click at [710, 424] on link "202509_FF_Kartonage_LY01.pdf" at bounding box center [713, 420] width 94 height 9
click at [387, 376] on td "Supplier" at bounding box center [325, 391] width 217 height 38
click at [458, 358] on select "Waiting for Artwork Waiting for Diecut Waiting for Mockup Waiting for DTP Waiti…" at bounding box center [535, 354] width 195 height 18
select select "dtp_in_process"
click at [438, 345] on select "Waiting for Artwork Waiting for Diecut Waiting for Mockup Waiting for DTP Waiti…" at bounding box center [535, 354] width 195 height 18
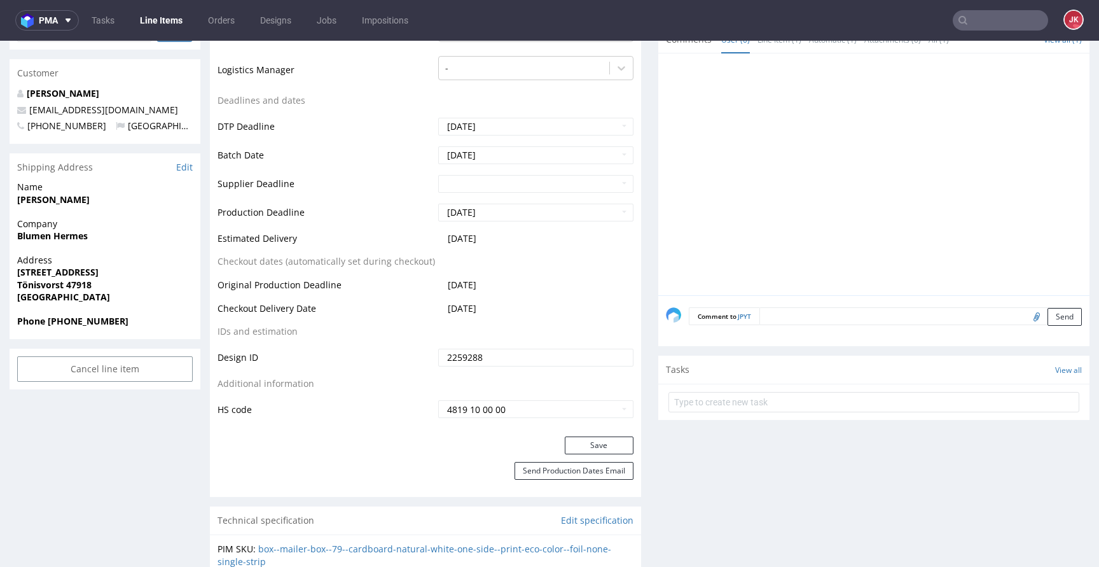
scroll to position [670, 0]
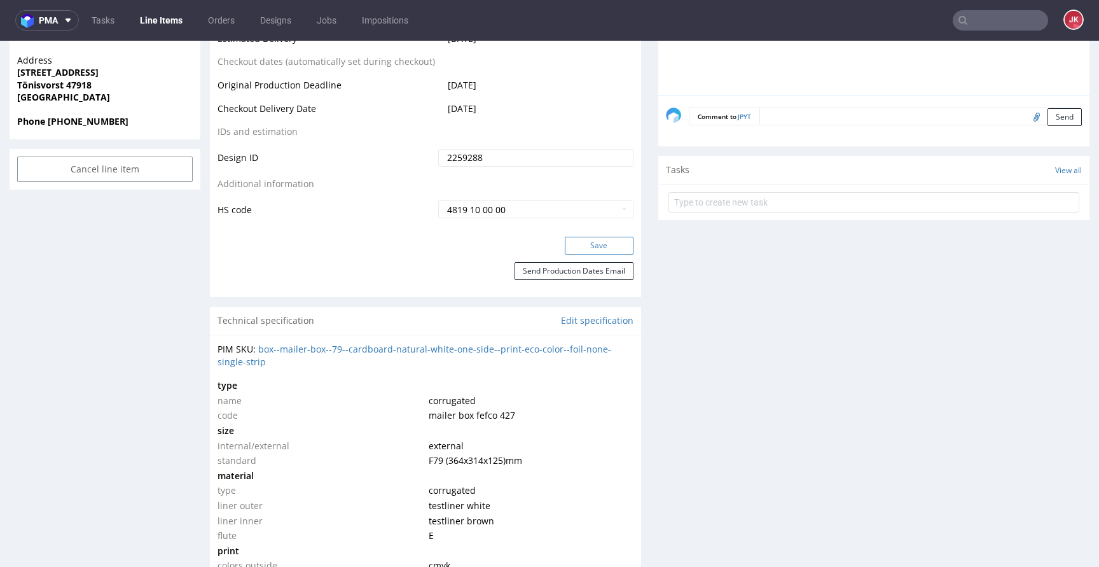
click at [591, 251] on button "Save" at bounding box center [599, 246] width 69 height 18
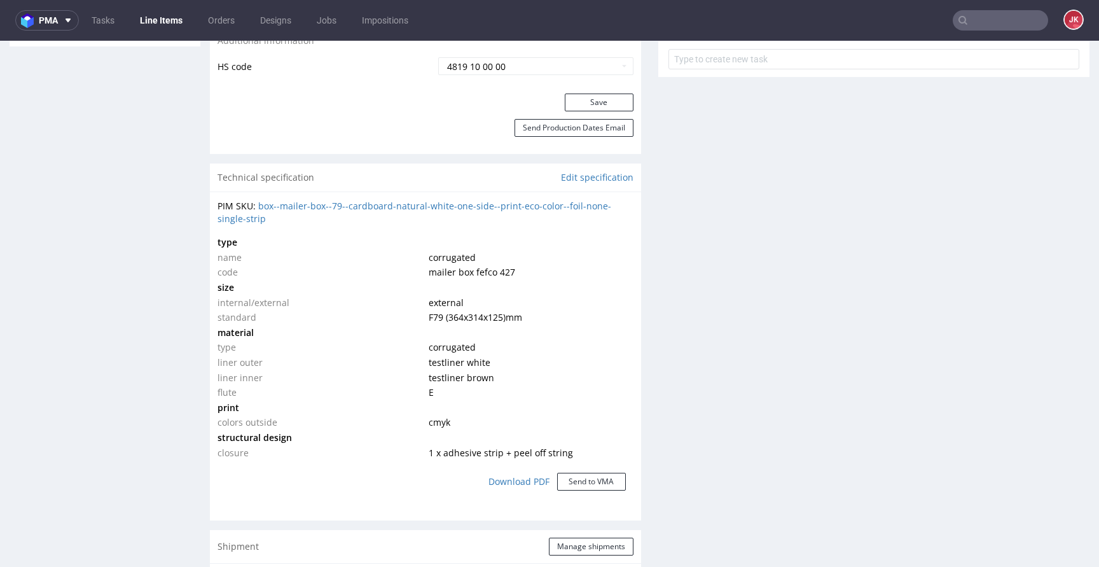
scroll to position [823, 0]
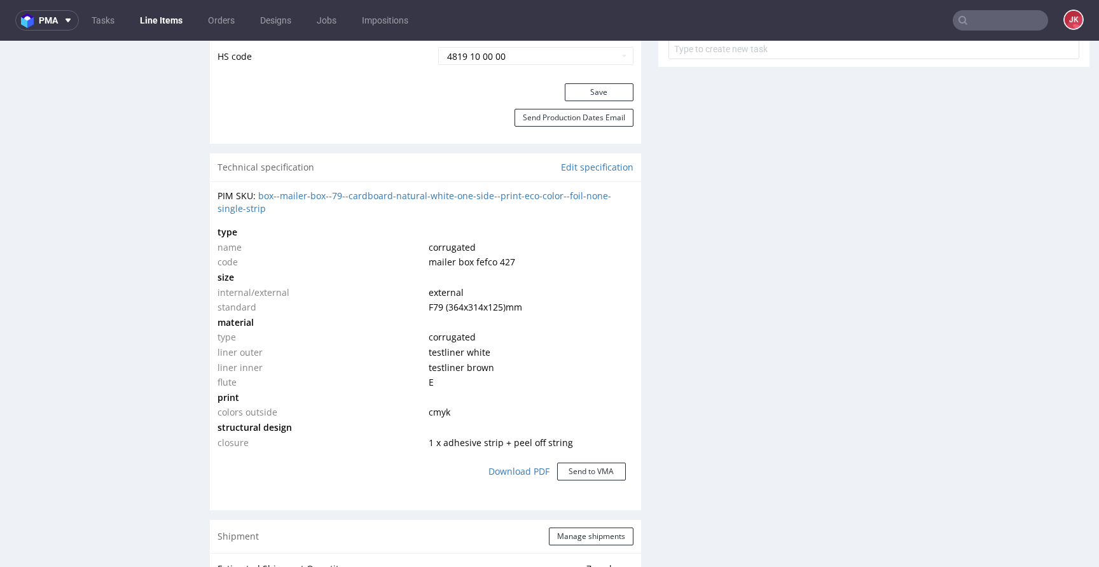
click at [406, 270] on td "size" at bounding box center [321, 277] width 208 height 15
click at [406, 289] on td "internal/external" at bounding box center [321, 292] width 208 height 15
click at [409, 316] on td "material" at bounding box center [321, 322] width 208 height 15
click at [413, 341] on td "type" at bounding box center [321, 336] width 208 height 15
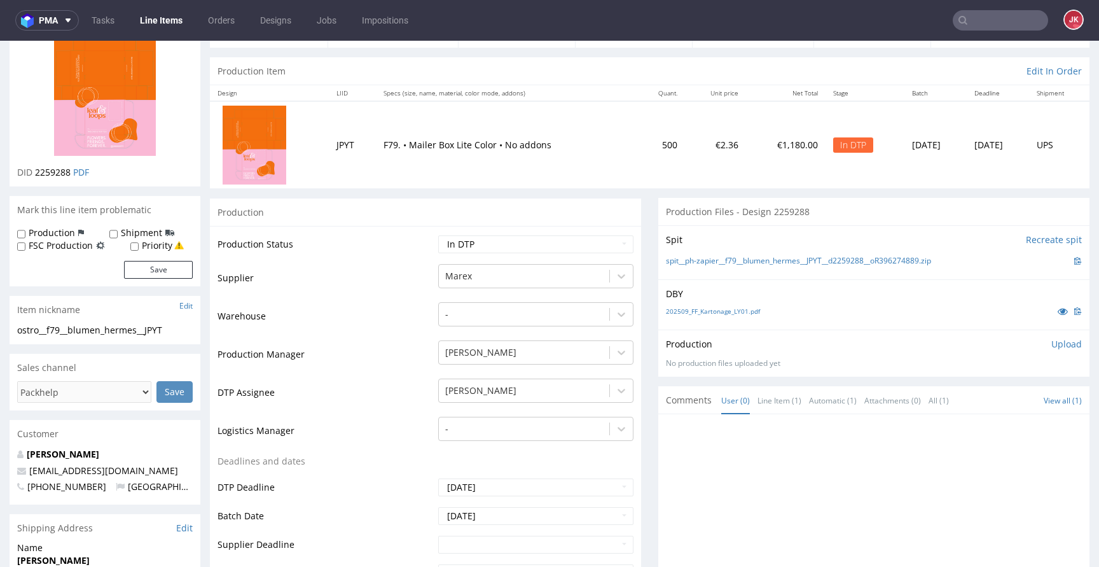
scroll to position [0, 0]
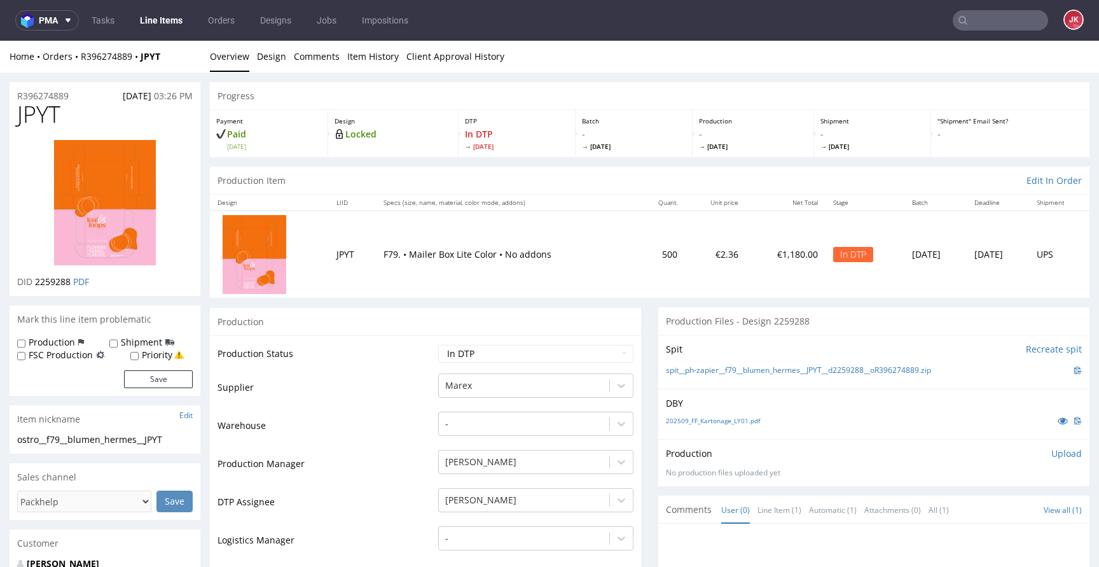
click at [37, 118] on span "JPYT" at bounding box center [38, 114] width 43 height 25
copy span "JPYT"
click at [391, 380] on td "Supplier" at bounding box center [325, 391] width 217 height 38
drag, startPoint x: 184, startPoint y: 439, endPoint x: 0, endPoint y: 441, distance: 183.8
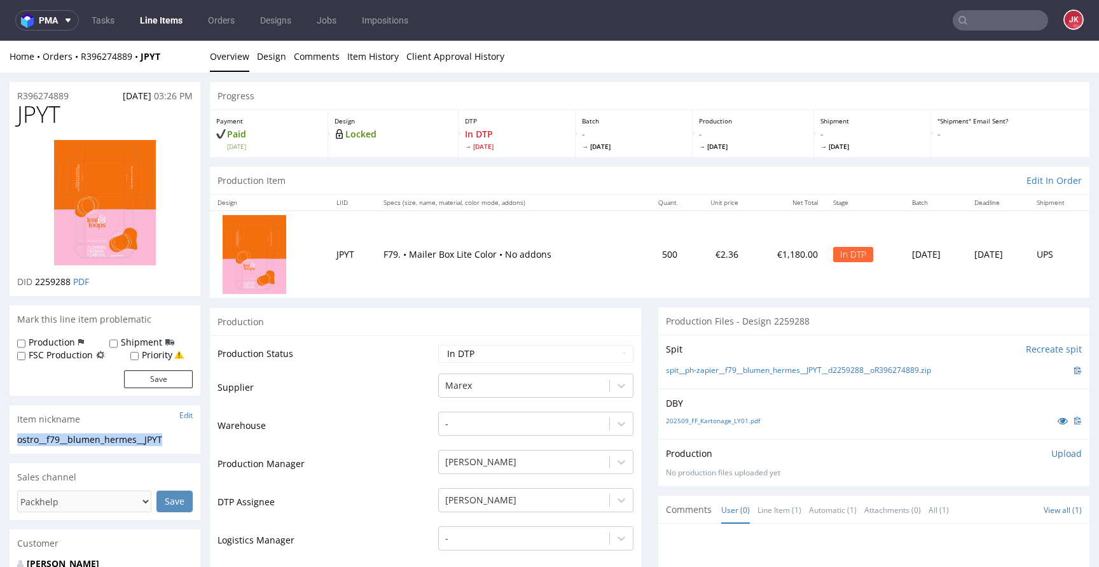
copy div "ostro__f79__blumen_hermes__JPYT"
drag, startPoint x: 81, startPoint y: 92, endPoint x: 0, endPoint y: 99, distance: 81.0
copy p "R396274889"
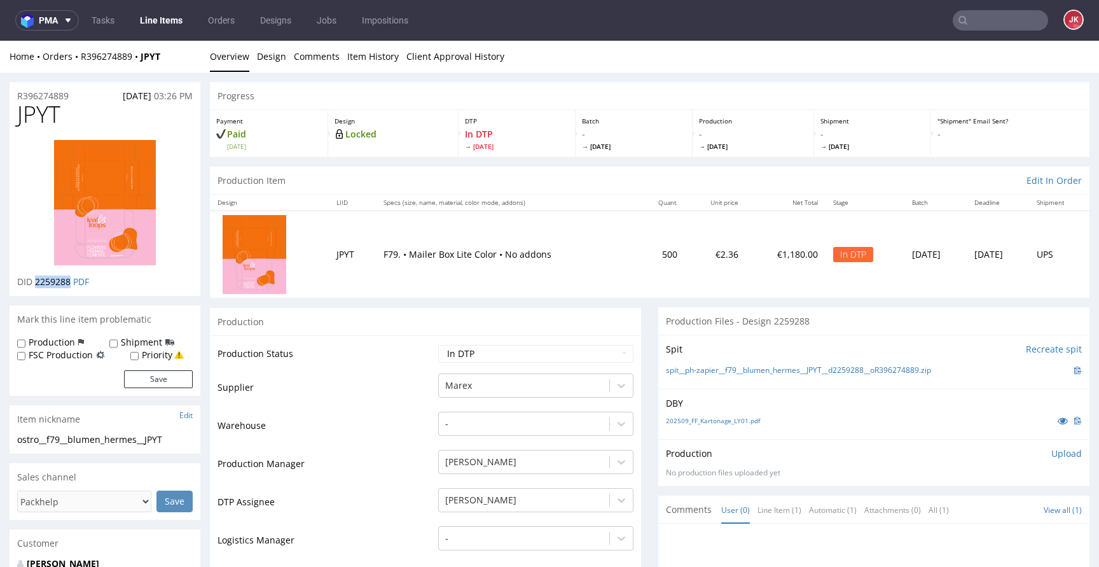
drag, startPoint x: 34, startPoint y: 284, endPoint x: 71, endPoint y: 287, distance: 36.4
click at [71, 287] on div "JPYT DID 2259288 PDF" at bounding box center [105, 198] width 191 height 193
copy span "2259288"
click at [855, 404] on p "DBY" at bounding box center [874, 403] width 416 height 13
click at [1051, 452] on p "Upload" at bounding box center [1066, 453] width 31 height 13
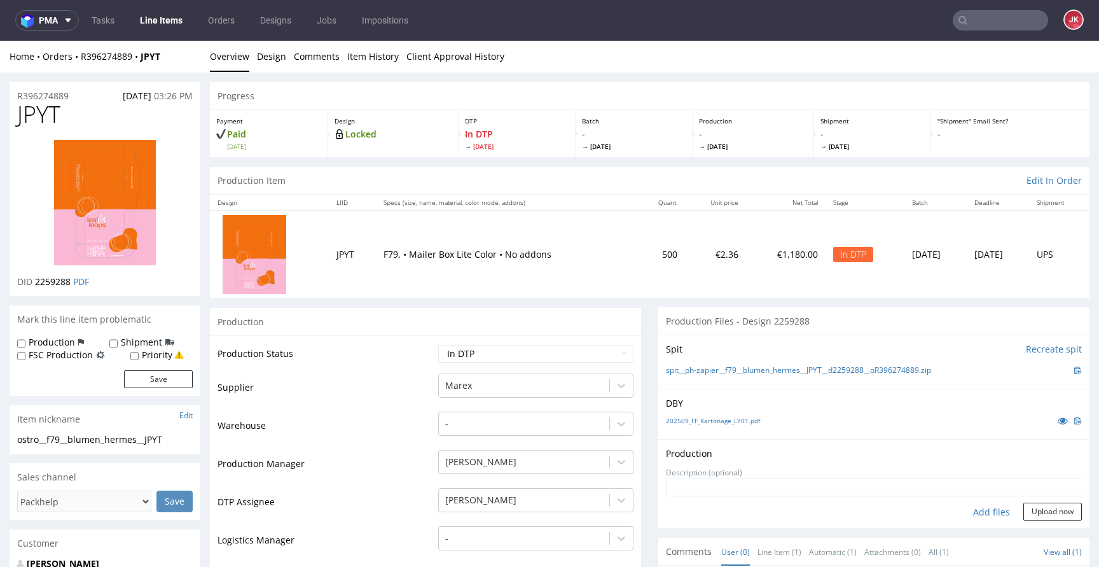
click at [965, 512] on div "Add files" at bounding box center [992, 511] width 64 height 19
type input "C:\fakepath\ostro__f79__blumen_hermes__JPYT__d2259288__oR396274889__1__outside.…"
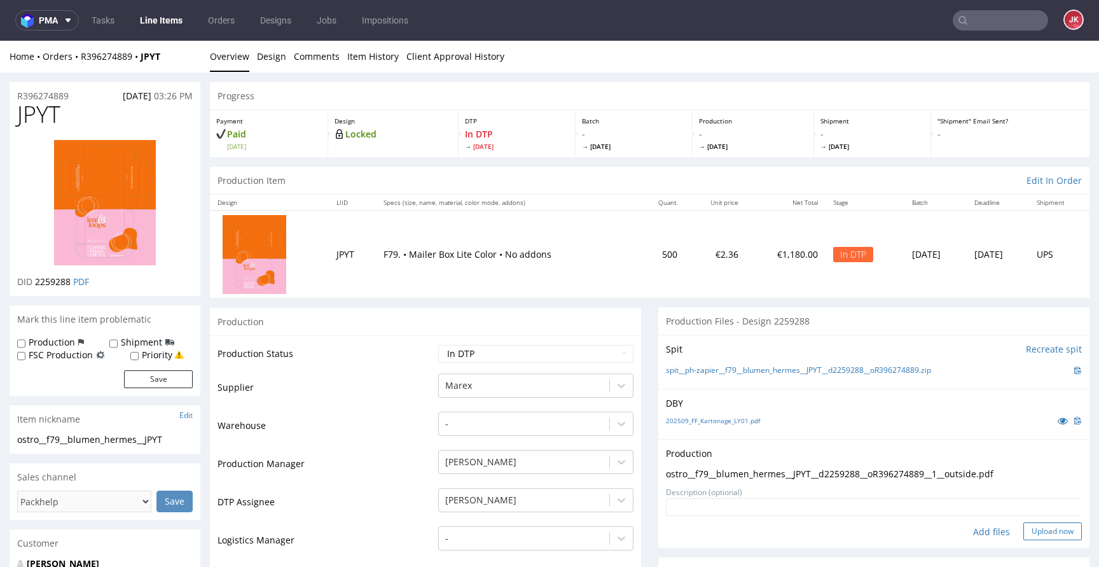
click at [1033, 532] on button "Upload now" at bounding box center [1052, 531] width 58 height 18
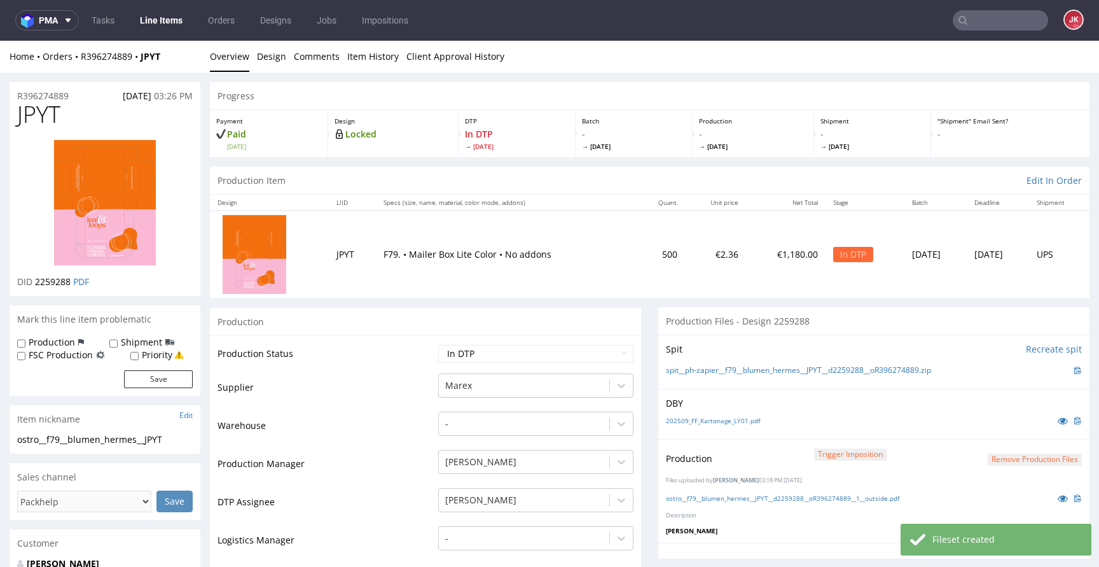
click at [539, 356] on select "Waiting for Artwork Waiting for Diecut Waiting for Mockup Waiting for DTP Waiti…" at bounding box center [535, 354] width 195 height 18
click at [438, 345] on select "Waiting for Artwork Waiting for Diecut Waiting for Mockup Waiting for DTP Waiti…" at bounding box center [535, 354] width 195 height 18
click at [510, 354] on select "Waiting for Artwork Waiting for Diecut Waiting for Mockup Waiting for DTP Waiti…" at bounding box center [535, 354] width 195 height 18
select select "dtp_waiting_for_double_check"
click at [438, 345] on select "Waiting for Artwork Waiting for Diecut Waiting for Mockup Waiting for DTP Waiti…" at bounding box center [535, 354] width 195 height 18
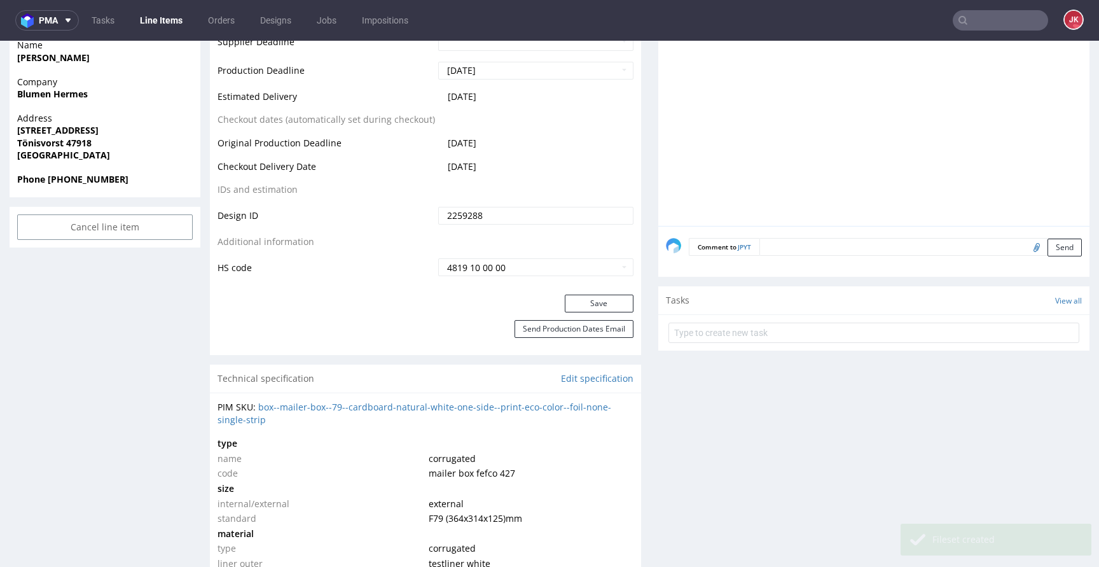
scroll to position [709, 0]
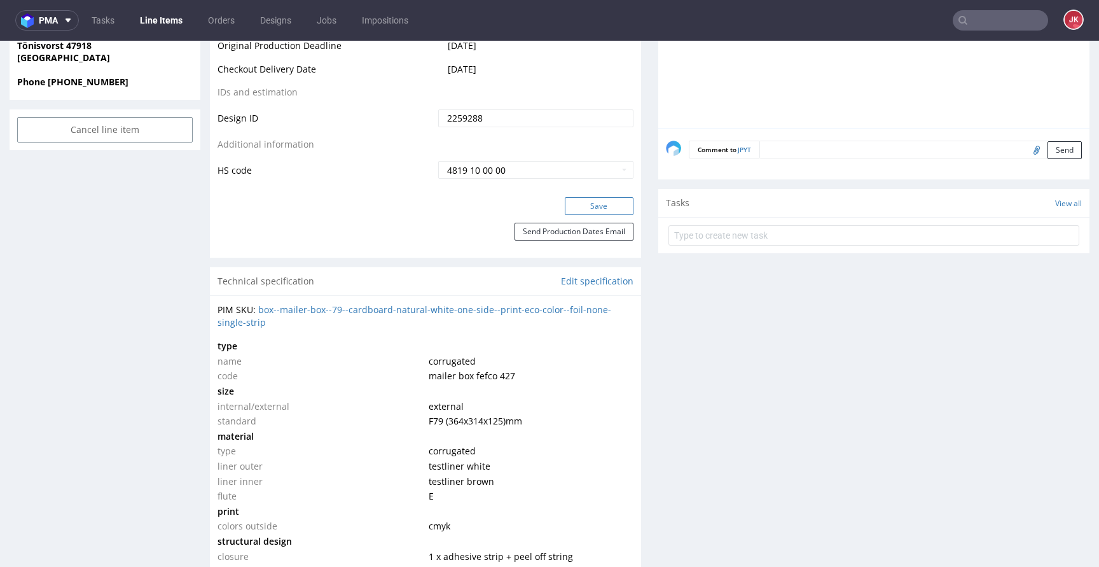
click at [589, 200] on button "Save" at bounding box center [599, 206] width 69 height 18
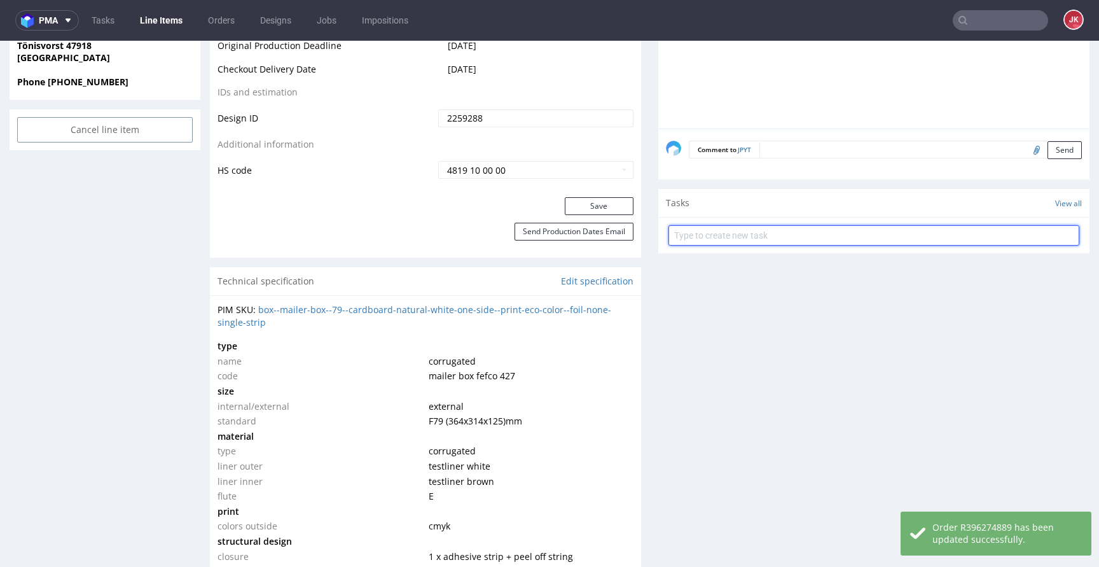
click at [698, 240] on input "text" at bounding box center [873, 235] width 411 height 20
type input "dc"
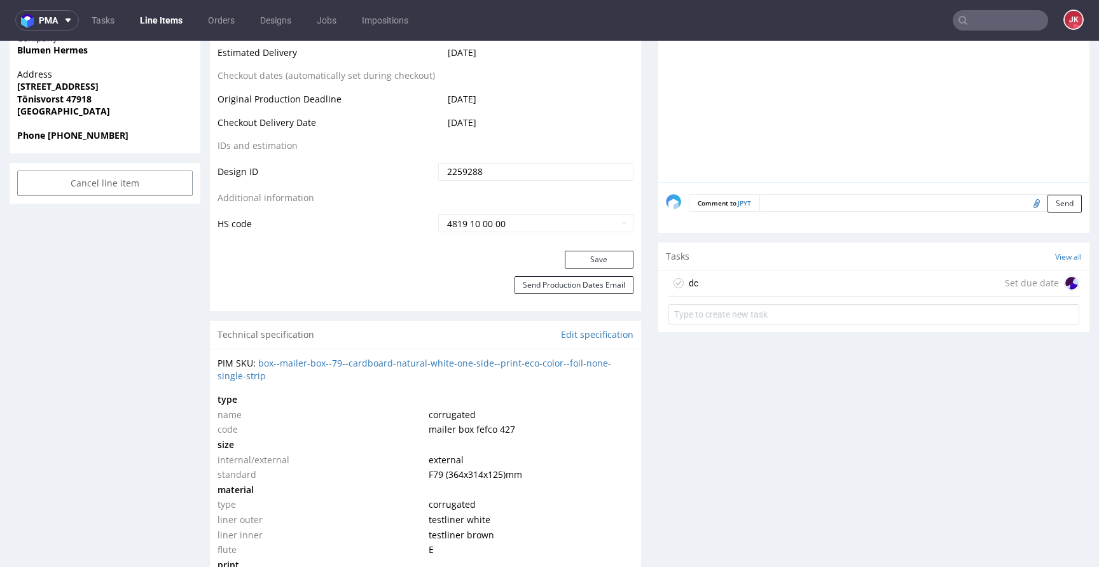
scroll to position [648, 0]
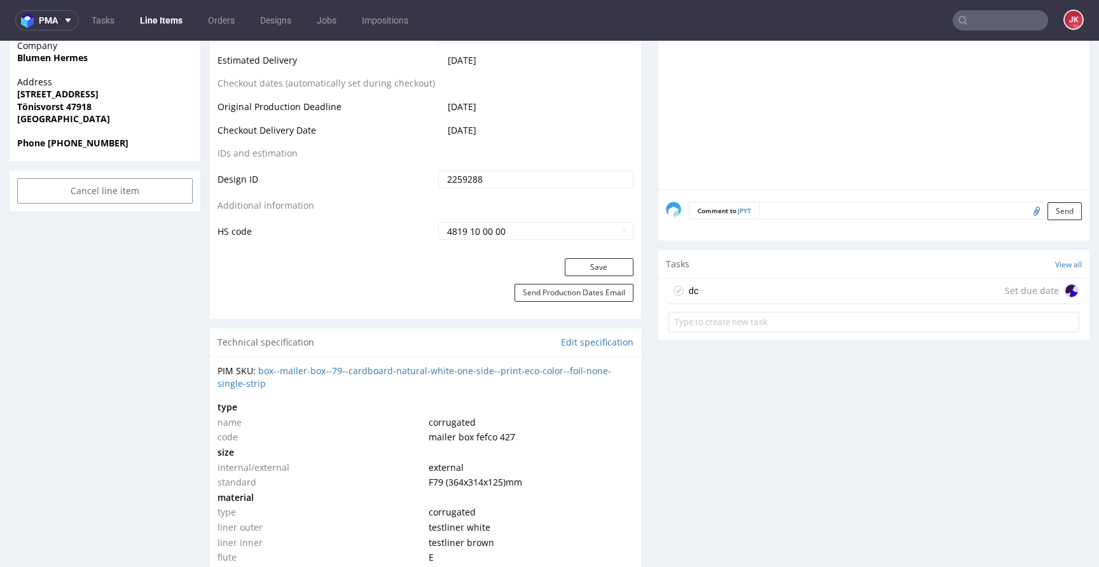
click at [698, 289] on div "dc Set due date" at bounding box center [873, 291] width 411 height 25
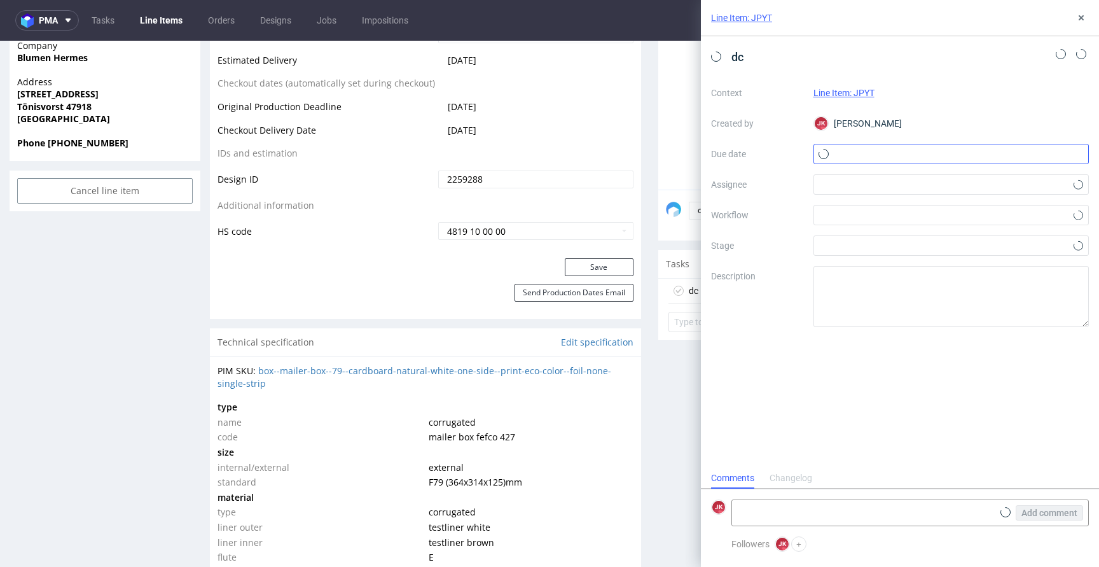
scroll to position [10, 0]
click at [881, 153] on input "text" at bounding box center [951, 154] width 276 height 20
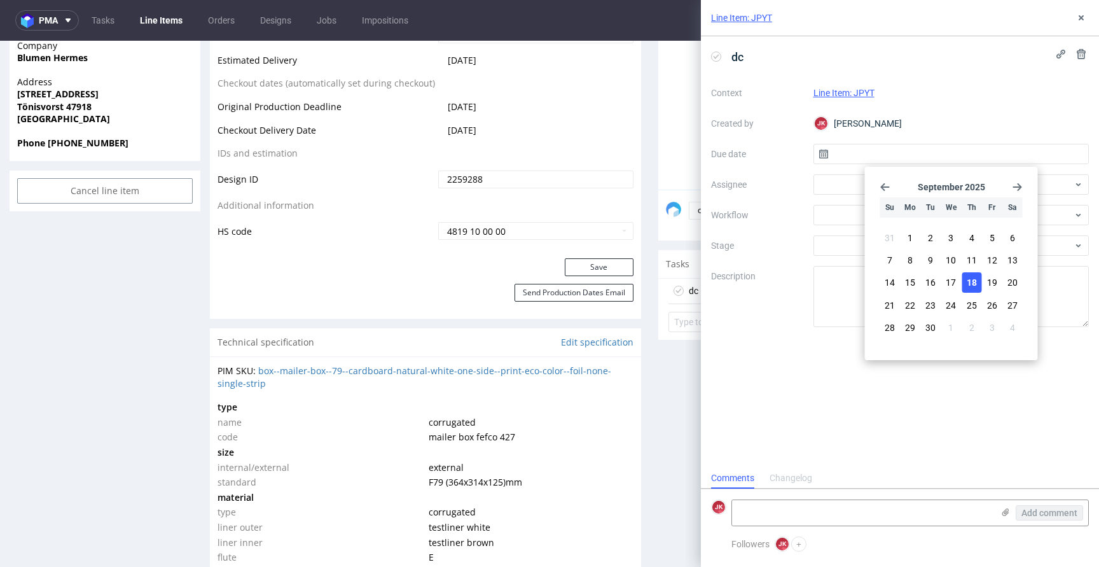
click at [977, 286] on button "18" at bounding box center [971, 282] width 20 height 20
type input "[DATE]"
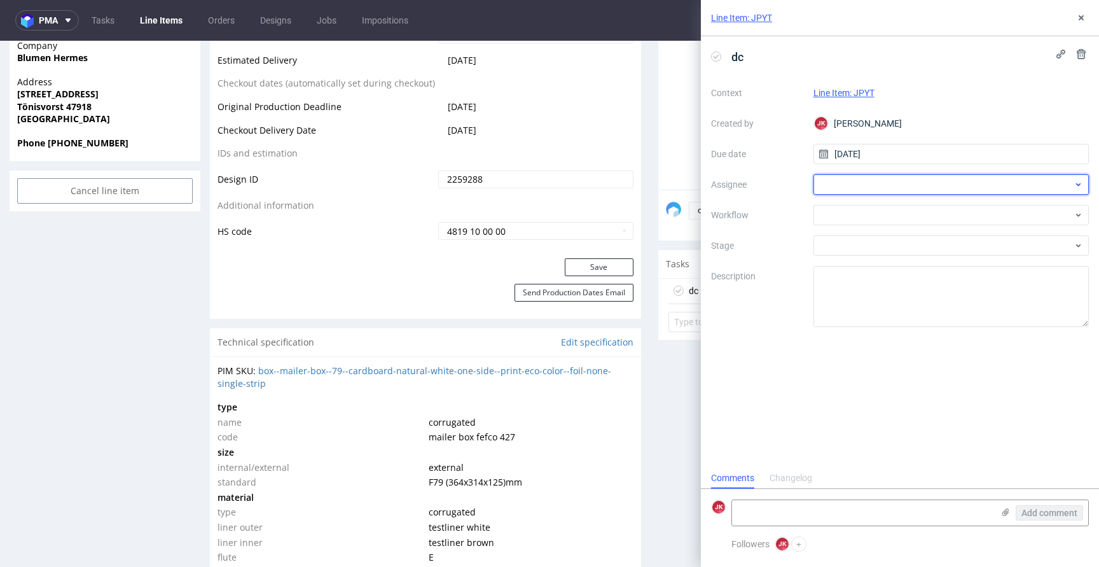
click at [839, 193] on div at bounding box center [951, 184] width 276 height 20
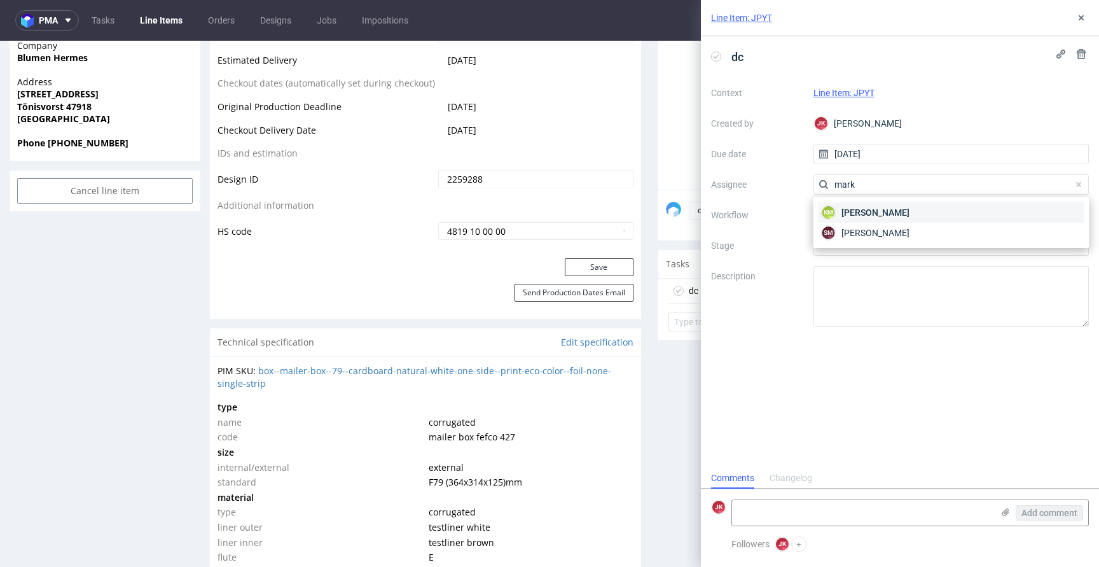
type input "mark"
click at [862, 217] on span "Karol Markowski" at bounding box center [875, 212] width 68 height 13
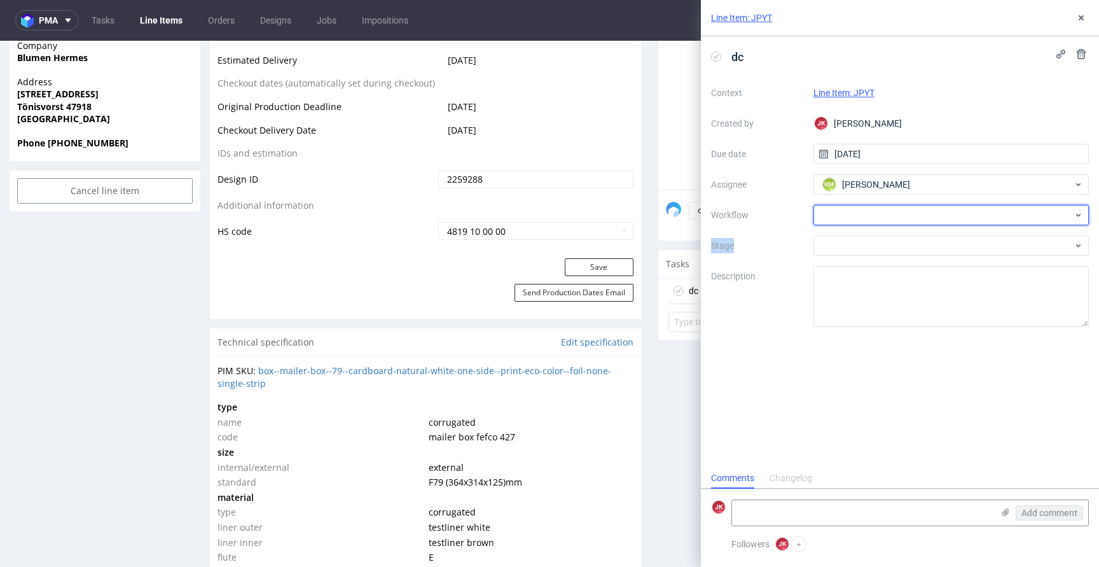
click at [862, 217] on div at bounding box center [951, 215] width 276 height 20
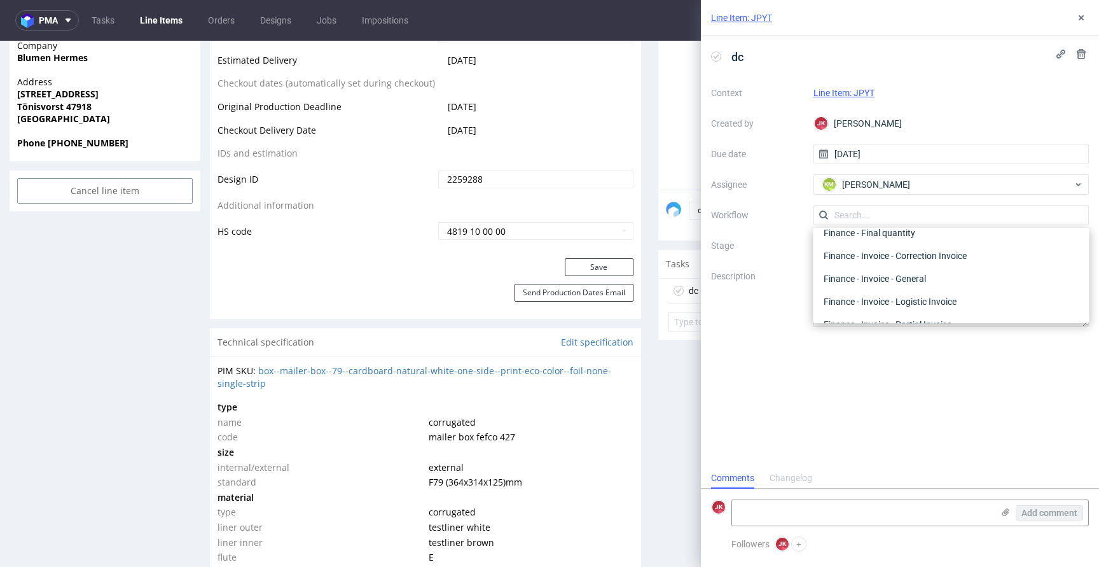
scroll to position [0, 0]
click at [869, 259] on div "DTP - Double Check" at bounding box center [951, 260] width 266 height 23
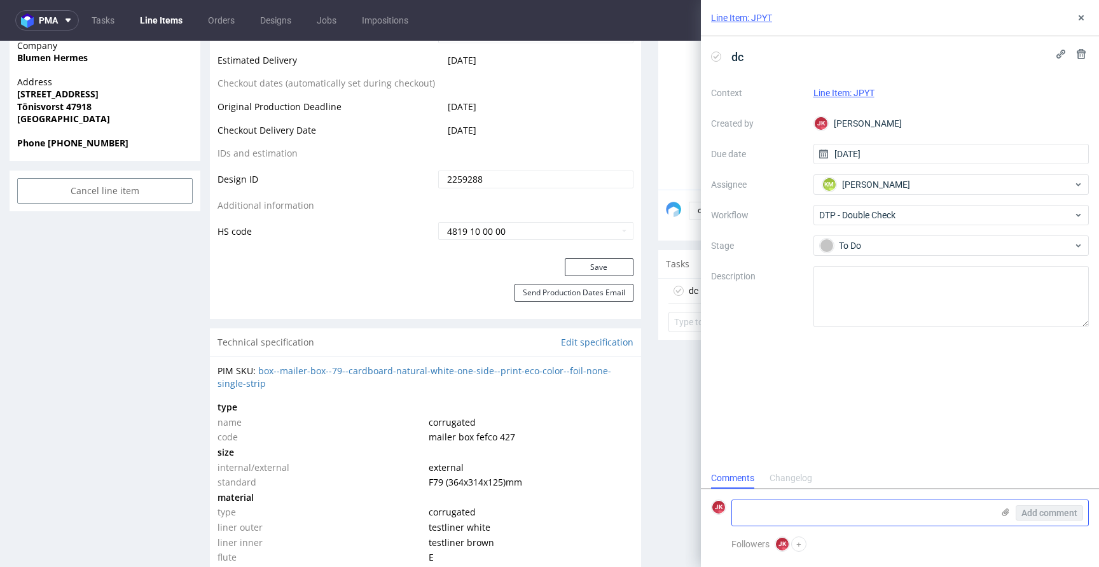
click at [788, 516] on textarea at bounding box center [862, 512] width 261 height 25
type textarea "w pca napiszę o zrywce i napisem "friends." na niej"
click at [1050, 509] on span "Add comment" at bounding box center [1049, 512] width 56 height 9
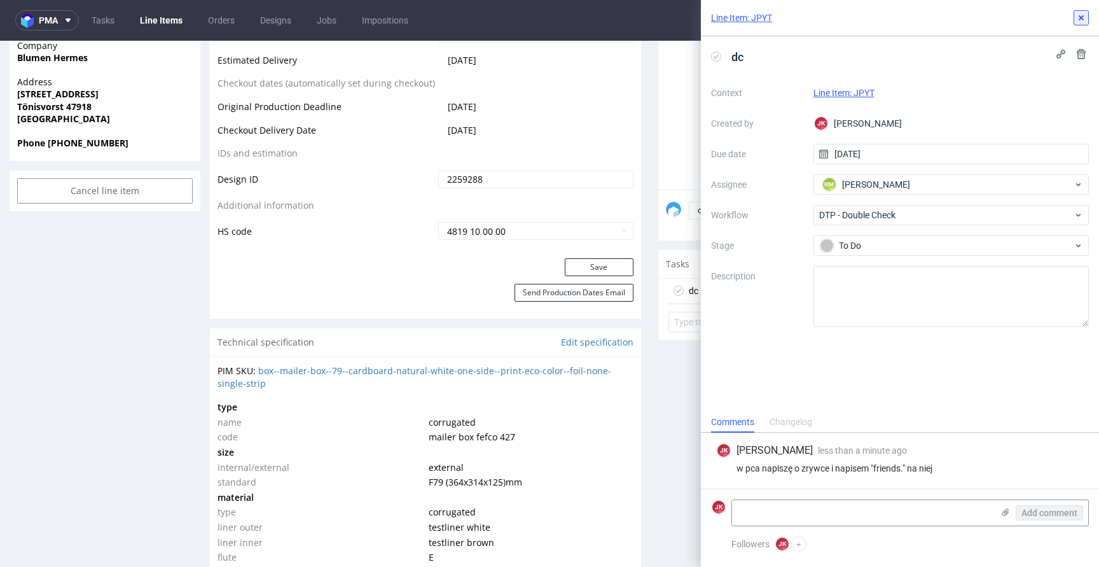
click at [1080, 10] on button at bounding box center [1080, 17] width 15 height 15
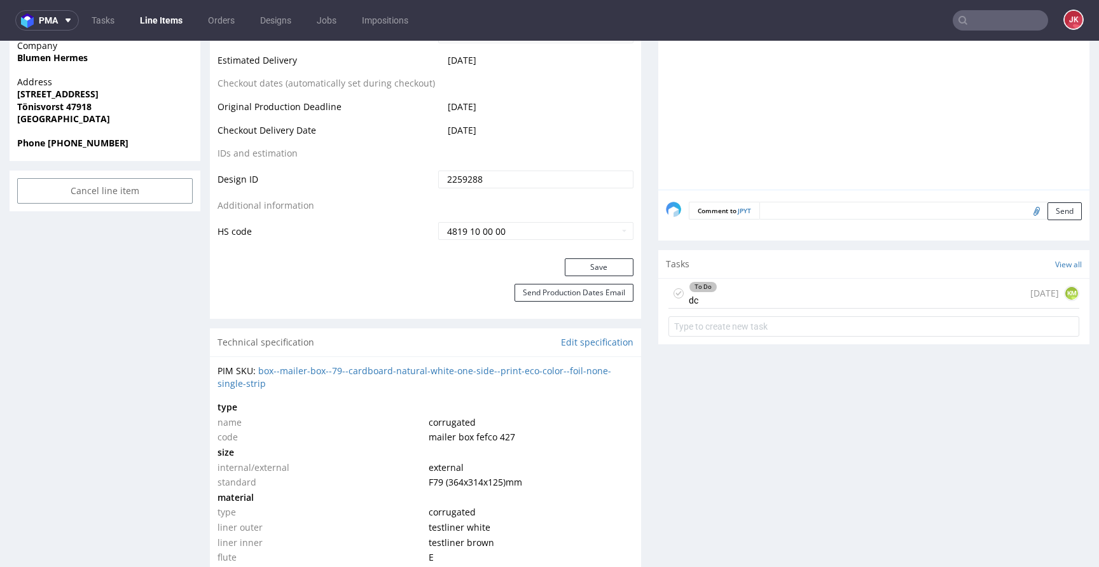
click at [639, 329] on div "Progress Payment Paid Wed 10 Sep Design Locked DTP Waiting for DTP Double Check…" at bounding box center [649, 570] width 879 height 2272
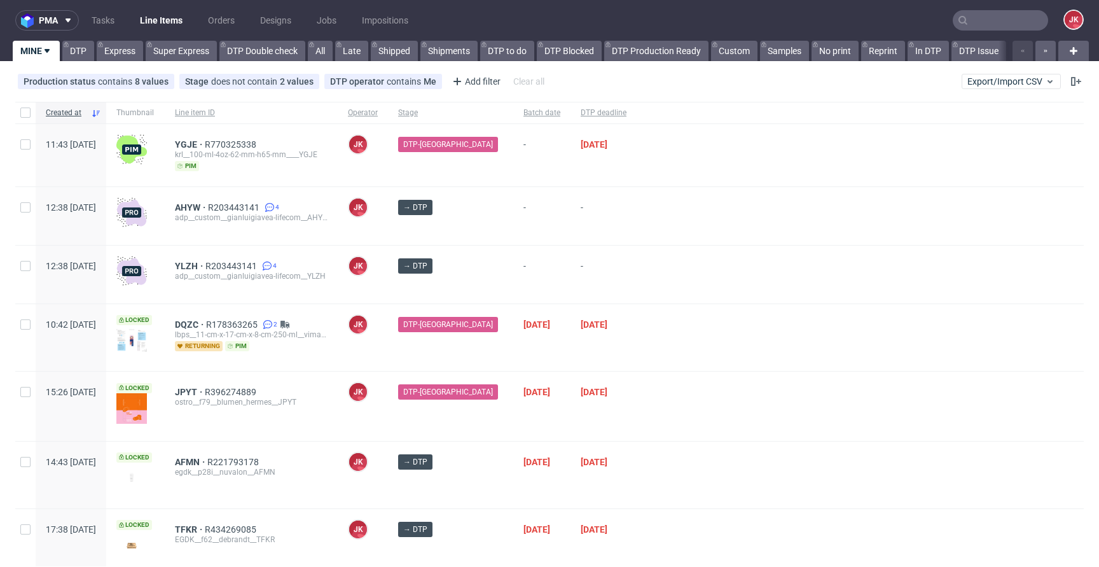
click at [645, 361] on div at bounding box center [859, 337] width 447 height 67
click at [487, 291] on div "→ DTP" at bounding box center [450, 274] width 125 height 58
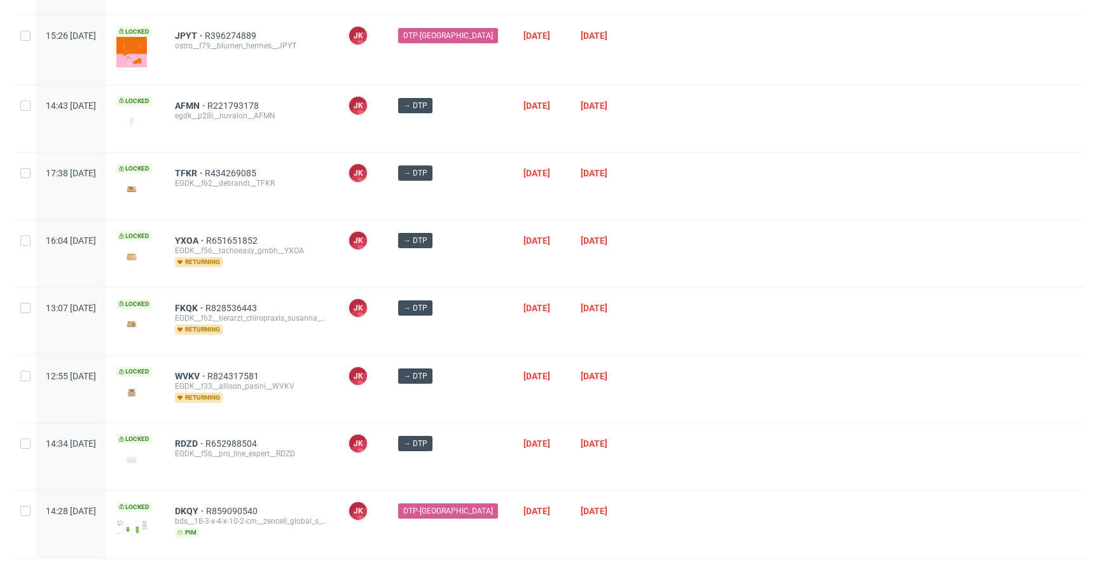
scroll to position [387, 0]
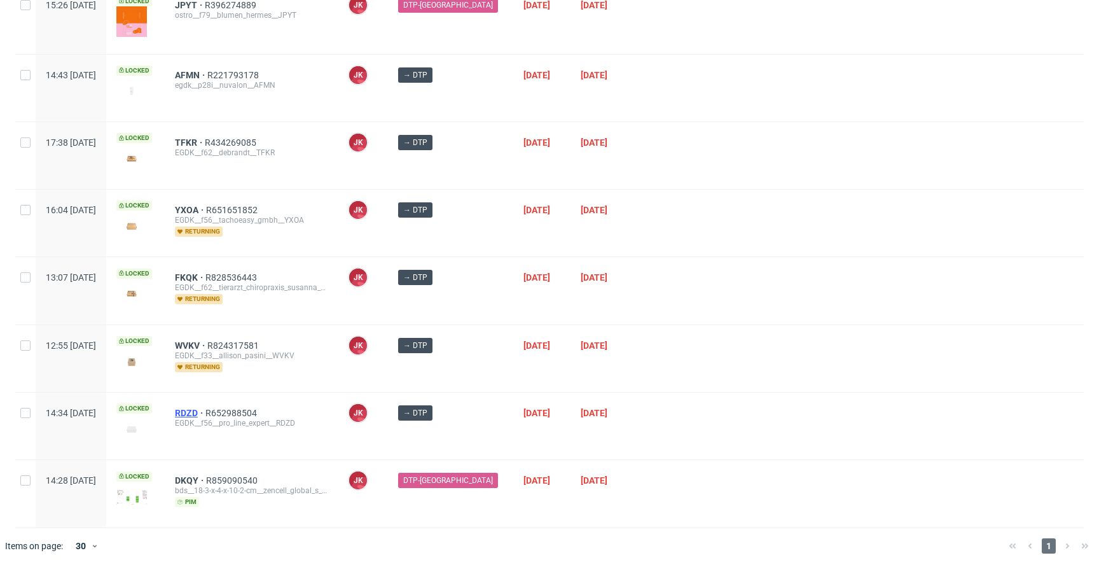
click at [205, 414] on span "RDZD" at bounding box center [190, 413] width 31 height 10
click at [338, 387] on div "WVKV R824317581 EGDK__f33__allison_pasini__WVKV returning" at bounding box center [251, 358] width 173 height 67
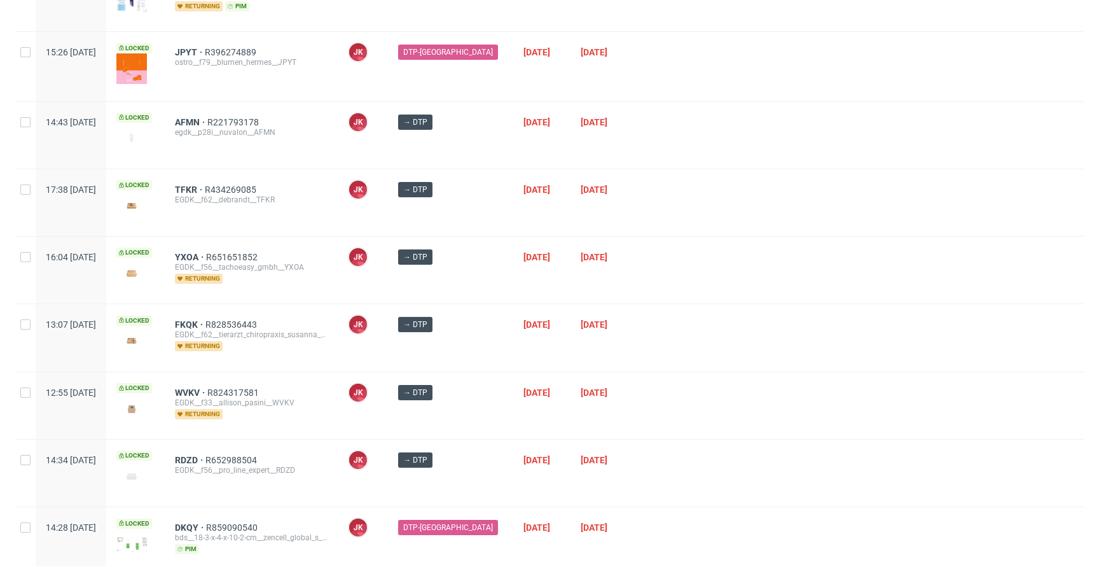
scroll to position [338, 0]
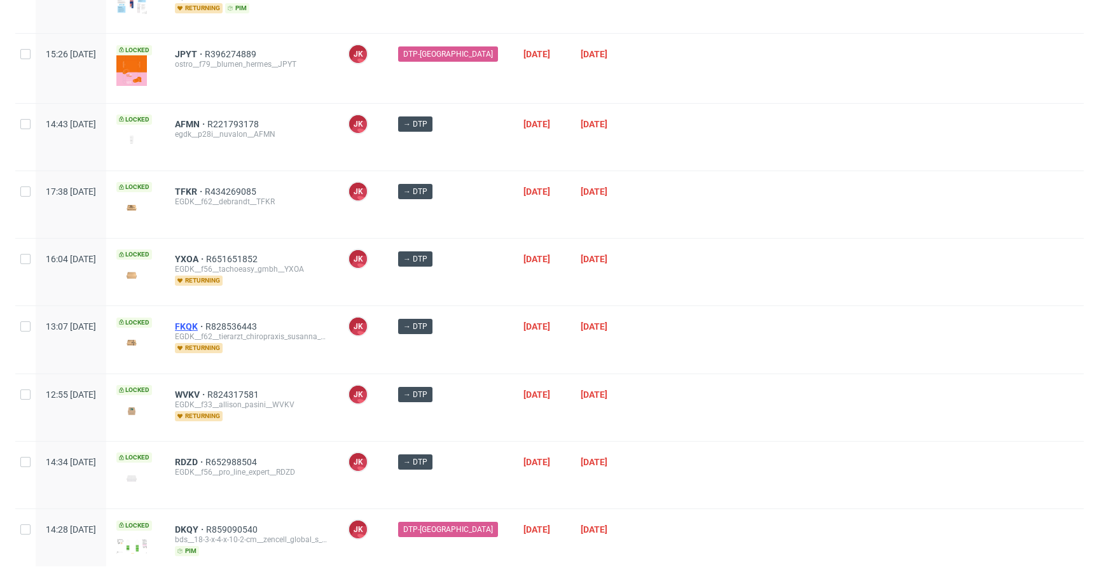
click at [205, 329] on span "FKQK" at bounding box center [190, 326] width 31 height 10
click at [722, 371] on div at bounding box center [859, 339] width 447 height 67
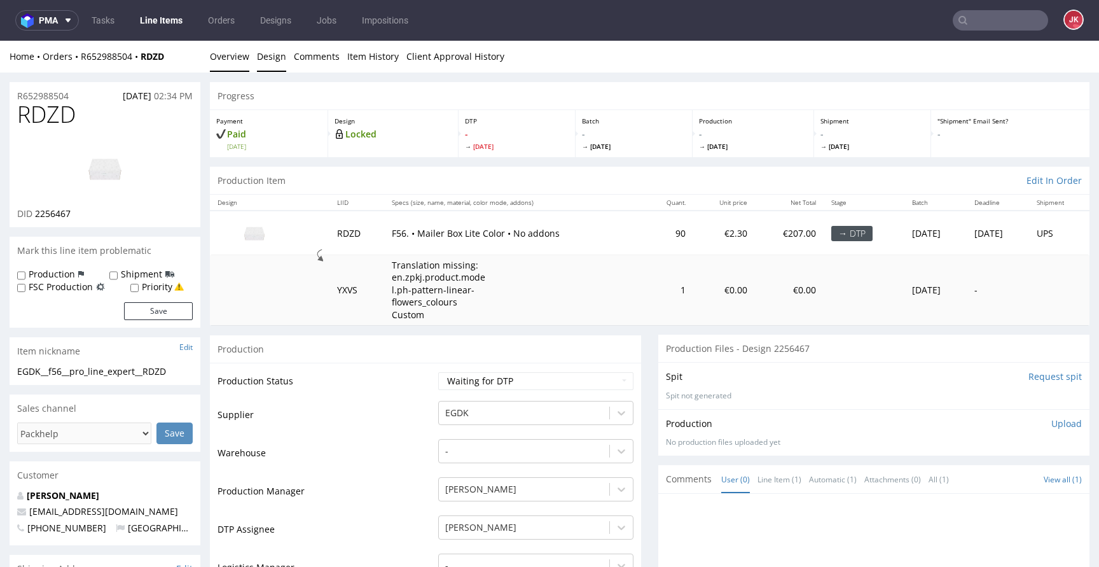
click at [272, 62] on link "Design" at bounding box center [271, 56] width 29 height 31
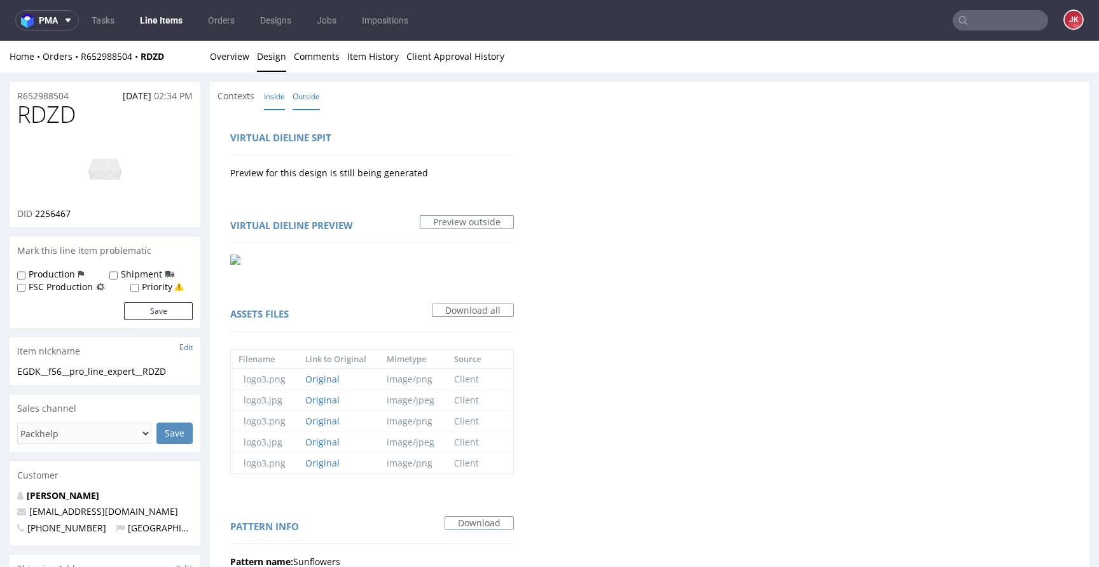
click at [277, 97] on link "Inside" at bounding box center [274, 96] width 21 height 27
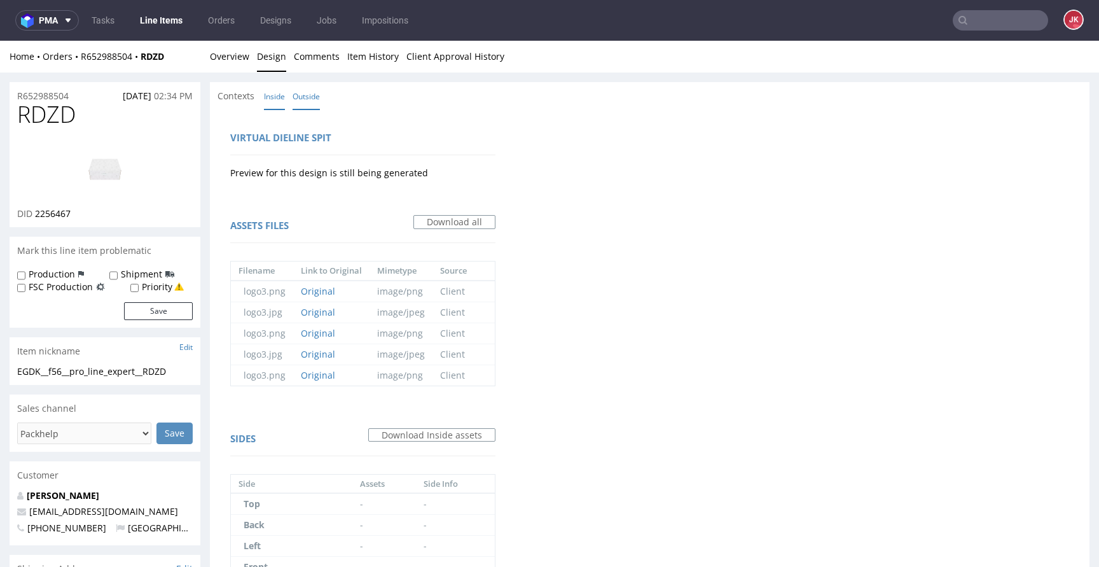
click at [302, 96] on link "Outside" at bounding box center [305, 96] width 27 height 27
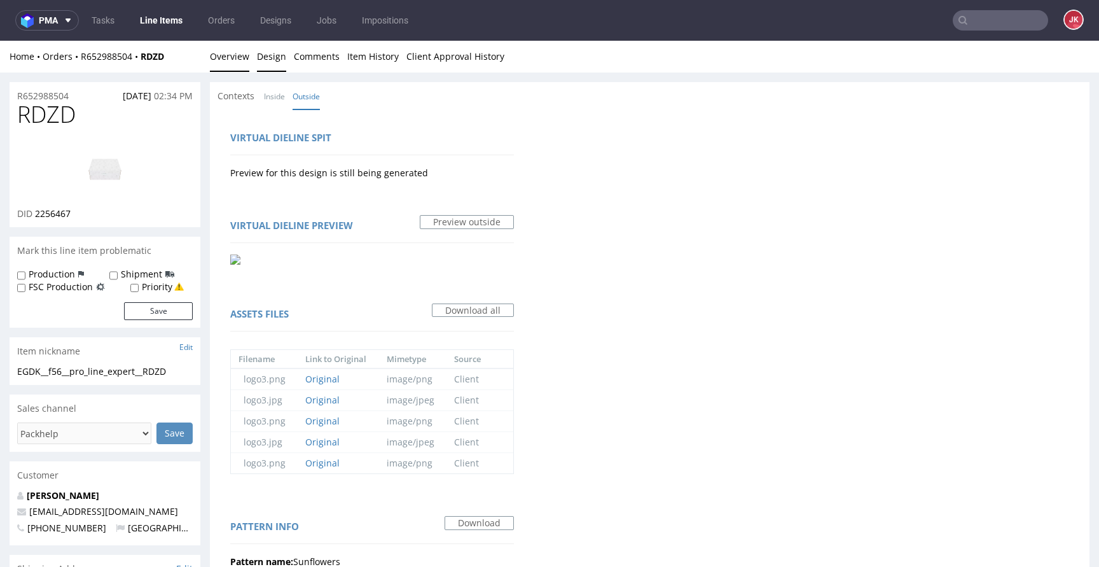
click at [235, 55] on link "Overview" at bounding box center [229, 56] width 39 height 31
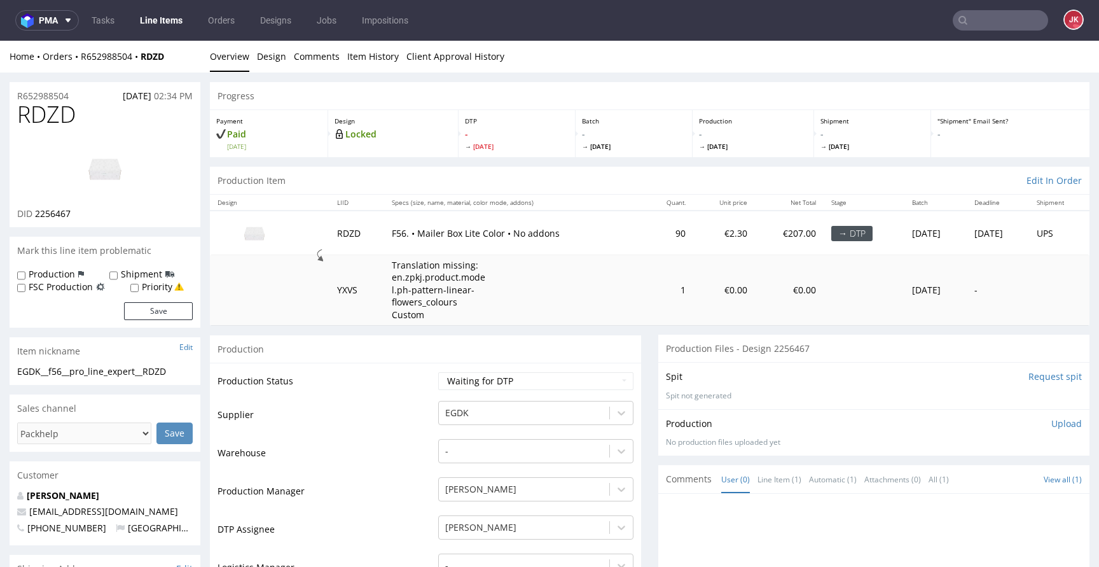
click at [124, 163] on img at bounding box center [105, 168] width 102 height 57
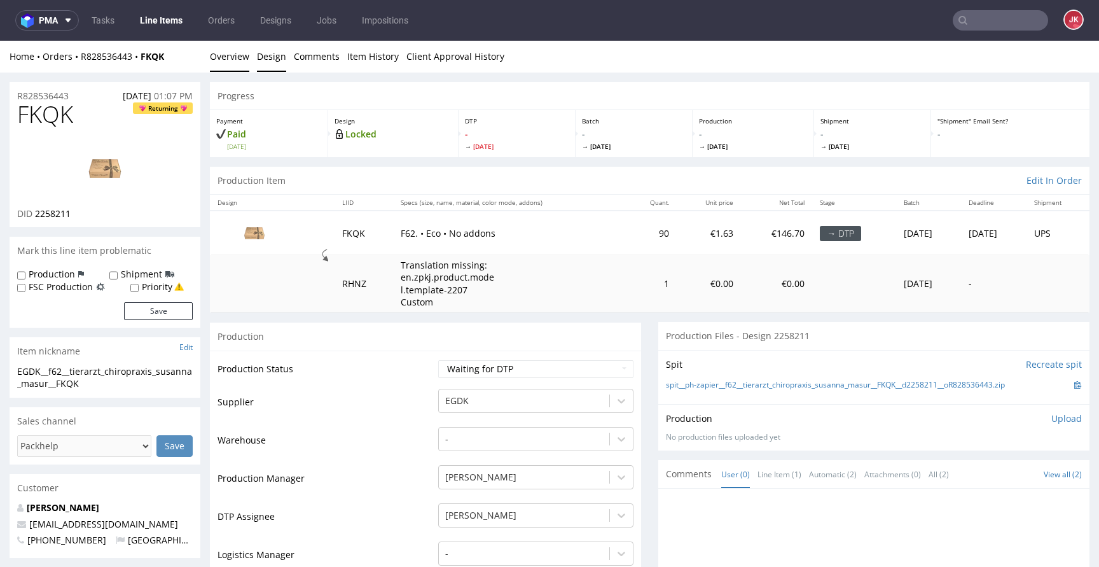
click at [268, 49] on link "Design" at bounding box center [271, 56] width 29 height 31
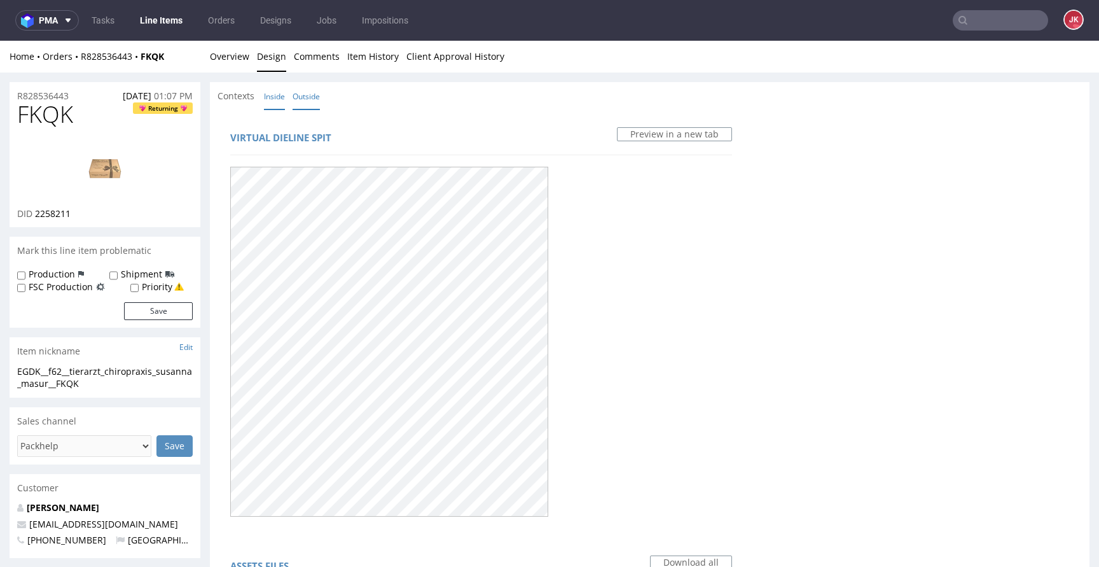
click at [273, 98] on link "Inside" at bounding box center [274, 96] width 21 height 27
click at [304, 95] on link "Outside" at bounding box center [305, 96] width 27 height 27
click at [223, 65] on link "Overview" at bounding box center [229, 56] width 39 height 31
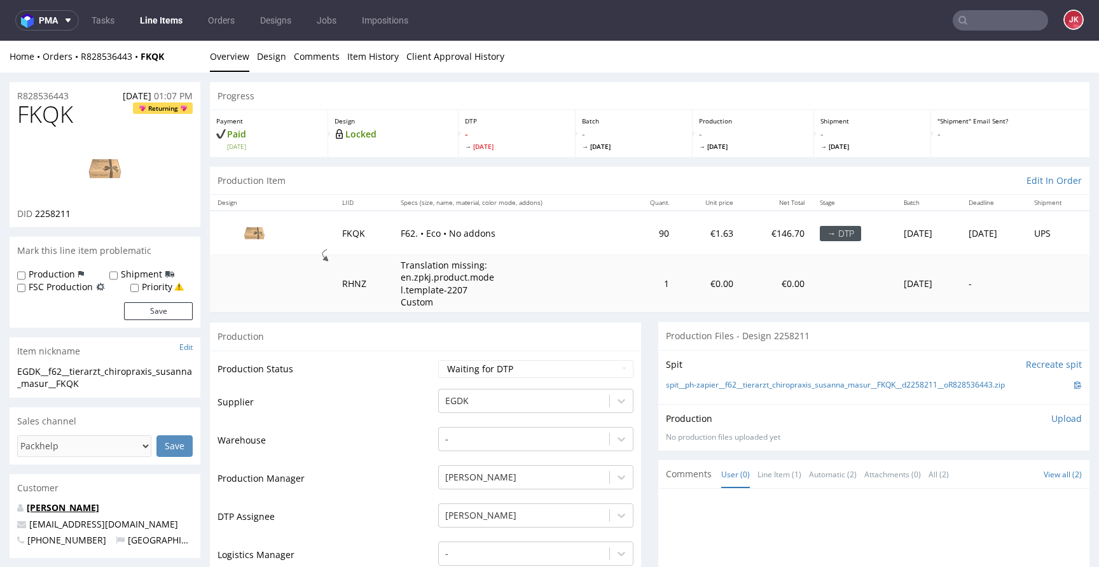
click at [69, 512] on link "[PERSON_NAME]" at bounding box center [63, 507] width 72 height 12
click at [41, 118] on span "FKQK" at bounding box center [45, 114] width 56 height 25
copy span "FKQK"
drag, startPoint x: 34, startPoint y: 214, endPoint x: 76, endPoint y: 214, distance: 41.3
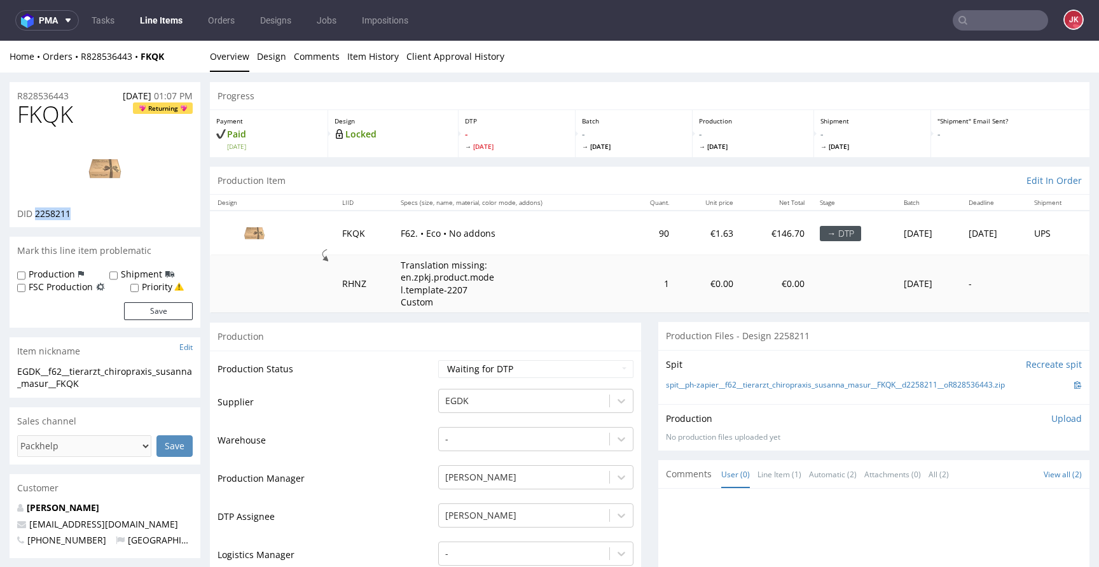
click at [76, 214] on div "DID 2258211" at bounding box center [104, 213] width 175 height 13
copy span "2258211"
click at [465, 363] on select "Waiting for Artwork Waiting for Diecut Waiting for Mockup Waiting for DTP Waiti…" at bounding box center [535, 369] width 195 height 18
select select "dtp_in_process"
click at [438, 360] on select "Waiting for Artwork Waiting for Diecut Waiting for Mockup Waiting for DTP Waiti…" at bounding box center [535, 369] width 195 height 18
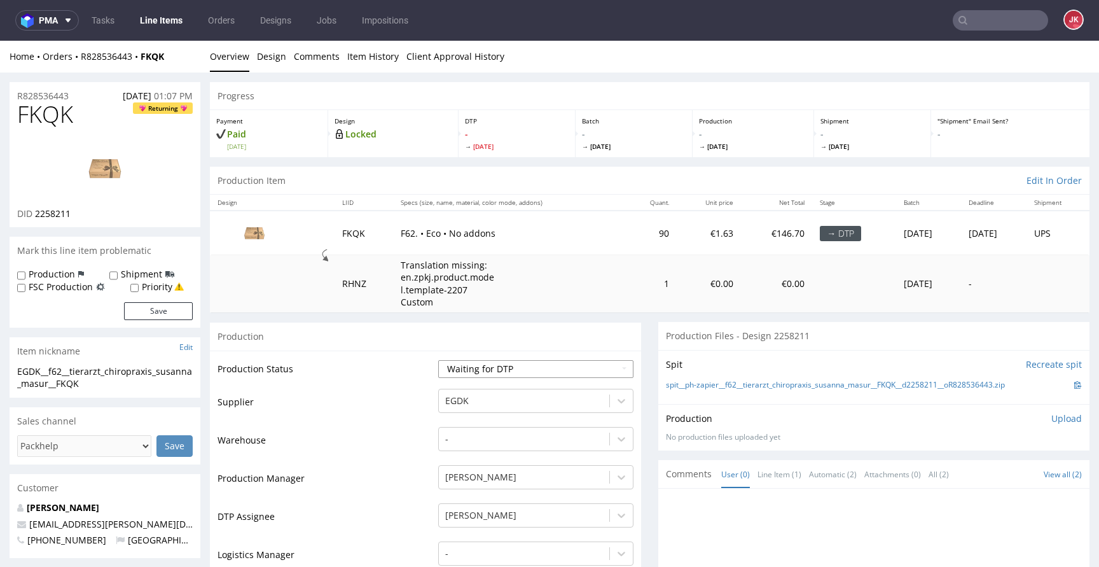
click at [468, 371] on select "Waiting for Artwork Waiting for Diecut Waiting for Mockup Waiting for DTP Waiti…" at bounding box center [535, 369] width 195 height 18
select select "dtp_issue"
click at [438, 360] on select "Waiting for Artwork Waiting for Diecut Waiting for Mockup Waiting for DTP Waiti…" at bounding box center [535, 369] width 195 height 18
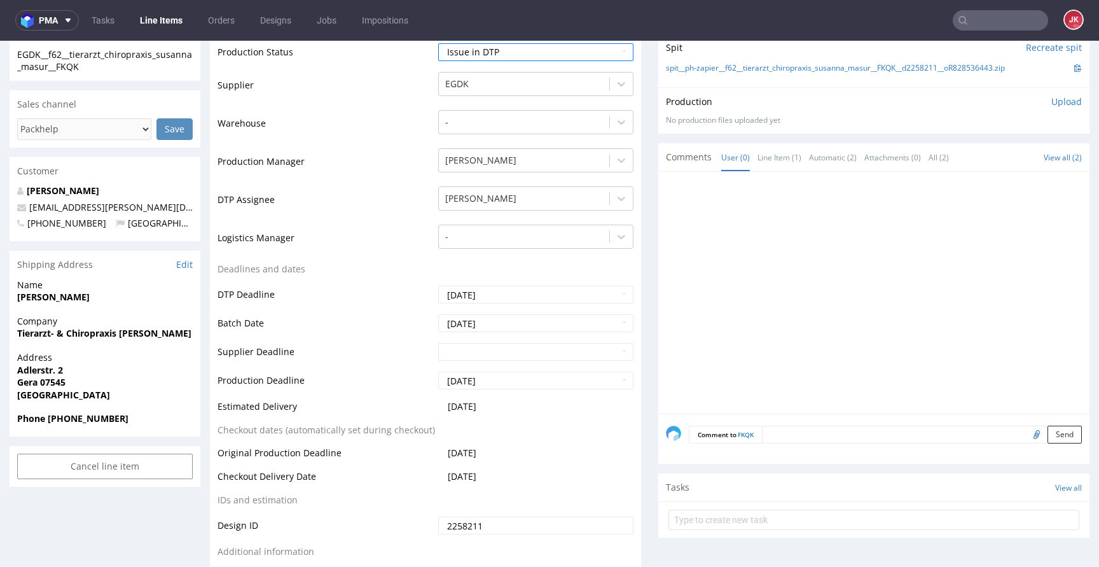
scroll to position [212, 0]
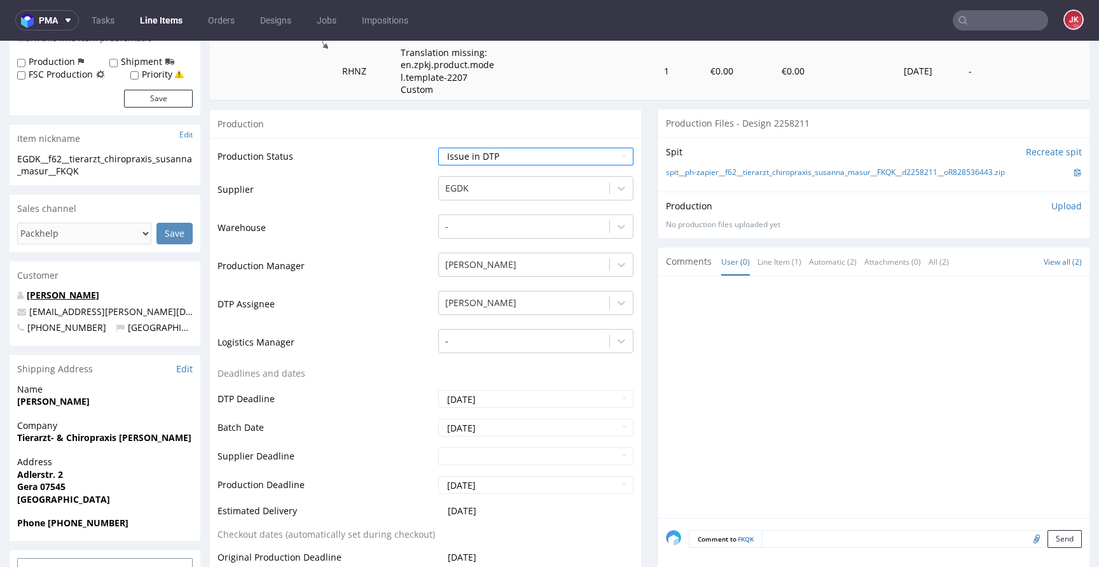
click at [91, 294] on link "[PERSON_NAME]" at bounding box center [63, 295] width 72 height 12
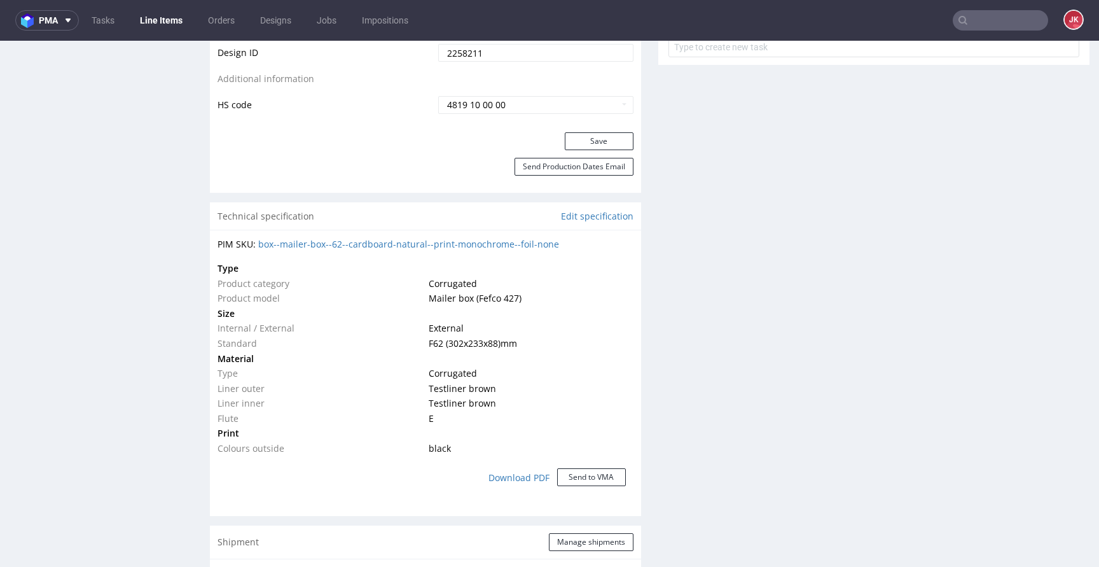
scroll to position [836, 0]
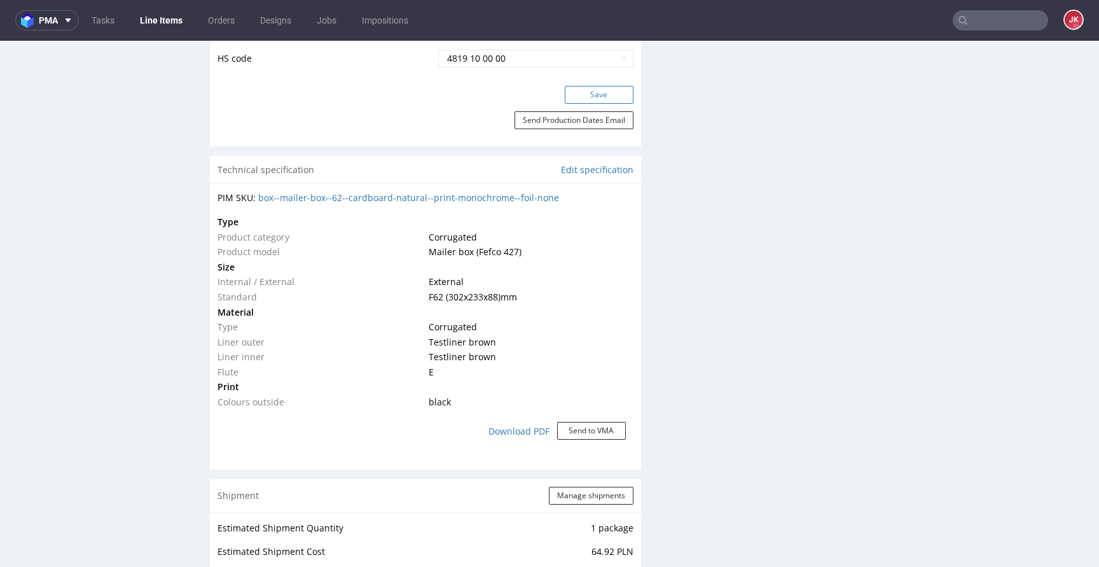
click at [600, 92] on button "Save" at bounding box center [599, 95] width 69 height 18
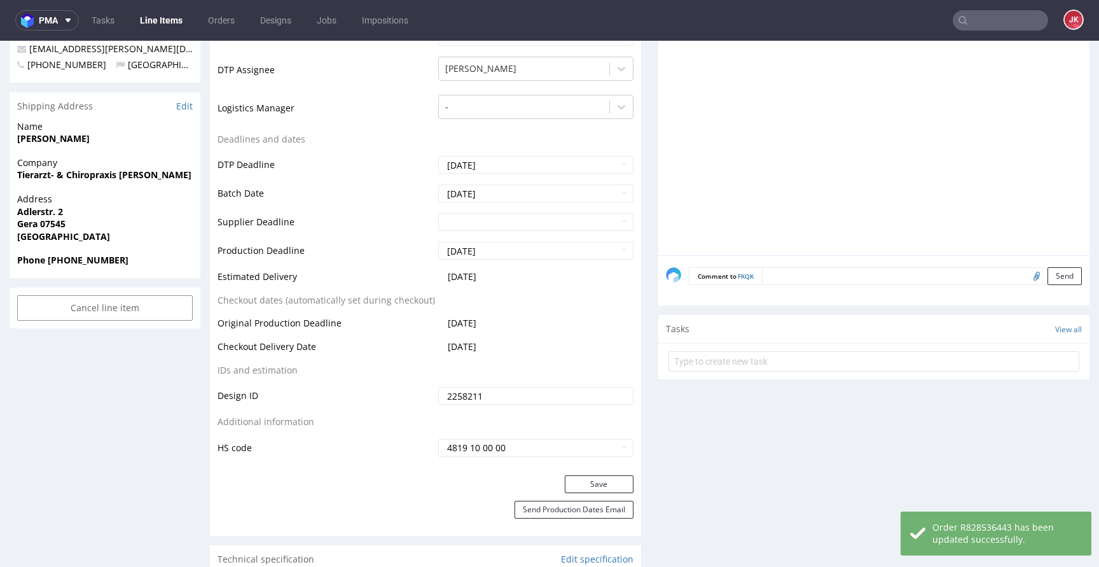
scroll to position [521, 0]
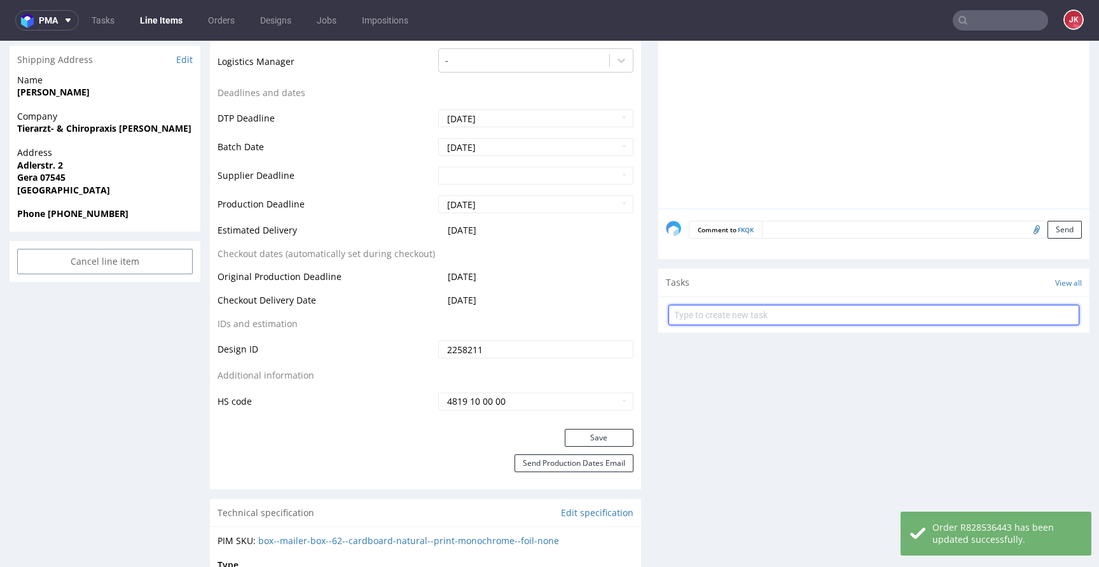
click at [743, 316] on input "text" at bounding box center [873, 315] width 411 height 20
type input "issue"
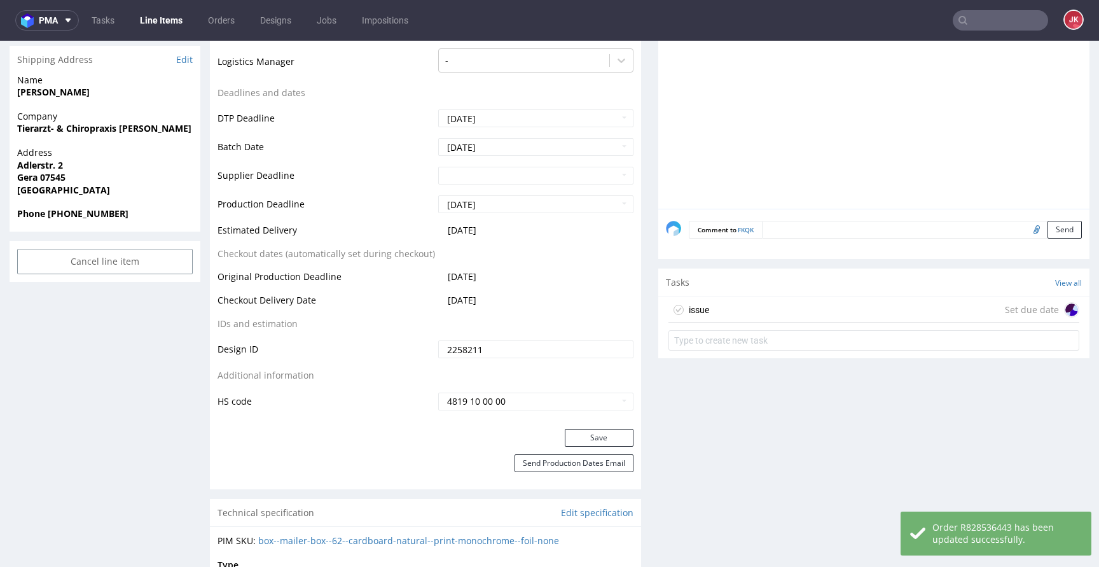
click at [735, 314] on div "issue Set due date" at bounding box center [873, 309] width 411 height 25
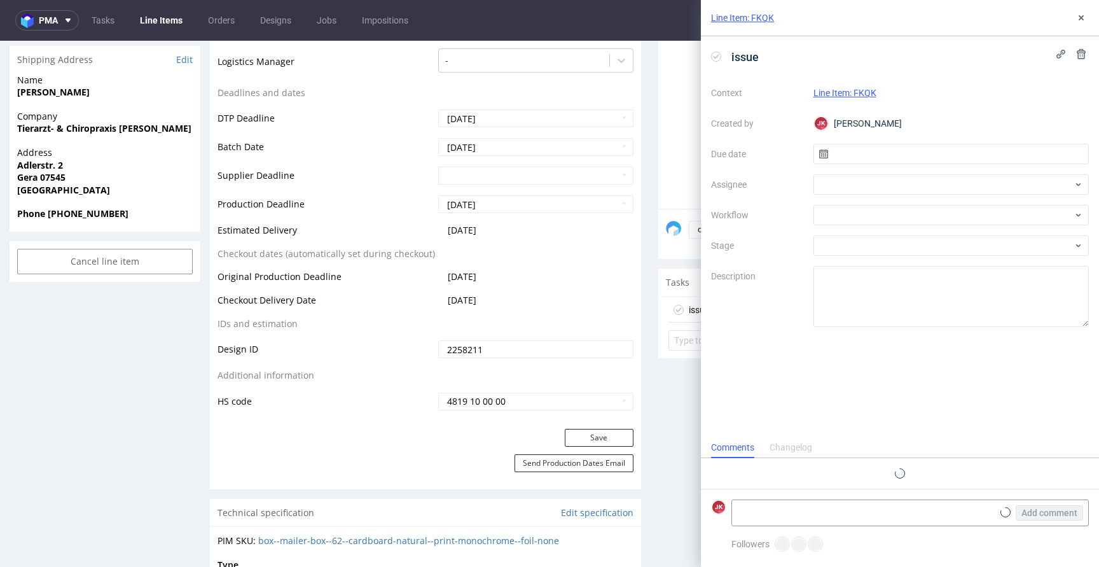
scroll to position [10, 0]
click at [841, 161] on input "text" at bounding box center [951, 154] width 276 height 20
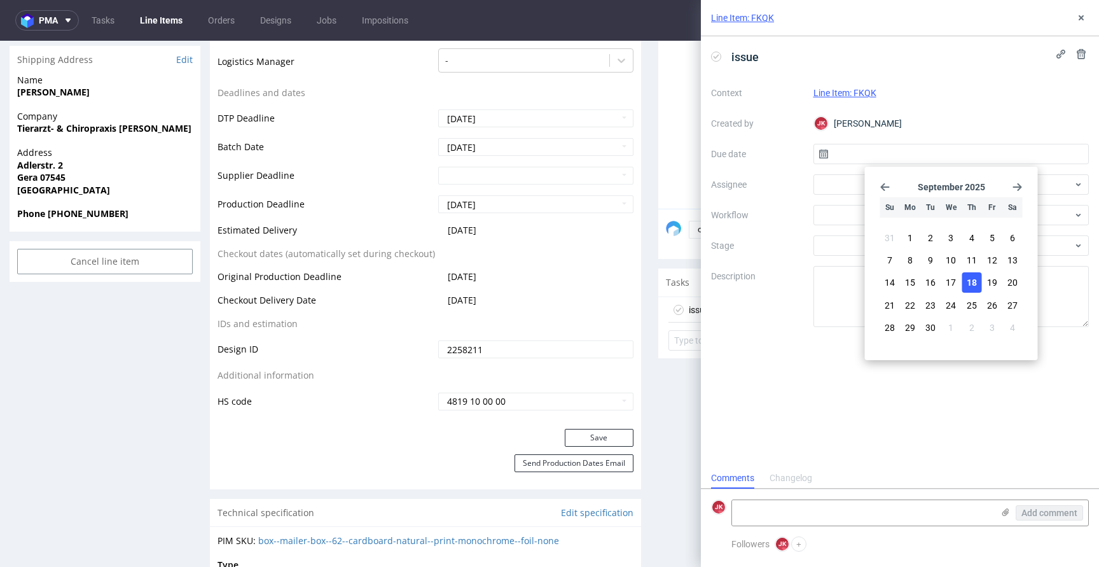
click at [973, 276] on span "18" at bounding box center [972, 282] width 10 height 13
type input "18/09/2025"
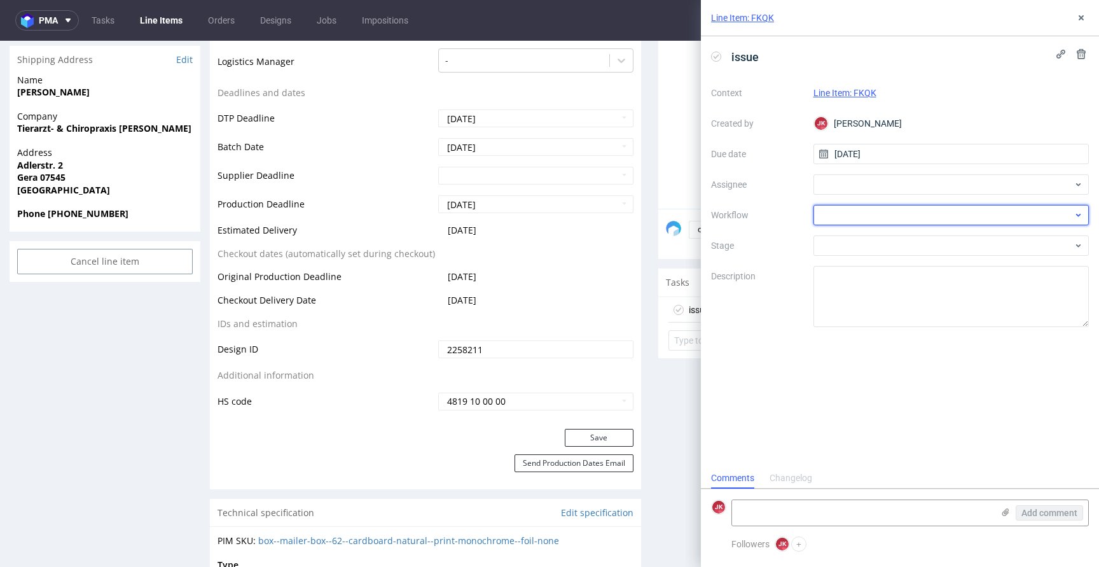
click at [839, 216] on div at bounding box center [951, 215] width 276 height 20
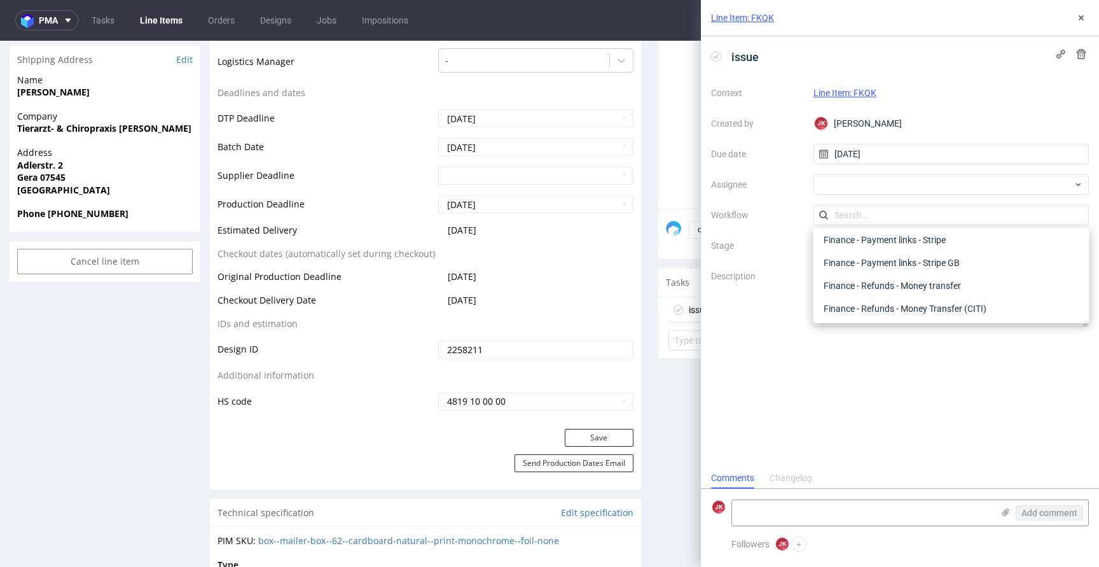
scroll to position [0, 0]
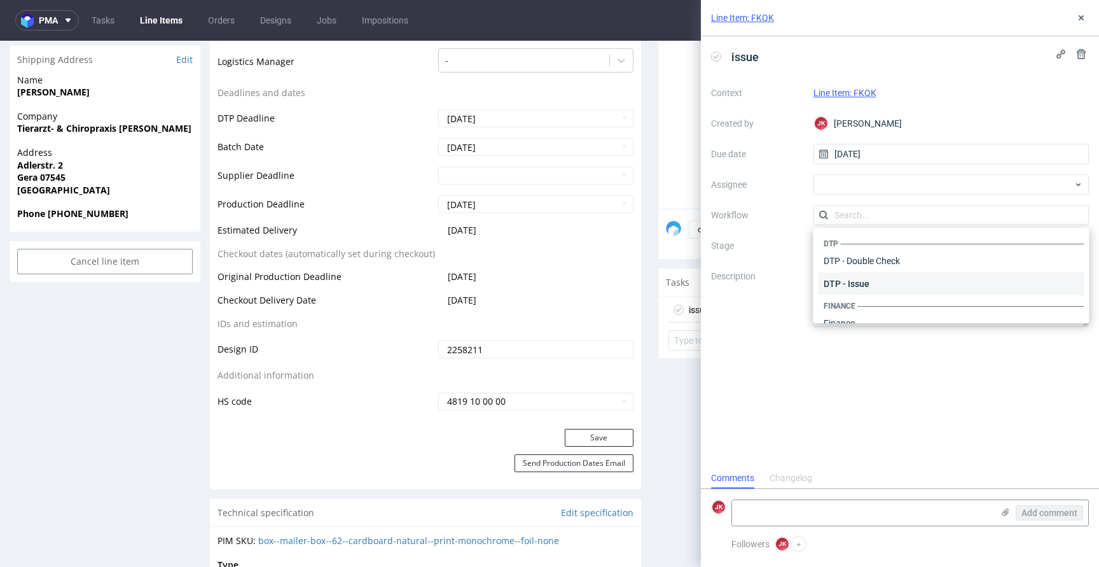
click at [848, 284] on div "DTP - Issue" at bounding box center [951, 283] width 266 height 23
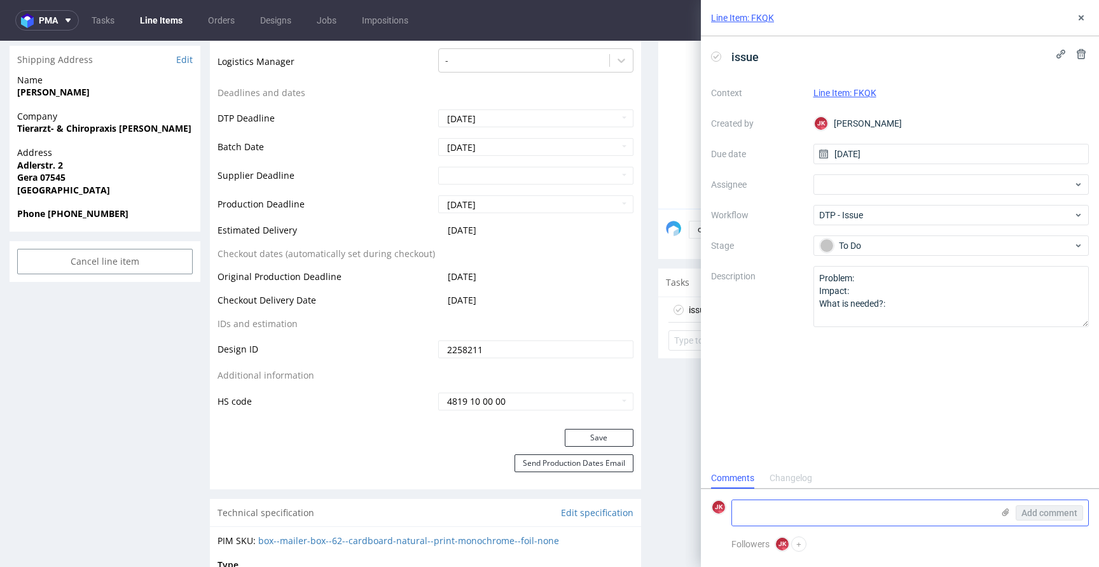
click at [822, 502] on textarea at bounding box center [862, 512] width 261 height 25
click at [777, 515] on textarea "Client left yourcompany"" at bounding box center [862, 512] width 261 height 25
click at [859, 507] on textarea "Client left "yourcompany"" at bounding box center [862, 512] width 261 height 25
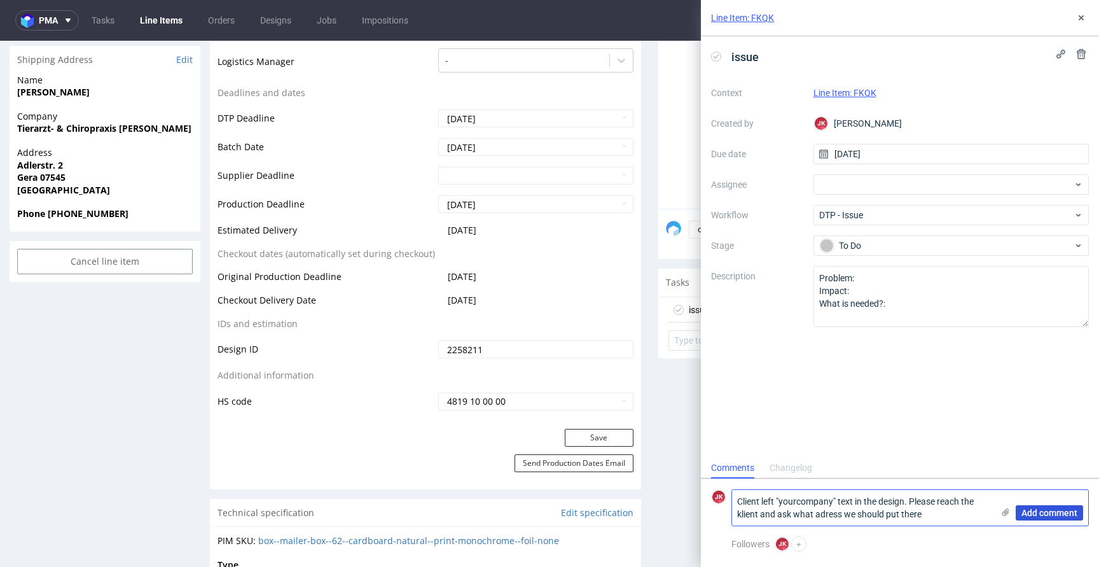
type textarea "Client left "yourcompany" text in the design. Please reach the klient and ask w…"
click at [1043, 513] on span "Add comment" at bounding box center [1049, 512] width 56 height 9
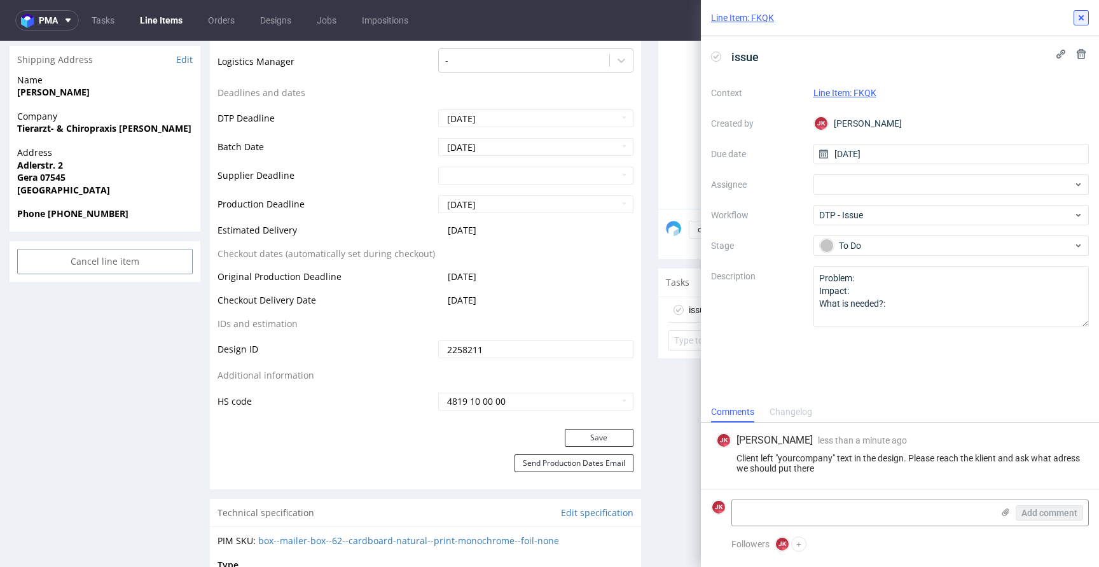
click at [1075, 16] on button at bounding box center [1080, 17] width 15 height 15
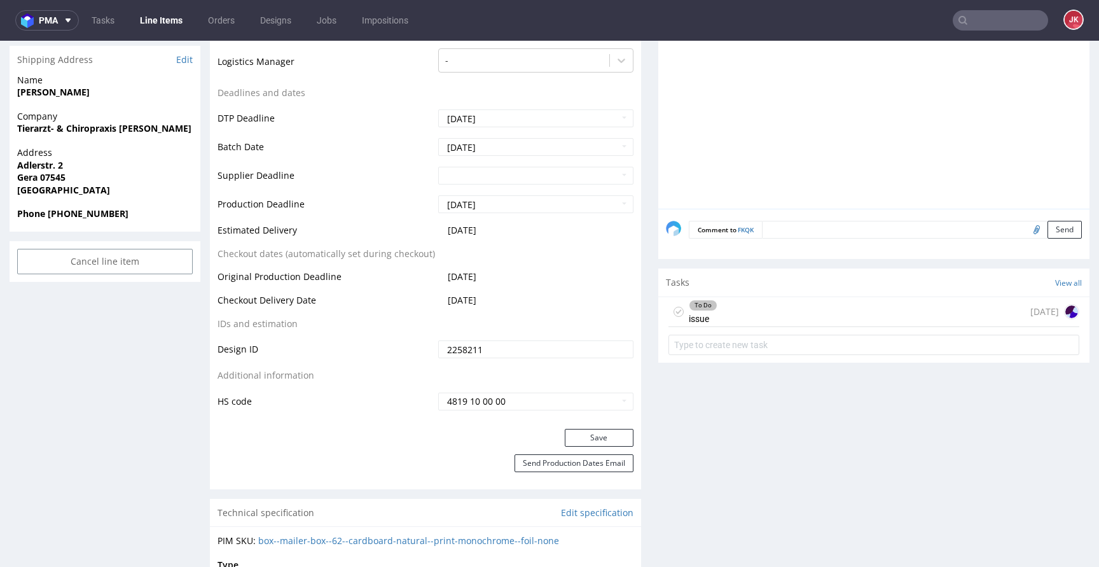
click at [676, 313] on div "To Do issue" at bounding box center [692, 311] width 49 height 29
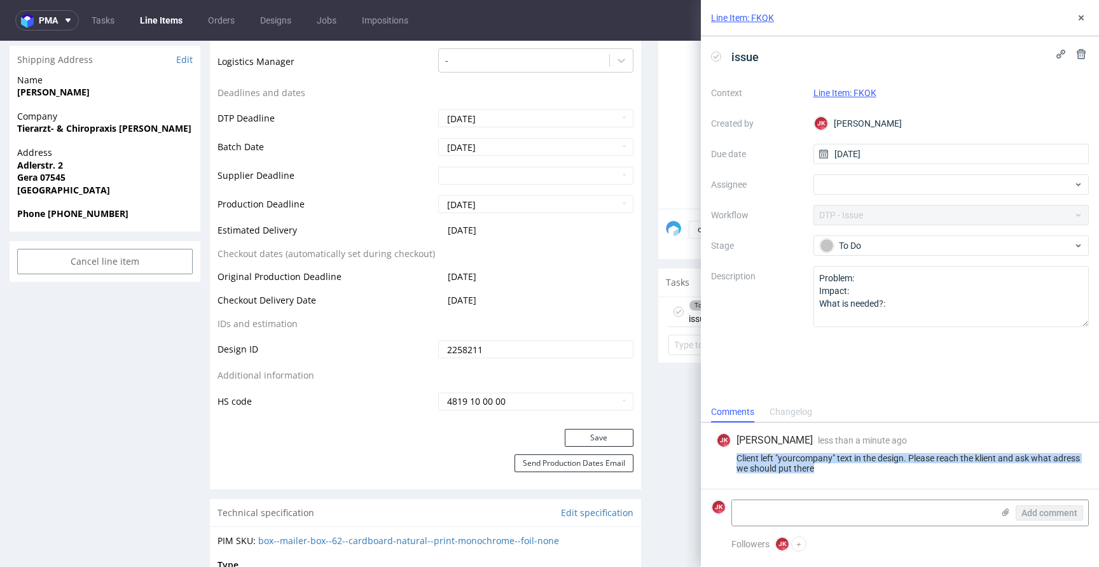
drag, startPoint x: 737, startPoint y: 458, endPoint x: 844, endPoint y: 476, distance: 108.4
click at [844, 476] on div "JK Jan Kocik less than a minute ago 18th Sep 2025, 15:30 Client left "yourcompa…" at bounding box center [900, 455] width 378 height 66
copy div "Client left "yourcompany" text in the design. Please reach the klient and ask w…"
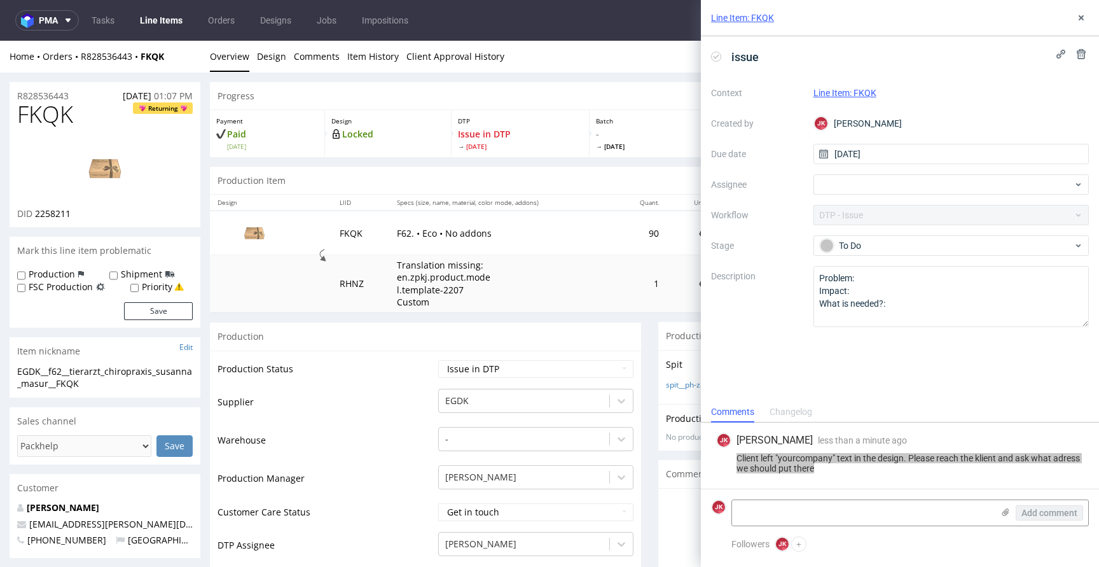
click at [56, 110] on span "FKQK" at bounding box center [45, 114] width 56 height 25
copy span "FKQK"
click at [389, 371] on td "Production Status" at bounding box center [325, 373] width 217 height 29
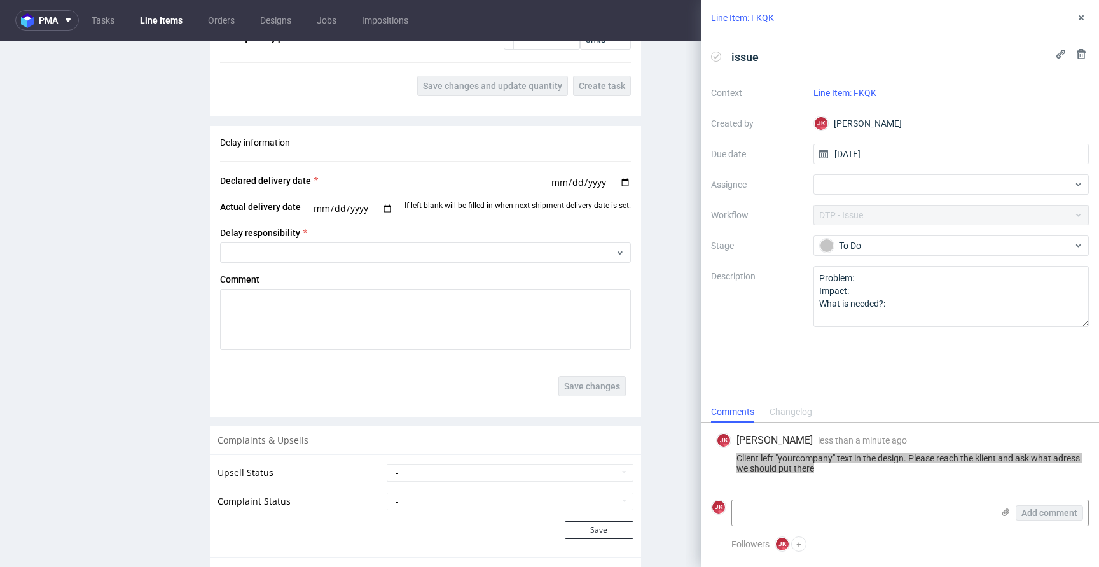
scroll to position [1932, 0]
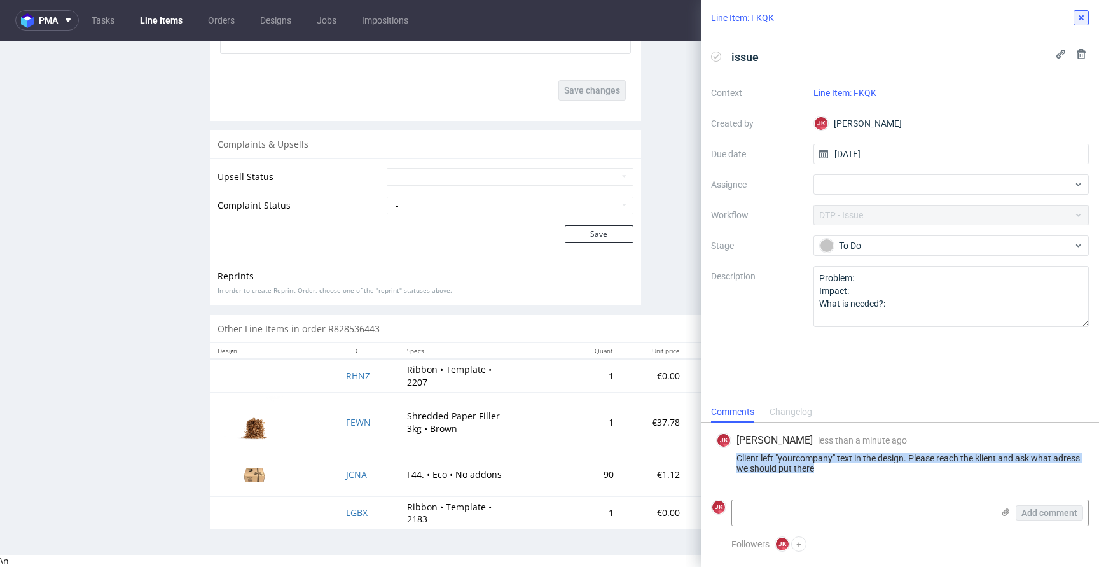
click at [1077, 13] on icon at bounding box center [1081, 18] width 10 height 10
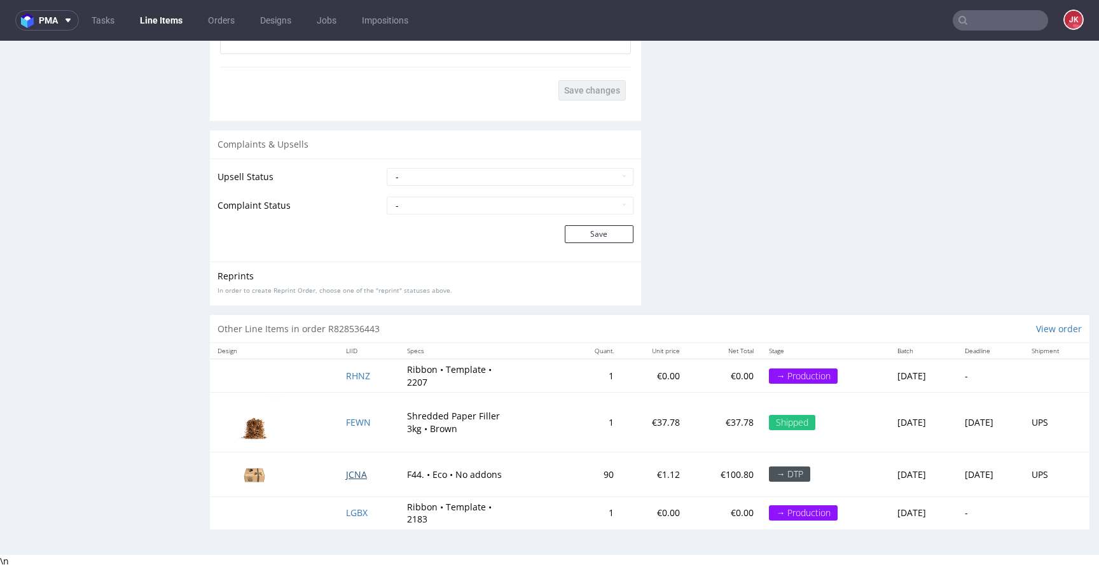
click at [346, 473] on span "JCNA" at bounding box center [356, 474] width 21 height 12
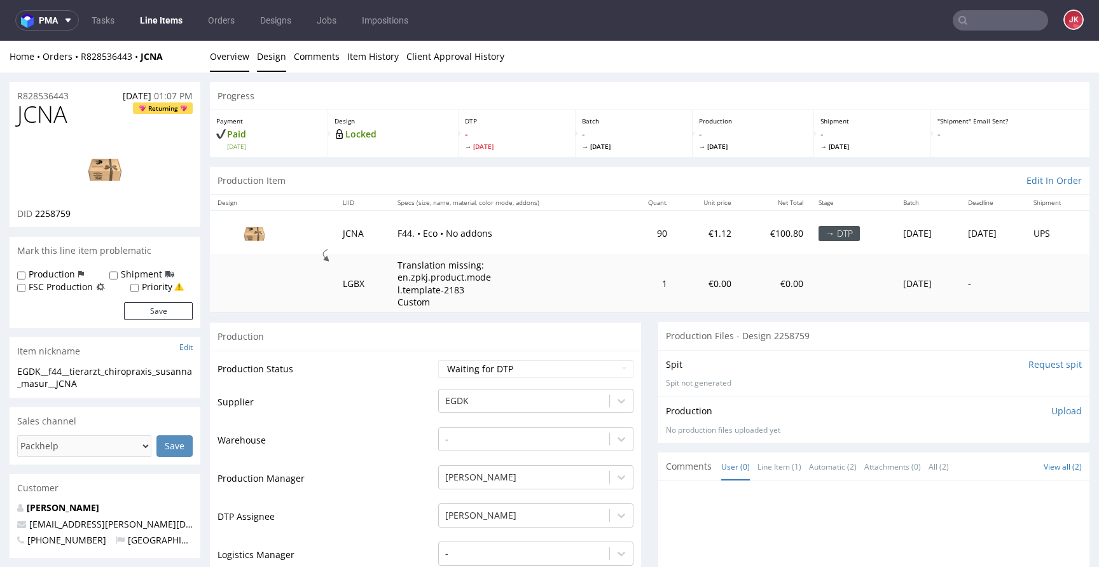
click at [271, 57] on link "Design" at bounding box center [271, 56] width 29 height 31
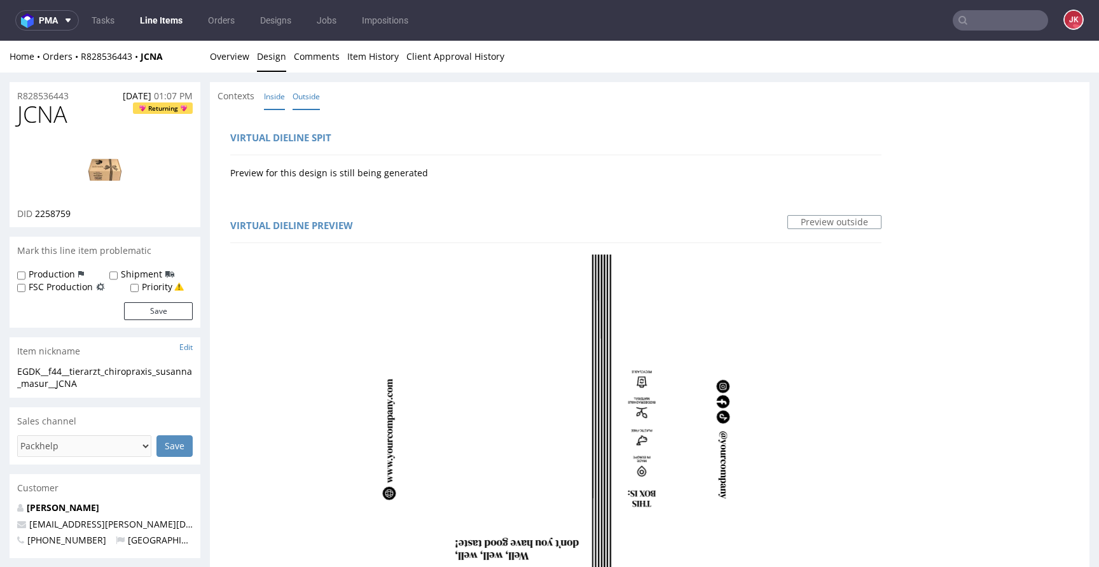
click at [277, 101] on link "Inside" at bounding box center [274, 96] width 21 height 27
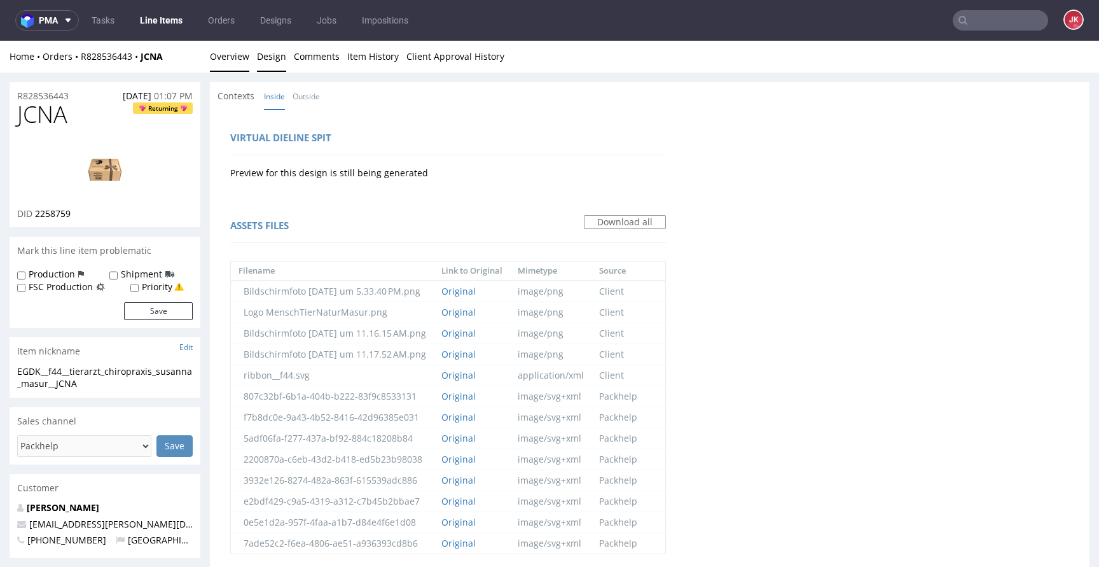
click at [247, 65] on link "Overview" at bounding box center [229, 56] width 39 height 31
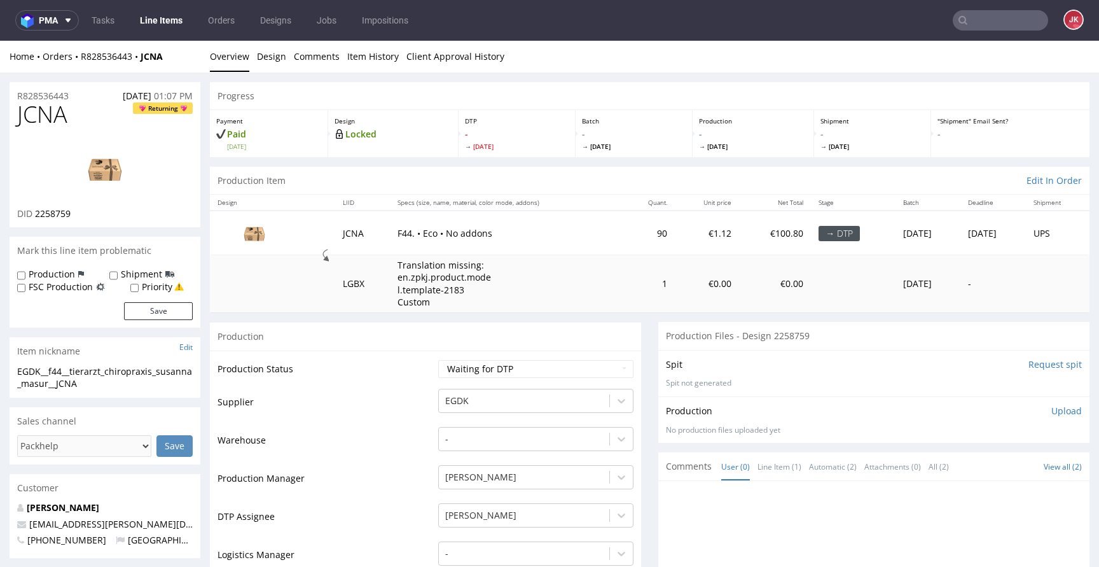
click at [99, 192] on img at bounding box center [105, 168] width 102 height 57
click at [518, 365] on select "Waiting for Artwork Waiting for Diecut Waiting for Mockup Waiting for DTP Waiti…" at bounding box center [535, 369] width 195 height 18
select select "dtp_issue"
click at [438, 360] on select "Waiting for Artwork Waiting for Diecut Waiting for Mockup Waiting for DTP Waiti…" at bounding box center [535, 369] width 195 height 18
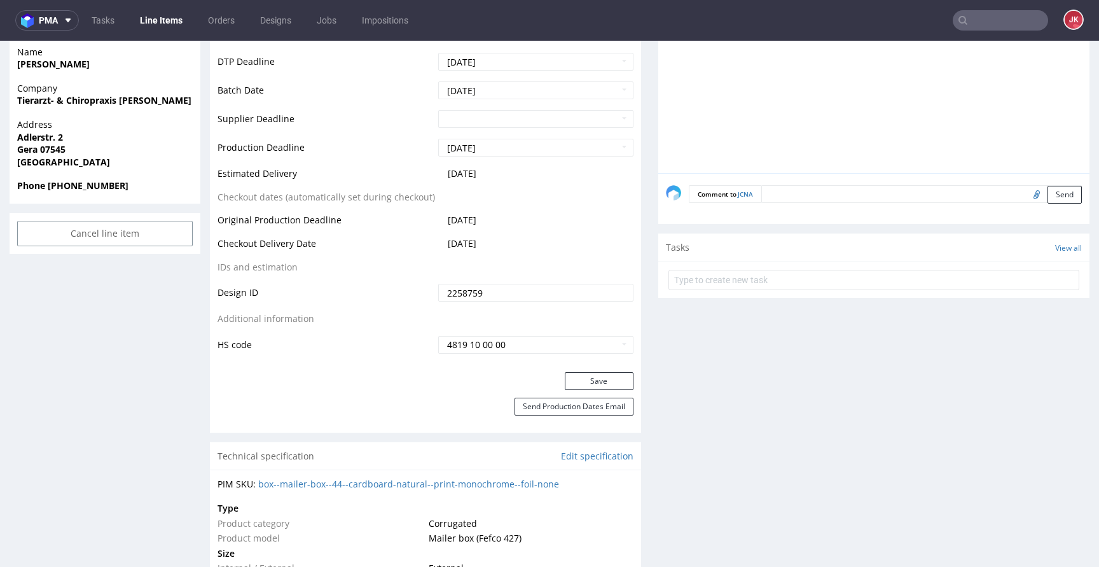
scroll to position [560, 0]
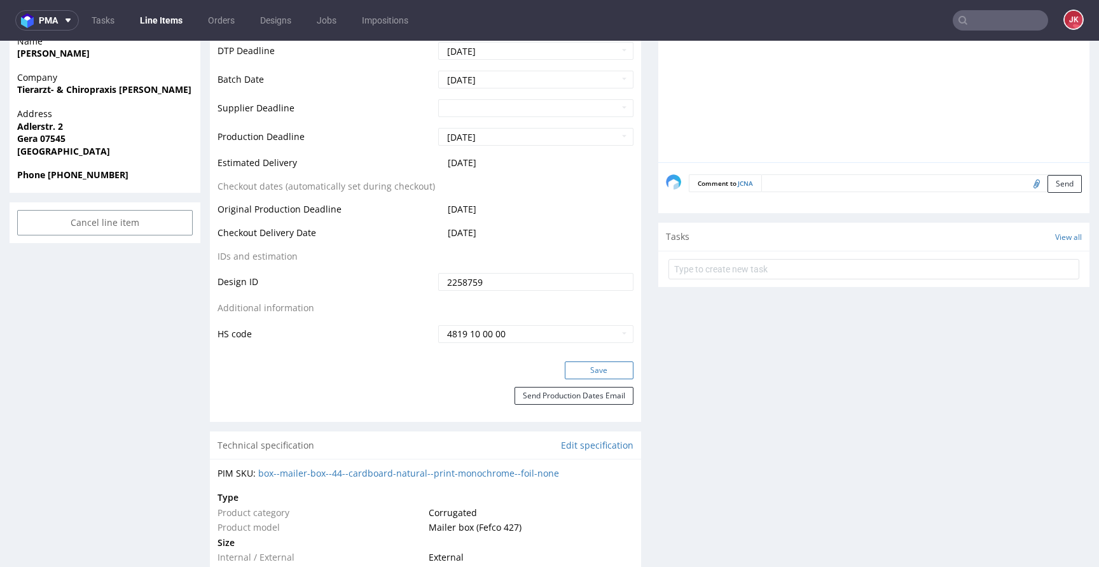
click at [568, 368] on button "Save" at bounding box center [599, 370] width 69 height 18
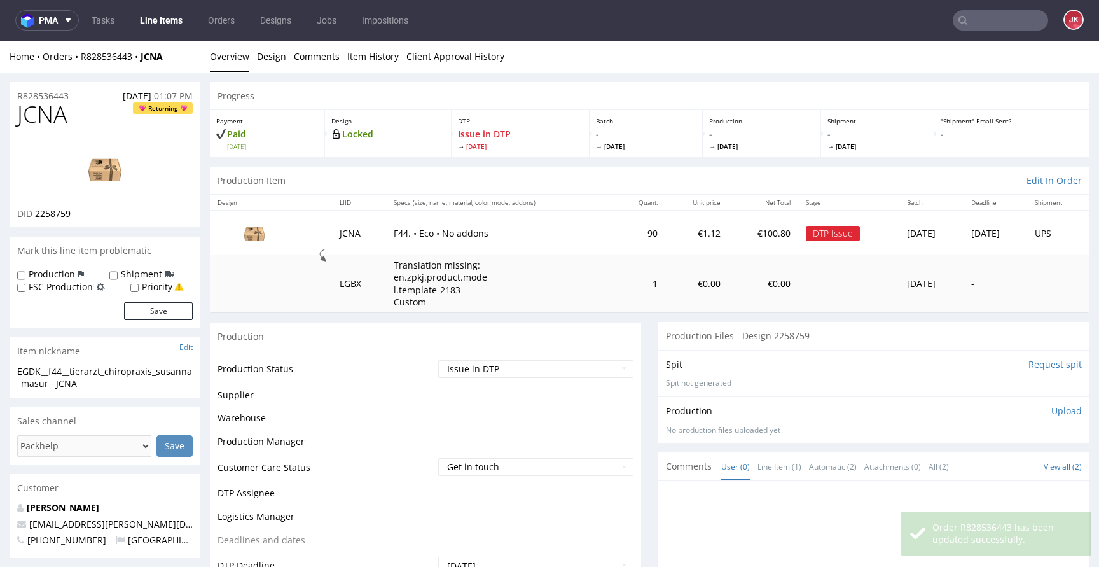
scroll to position [559, 0]
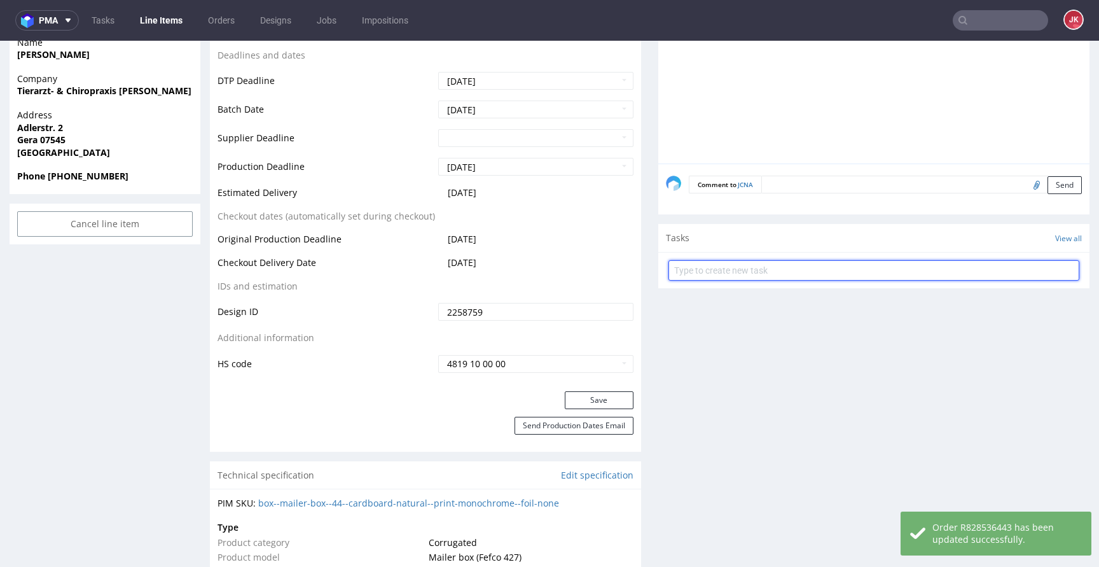
click at [733, 271] on input "text" at bounding box center [873, 270] width 411 height 20
type input "issue"
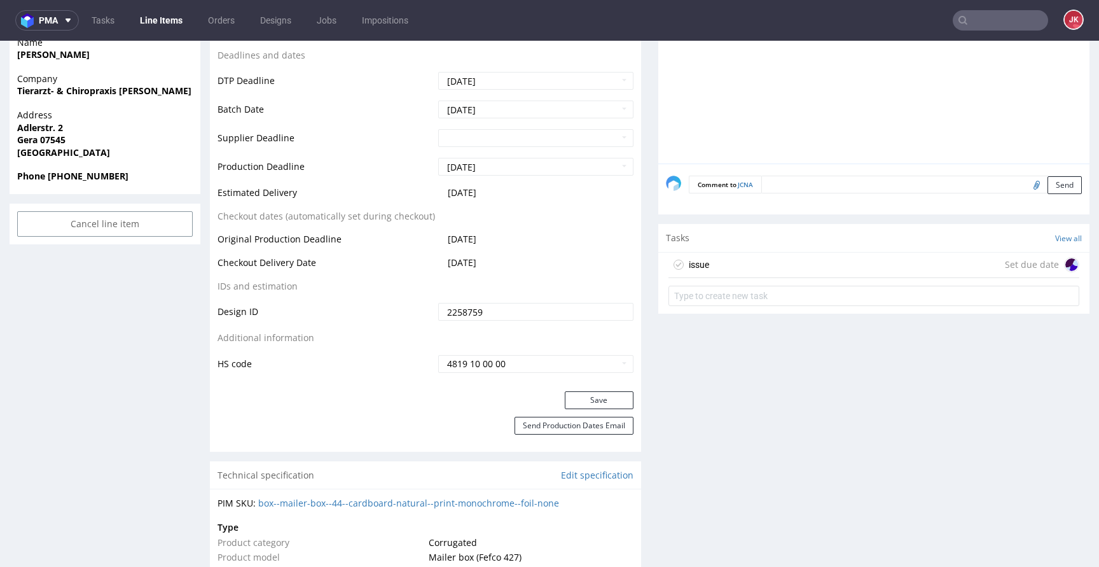
click at [713, 265] on div "issue Set due date" at bounding box center [873, 264] width 411 height 25
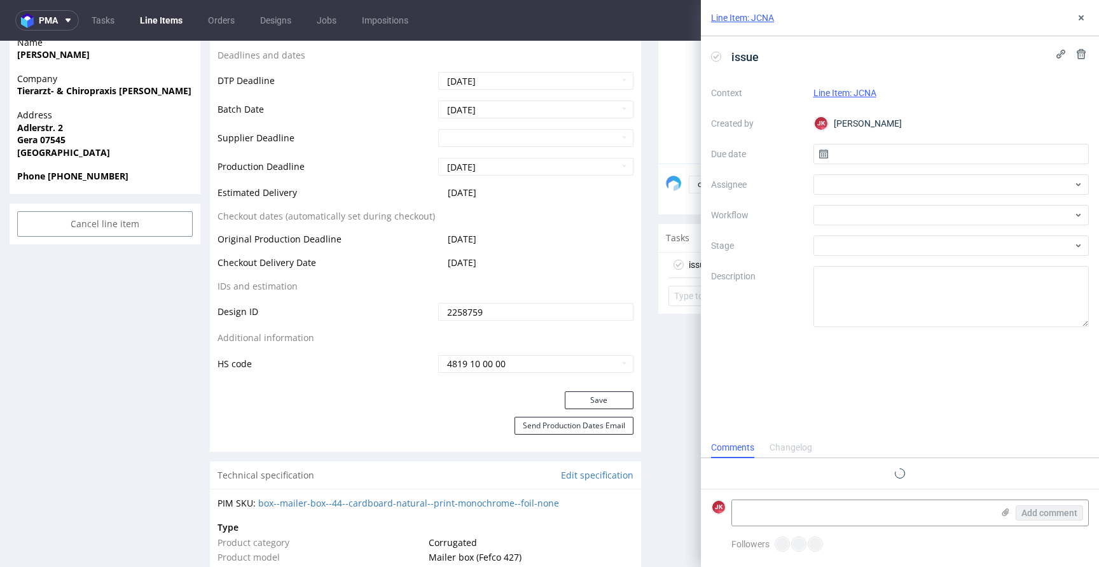
scroll to position [10, 0]
click at [841, 153] on input "text" at bounding box center [951, 154] width 276 height 20
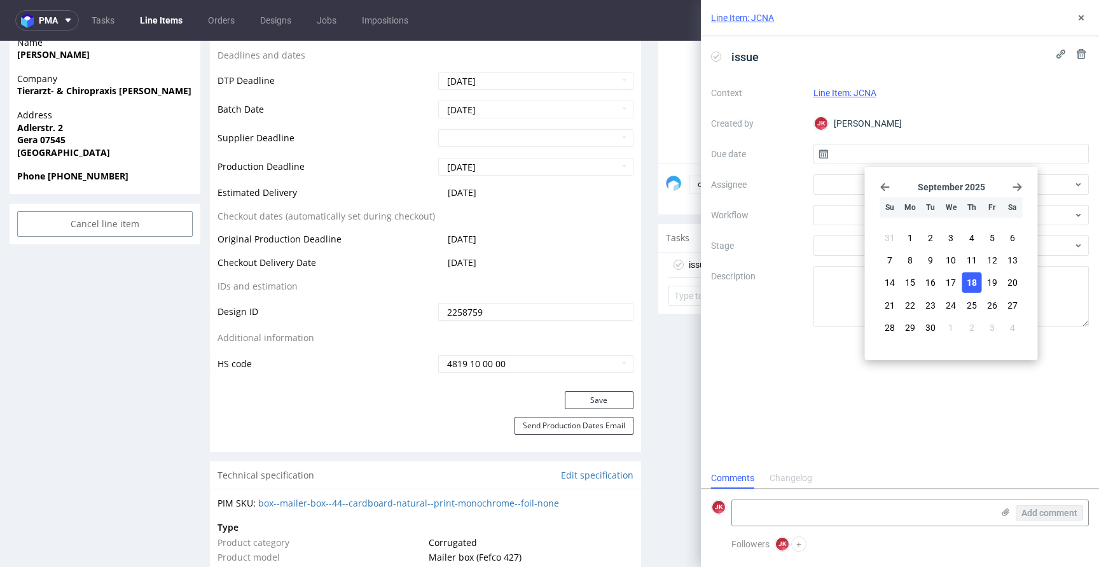
click at [970, 288] on span "18" at bounding box center [972, 282] width 10 height 13
type input "[DATE]"
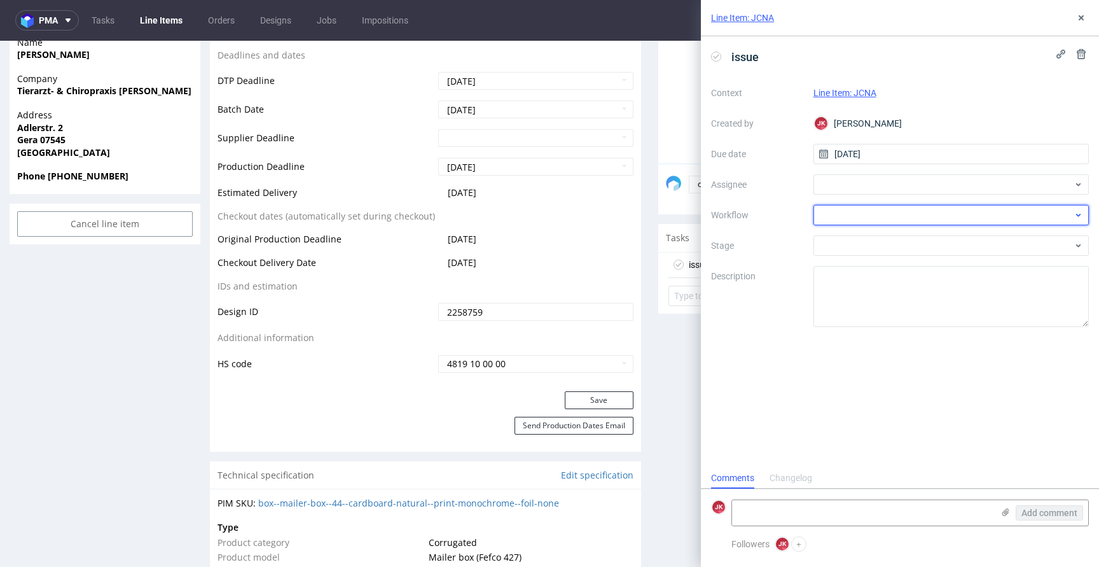
click at [846, 220] on div at bounding box center [951, 215] width 276 height 20
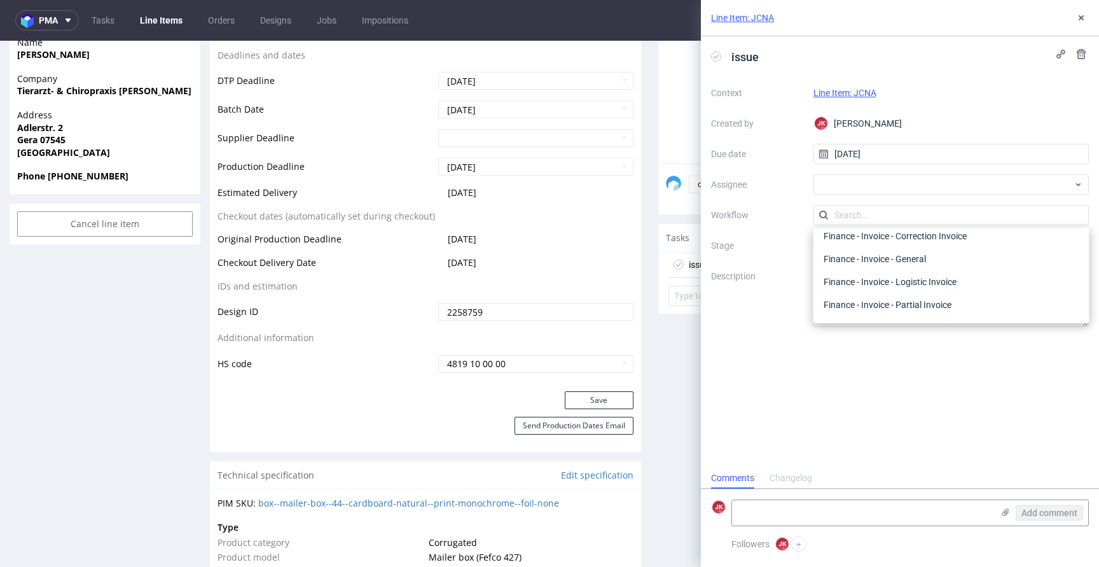
scroll to position [0, 0]
click at [851, 290] on div "DTP - Issue" at bounding box center [951, 283] width 266 height 23
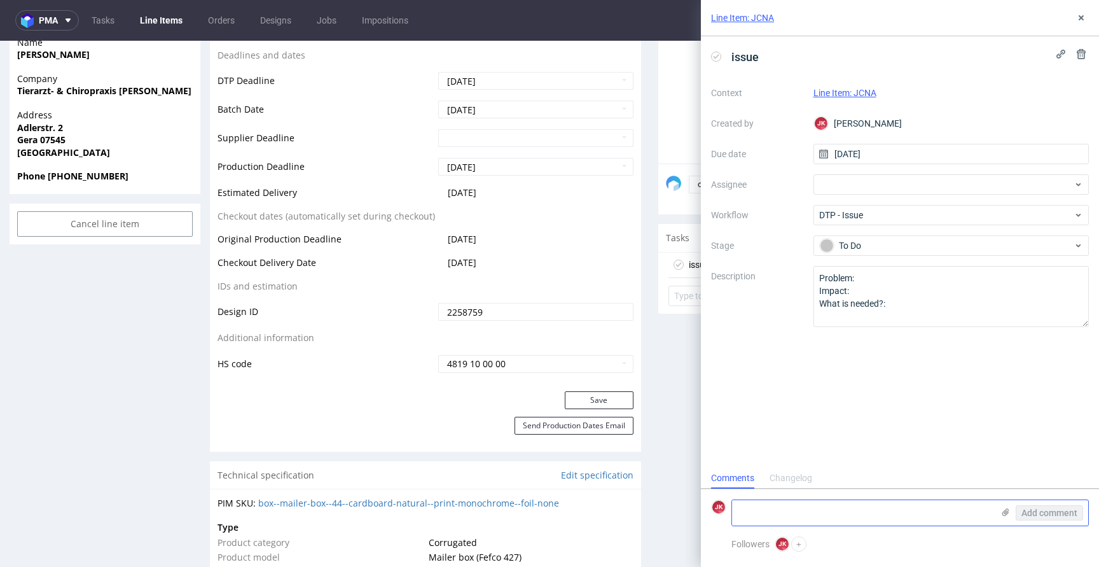
click at [831, 513] on textarea at bounding box center [862, 512] width 261 height 25
paste textarea "Client left "yourcompany" text in the design. Please reach the klient and ask w…"
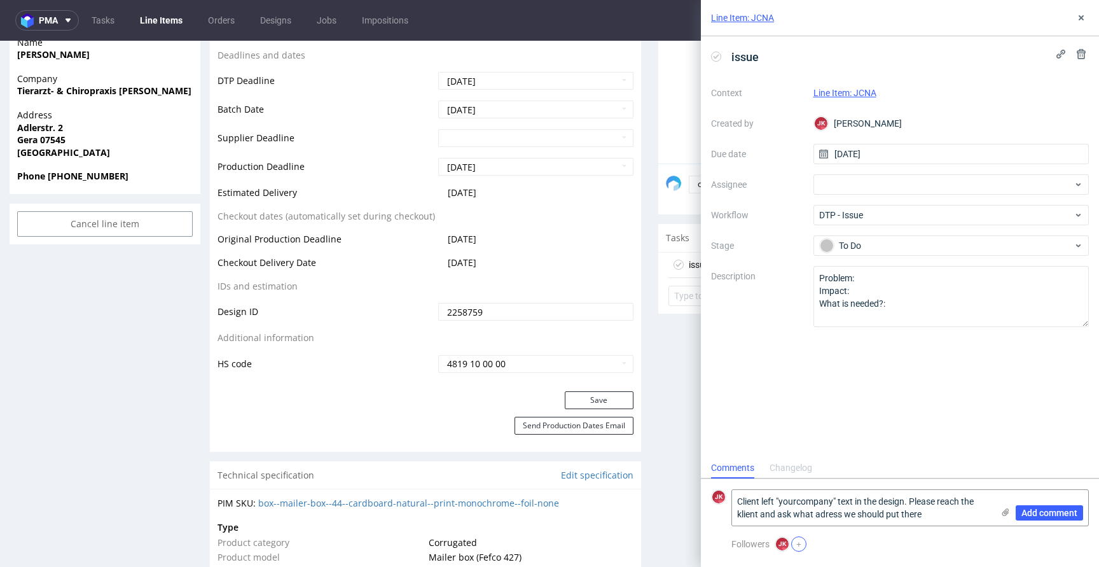
type textarea "Client left "yourcompany" text in the design. Please reach the klient and ask w…"
click at [800, 540] on button "+" at bounding box center [798, 543] width 15 height 15
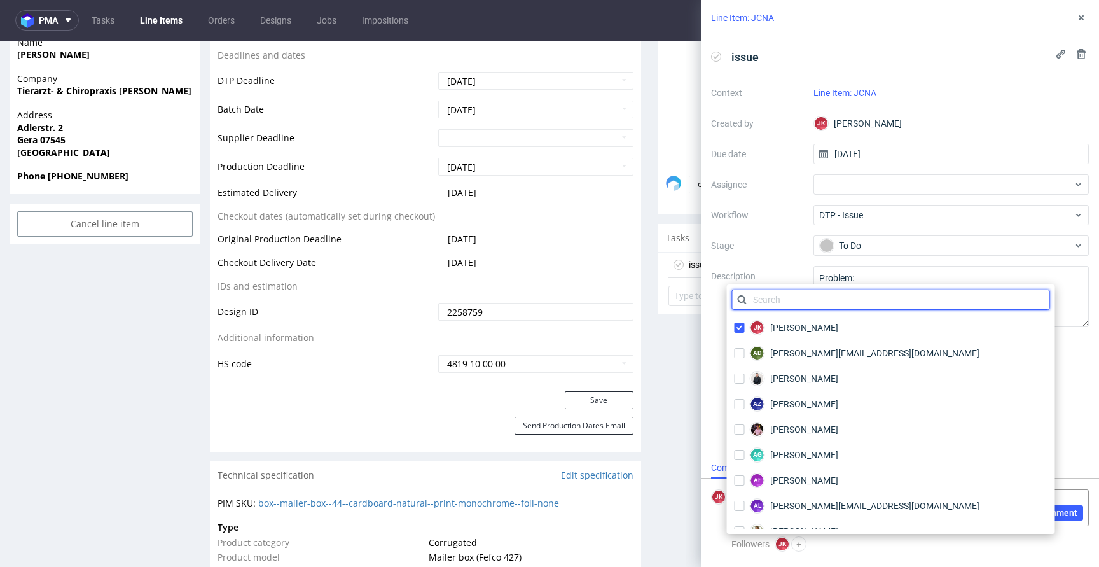
click at [799, 303] on input "text" at bounding box center [891, 299] width 318 height 20
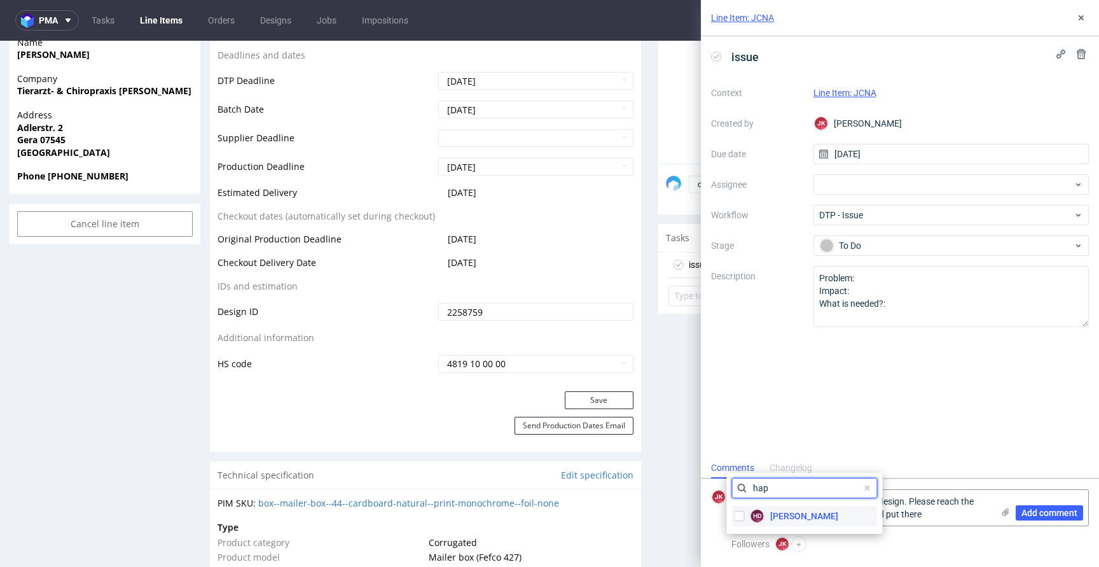
type input "hap"
click at [785, 511] on span "Hapka Dominika" at bounding box center [804, 515] width 68 height 13
checkbox input "true"
click at [910, 544] on div "Followers JK Jan Kocik HD Hapka Dominika +" at bounding box center [909, 543] width 357 height 15
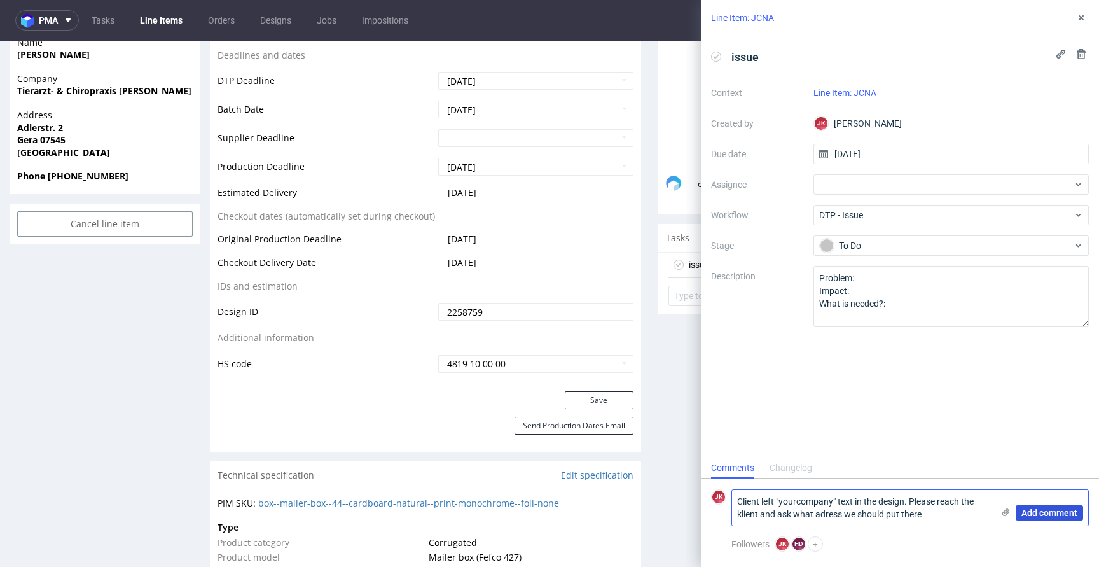
click at [1046, 519] on button "Add comment" at bounding box center [1048, 512] width 67 height 15
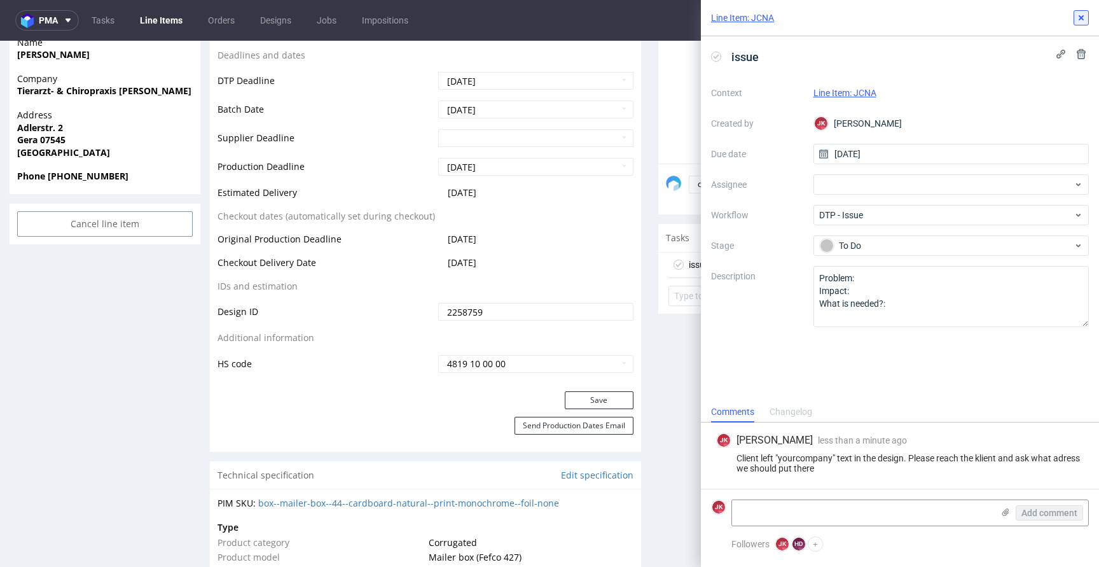
click at [1081, 12] on button at bounding box center [1080, 17] width 15 height 15
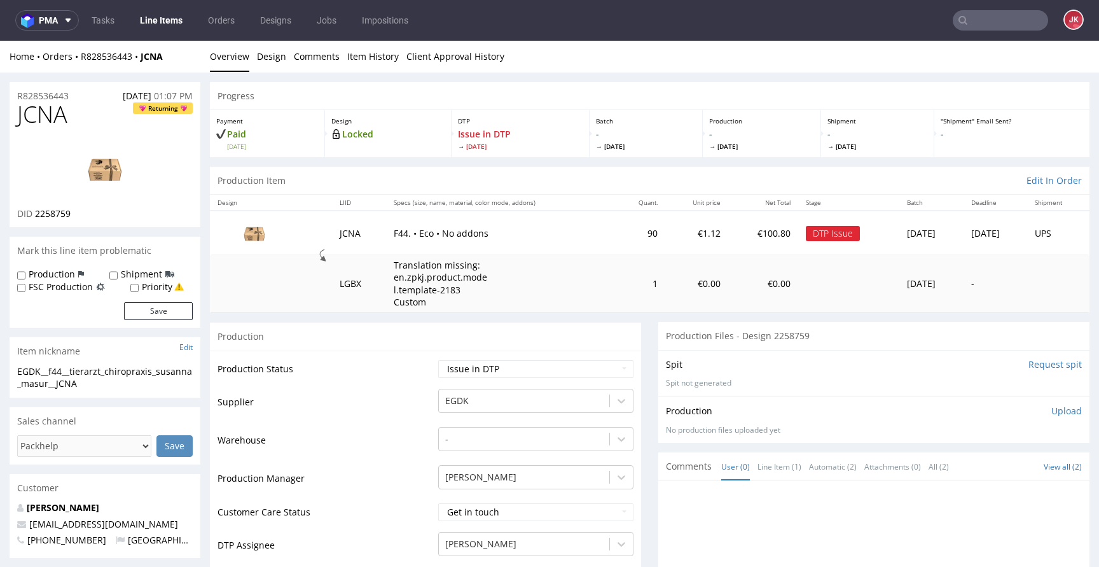
click at [48, 116] on span "JCNA" at bounding box center [42, 114] width 50 height 25
copy span "JCNA"
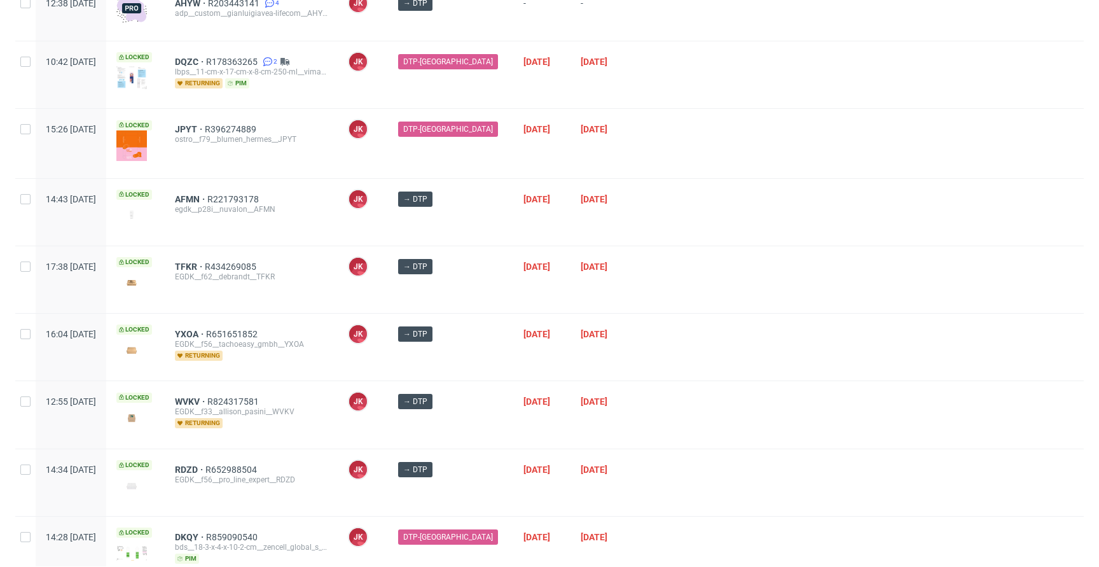
scroll to position [319, 0]
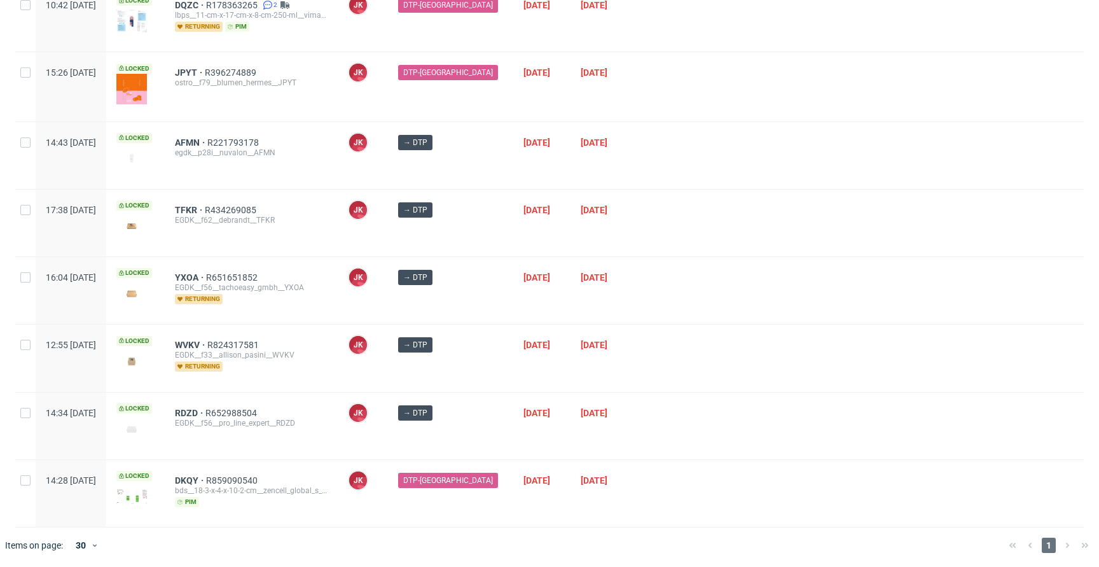
click at [636, 279] on div at bounding box center [859, 290] width 447 height 67
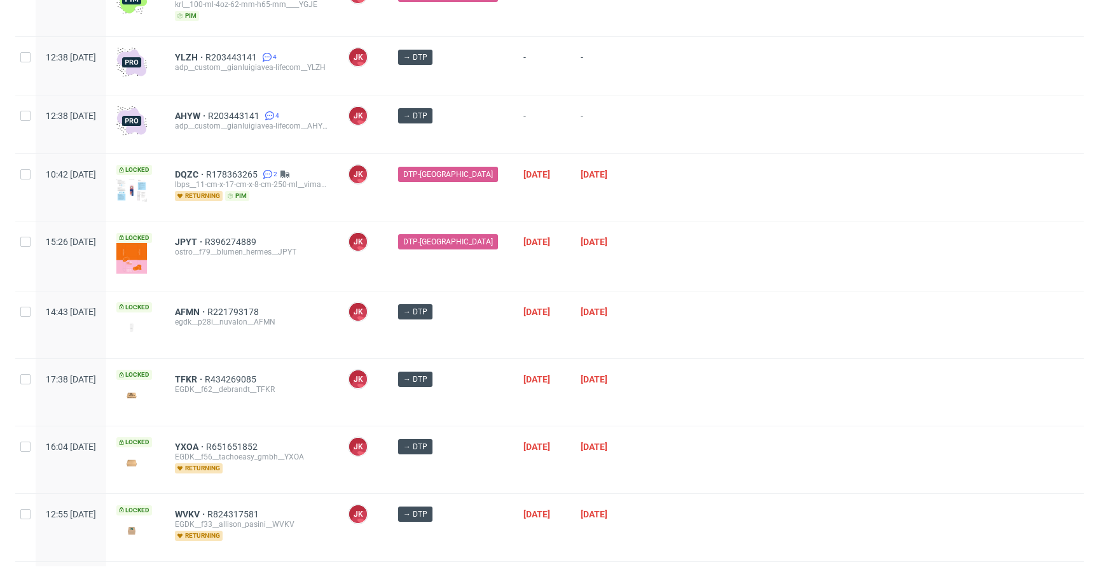
scroll to position [0, 0]
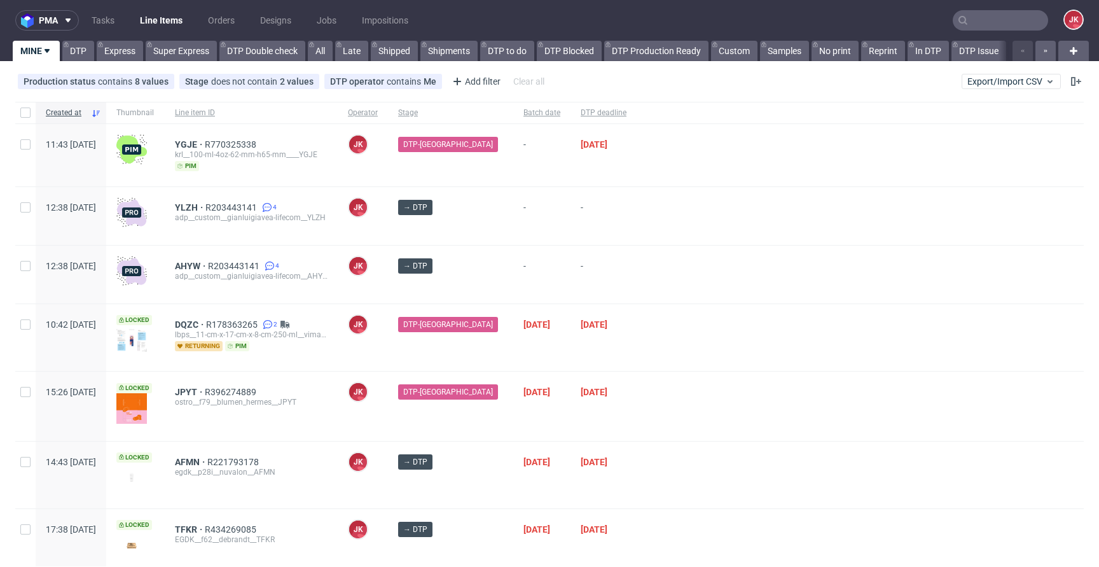
click at [486, 359] on div "DTP-[GEOGRAPHIC_DATA]" at bounding box center [450, 337] width 125 height 67
click at [485, 355] on div "DTP-[GEOGRAPHIC_DATA]" at bounding box center [450, 337] width 125 height 67
click at [483, 341] on div "DTP-[GEOGRAPHIC_DATA]" at bounding box center [450, 337] width 125 height 67
click at [485, 348] on div "DTP-[GEOGRAPHIC_DATA]" at bounding box center [450, 337] width 125 height 67
